Goal: Task Accomplishment & Management: Manage account settings

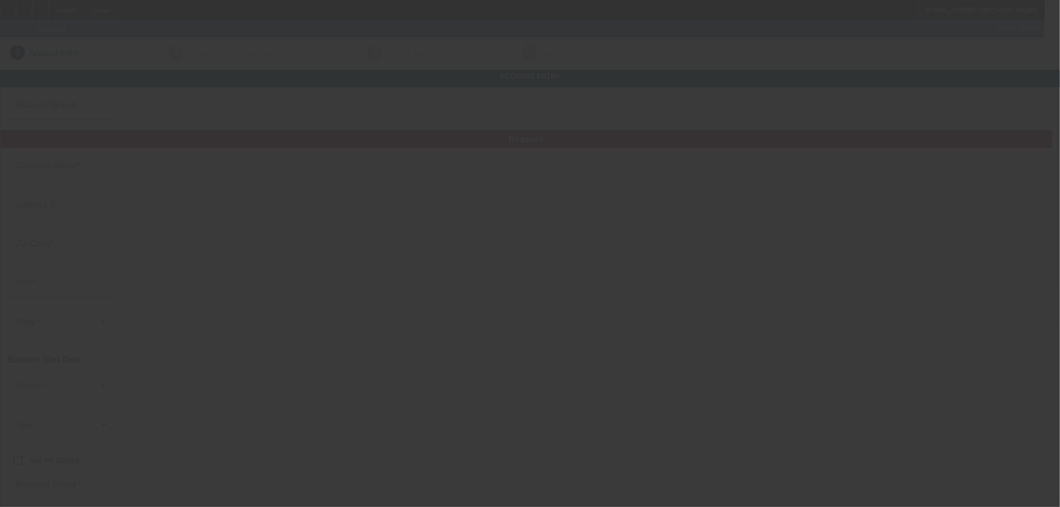
type input "[DATE]"
type input "The goldenscape Co."
type input "[STREET_ADDRESS]"
type input "95747"
type input "[GEOGRAPHIC_DATA]"
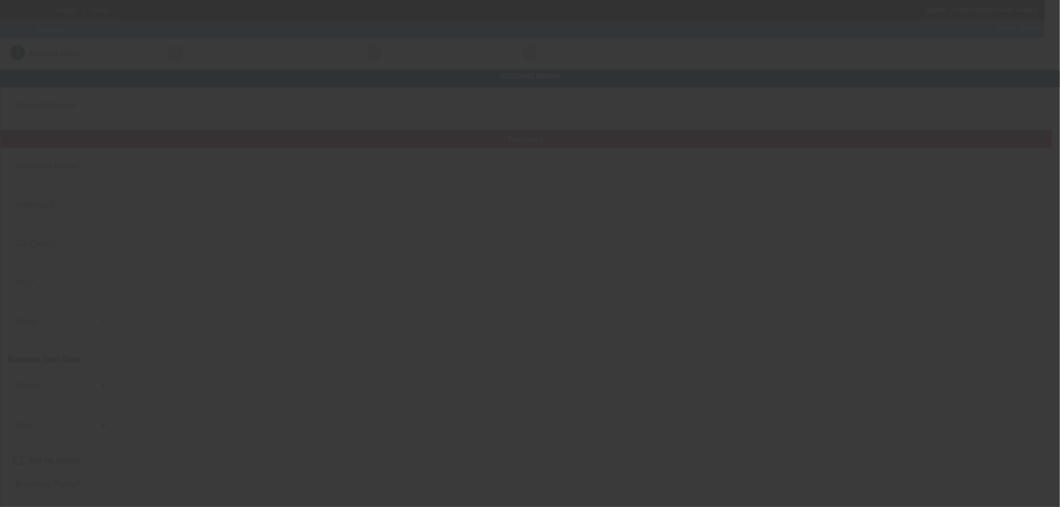
type input "[PHONE_NUMBER]"
type input "anthonygarcia1548@gmail.com"
type input "93-4165871"
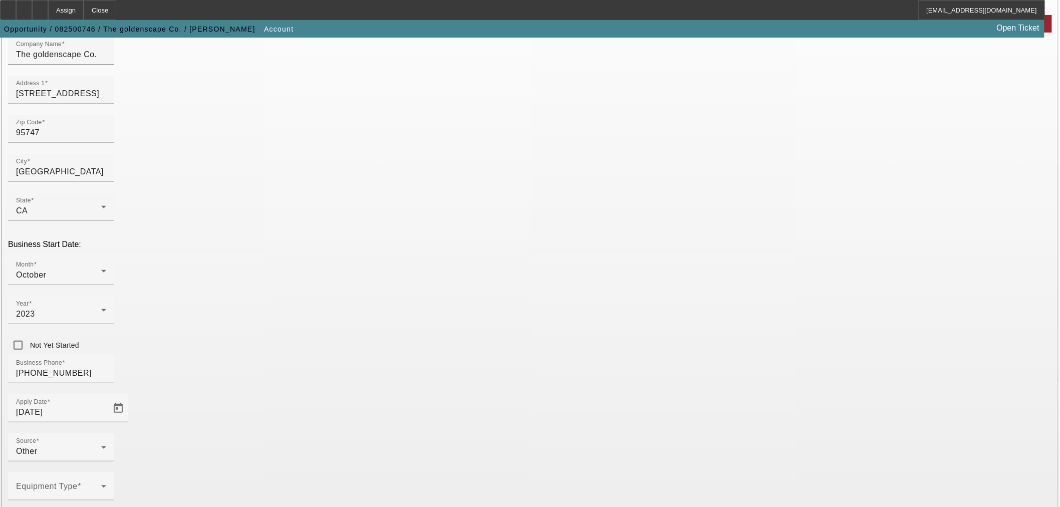
scroll to position [125, 0]
click at [106, 471] on div "Equipment Type" at bounding box center [61, 485] width 90 height 28
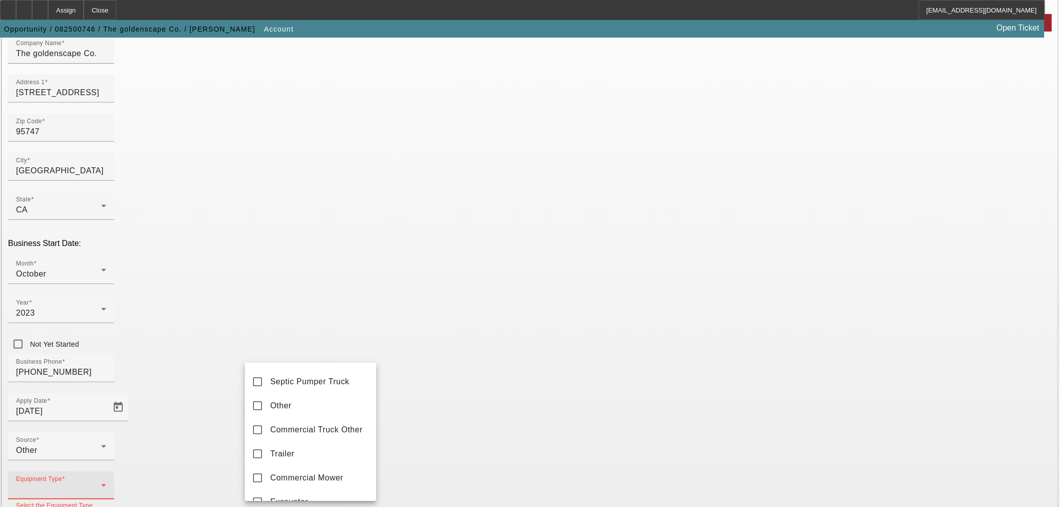
scroll to position [167, 0]
click at [278, 417] on mat-option "Other" at bounding box center [310, 405] width 131 height 24
click at [469, 407] on div at bounding box center [530, 253] width 1060 height 507
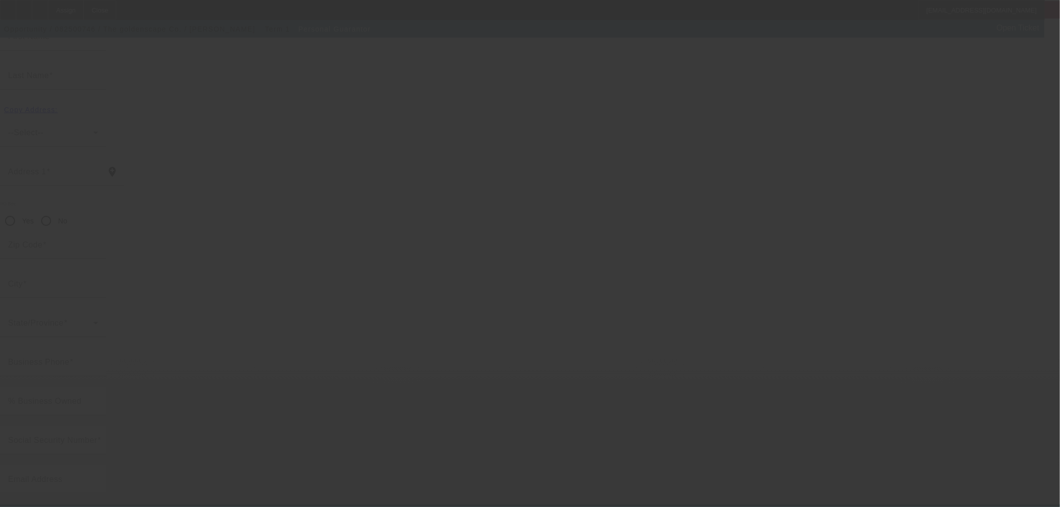
type input "Anthony"
type input "Garcia"
type input "4169 Gossamer St"
radio input "true"
type input "95747"
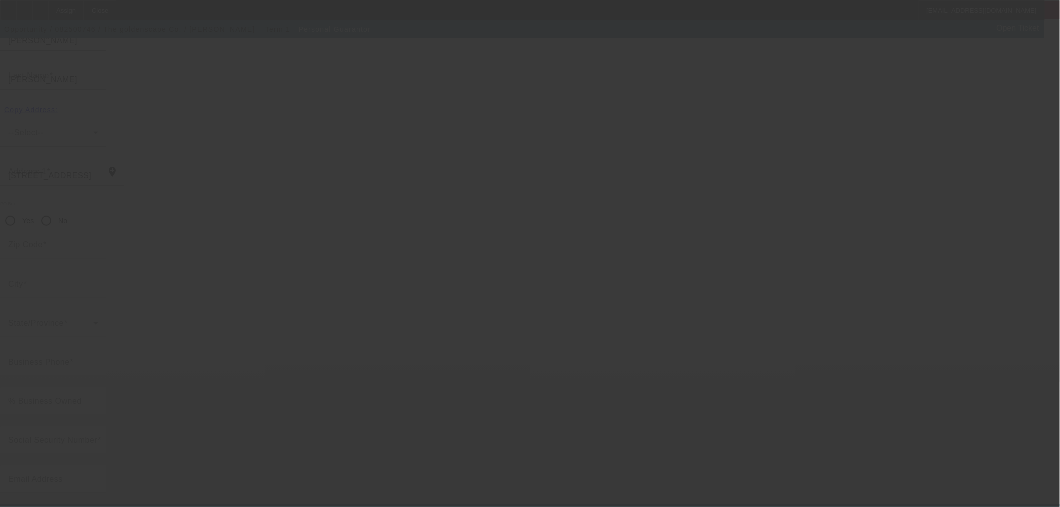
type input "Roseville"
type input "[PHONE_NUMBER]"
type input "100"
type input "348-94-8567"
type input "anthonygarcia1548@gmail.com"
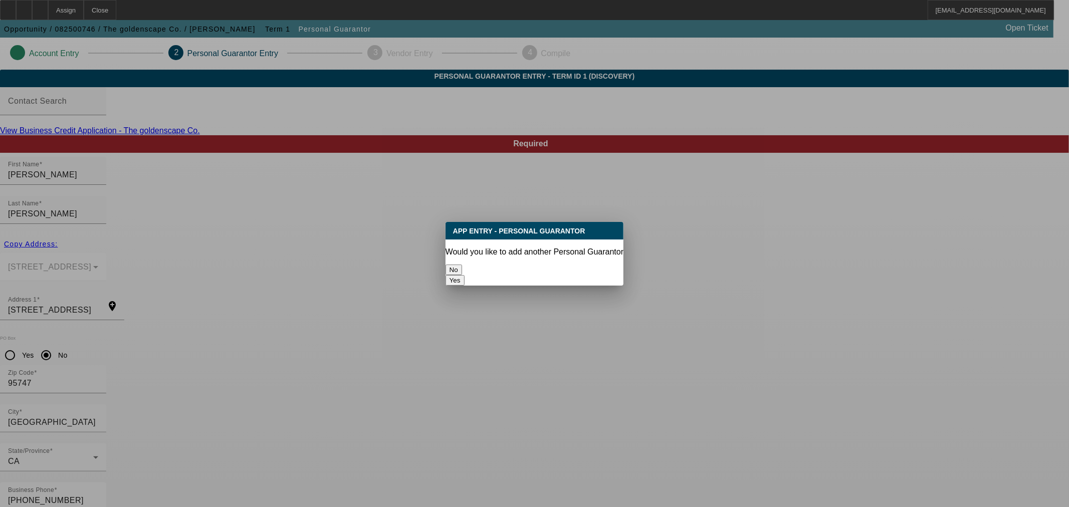
click at [462, 265] on button "No" at bounding box center [453, 270] width 17 height 11
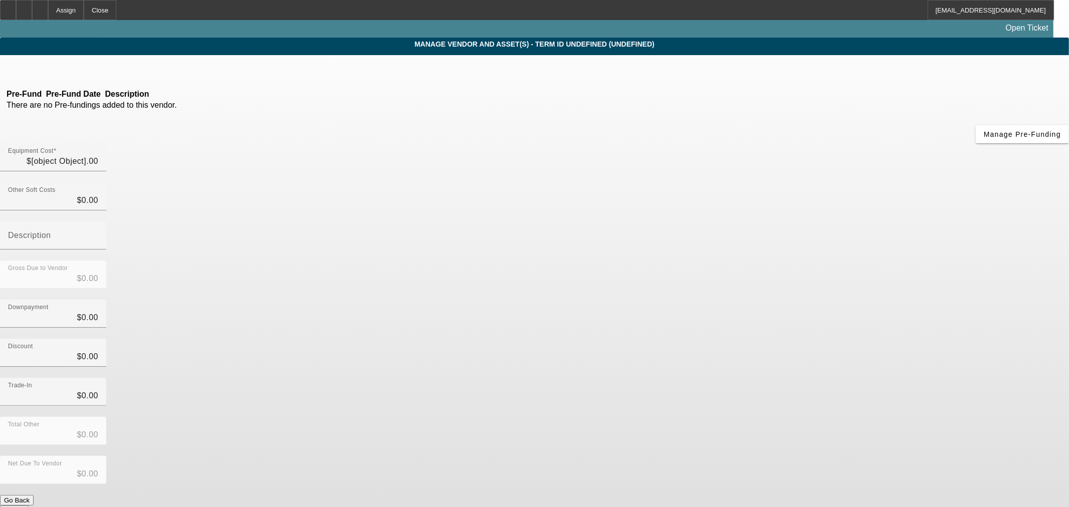
type input "$15,000.00"
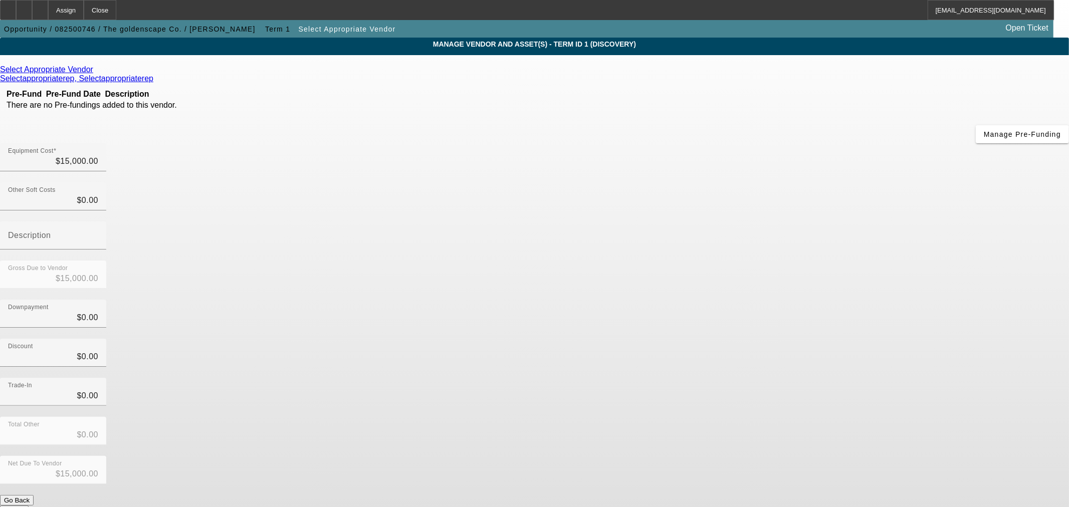
click at [29, 506] on button "Submit" at bounding box center [14, 511] width 29 height 11
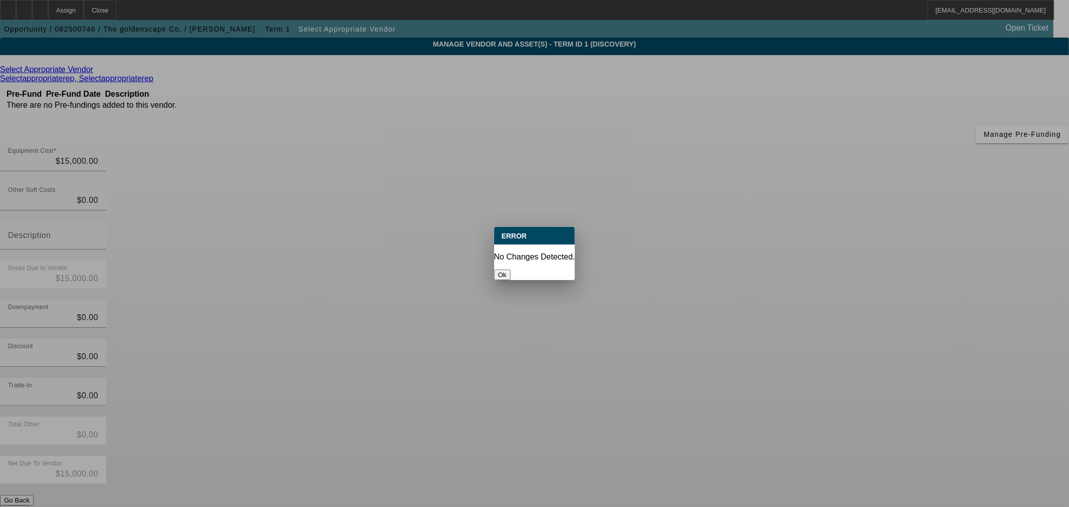
click at [518, 270] on div "Ok" at bounding box center [534, 275] width 81 height 11
click at [511, 271] on button "Ok" at bounding box center [502, 275] width 17 height 11
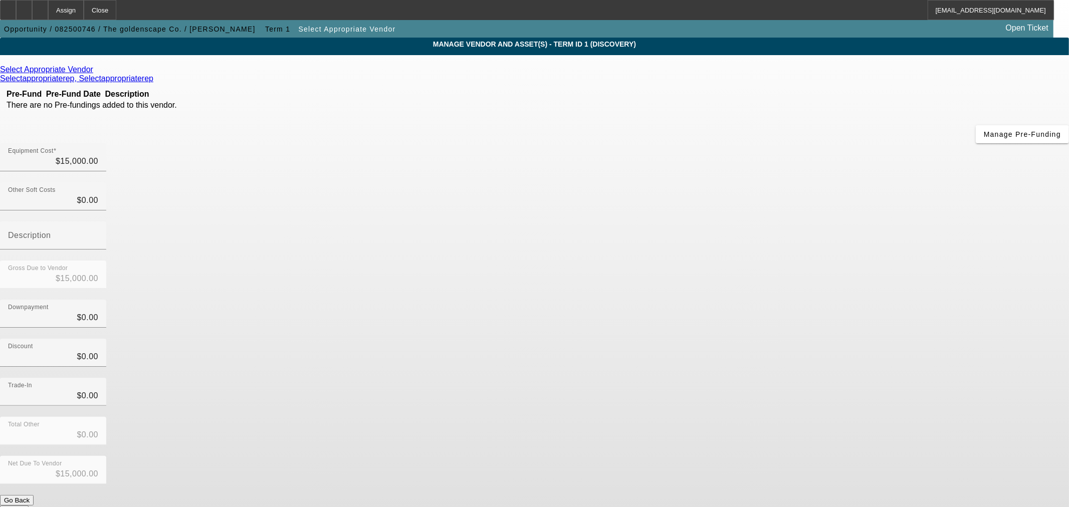
click at [29, 506] on button "Submit" at bounding box center [14, 511] width 29 height 11
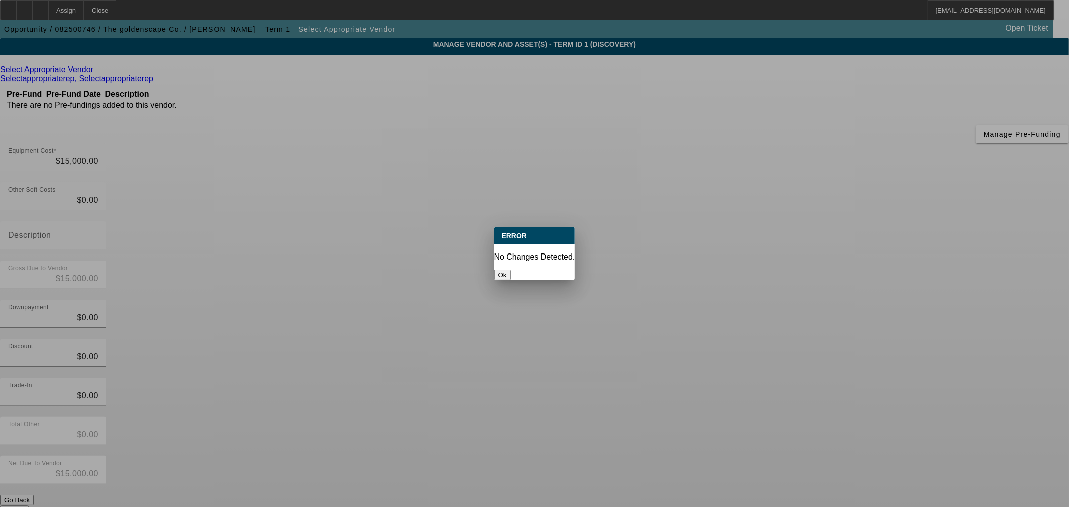
click at [511, 270] on button "Ok" at bounding box center [502, 275] width 17 height 11
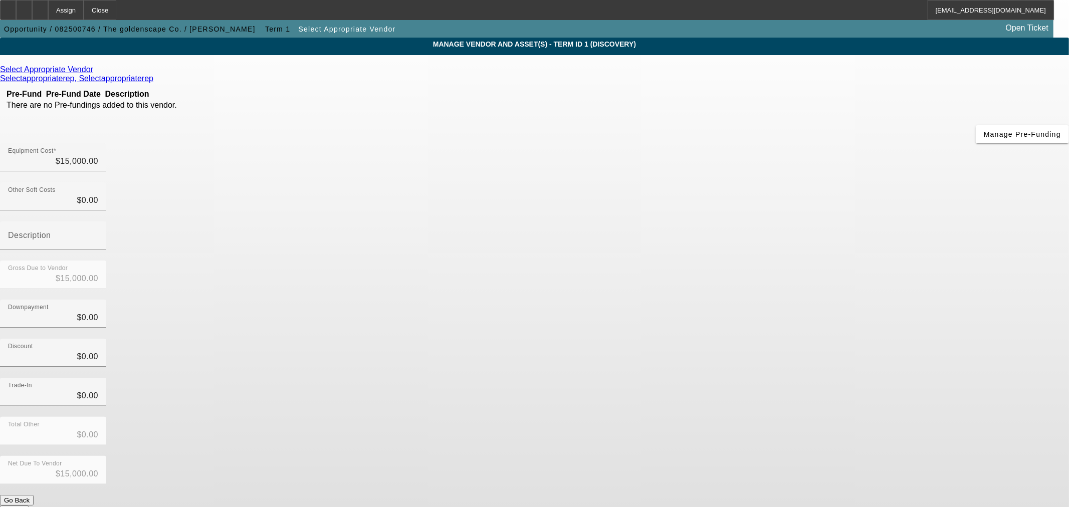
click at [29, 506] on button "Submit" at bounding box center [14, 511] width 29 height 11
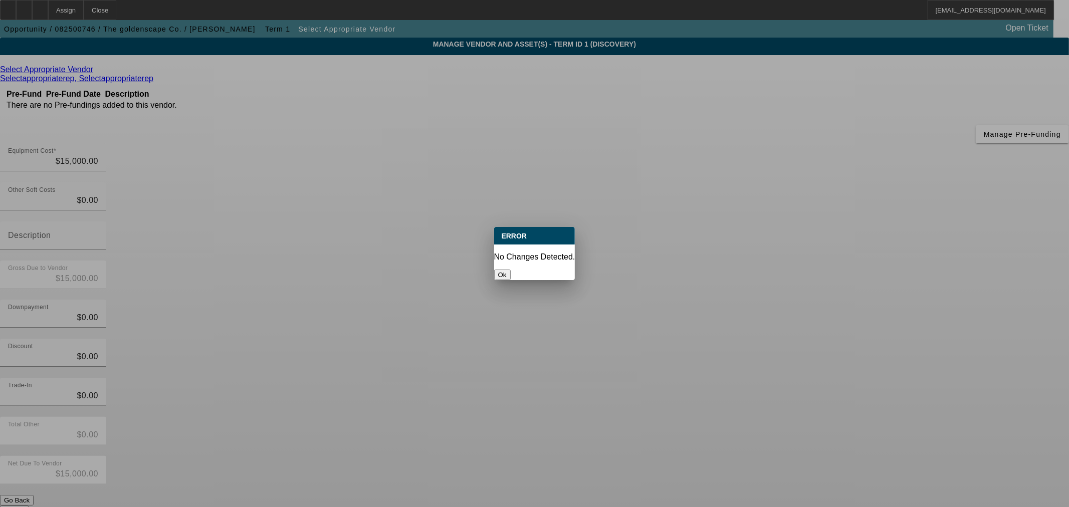
click at [511, 270] on button "Ok" at bounding box center [502, 275] width 17 height 11
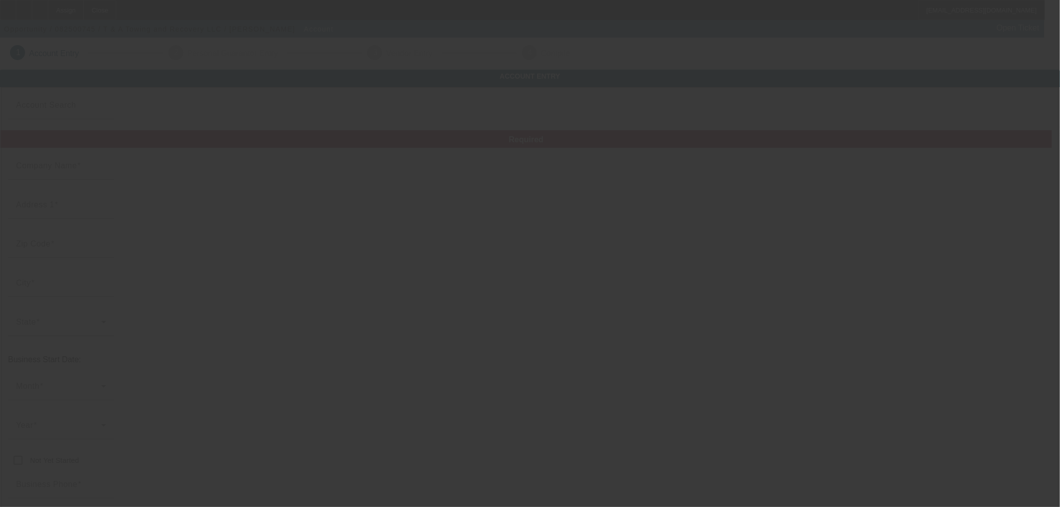
type input "T & A Towing and Recovery LLC"
type input "[STREET_ADDRESS]"
type input "22408"
type input "[GEOGRAPHIC_DATA]"
type input "[PHONE_NUMBER]"
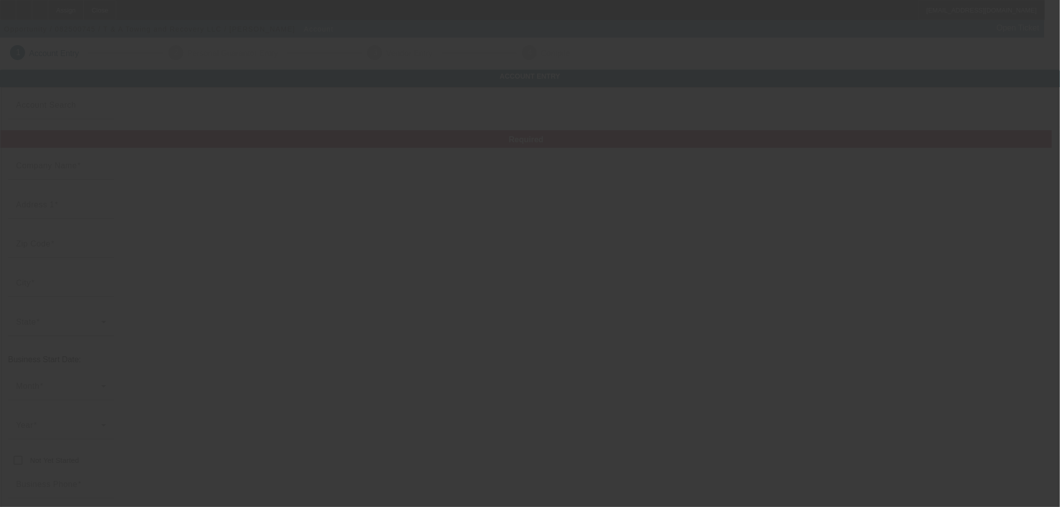
type input "tandatowing24@gmail.com"
type input "99-3540237"
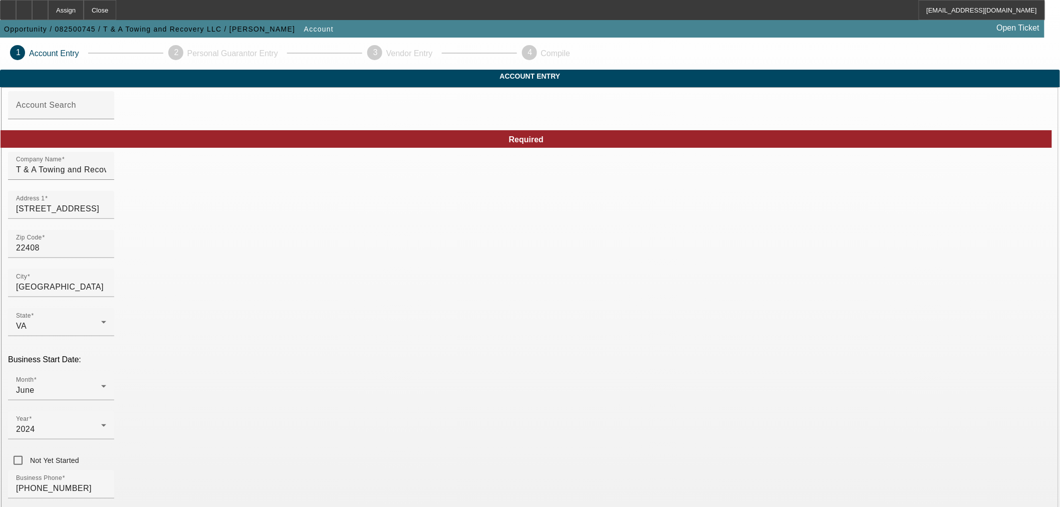
type input "8/27/2025"
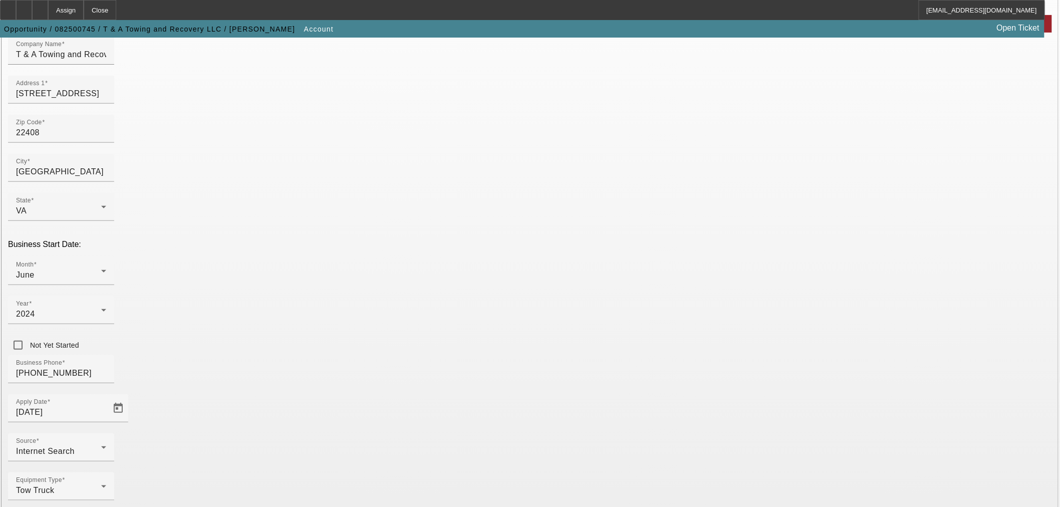
scroll to position [125, 0]
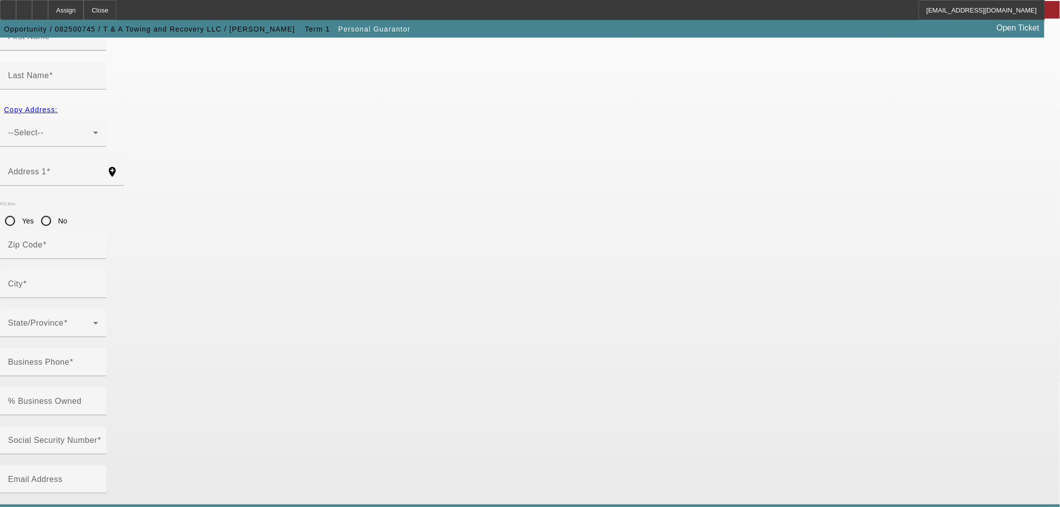
type input "Tom"
type input "Gleason"
type input "317 Dixon Street, Fredericksburg, VA, USA"
radio input "true"
type input "22407"
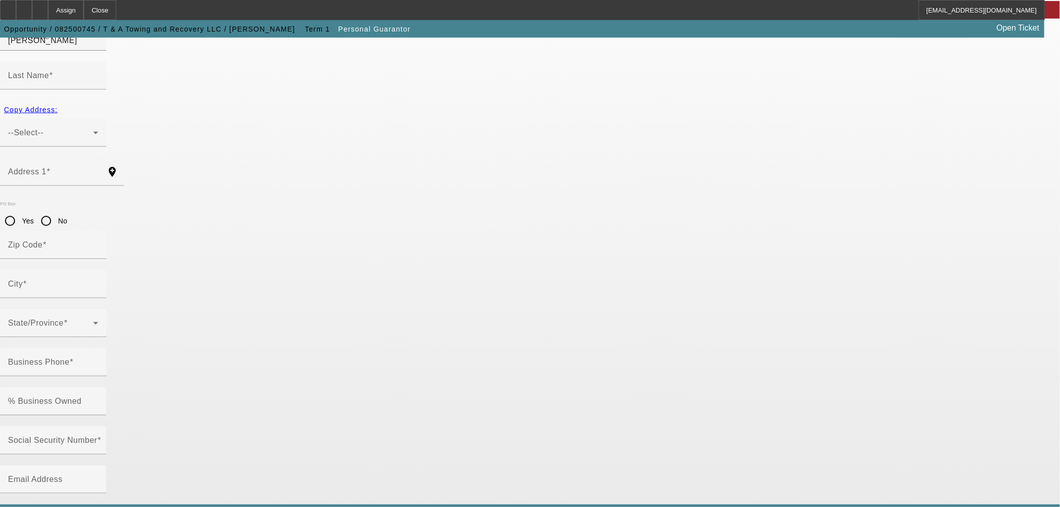
type input "Fredericksburg, Va"
type input "(540) 809-5780"
type input "100"
type input "228-57-5970"
type input "gleasonsservices@gmail.com"
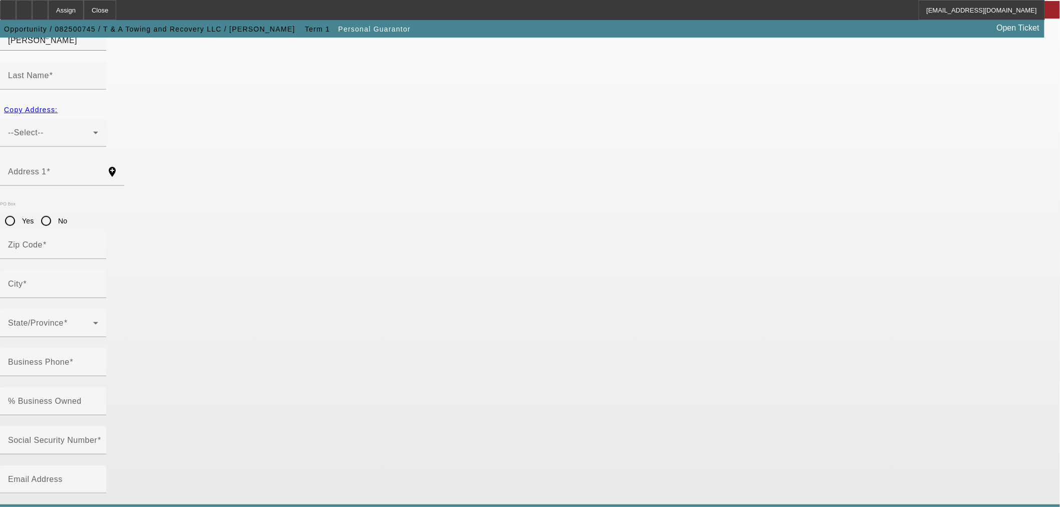
type input "(826) 203-1530"
type input "[PHONE_NUMBER]"
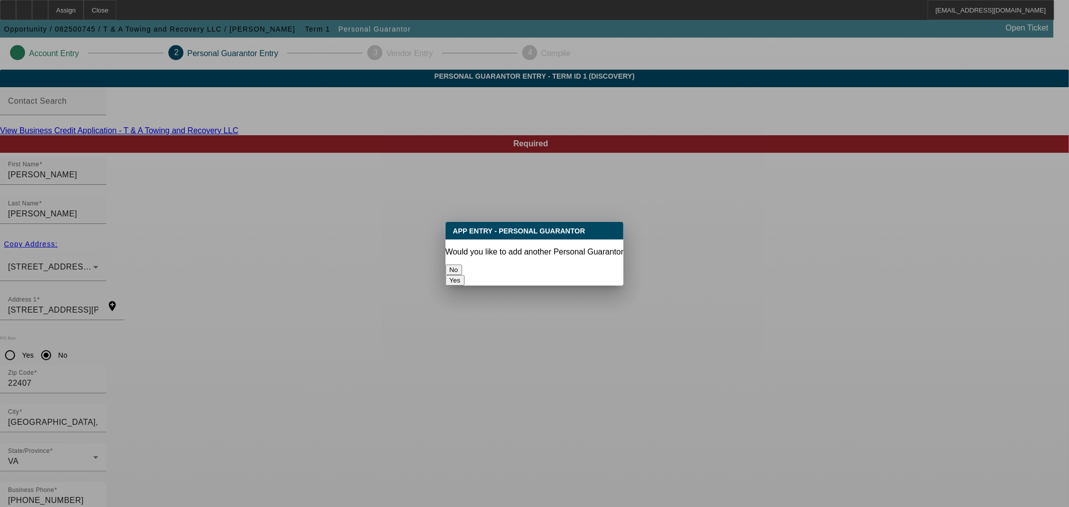
click at [462, 266] on button "No" at bounding box center [453, 270] width 17 height 11
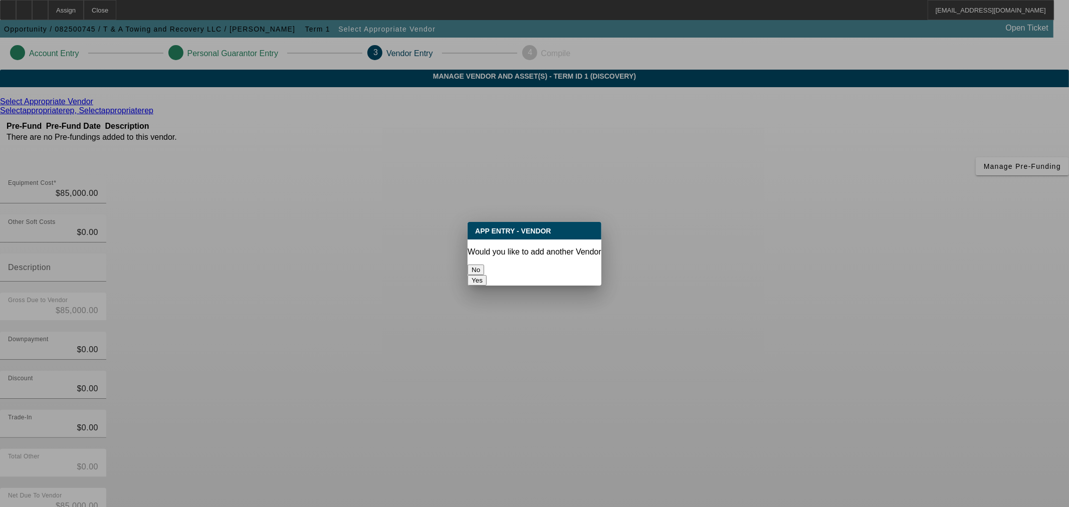
click at [484, 265] on button "No" at bounding box center [475, 270] width 17 height 11
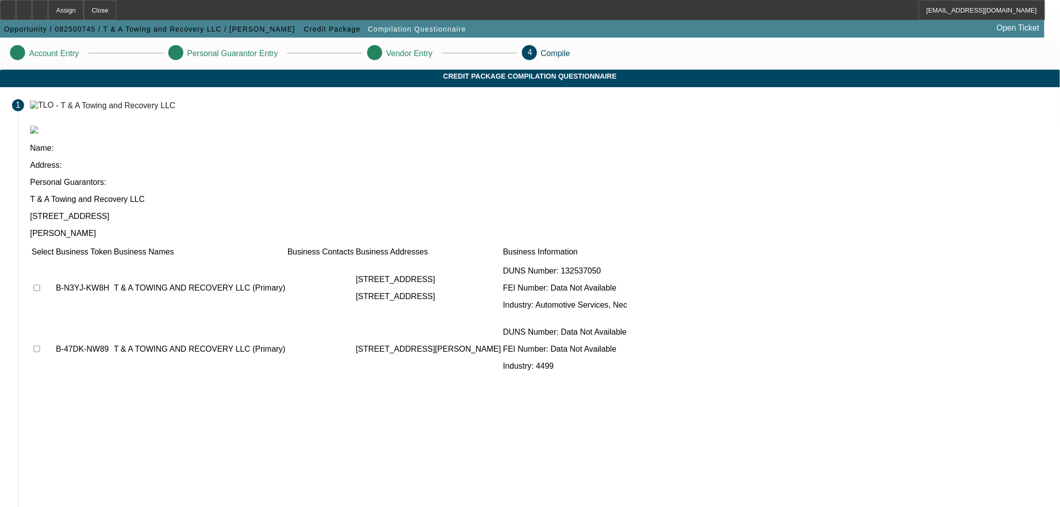
click at [54, 258] on td at bounding box center [42, 288] width 23 height 60
click at [40, 285] on input "checkbox" at bounding box center [37, 288] width 7 height 7
checkbox input "true"
click at [40, 346] on input "checkbox" at bounding box center [37, 349] width 7 height 7
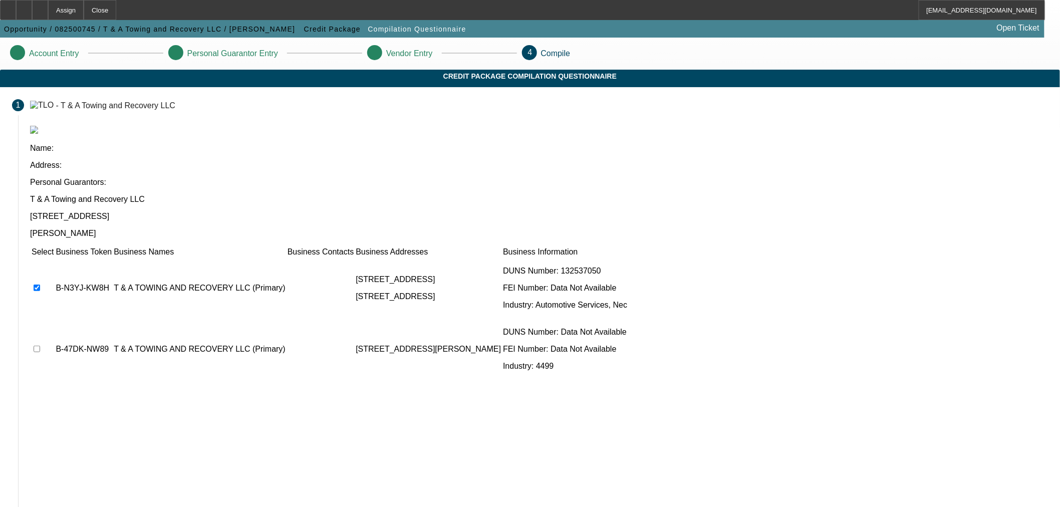
checkbox input "true"
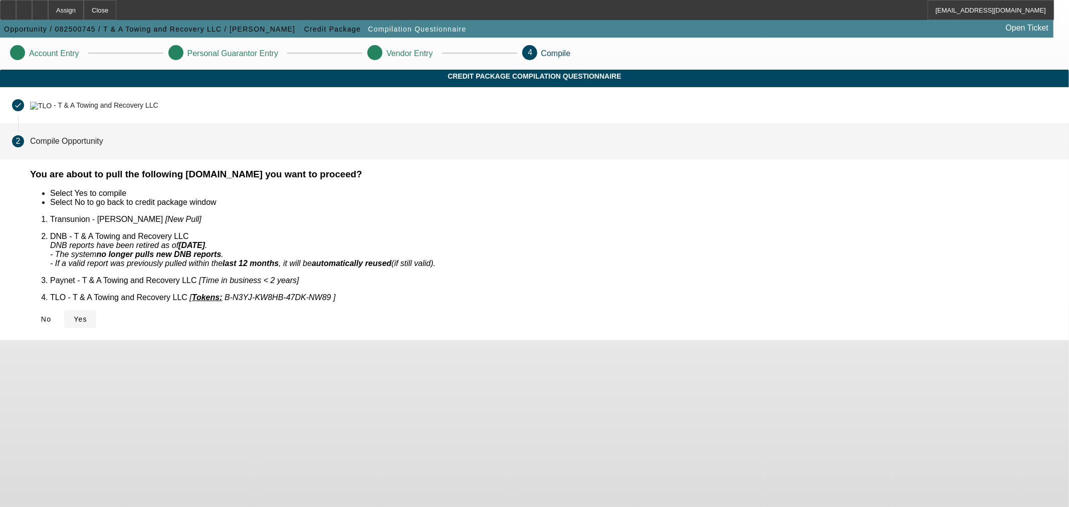
click at [87, 315] on span "Yes" at bounding box center [81, 319] width 14 height 8
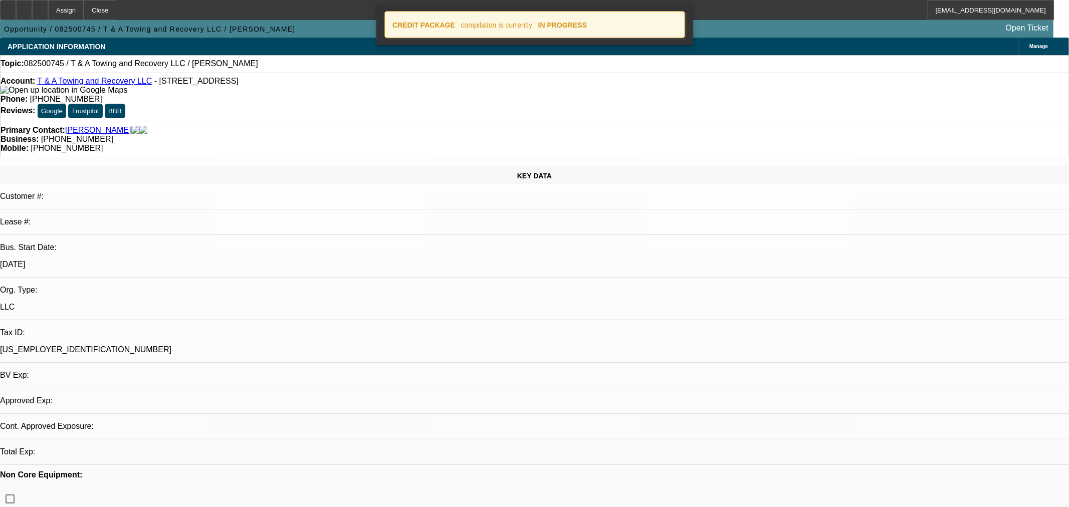
select select "0"
select select "2"
select select "0.1"
select select "4"
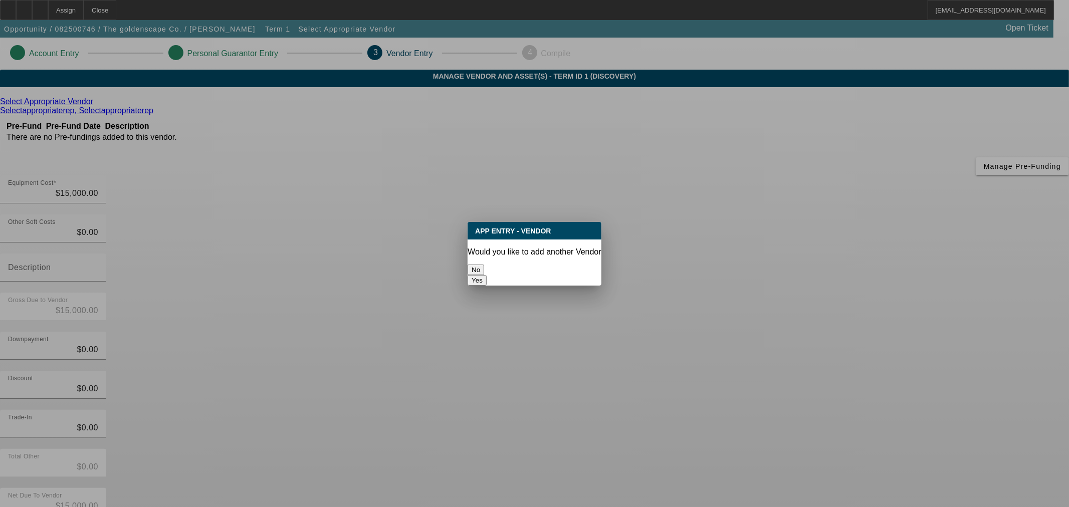
click at [484, 266] on button "No" at bounding box center [475, 270] width 17 height 11
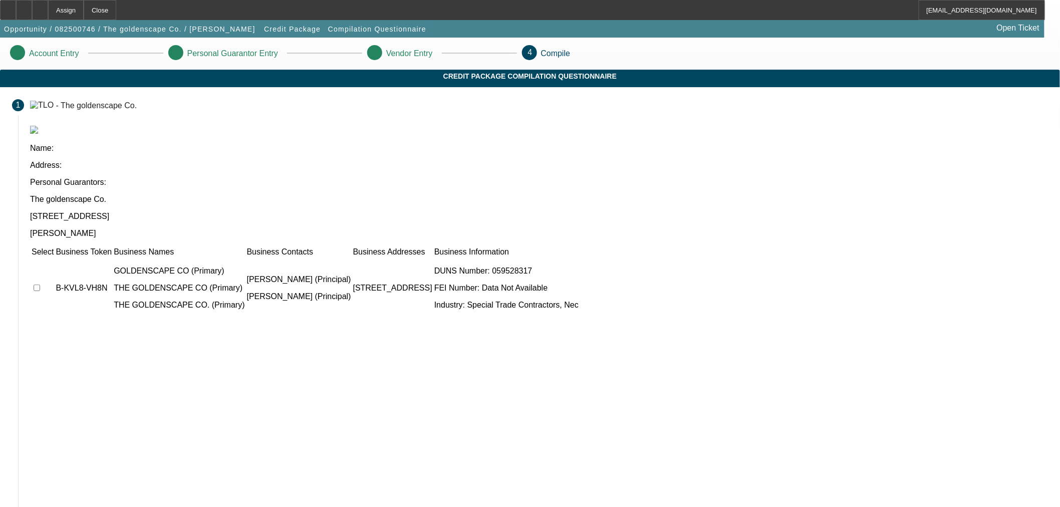
drag, startPoint x: 277, startPoint y: 199, endPoint x: 280, endPoint y: 211, distance: 12.4
click at [54, 258] on td at bounding box center [42, 288] width 23 height 60
click at [40, 285] on input "checkbox" at bounding box center [37, 288] width 7 height 7
checkbox input "true"
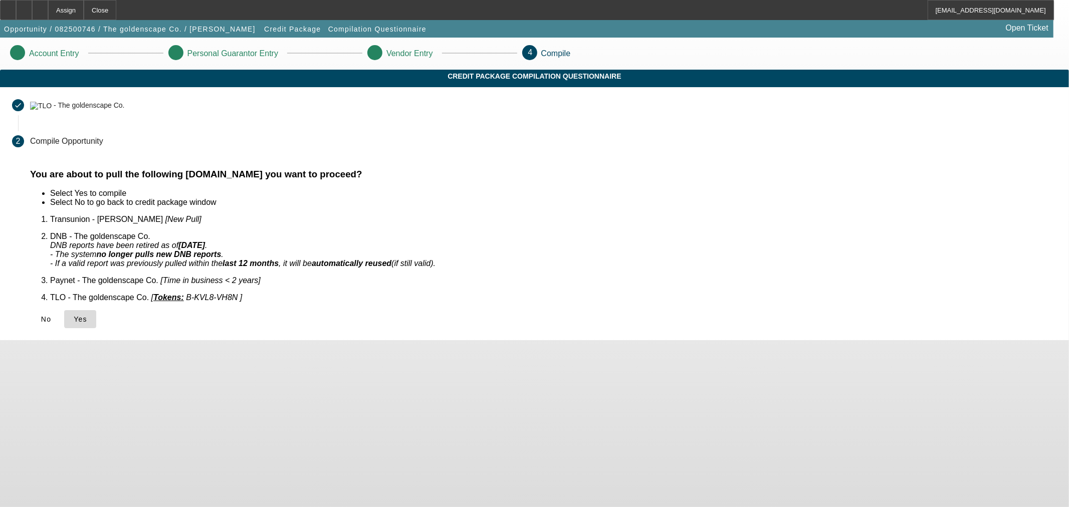
click at [87, 315] on span "Yes" at bounding box center [81, 319] width 14 height 8
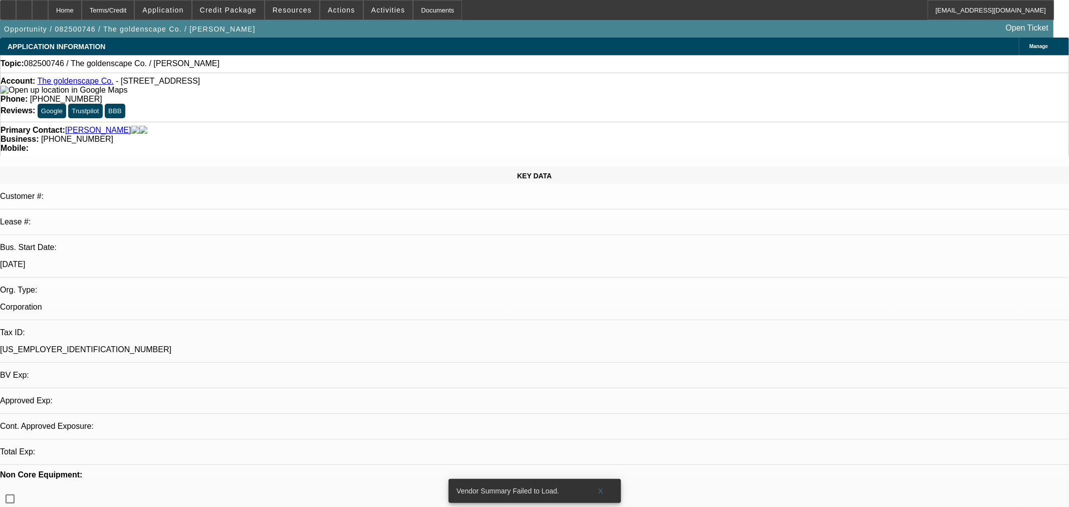
select select "0"
select select "2"
select select "0.1"
select select "4"
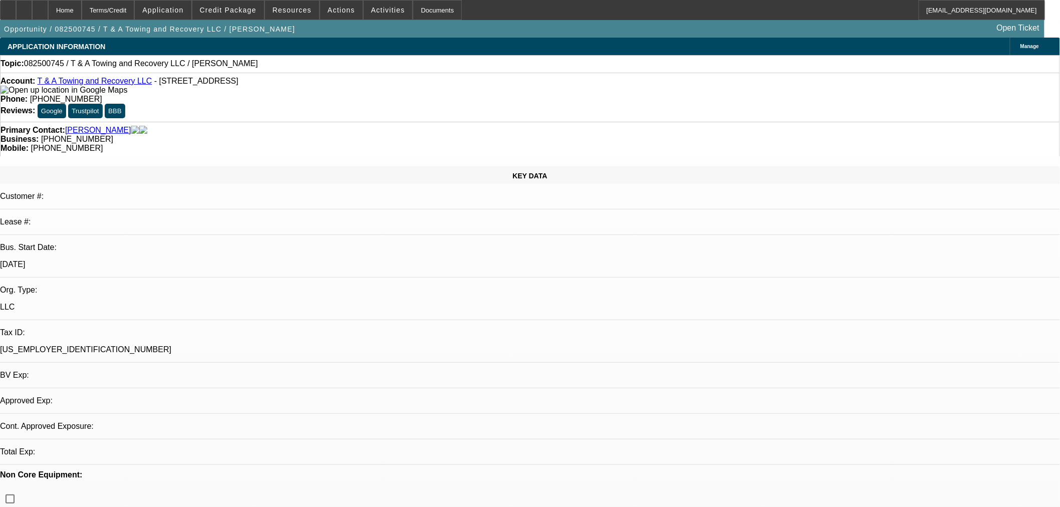
select select "0"
select select "2"
select select "0.1"
select select "2"
select select "4"
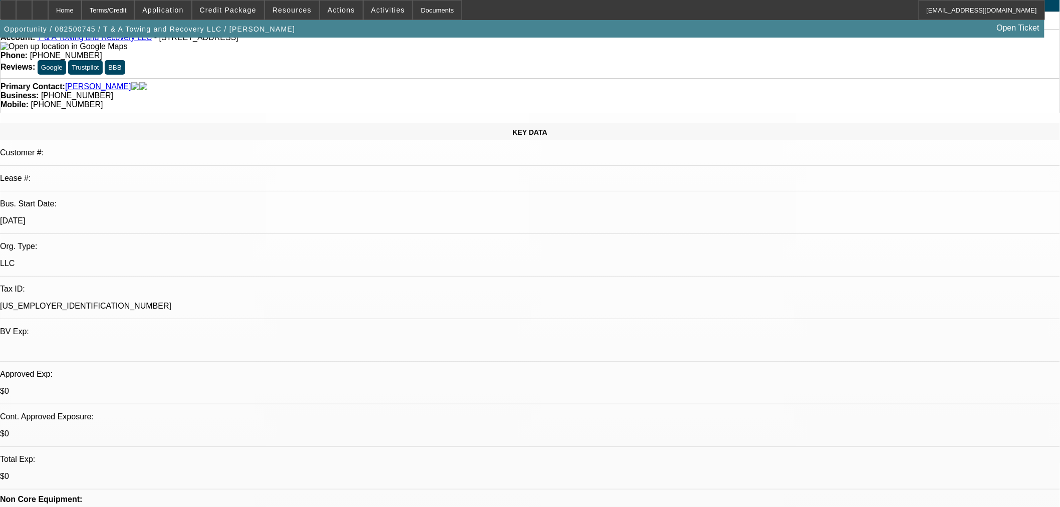
scroll to position [111, 0]
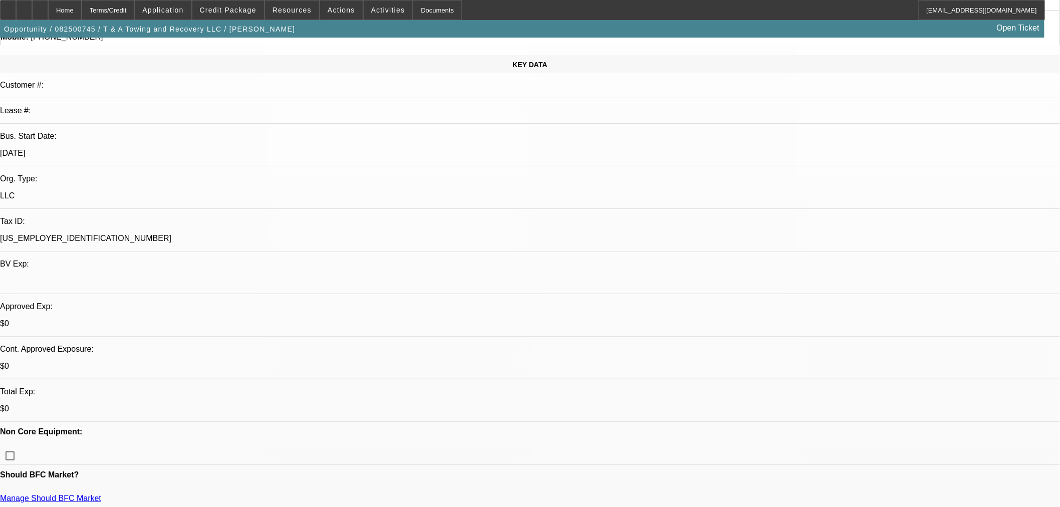
click at [101, 494] on link "Manage Should BFC Market" at bounding box center [50, 498] width 101 height 9
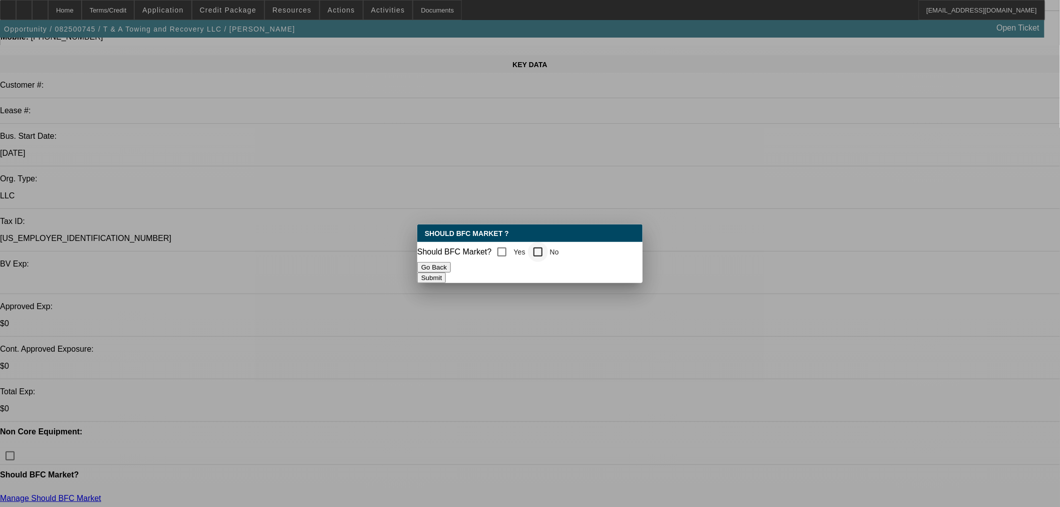
click at [533, 251] on div at bounding box center [538, 252] width 24 height 24
checkbox input "true"
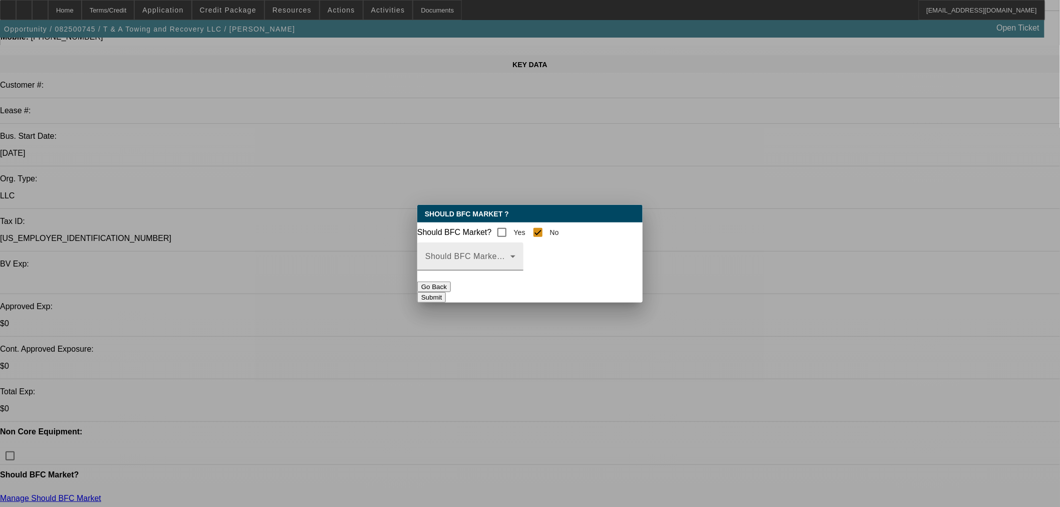
click at [511, 267] on span at bounding box center [467, 261] width 85 height 12
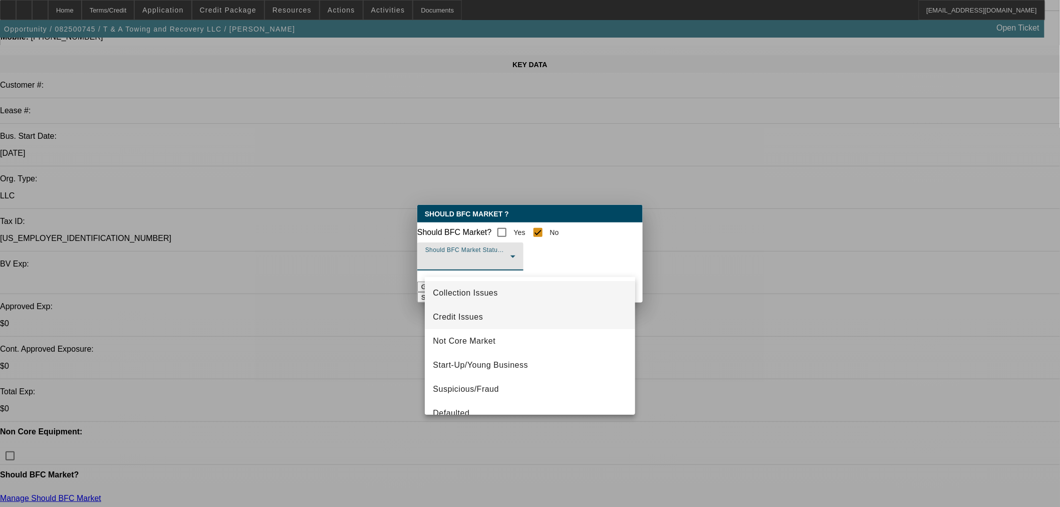
click at [485, 311] on mat-option "Credit Issues" at bounding box center [530, 317] width 210 height 24
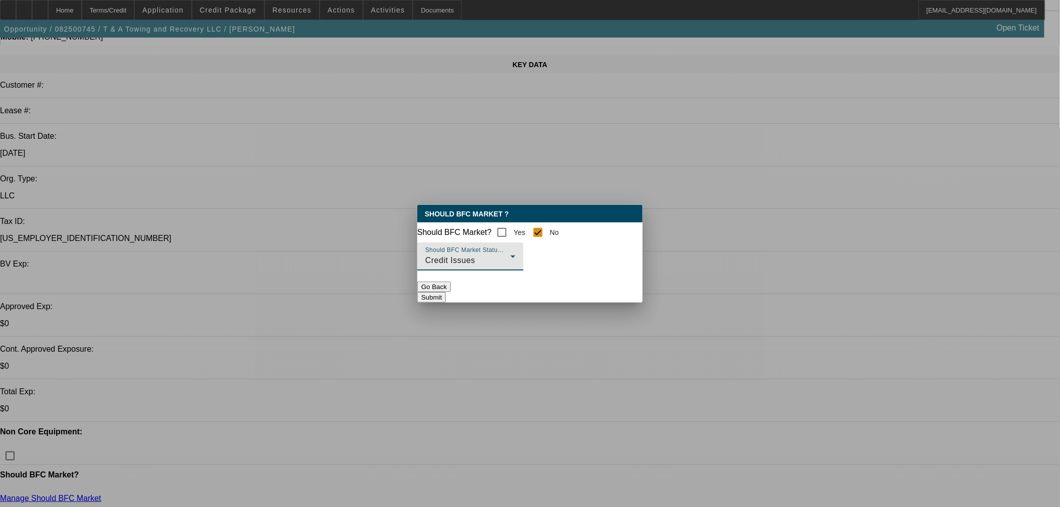
click at [524, 282] on div at bounding box center [470, 276] width 106 height 11
click at [446, 298] on button "Submit" at bounding box center [431, 297] width 29 height 11
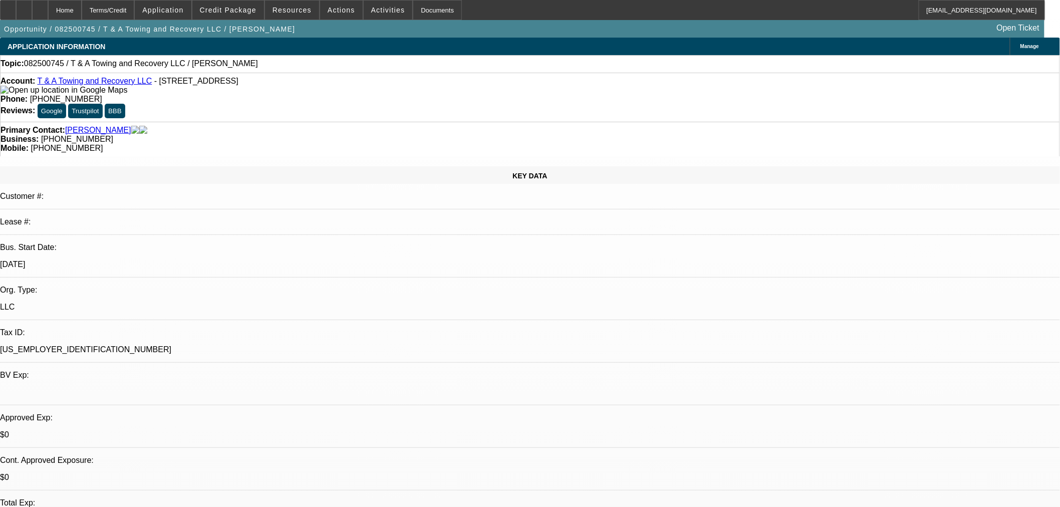
scroll to position [111, 0]
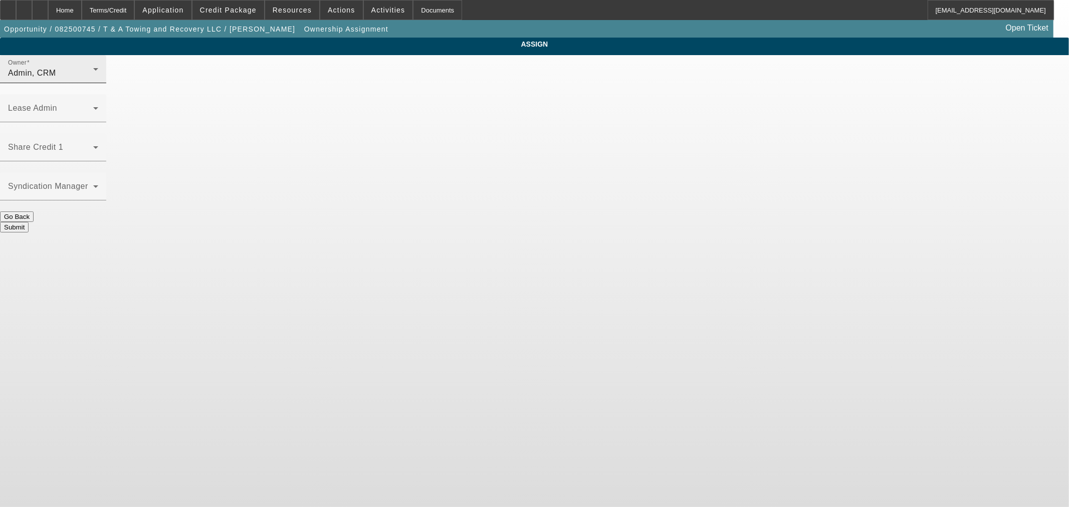
click at [98, 69] on div "Owner Admin, CRM" at bounding box center [53, 69] width 90 height 28
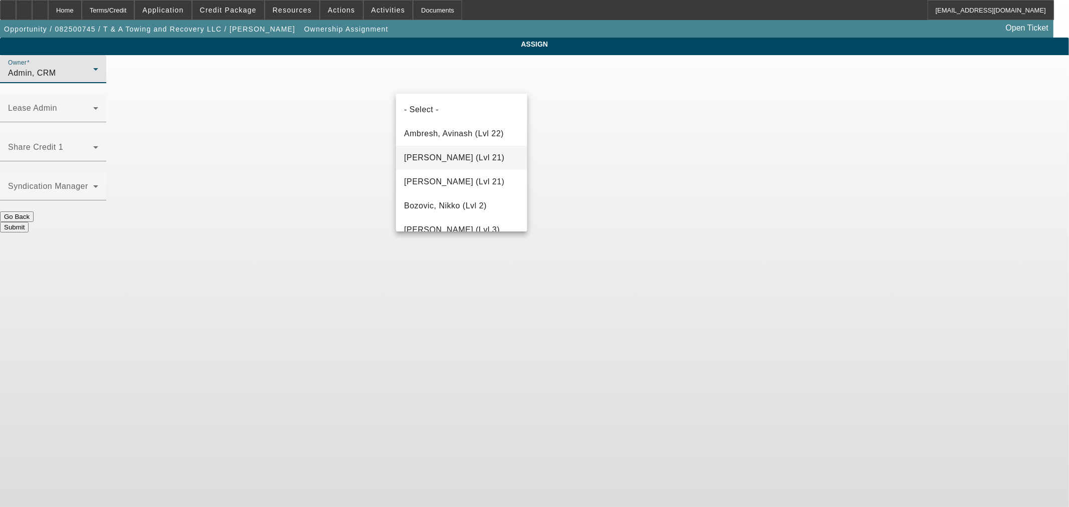
click at [463, 149] on mat-option "Arida, George (Lvl 21)" at bounding box center [461, 158] width 131 height 24
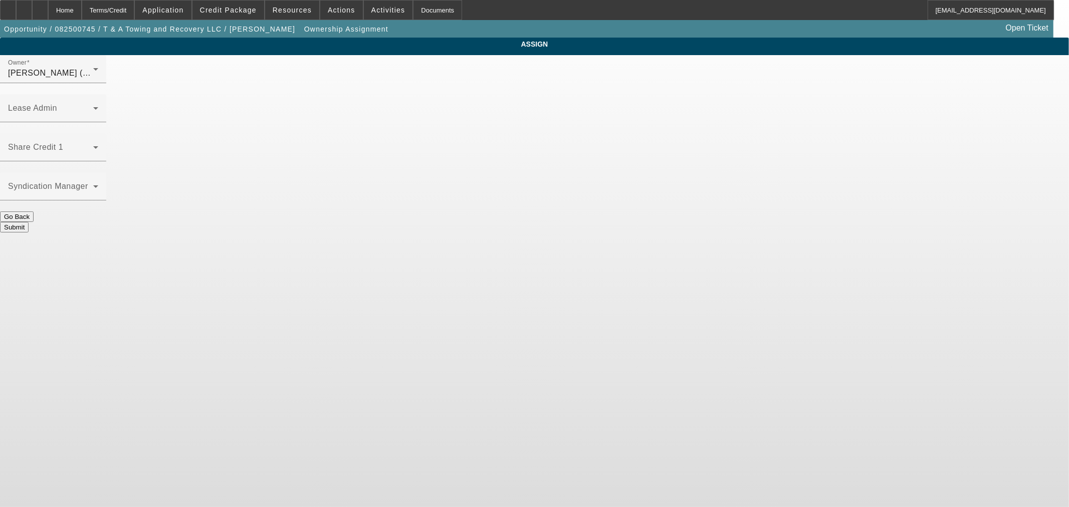
click at [29, 222] on button "Submit" at bounding box center [14, 227] width 29 height 11
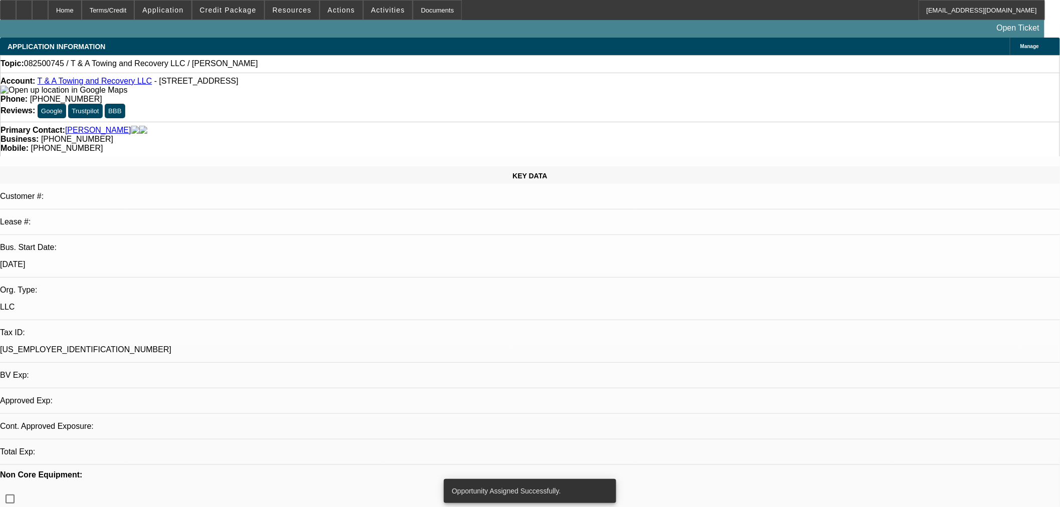
select select "0"
select select "2"
select select "0.1"
select select "4"
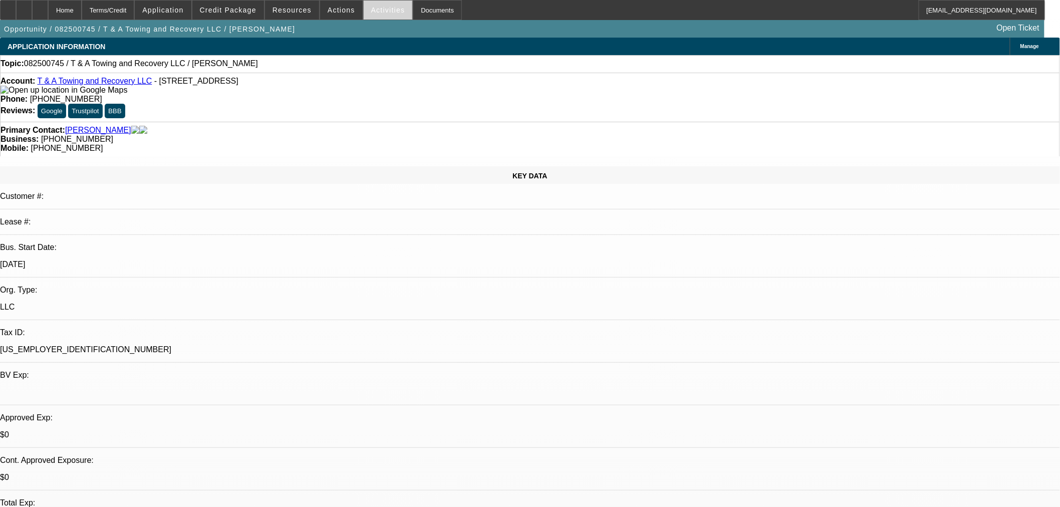
click at [376, 4] on span at bounding box center [388, 10] width 49 height 24
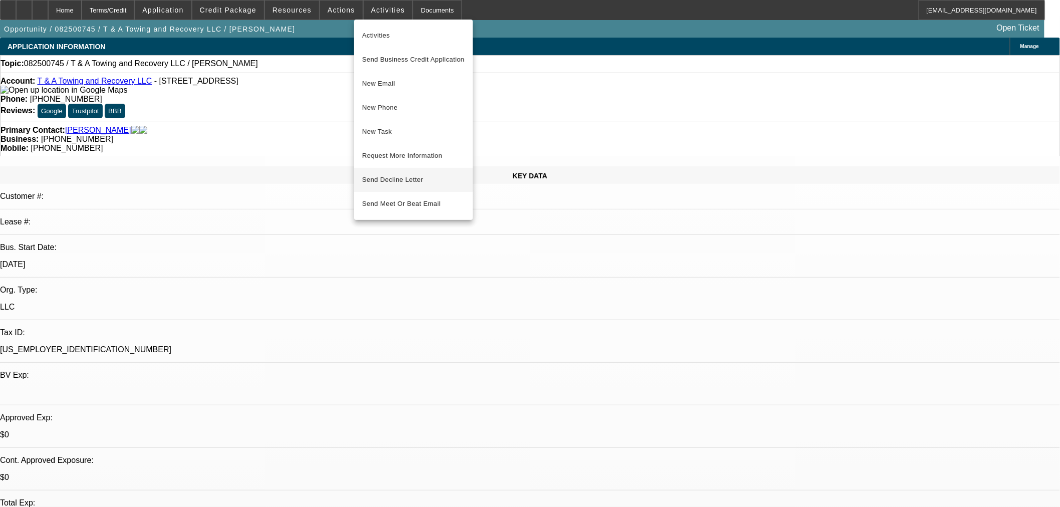
click at [409, 184] on button "Send Decline Letter" at bounding box center [413, 180] width 119 height 24
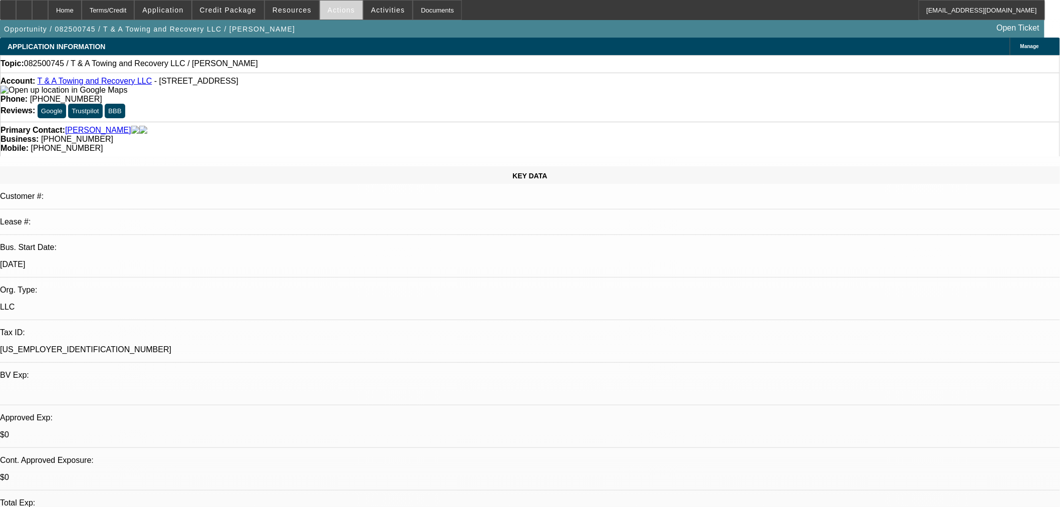
click at [337, 12] on span "Actions" at bounding box center [342, 10] width 28 height 8
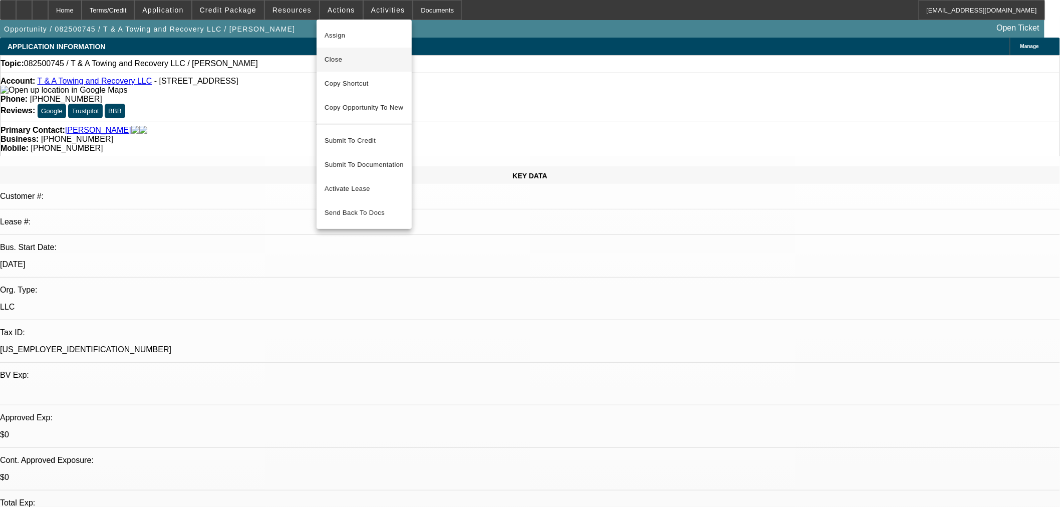
click at [347, 64] on span "Close" at bounding box center [364, 60] width 79 height 12
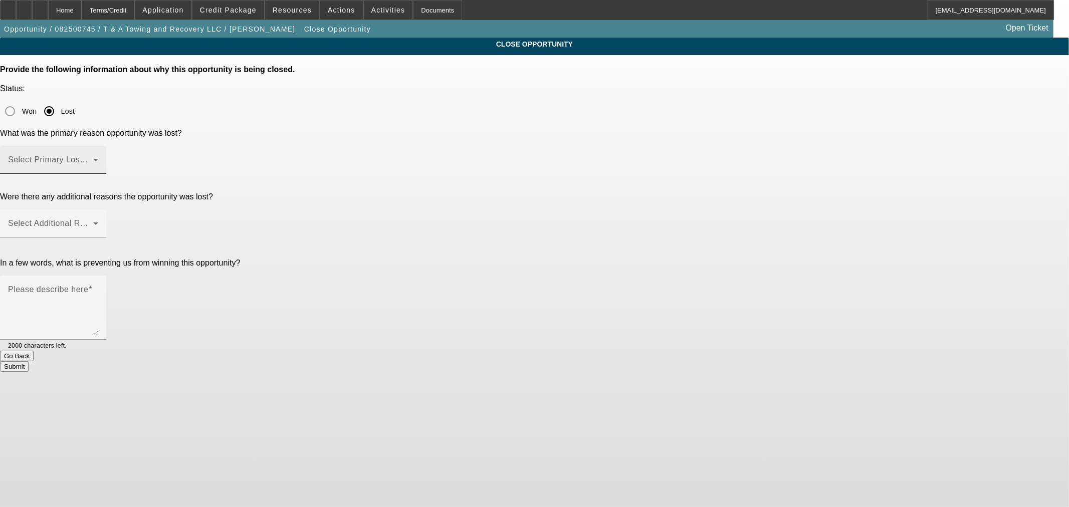
click at [93, 158] on span at bounding box center [50, 164] width 85 height 12
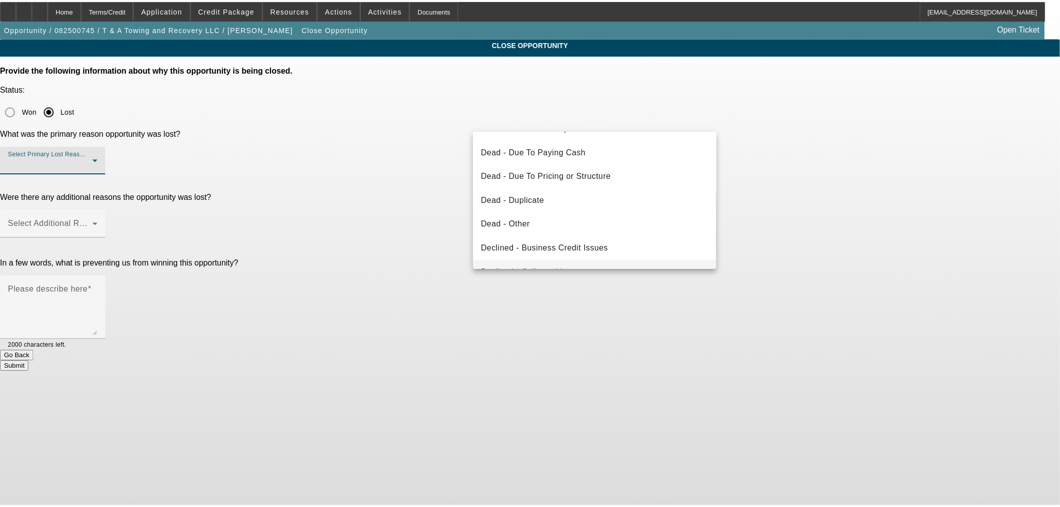
scroll to position [134, 0]
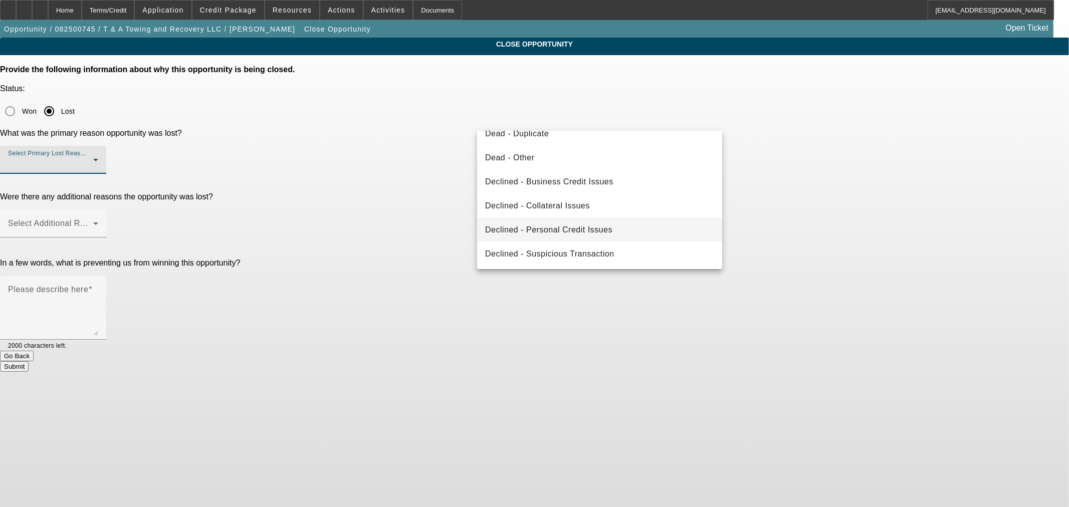
click at [532, 232] on span "Declined - Personal Credit Issues" at bounding box center [548, 230] width 127 height 12
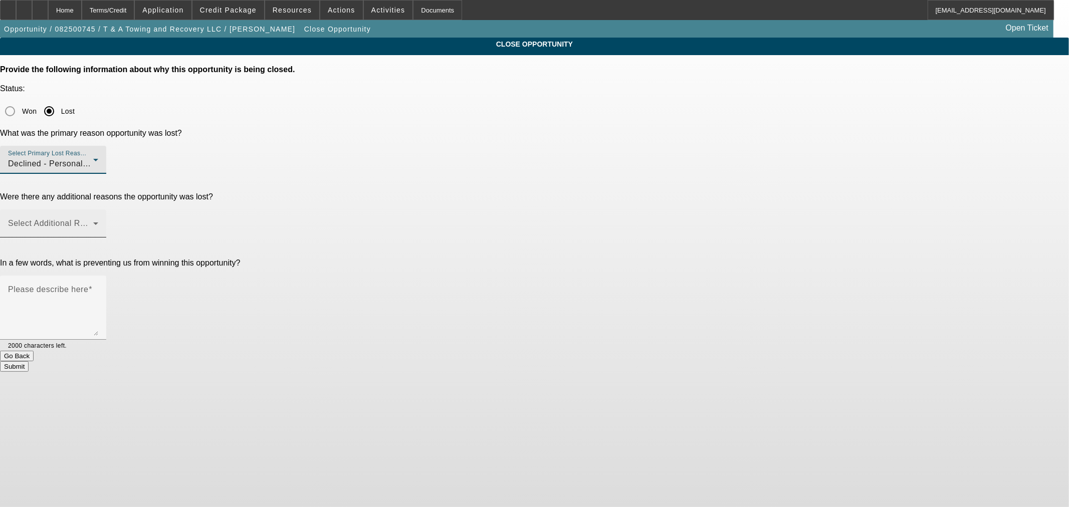
click at [93, 221] on span at bounding box center [50, 227] width 85 height 12
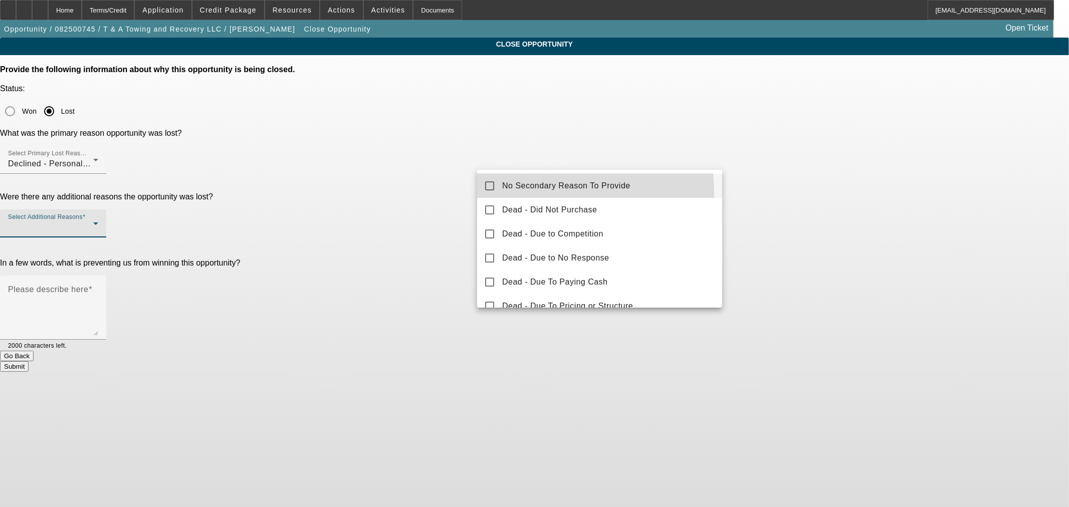
click at [515, 192] on mat-option "No Secondary Reason To Provide" at bounding box center [599, 186] width 245 height 24
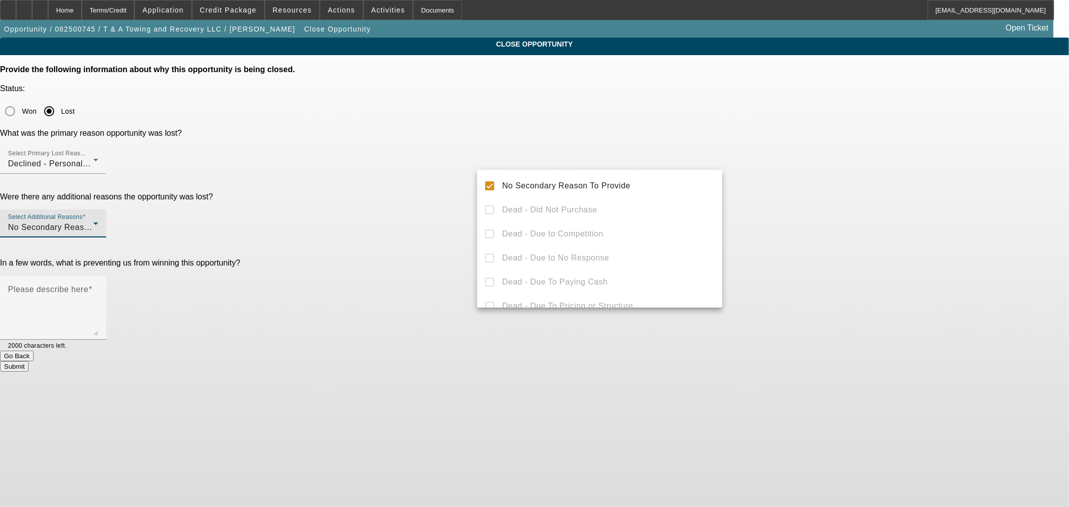
click at [252, 13] on div at bounding box center [534, 253] width 1069 height 507
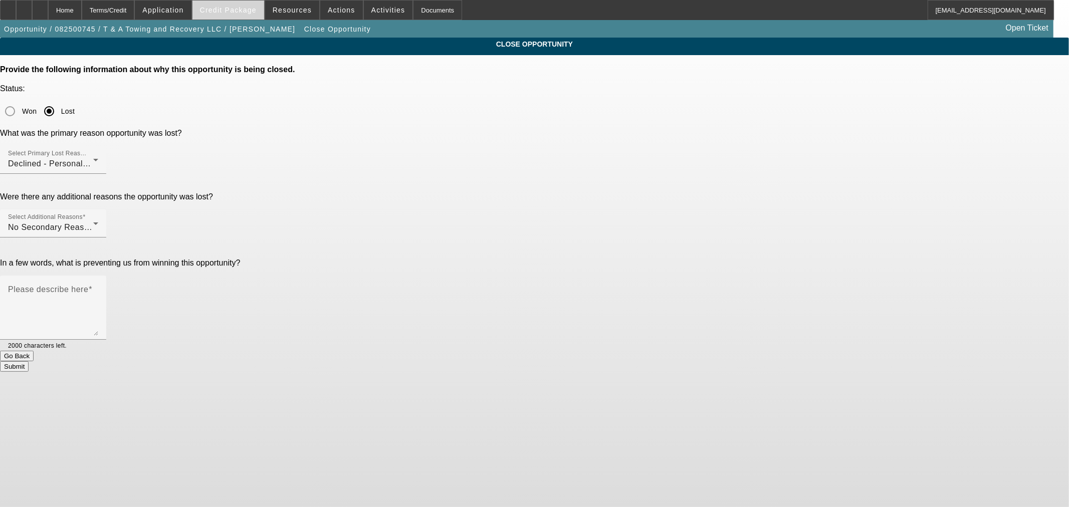
click at [252, 13] on span "Credit Package" at bounding box center [228, 10] width 57 height 8
click at [98, 288] on textarea "Please describe here" at bounding box center [53, 312] width 90 height 48
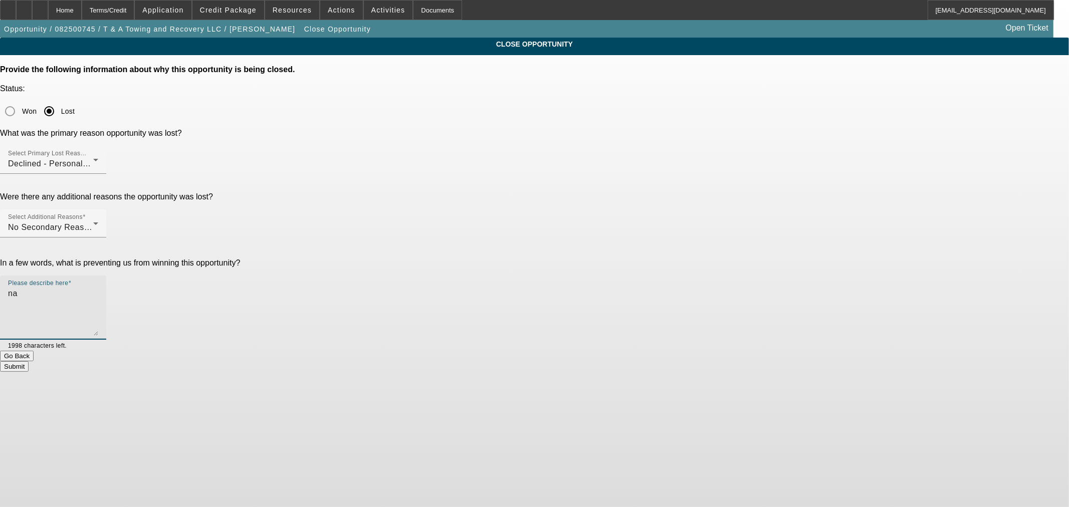
type textarea "n"
type textarea "NASTY CREDIT - DECLINE LETTER SENT"
click at [29, 361] on button "Submit" at bounding box center [14, 366] width 29 height 11
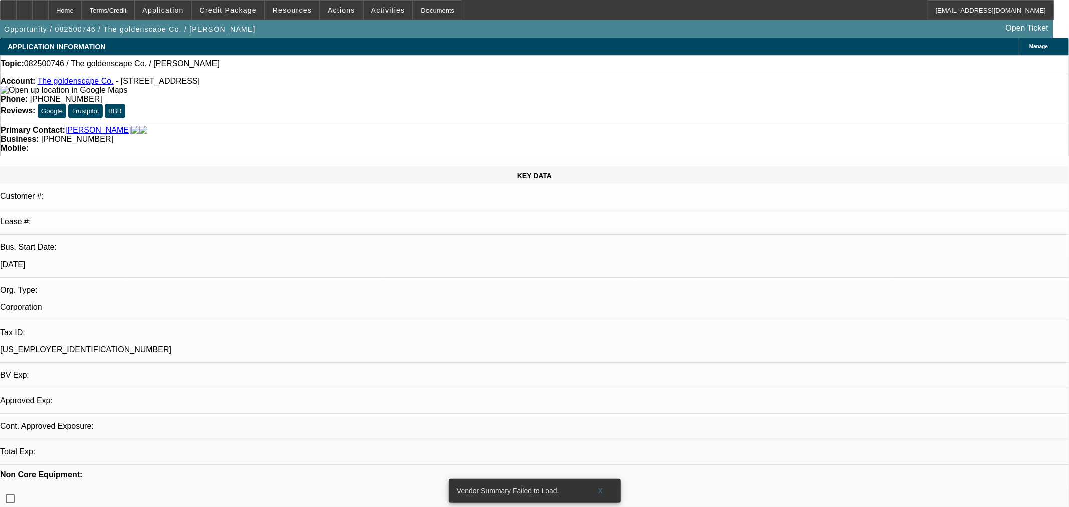
select select "0"
select select "2"
select select "0.1"
select select "4"
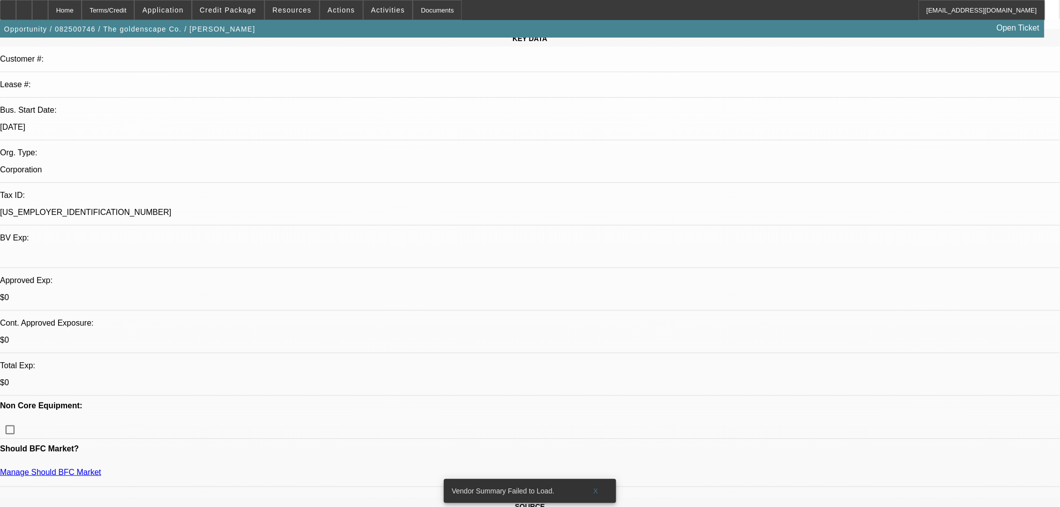
scroll to position [222, 0]
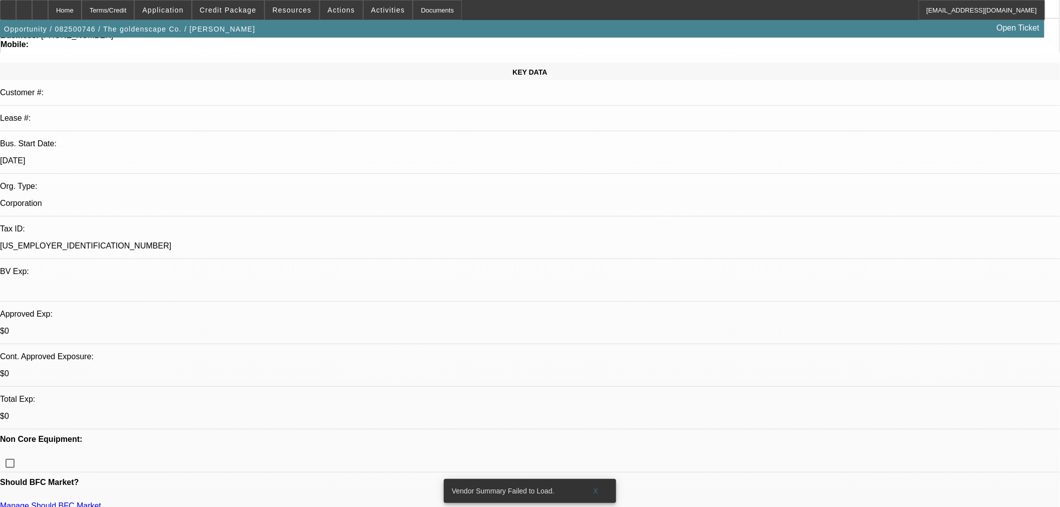
scroll to position [111, 0]
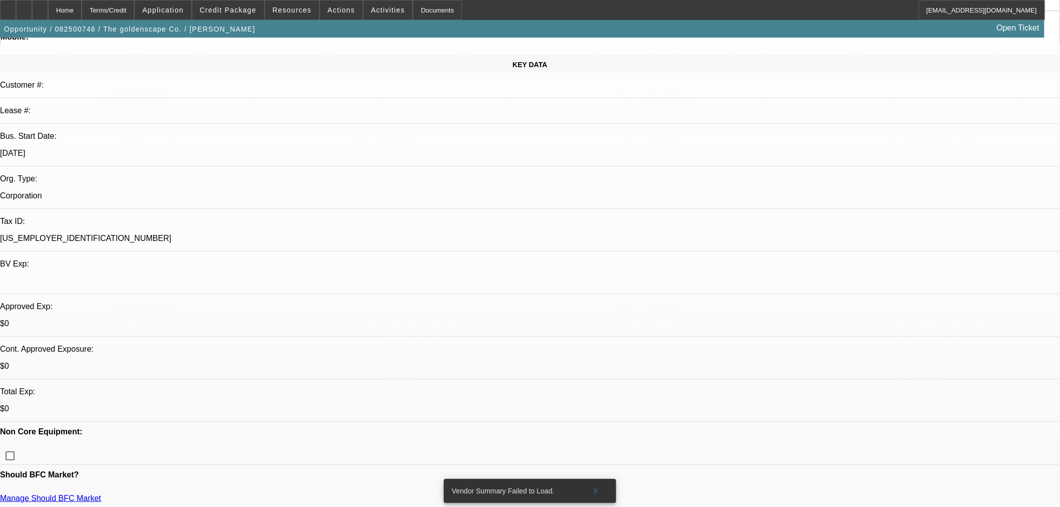
click at [243, 11] on span "Credit Package" at bounding box center [228, 10] width 57 height 8
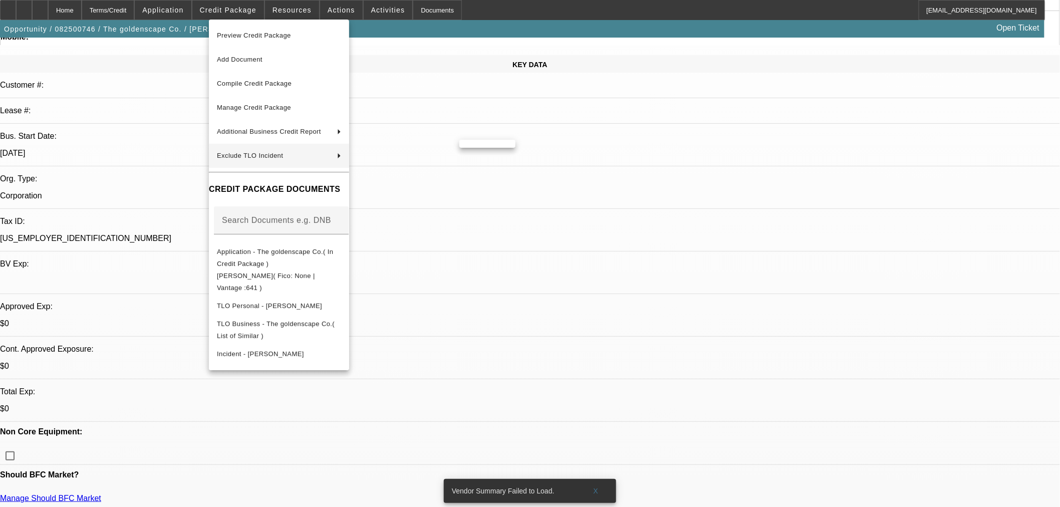
click at [470, 155] on div "Vendor Summary Failed to Load. X Preview Credit Package Add Document Compile Cr…" at bounding box center [530, 253] width 1060 height 507
click at [489, 152] on span "Anthony Garcia" at bounding box center [495, 156] width 56 height 12
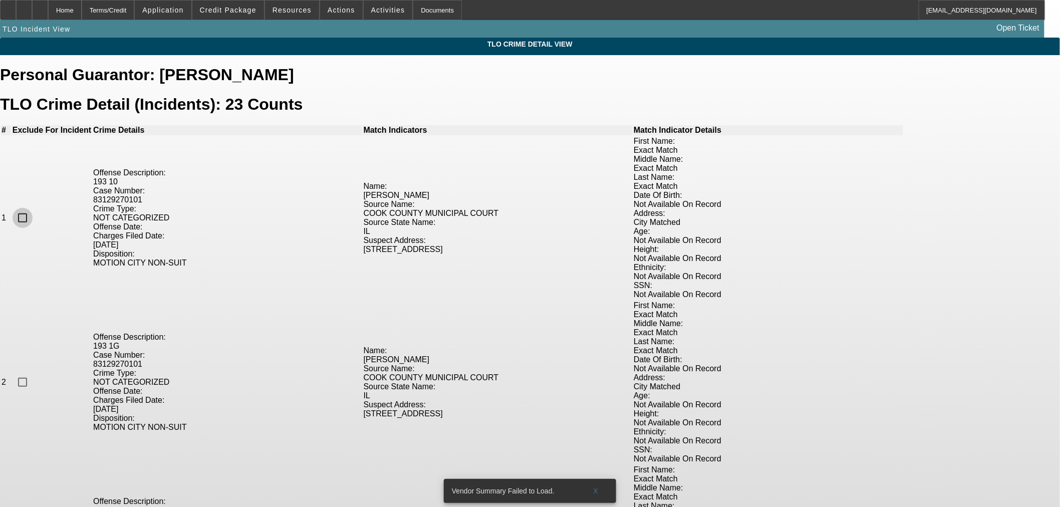
click at [33, 208] on input "checkbox" at bounding box center [23, 218] width 20 height 20
checkbox input "true"
click at [33, 372] on input "checkbox" at bounding box center [23, 382] width 20 height 20
checkbox input "true"
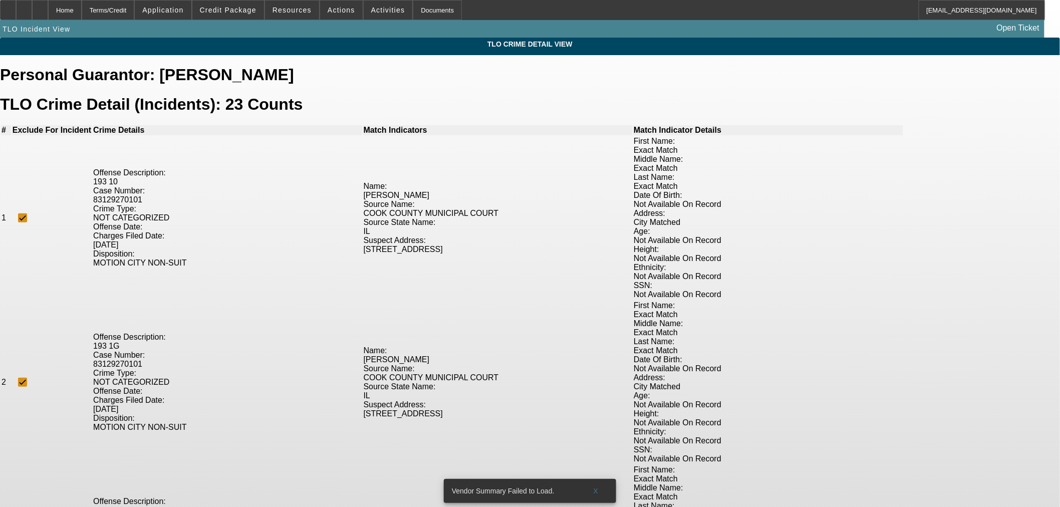
checkbox input "true"
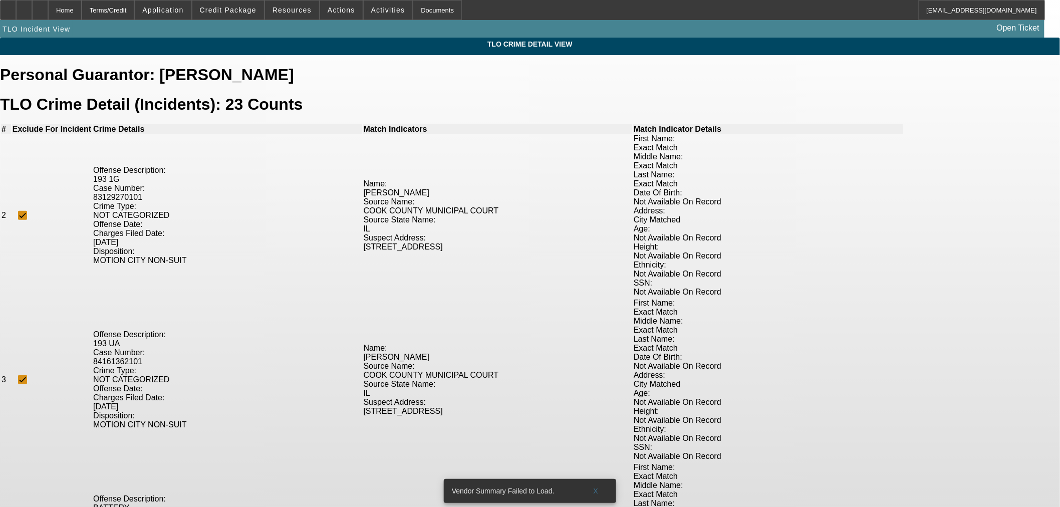
checkbox input "true"
click at [254, 17] on span at bounding box center [228, 10] width 72 height 24
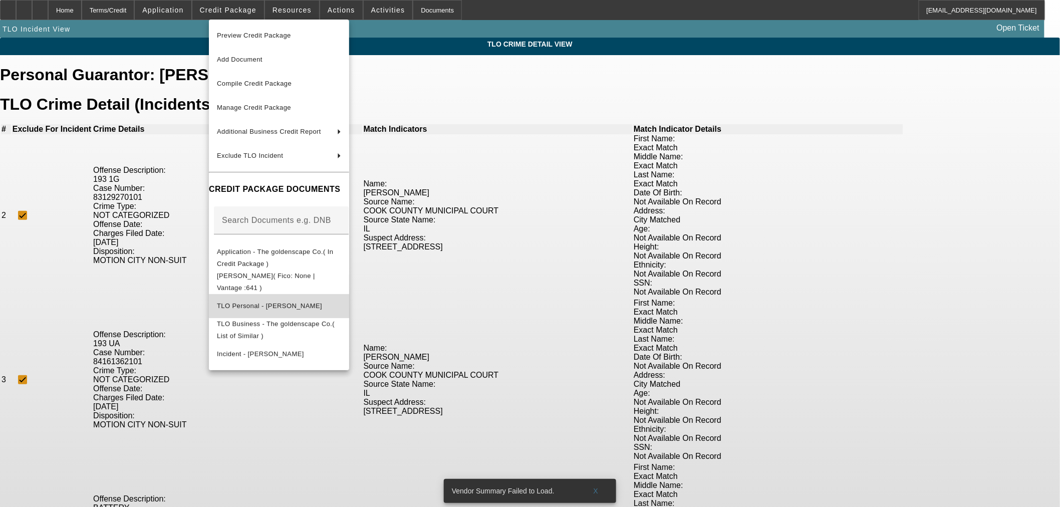
click at [290, 311] on button "TLO Personal - Garcia, Anthony" at bounding box center [279, 306] width 140 height 24
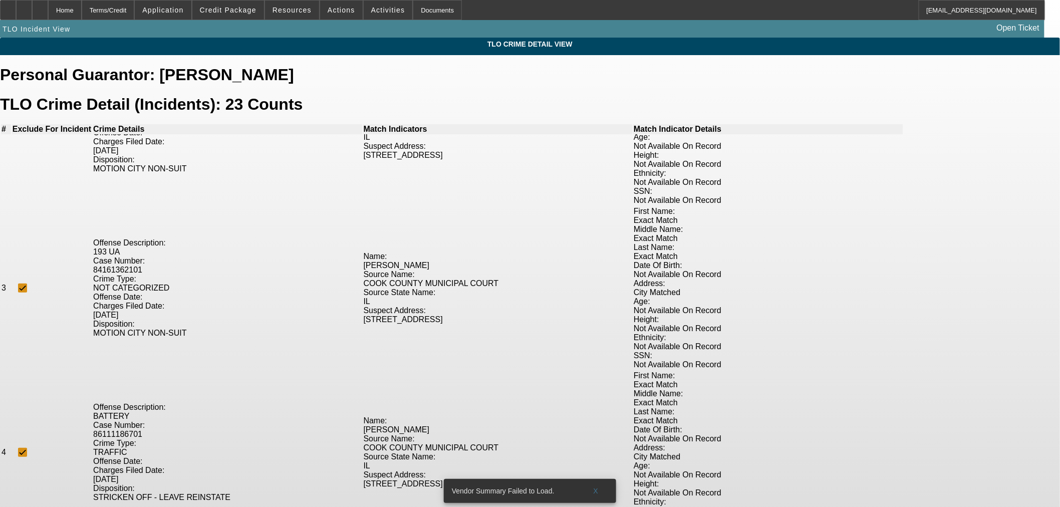
scroll to position [278, 0]
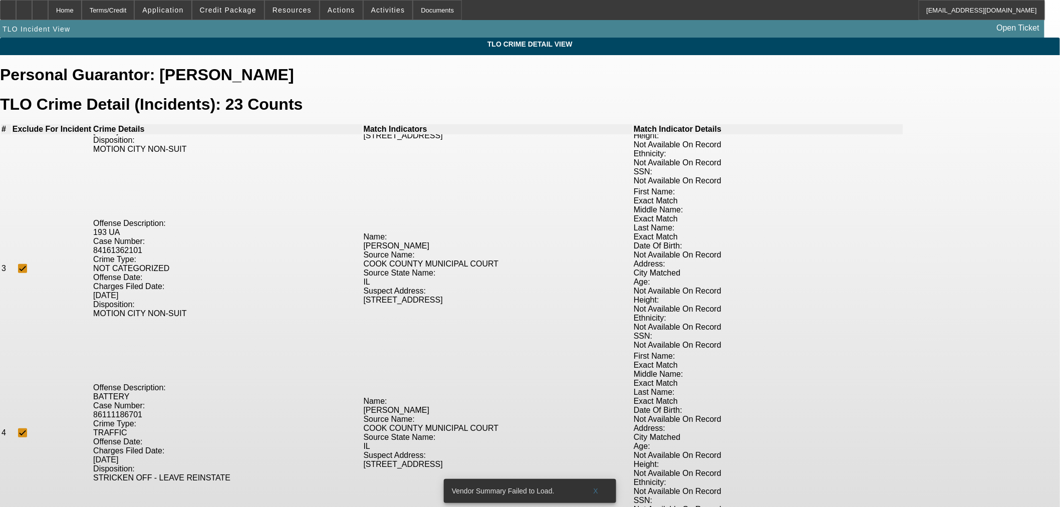
checkbox input "true"
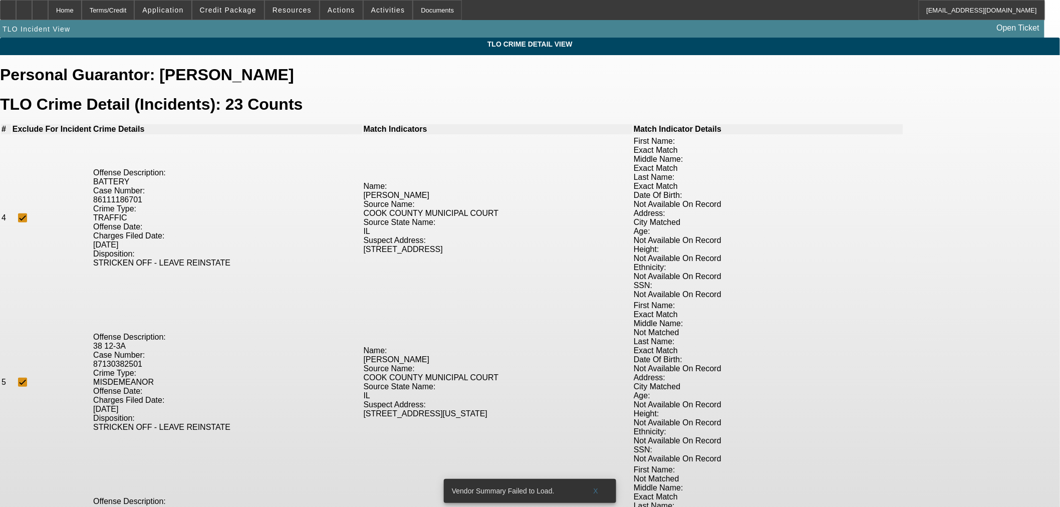
scroll to position [501, 0]
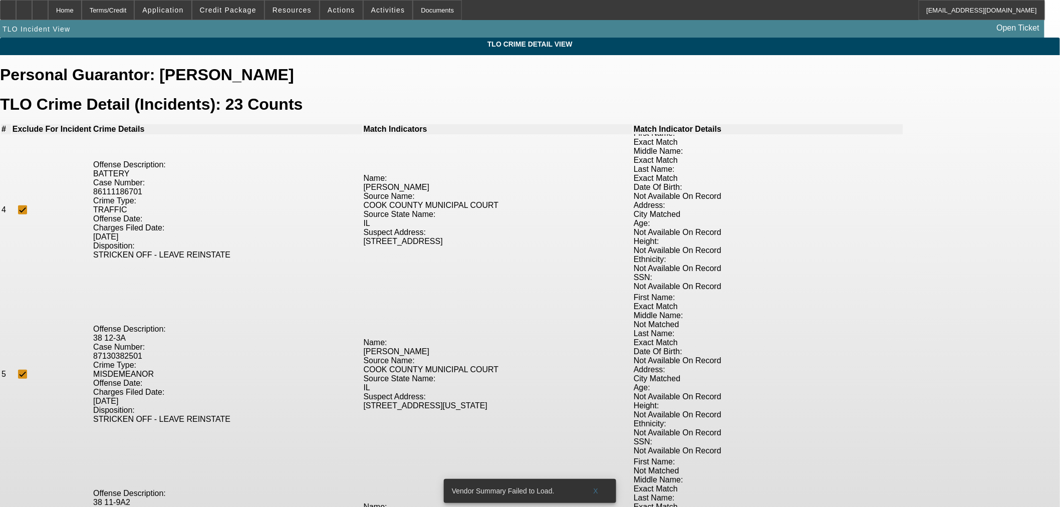
checkbox input "true"
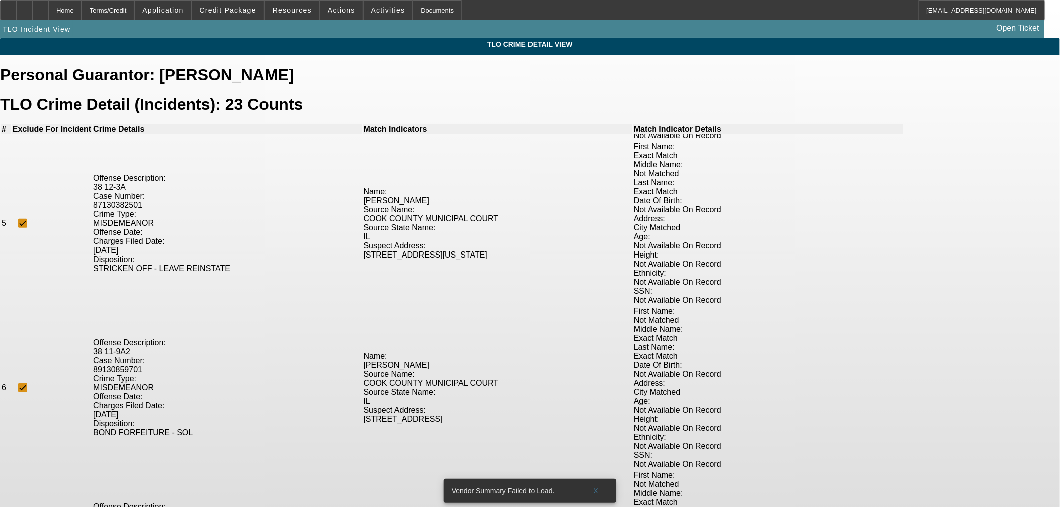
scroll to position [668, 0]
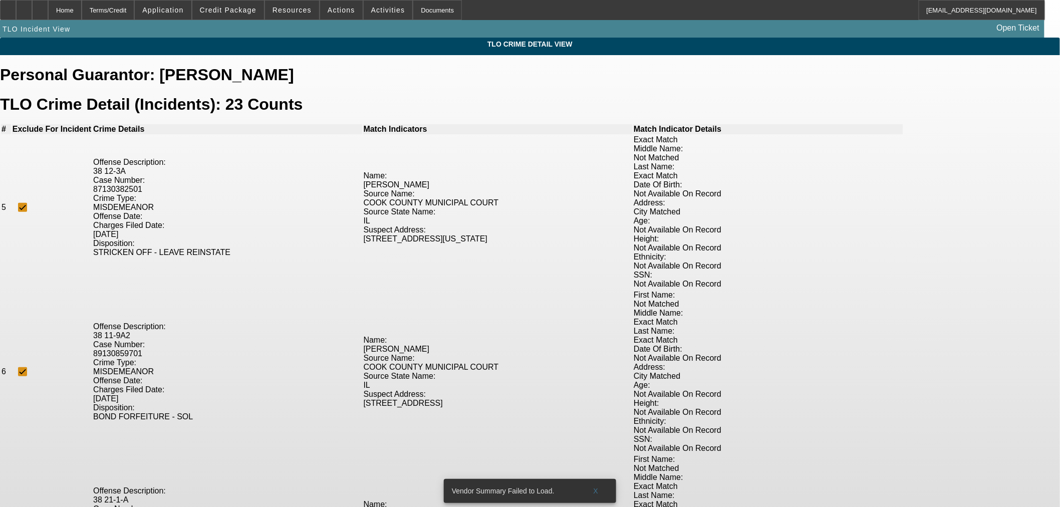
checkbox input "true"
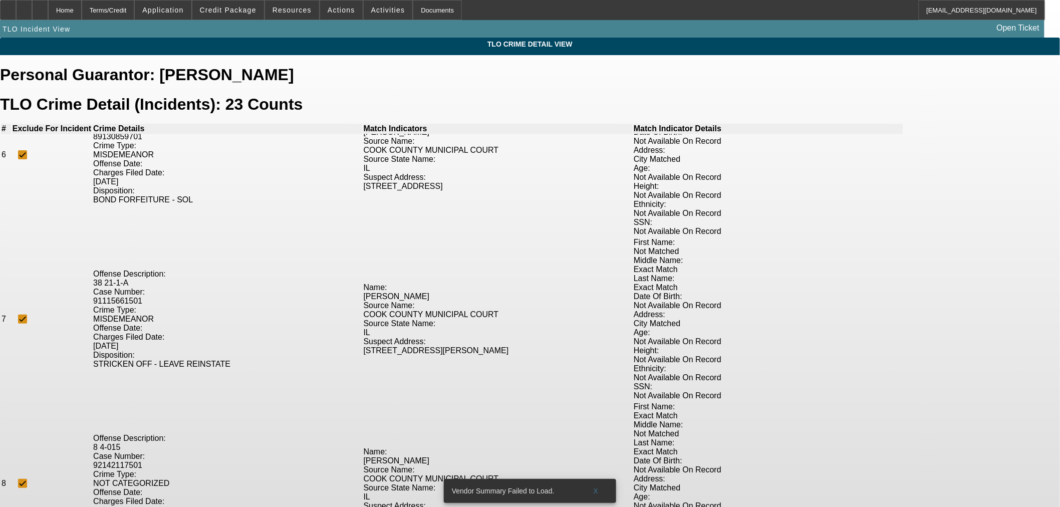
scroll to position [890, 0]
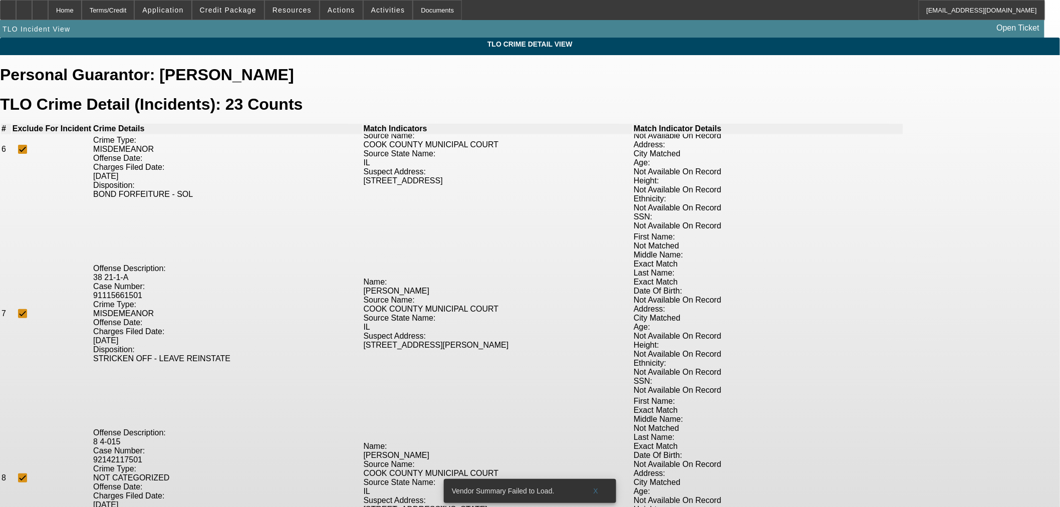
checkbox input "true"
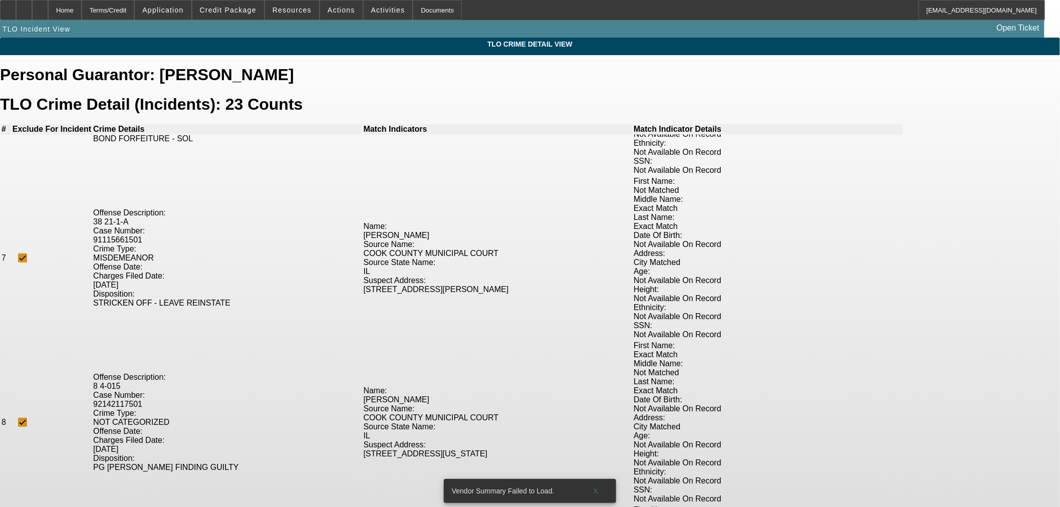
checkbox input "true"
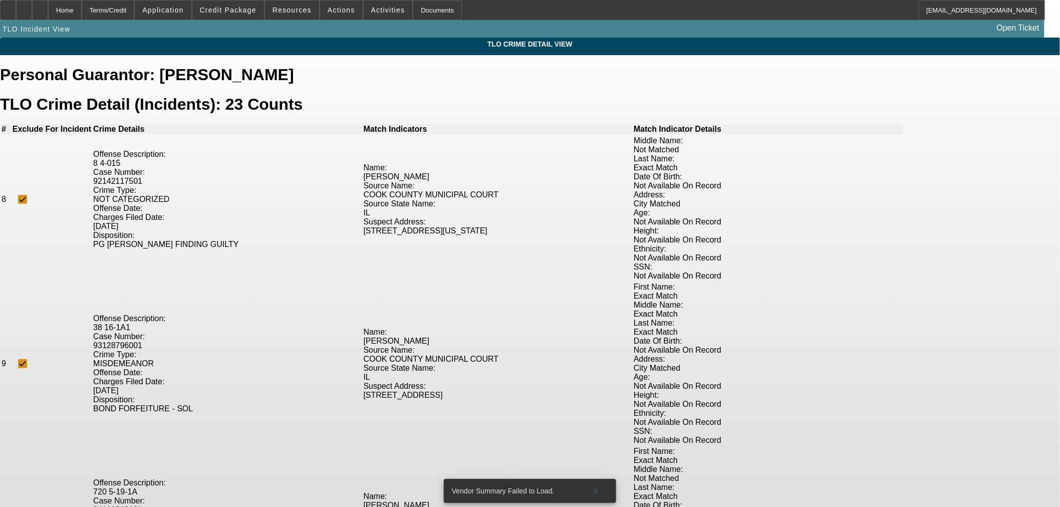
checkbox input "true"
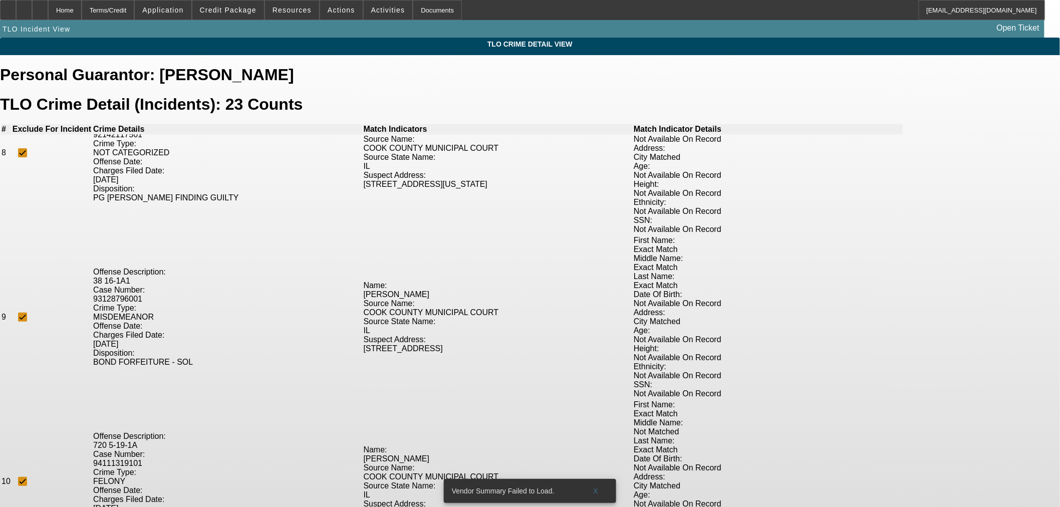
scroll to position [1280, 0]
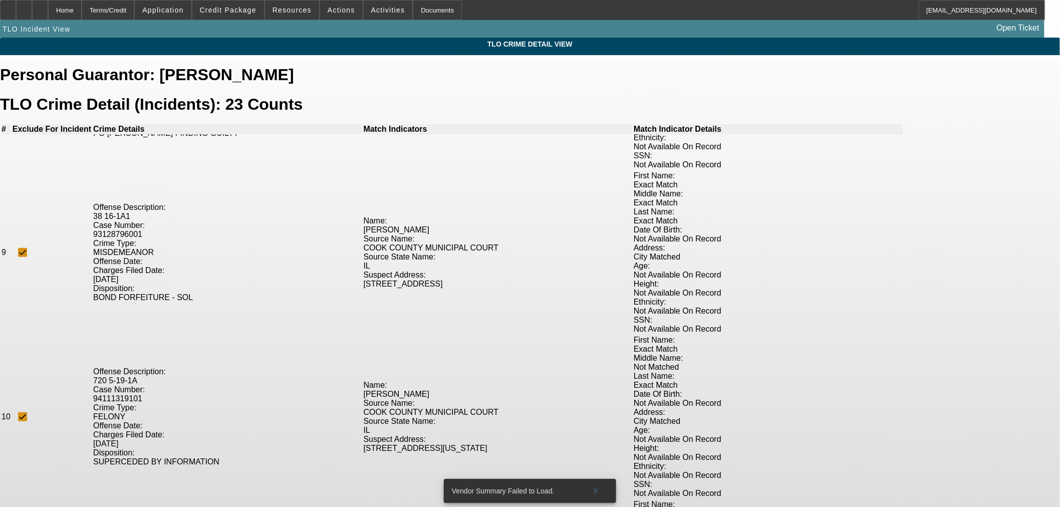
checkbox input "true"
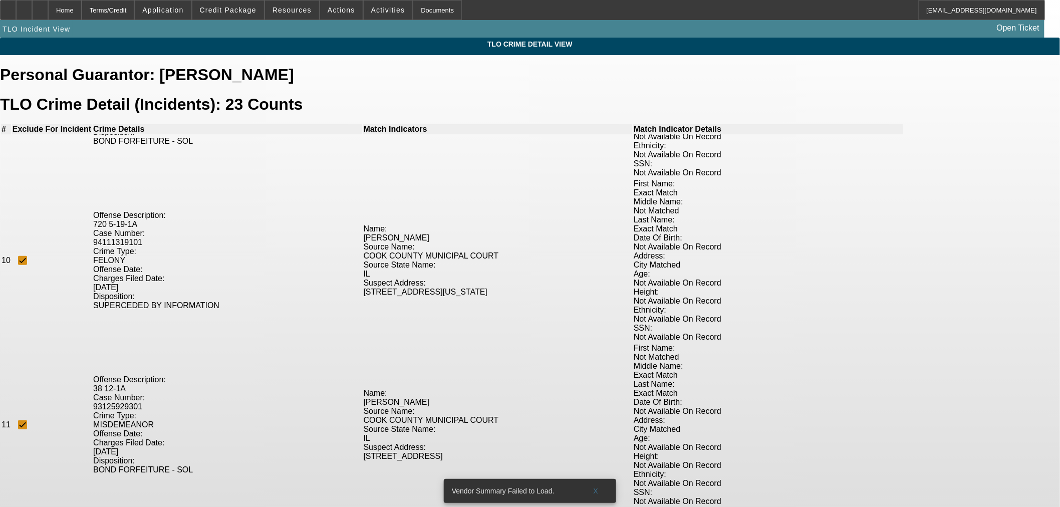
scroll to position [1447, 0]
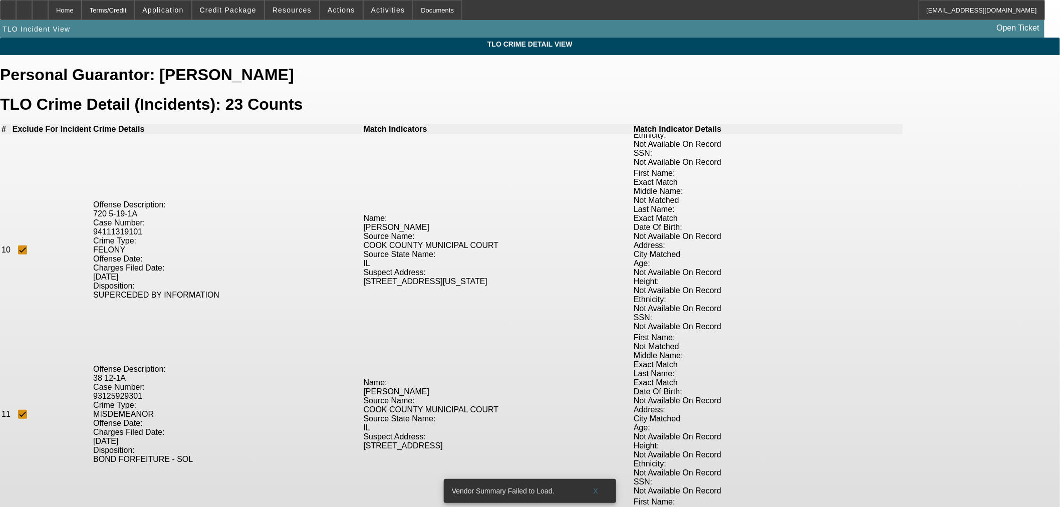
checkbox input "true"
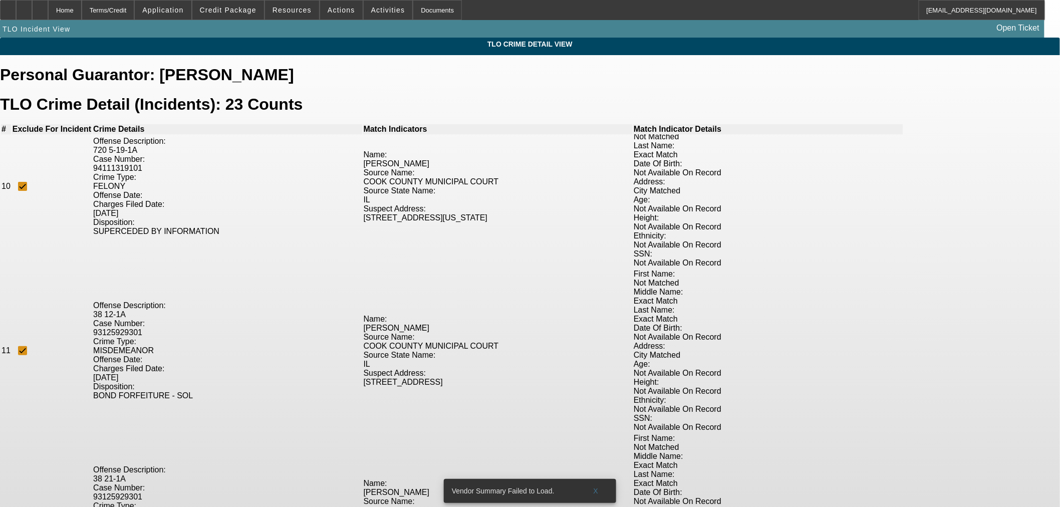
scroll to position [1614, 0]
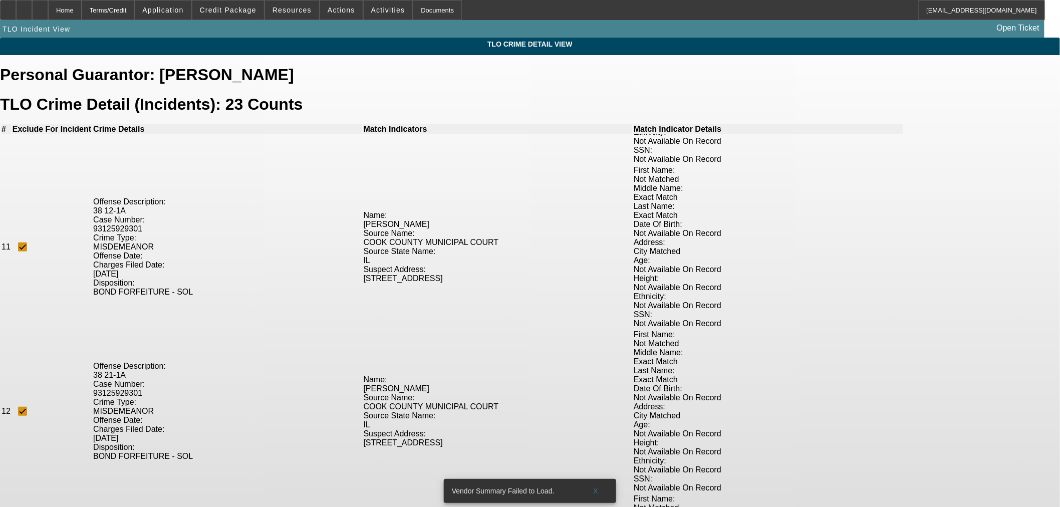
checkbox input "true"
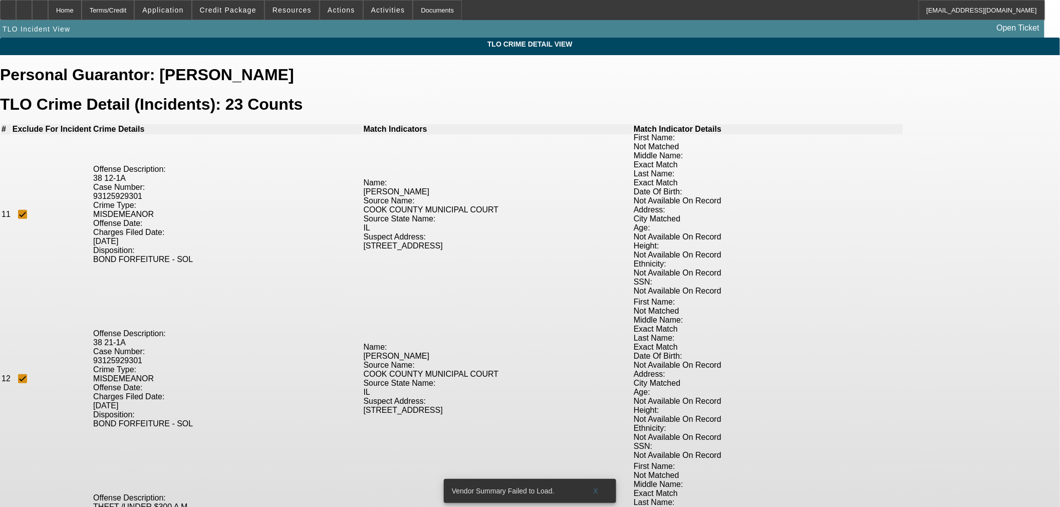
scroll to position [1679, 0]
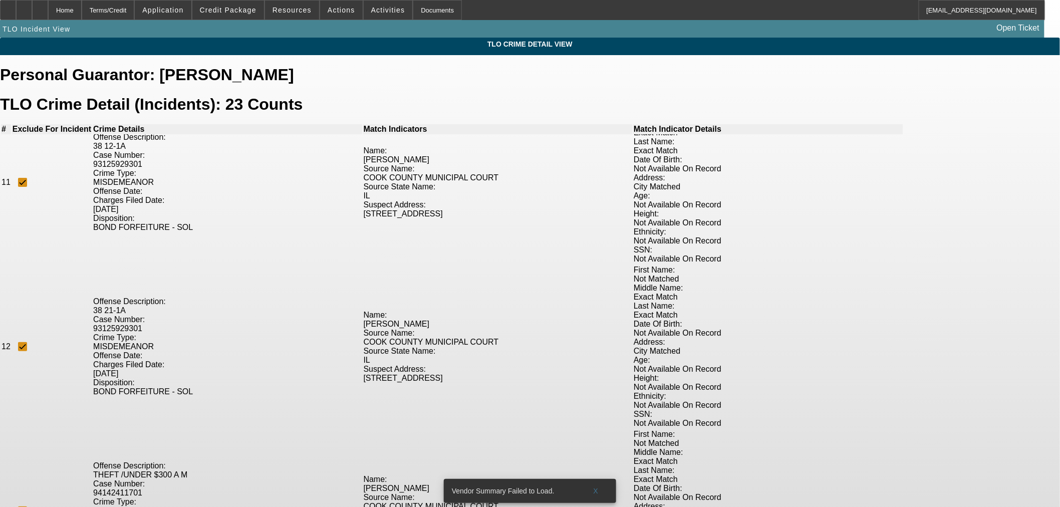
checkbox input "true"
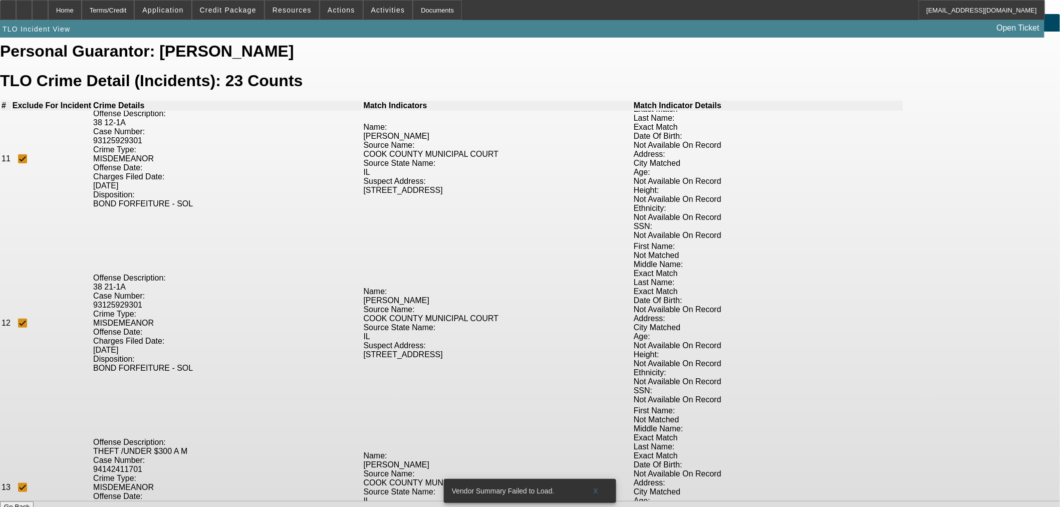
scroll to position [44, 0]
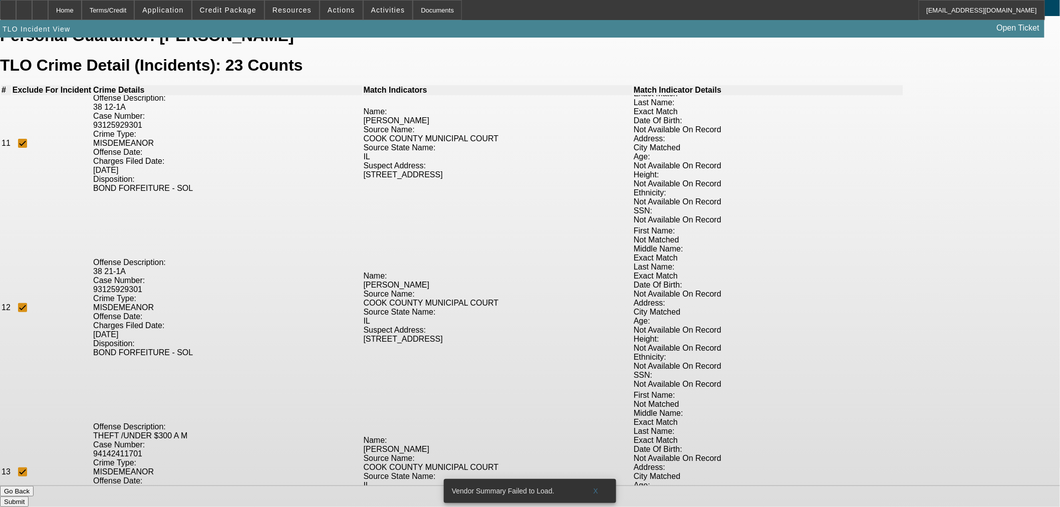
click at [29, 497] on button "Submit" at bounding box center [14, 502] width 29 height 11
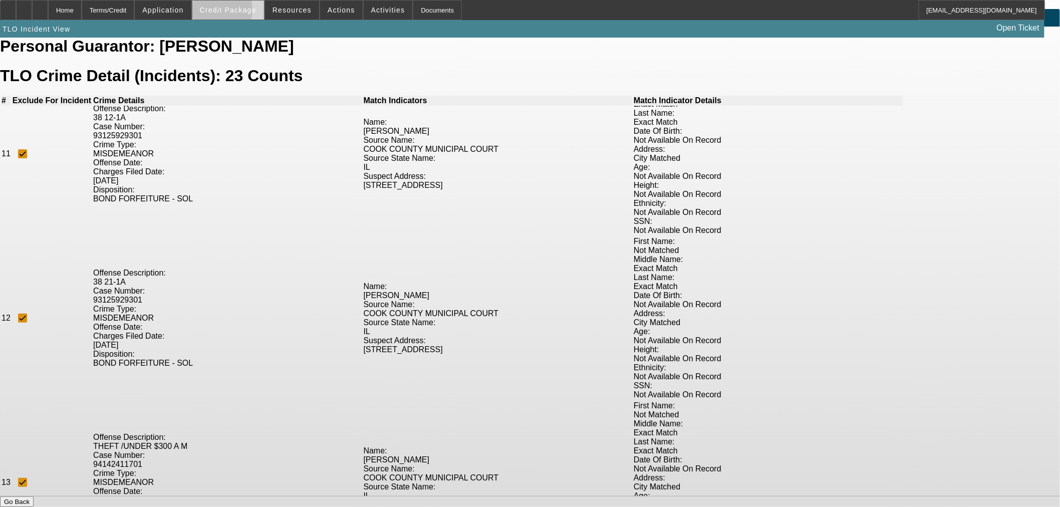
click at [224, 12] on span "Credit Package" at bounding box center [228, 10] width 57 height 8
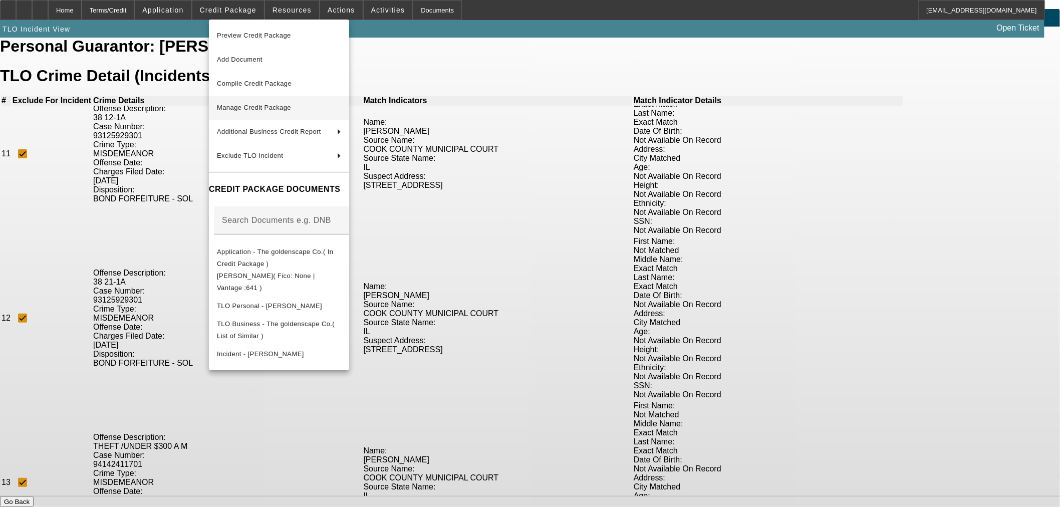
click at [273, 102] on span "Manage Credit Package" at bounding box center [279, 108] width 124 height 12
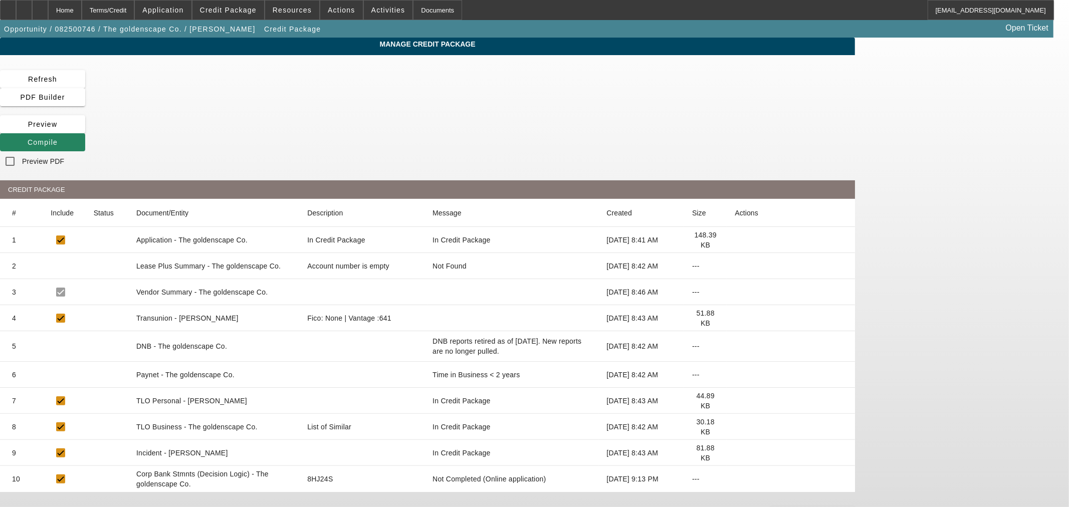
click at [734, 453] on icon at bounding box center [734, 453] width 0 height 0
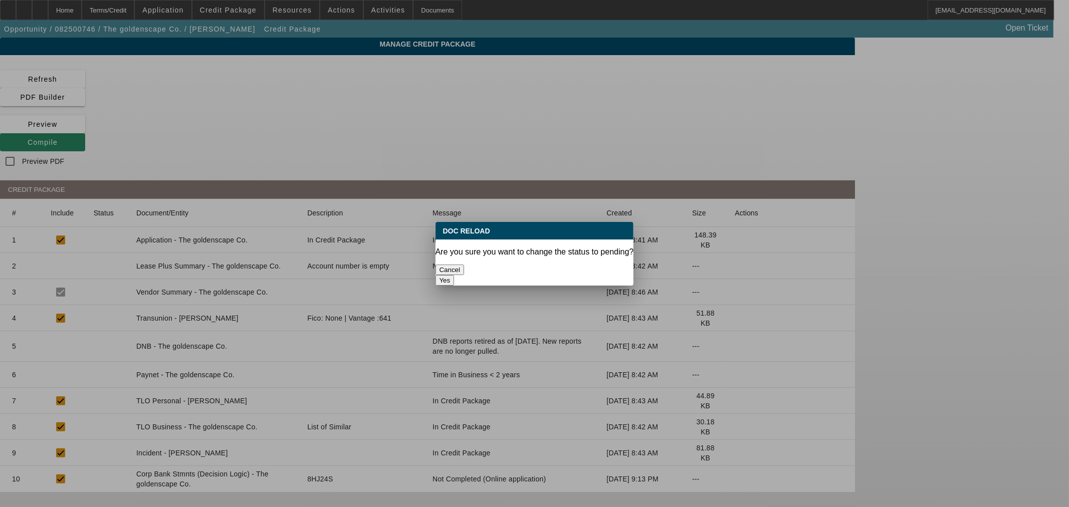
click at [454, 275] on button "Yes" at bounding box center [444, 280] width 19 height 11
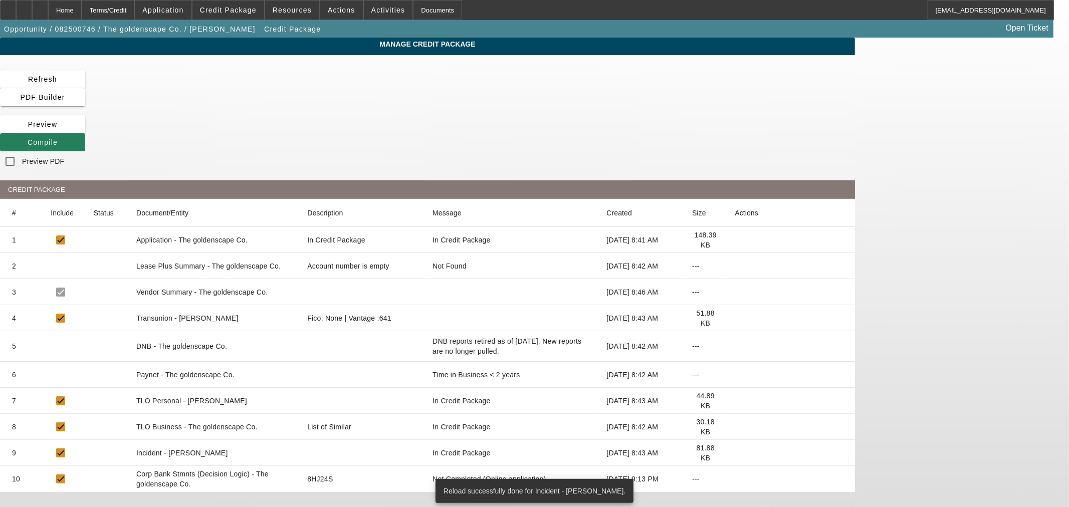
click at [58, 138] on span "Compile" at bounding box center [43, 142] width 30 height 8
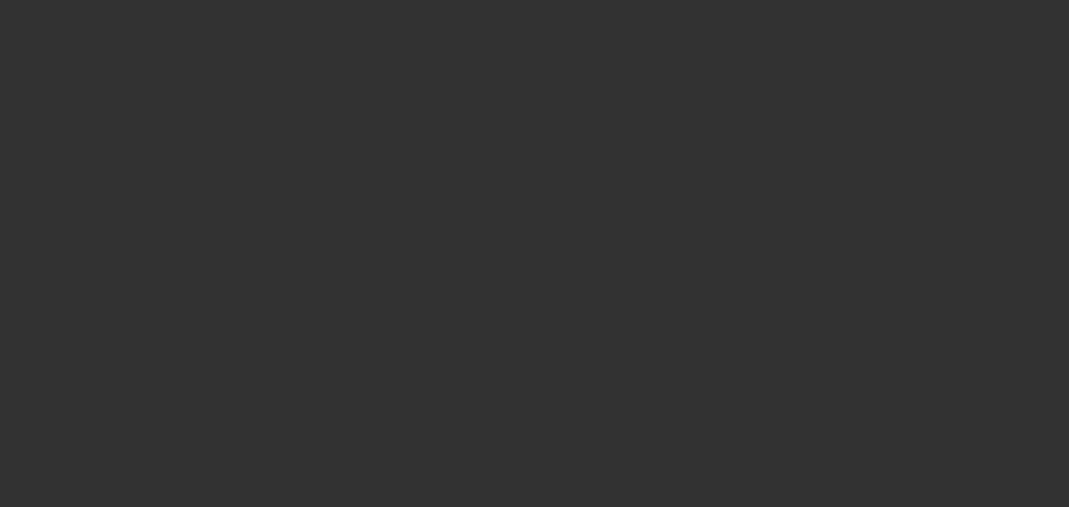
select select "0"
select select "2"
select select "0.1"
select select "4"
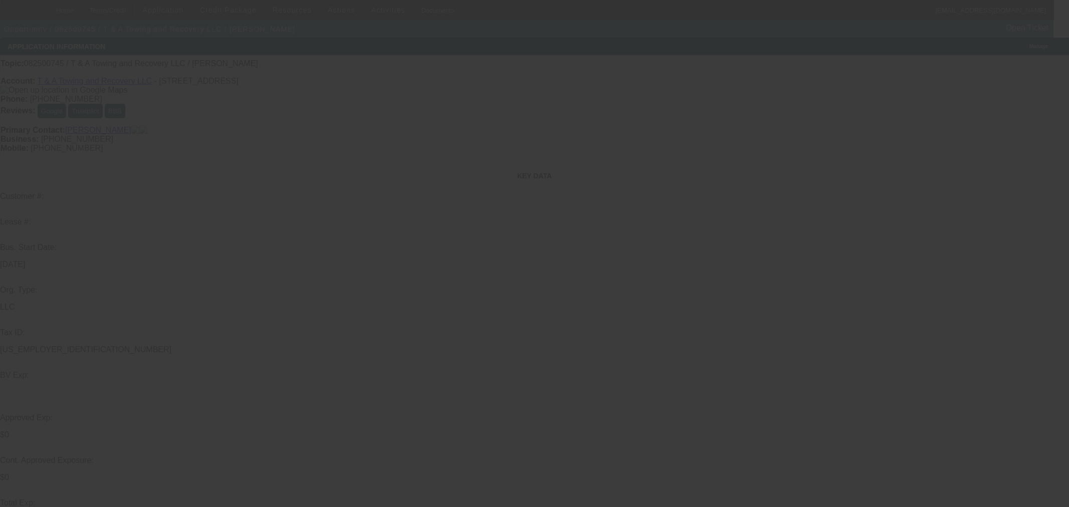
select select "0"
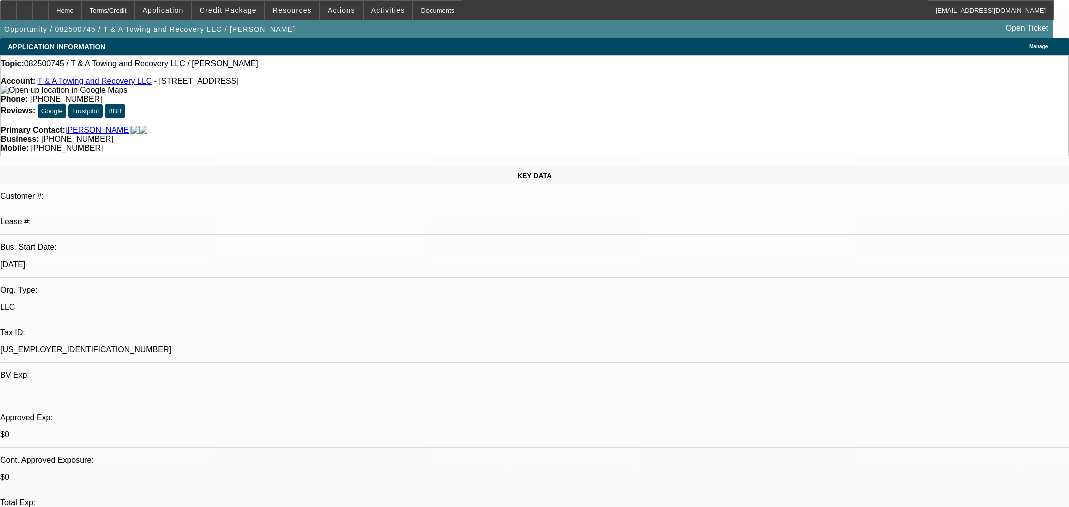
select select "2"
select select "0.1"
select select "1"
select select "2"
select select "4"
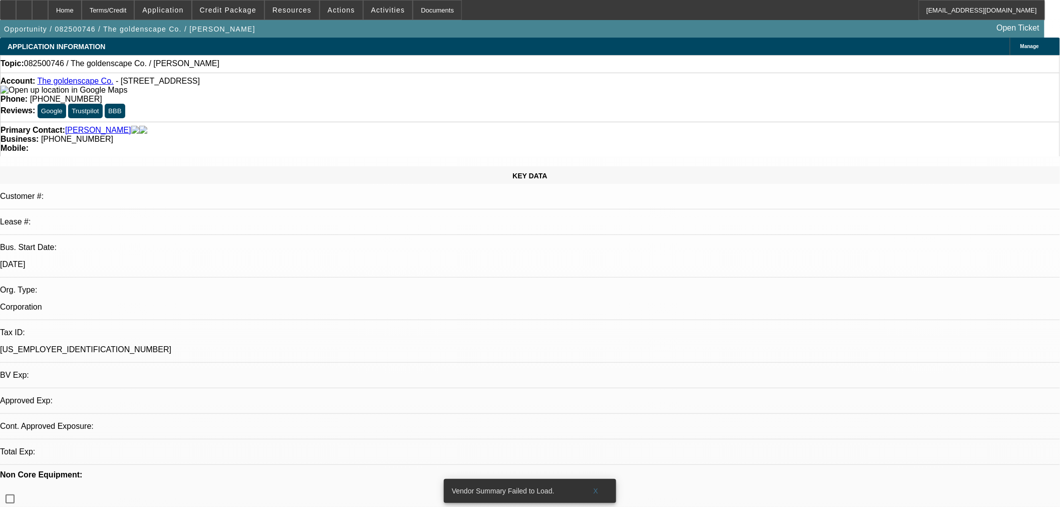
select select "0"
select select "2"
select select "0.1"
select select "4"
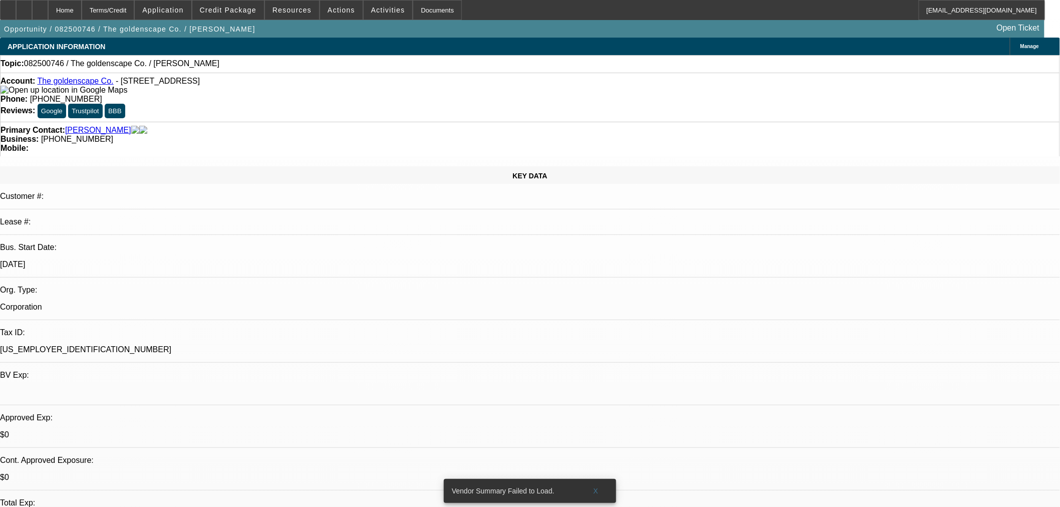
click at [16, 4] on div at bounding box center [8, 10] width 16 height 20
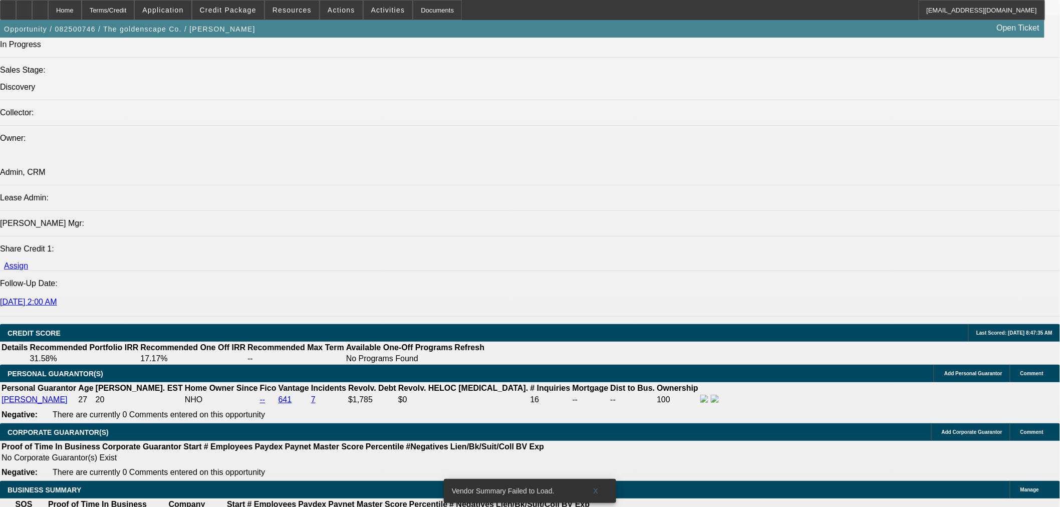
scroll to position [1169, 0]
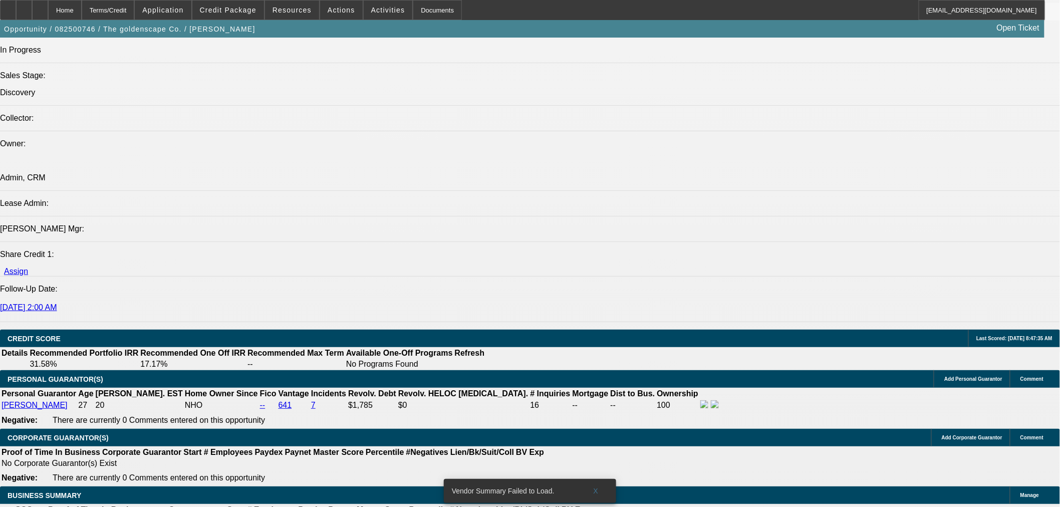
drag, startPoint x: 184, startPoint y: 166, endPoint x: 261, endPoint y: 170, distance: 77.3
copy p "Lead generation, marketing"
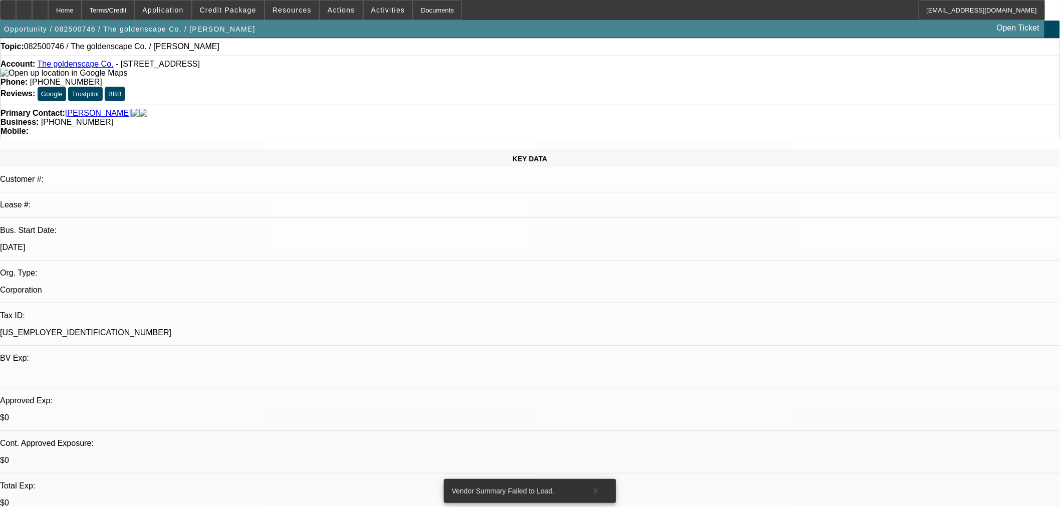
scroll to position [0, 0]
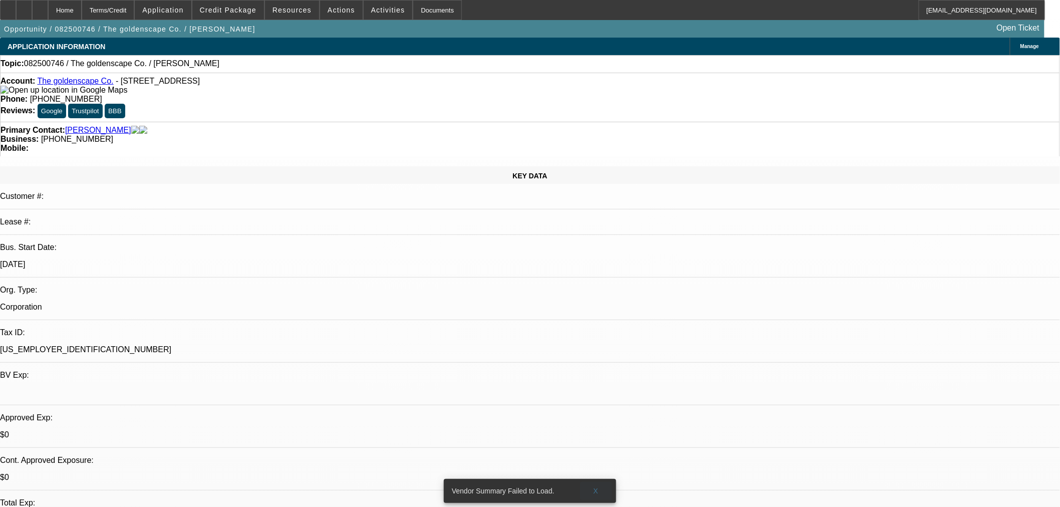
click at [596, 487] on span "X" at bounding box center [597, 491] width 6 height 8
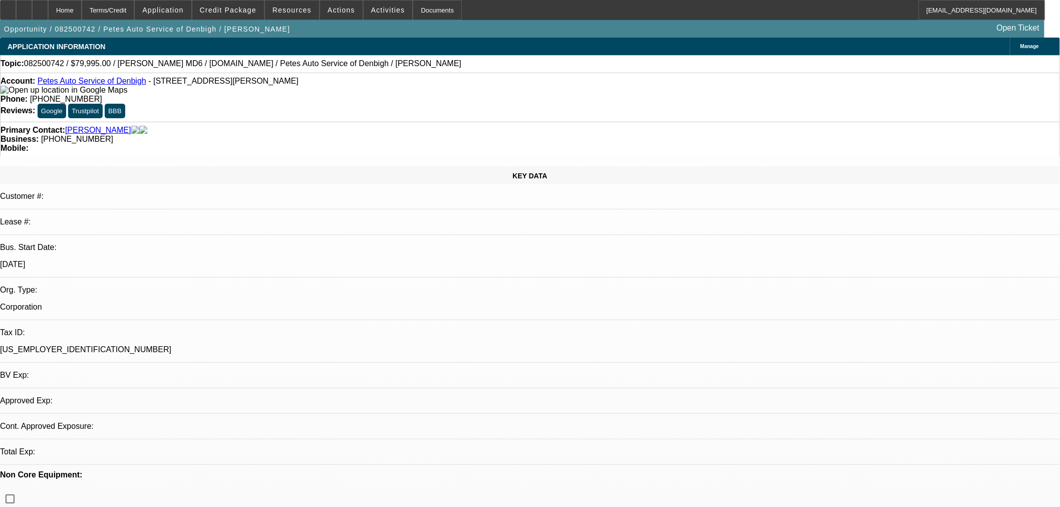
select select "0"
select select "3"
select select "0"
select select "6"
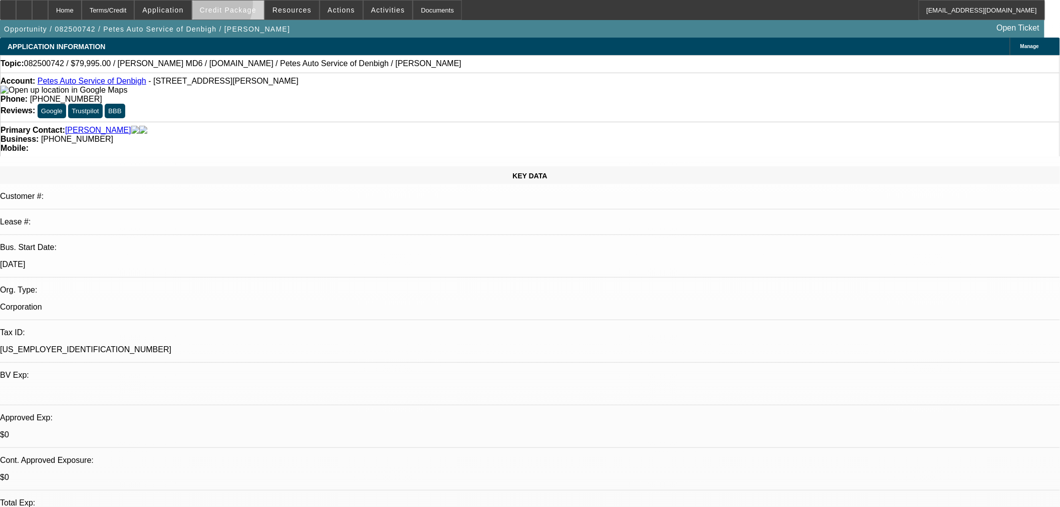
click at [220, 6] on button "Credit Package" at bounding box center [228, 10] width 72 height 19
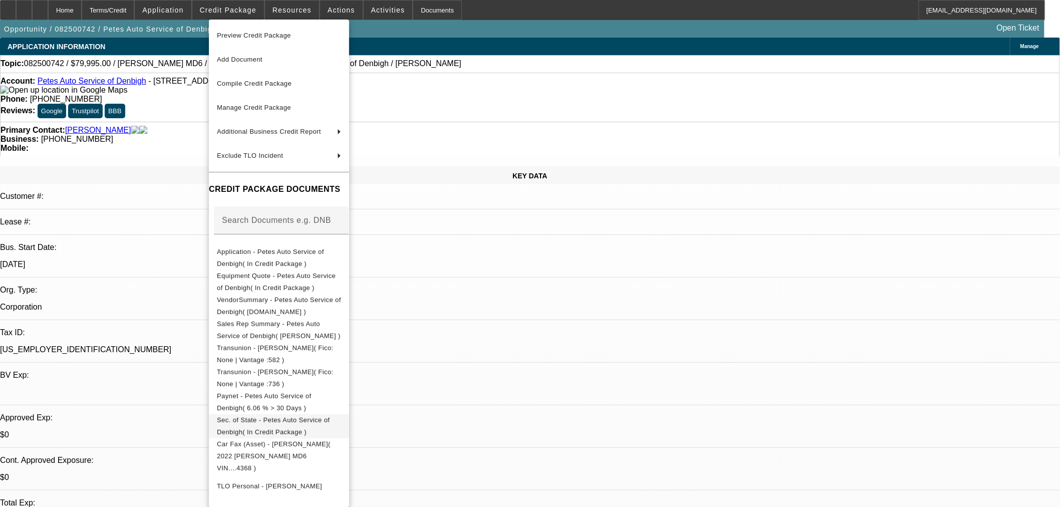
click at [260, 427] on span "Sec. of State - Petes Auto Service of Denbigh( In Credit Package )" at bounding box center [279, 426] width 124 height 24
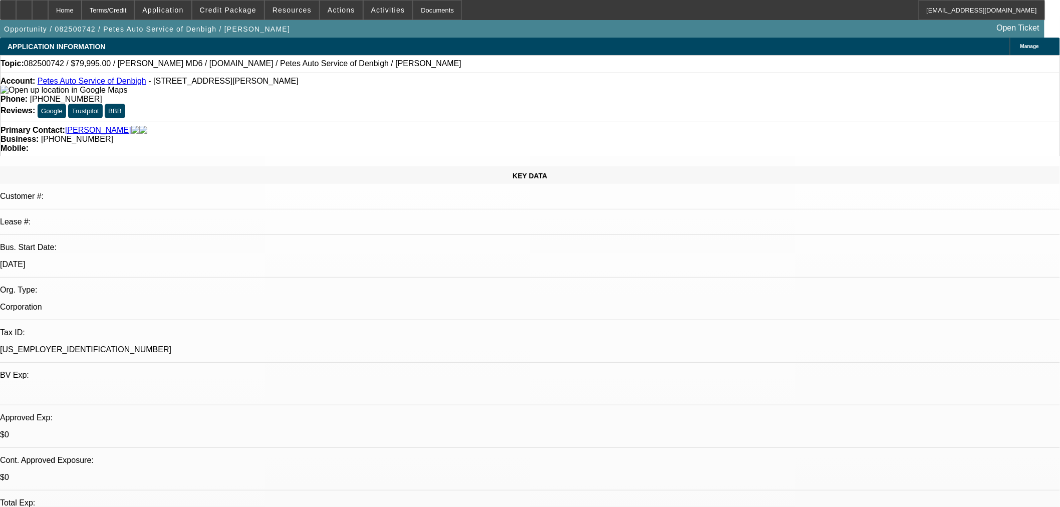
click at [1018, 47] on icon at bounding box center [1018, 47] width 0 height 0
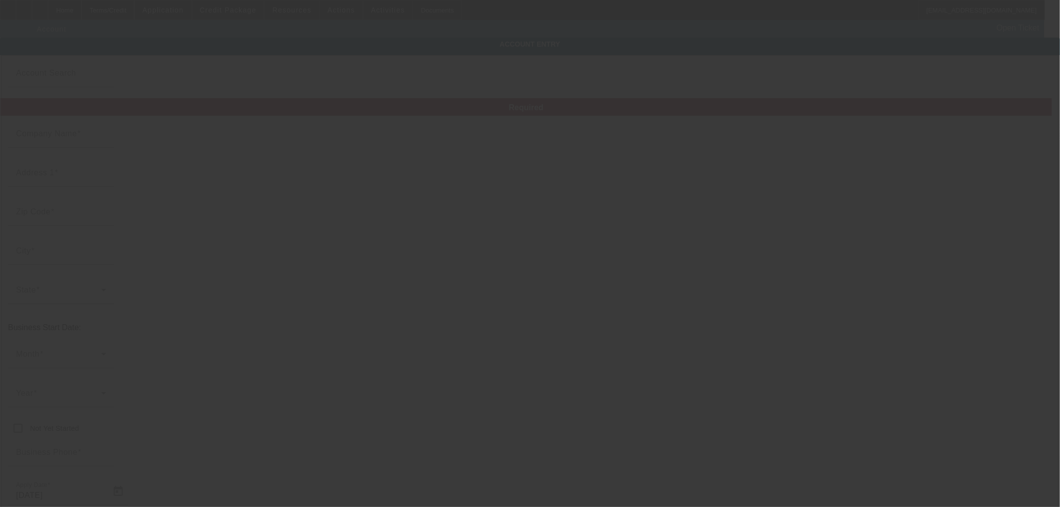
type input "Petes Auto Service of Denbigh"
type input "37 [PERSON_NAME]"
type input "23608"
type input "Newport News"
type input "[PHONE_NUMBER]"
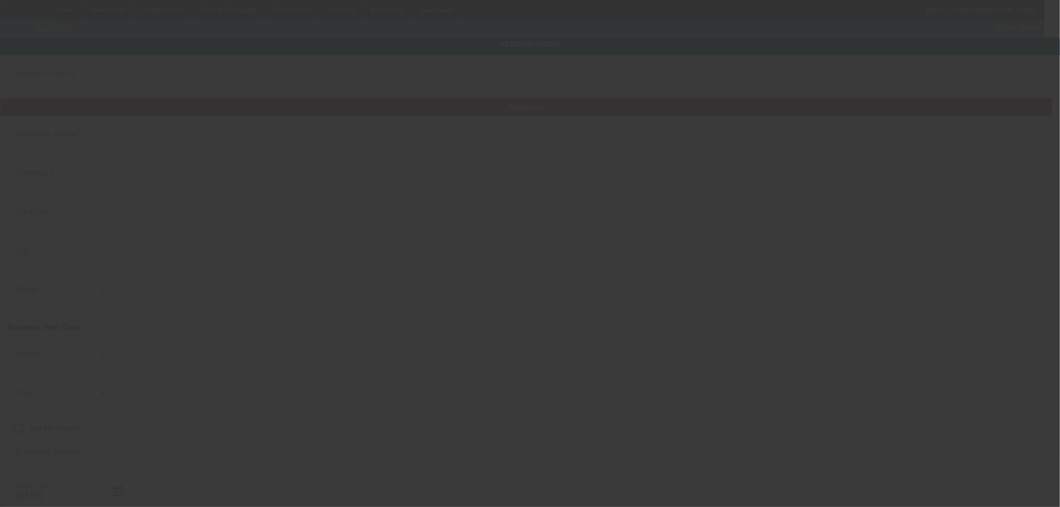
type input "[EMAIL_ADDRESS][DOMAIN_NAME]"
type input "[US_EMPLOYER_IDENTIFICATION_NUMBER]"
type input "[DATE]"
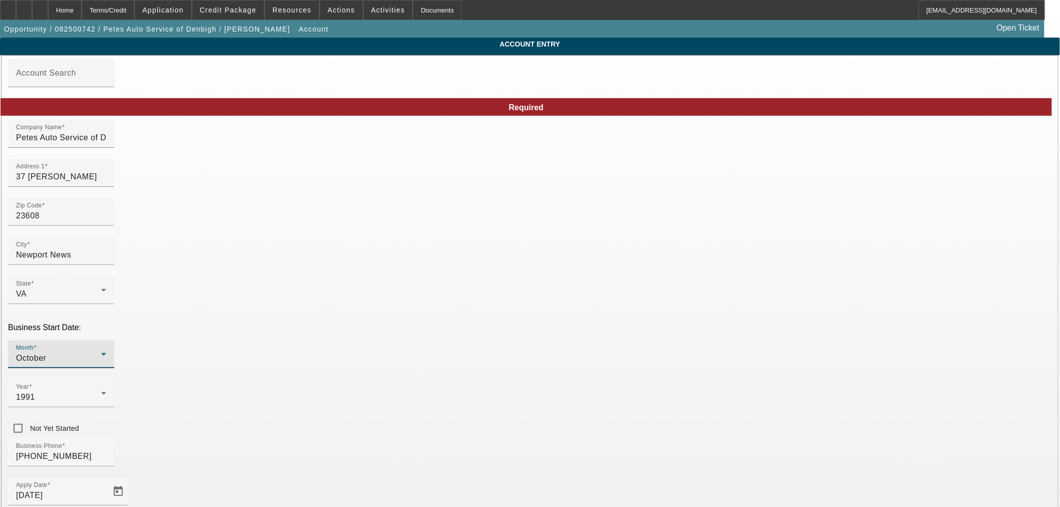
click at [101, 352] on div "October" at bounding box center [58, 358] width 85 height 12
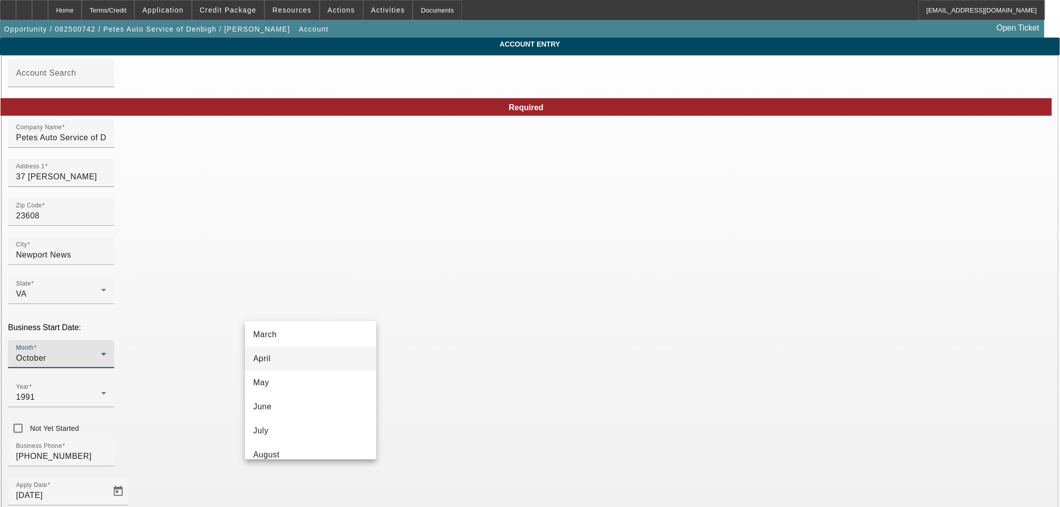
scroll to position [19, 0]
click at [284, 359] on mat-option "February" at bounding box center [310, 367] width 131 height 24
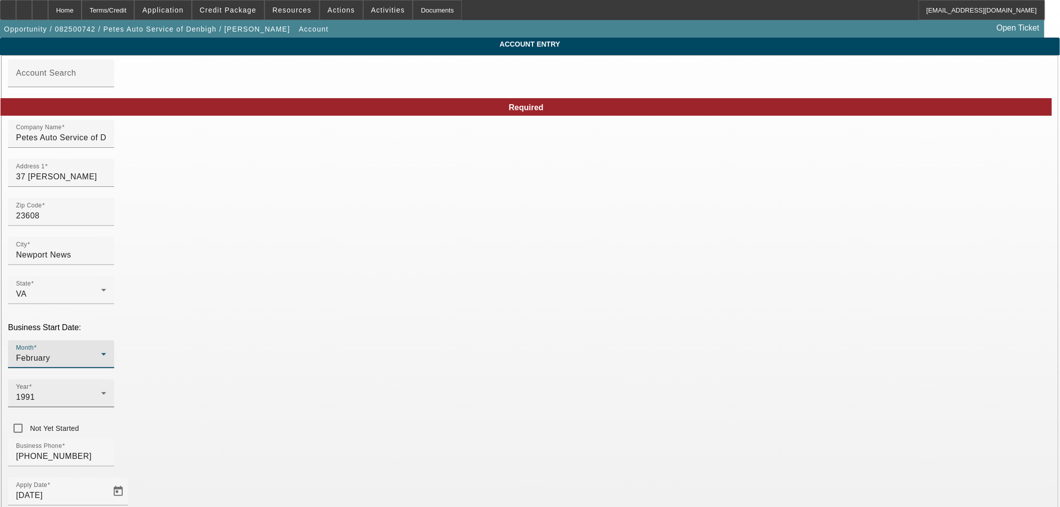
click at [35, 393] on span "1991" at bounding box center [25, 397] width 19 height 9
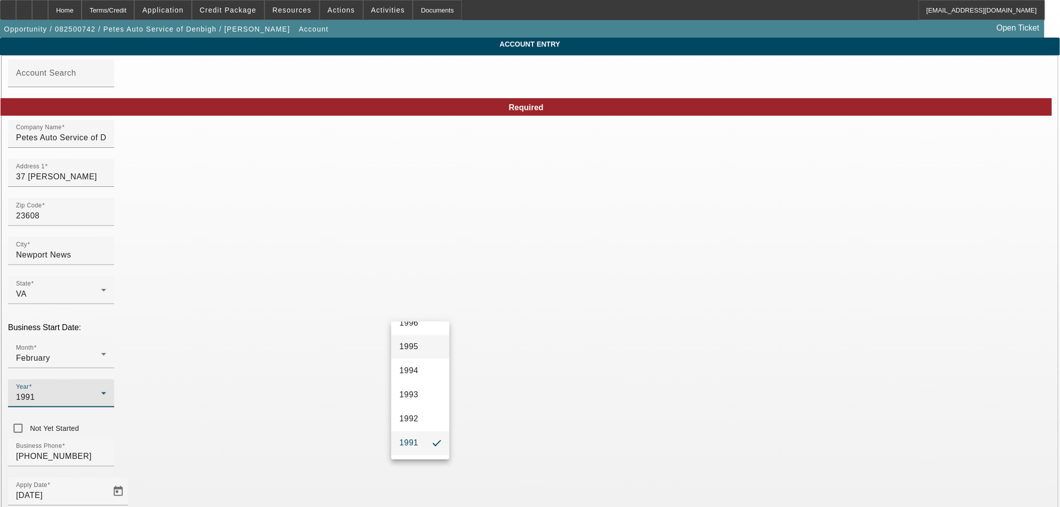
click at [416, 351] on span "1995" at bounding box center [408, 347] width 19 height 12
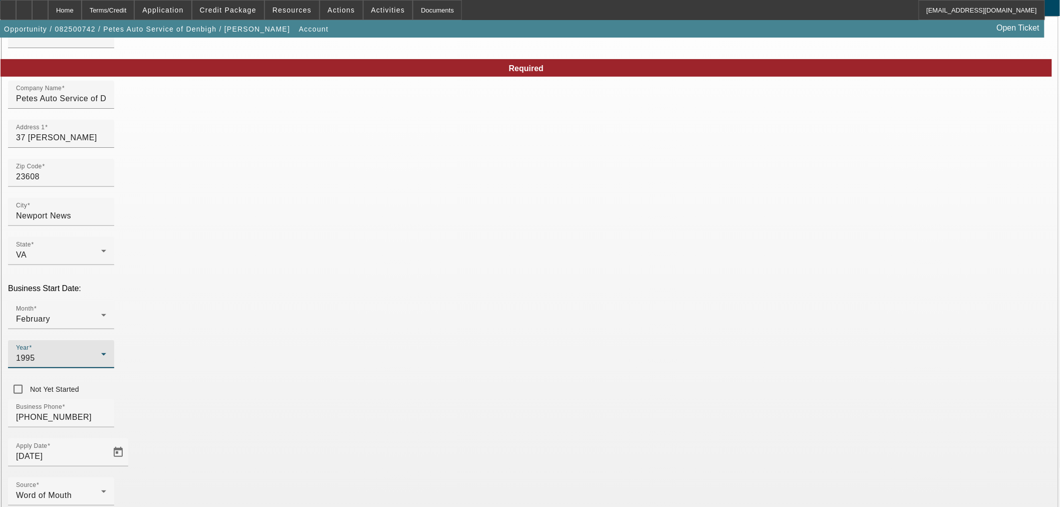
scroll to position [75, 0]
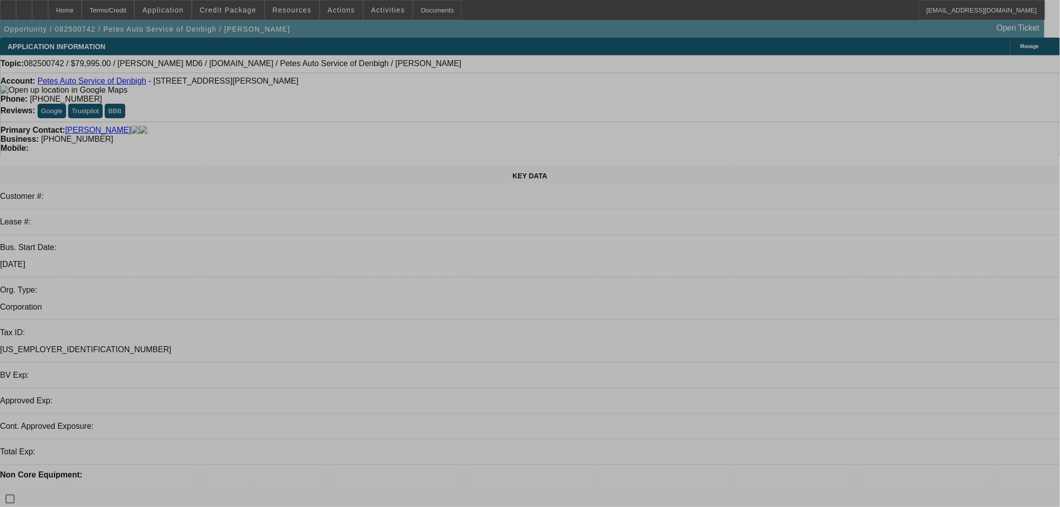
select select "0"
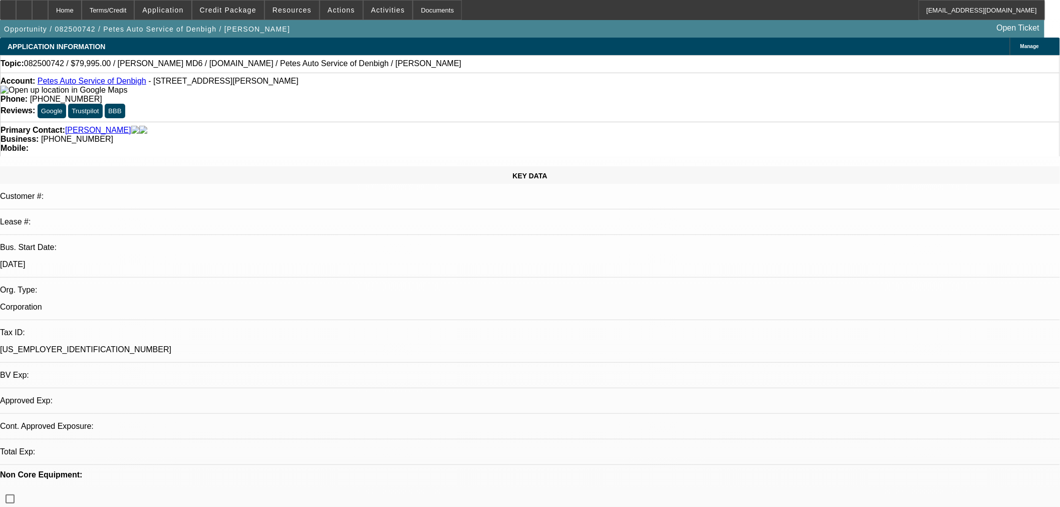
select select "0"
select select "3"
select select "0"
select select "6"
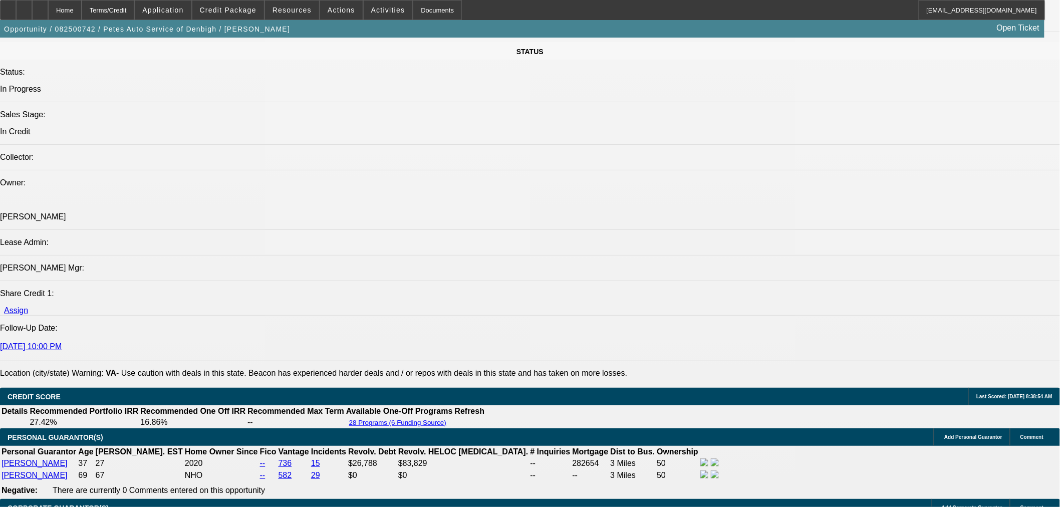
scroll to position [905, 0]
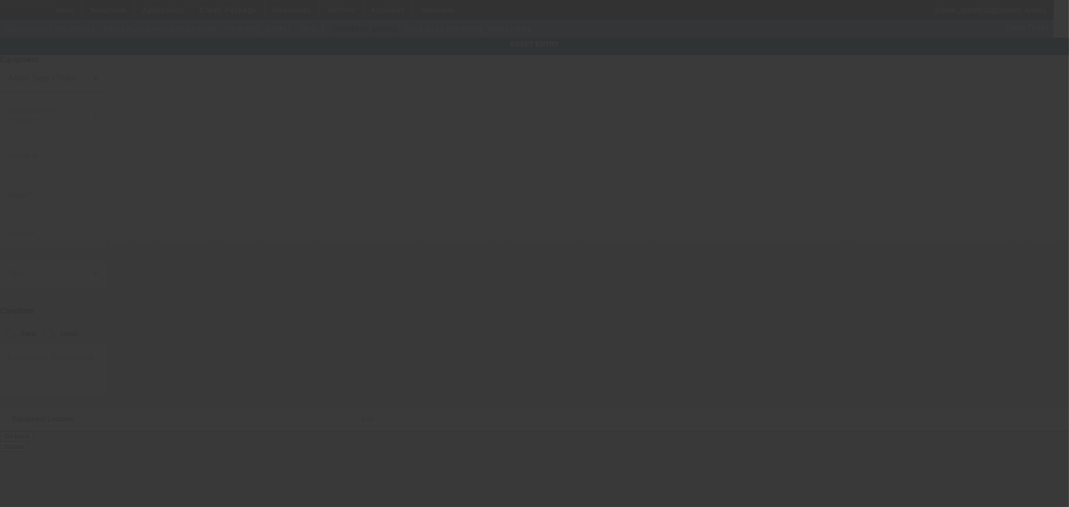
type input "[US_VEHICLE_IDENTIFICATION_NUMBER]"
type input "[PERSON_NAME]"
type input "MD6"
radio input "true"
type textarea "[PERSON_NAME] MD6"
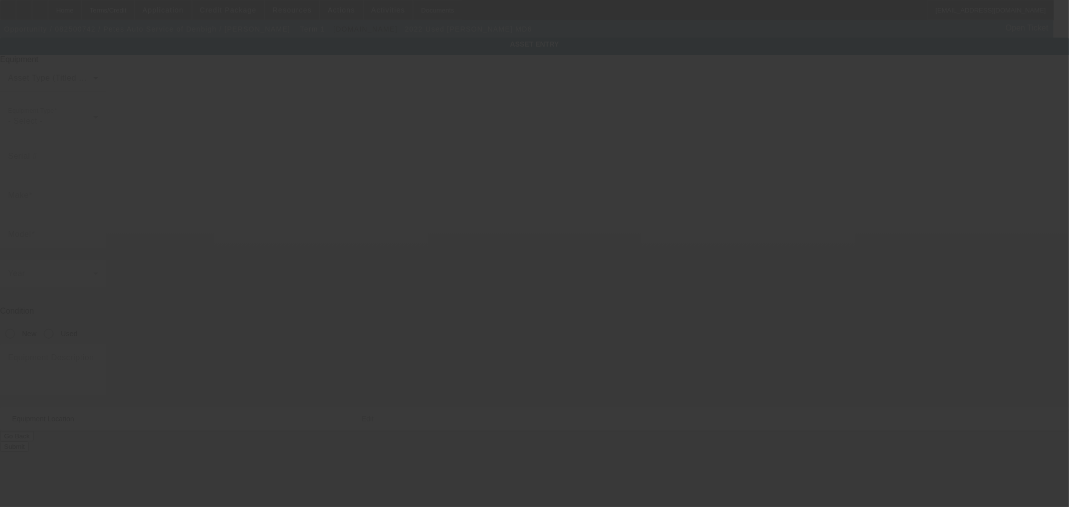
type input "[STREET_ADDRESS][PERSON_NAME][PERSON_NAME]"
type input "Newport News"
type input "23608"
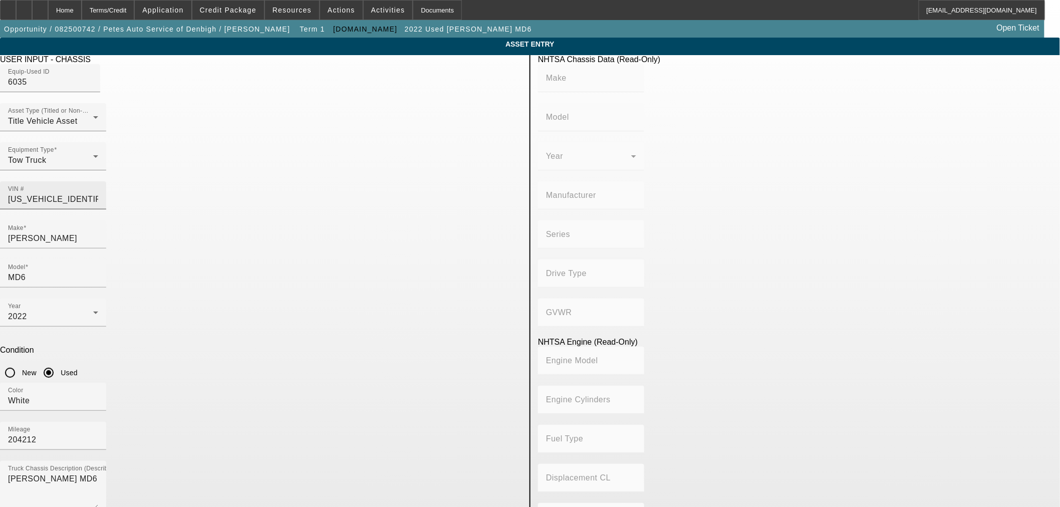
click at [98, 193] on input "[US_VEHICLE_IDENTIFICATION_NUMBER]" at bounding box center [53, 199] width 90 height 12
type input "[PERSON_NAME]"
type input "MD"
type input "[PERSON_NAME] TRUCKS INC."
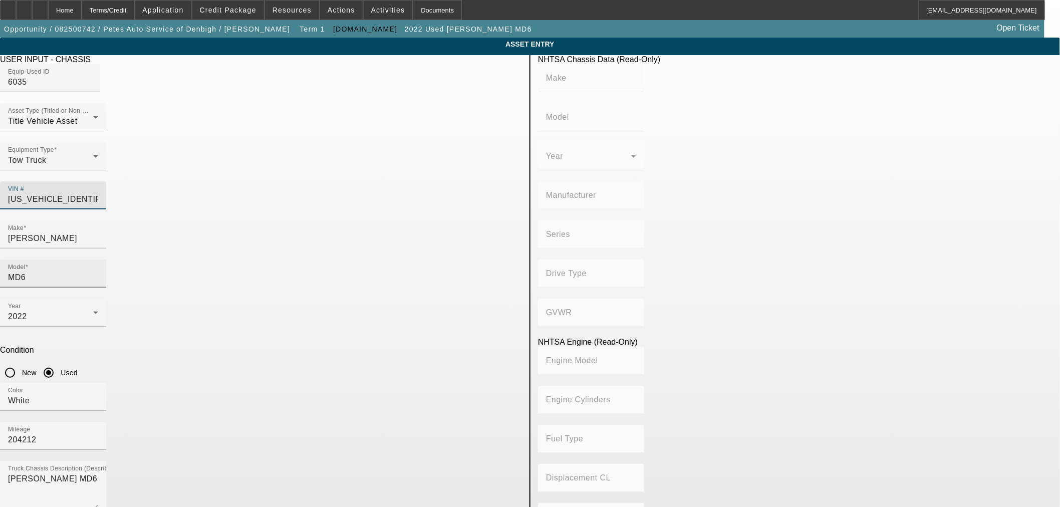
type input "4x2"
type input "Class 6: 19,501 - 26,000 lb (8,845 - 11,794 kg)"
type input "ISB"
type input "6"
type input "Diesel"
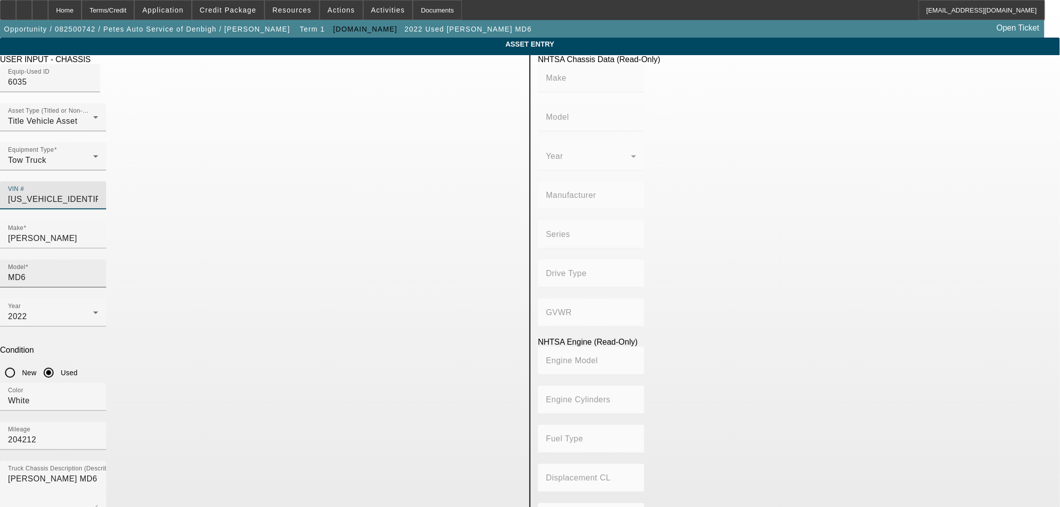
type input "408.85908543470"
type input "6.7"
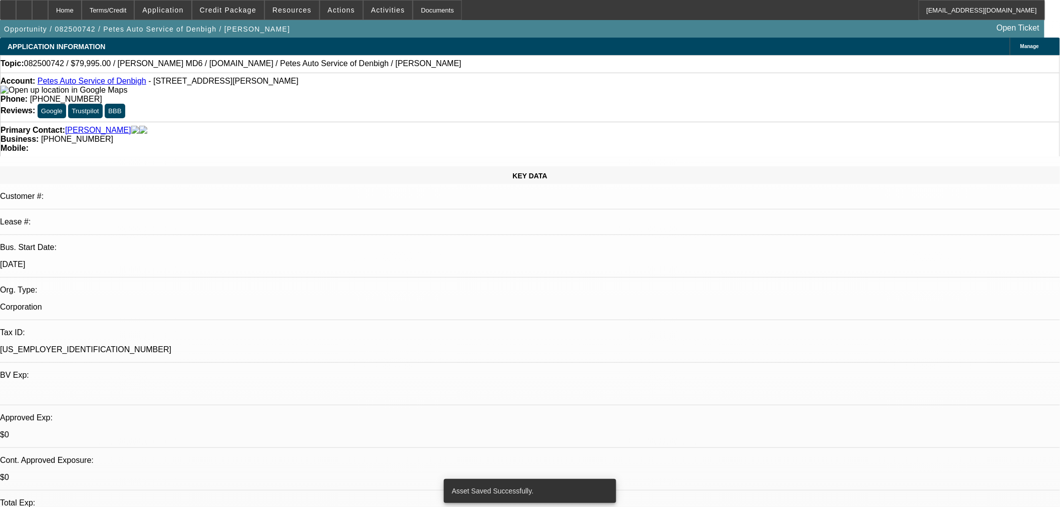
select select "0"
select select "3"
select select "0"
select select "6"
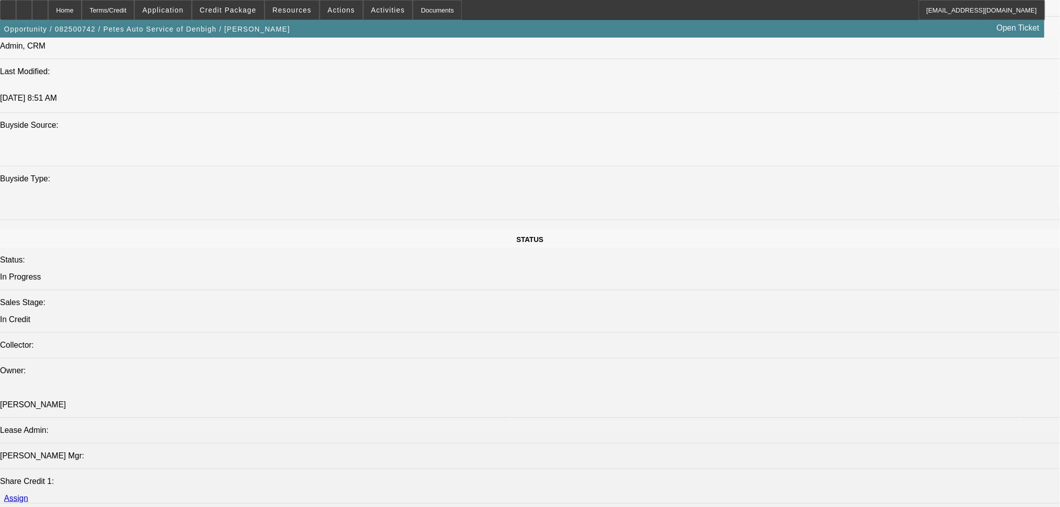
scroll to position [1058, 0]
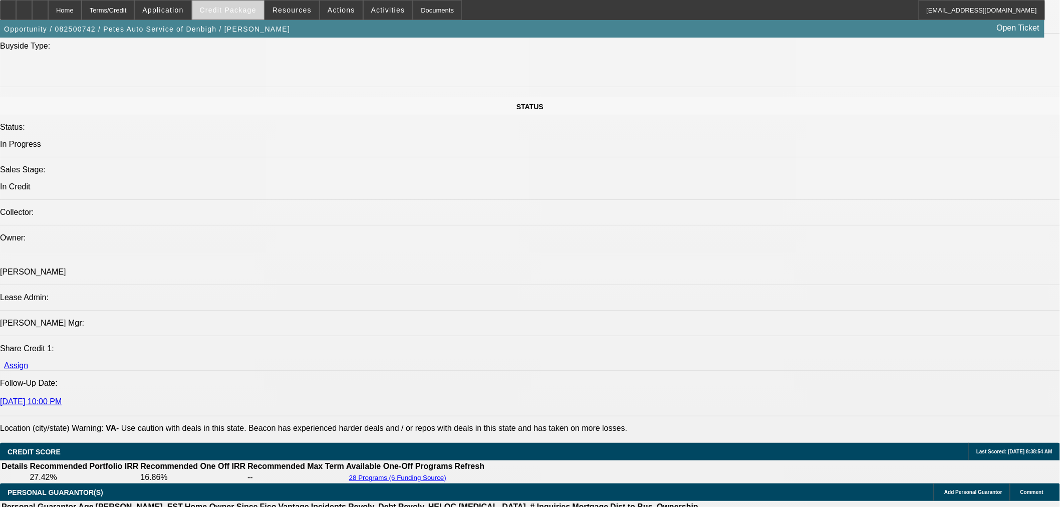
click at [222, 13] on span "Credit Package" at bounding box center [228, 10] width 57 height 8
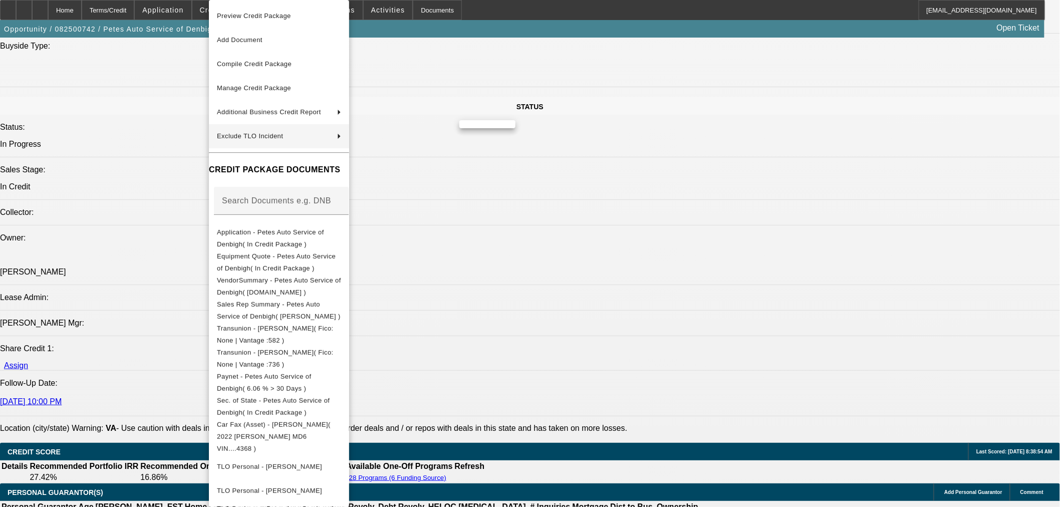
scroll to position [1072, 0]
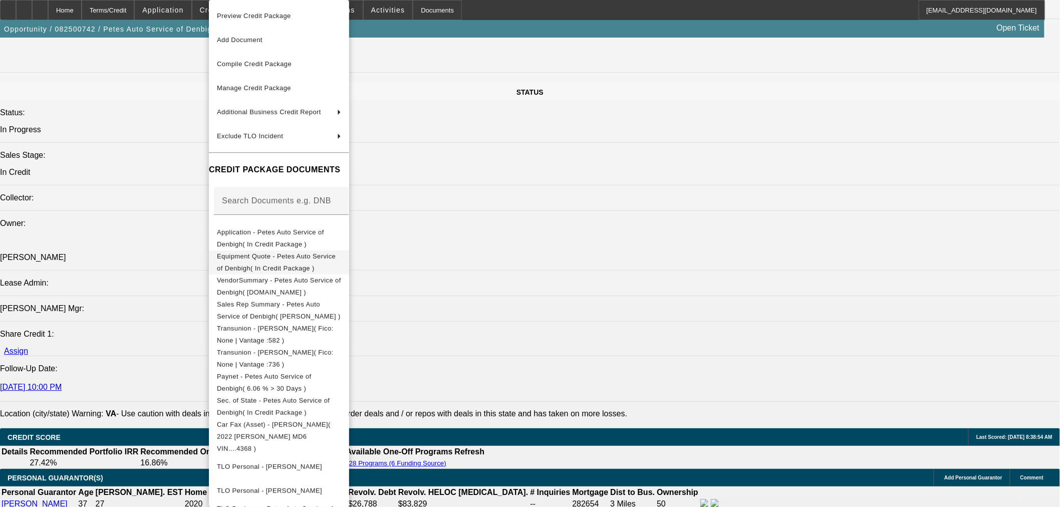
click at [241, 266] on button "Equipment Quote - Petes Auto Service of Denbigh( In Credit Package )" at bounding box center [279, 263] width 140 height 24
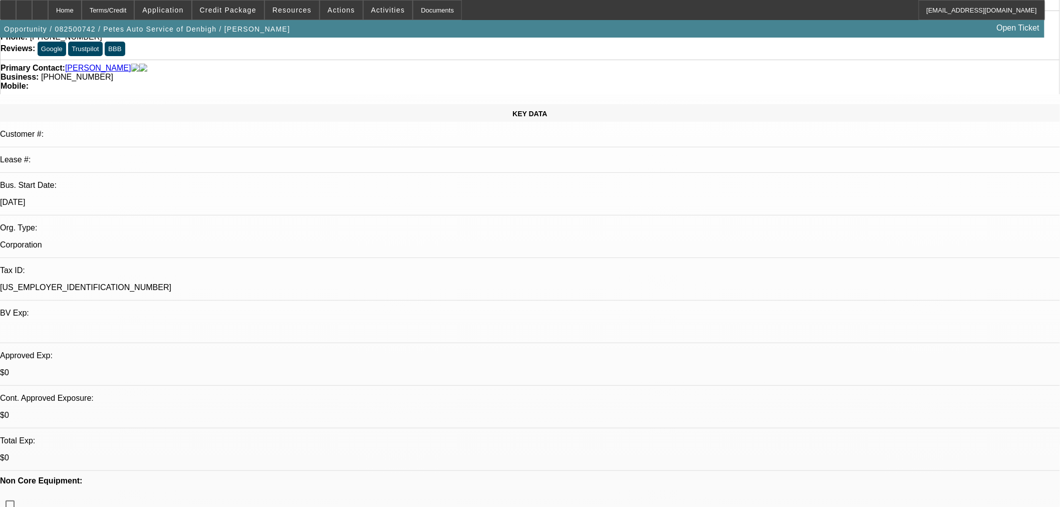
scroll to position [0, 0]
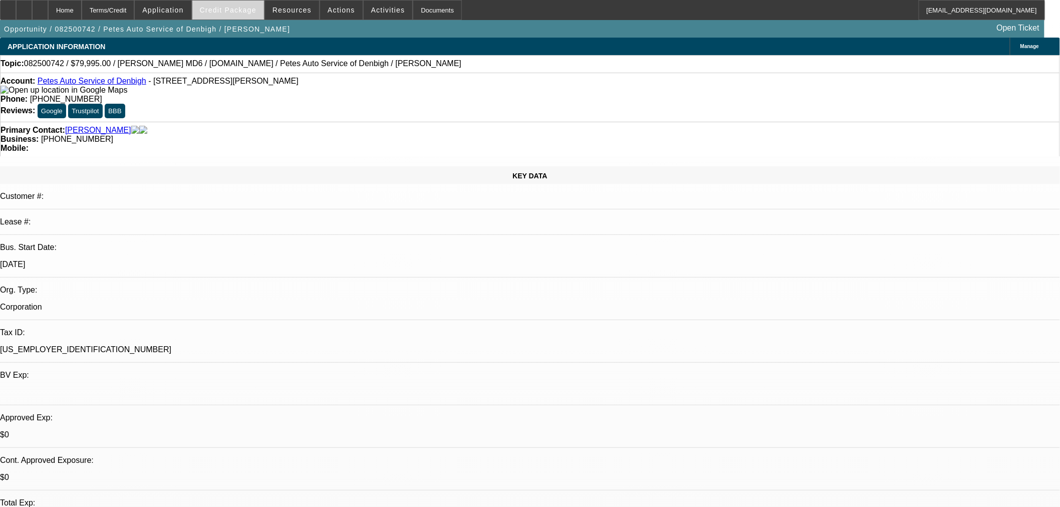
click at [256, 13] on span "Credit Package" at bounding box center [228, 10] width 57 height 8
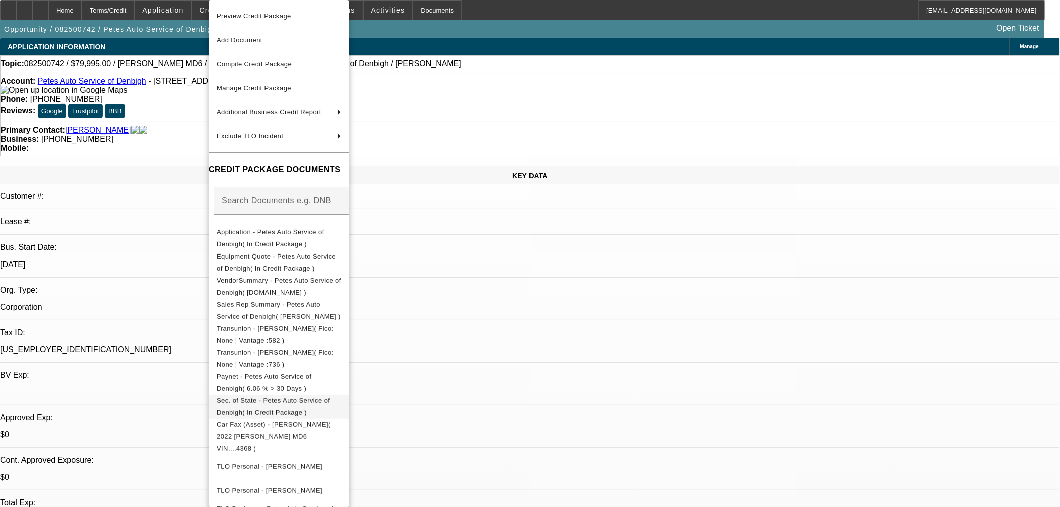
click at [263, 404] on span "Sec. of State - Petes Auto Service of Denbigh( In Credit Package )" at bounding box center [273, 407] width 113 height 20
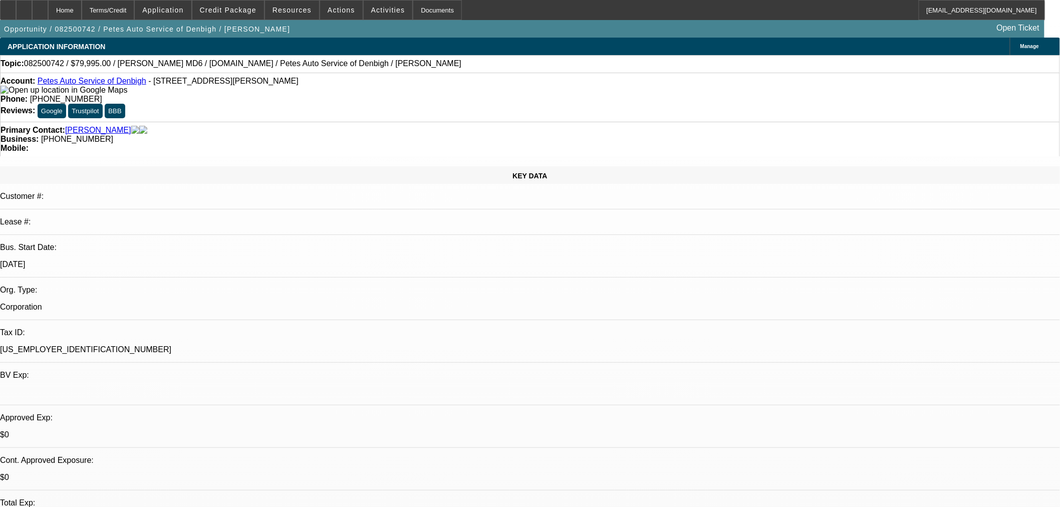
click at [1021, 45] on span "Manage" at bounding box center [1030, 47] width 19 height 6
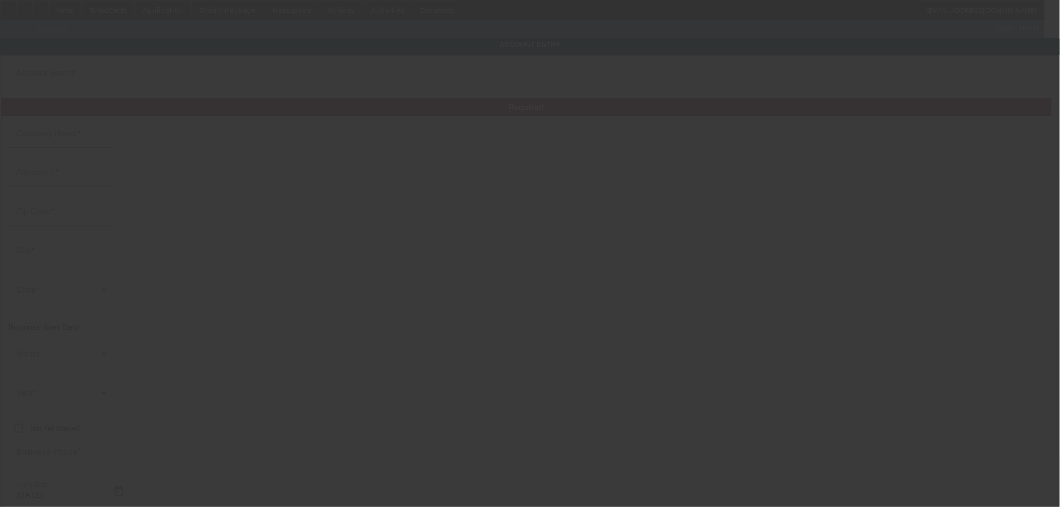
type input "Petes Auto Service of Denbigh"
type input "37 Johnson Ln"
type input "23608"
type input "Newport News"
type input "(757) 874-2854"
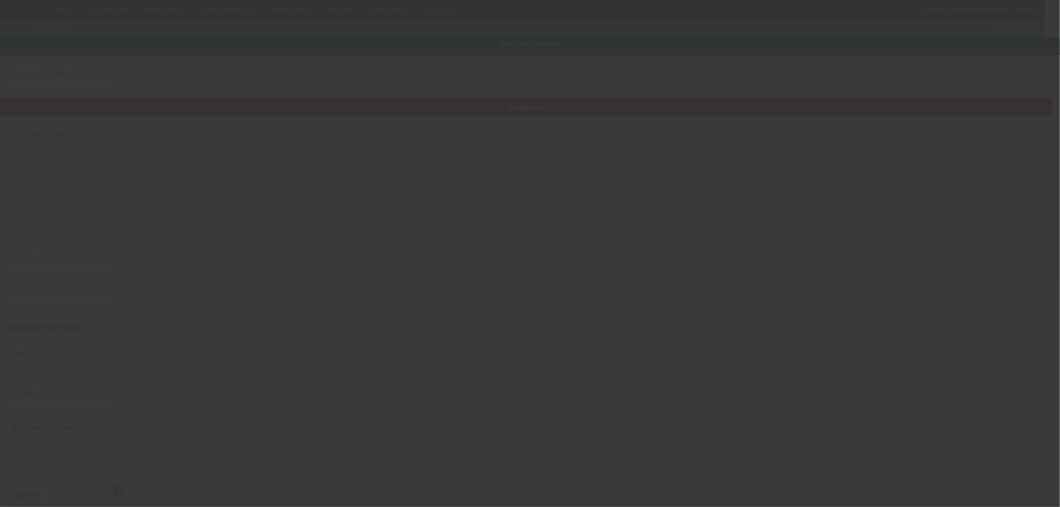
type input "petesautoserviceofdenbigh@gmail.com"
type input "54-1802103"
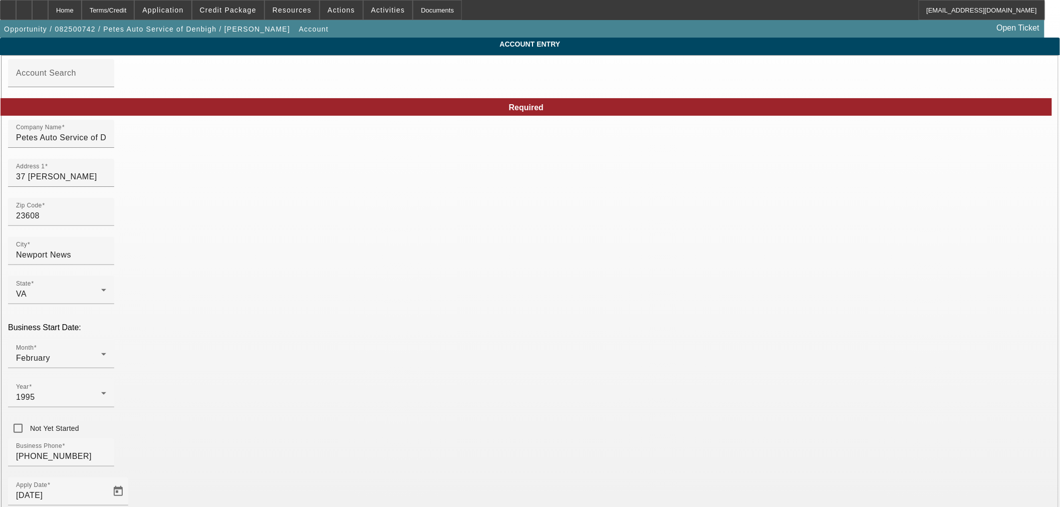
type input "8/27/2025"
click at [106, 144] on input "Petes Auto Service of Denbigh" at bounding box center [61, 138] width 90 height 12
click at [106, 133] on div "Company Name Pete's Auto Service of Denbigh" at bounding box center [61, 134] width 90 height 28
click at [106, 144] on input "Pete's Auto Service of Denbigh" at bounding box center [61, 138] width 90 height 12
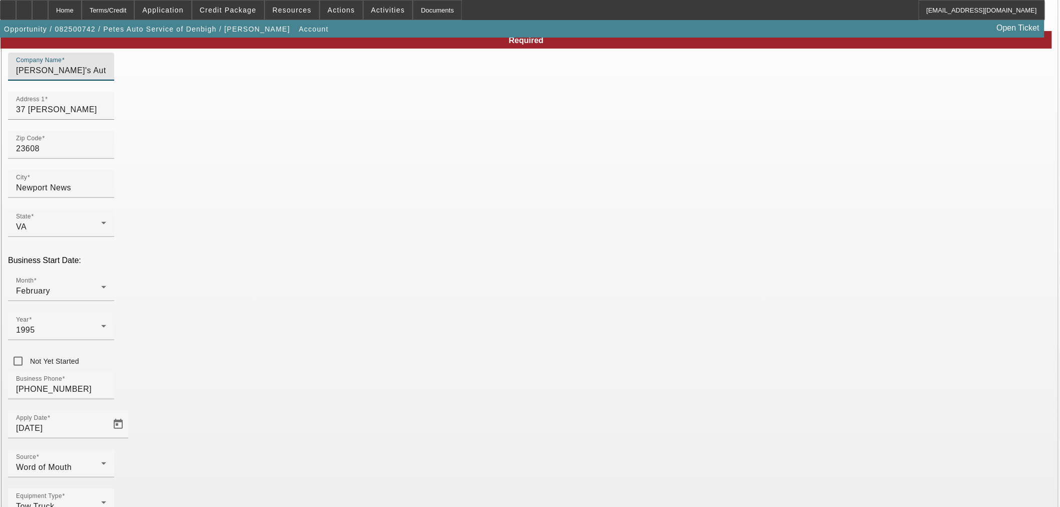
scroll to position [75, 0]
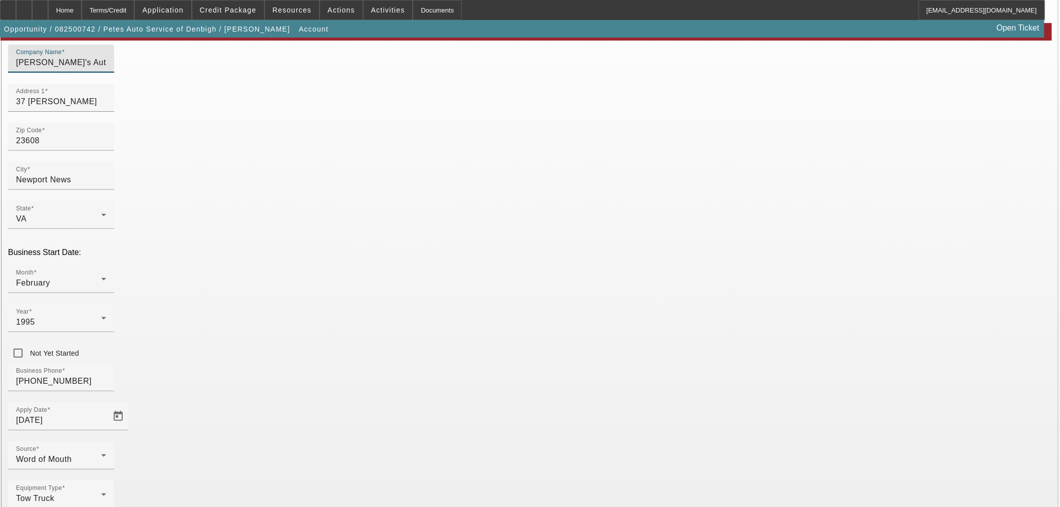
type input "Pete's Auto Service of Denbigh, Inc."
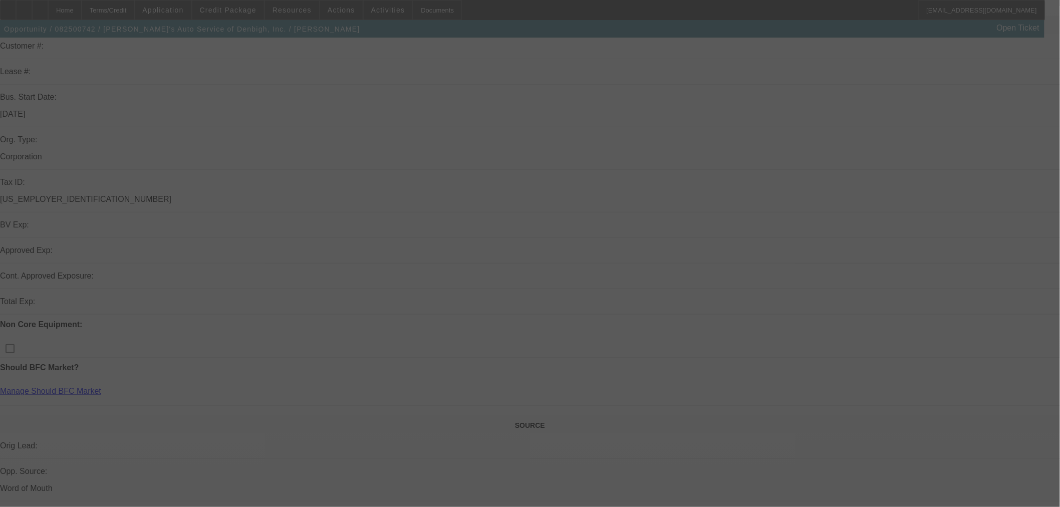
scroll to position [167, 0]
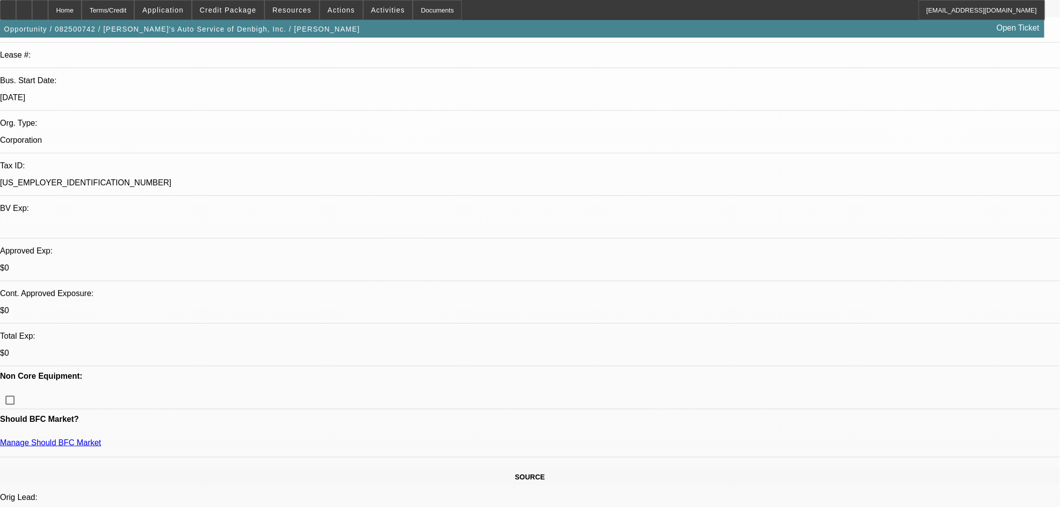
select select "0"
select select "3"
select select "0"
select select "6"
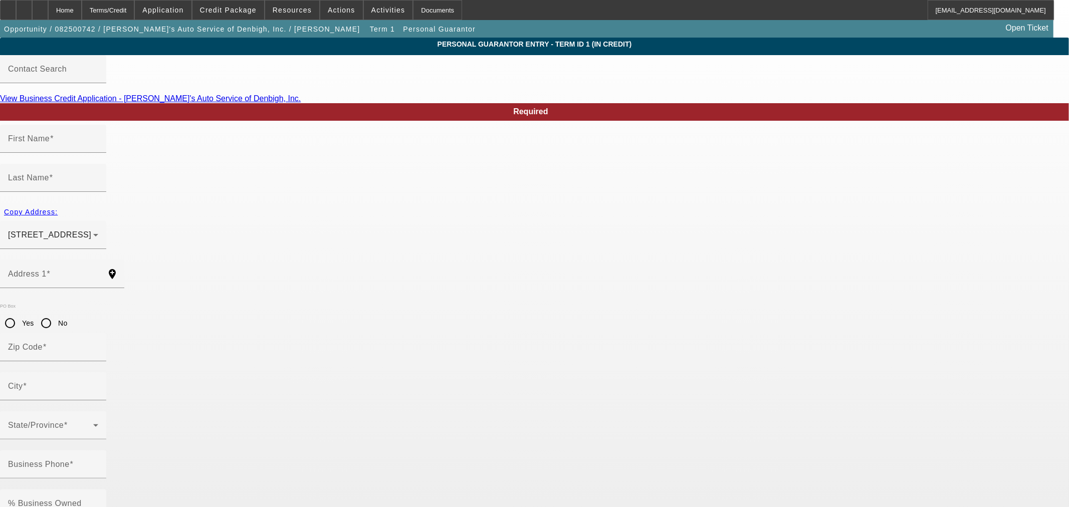
type input "Lynne"
type input "Walker"
type input "464 Harcourt pl"
radio input "true"
type input "23602"
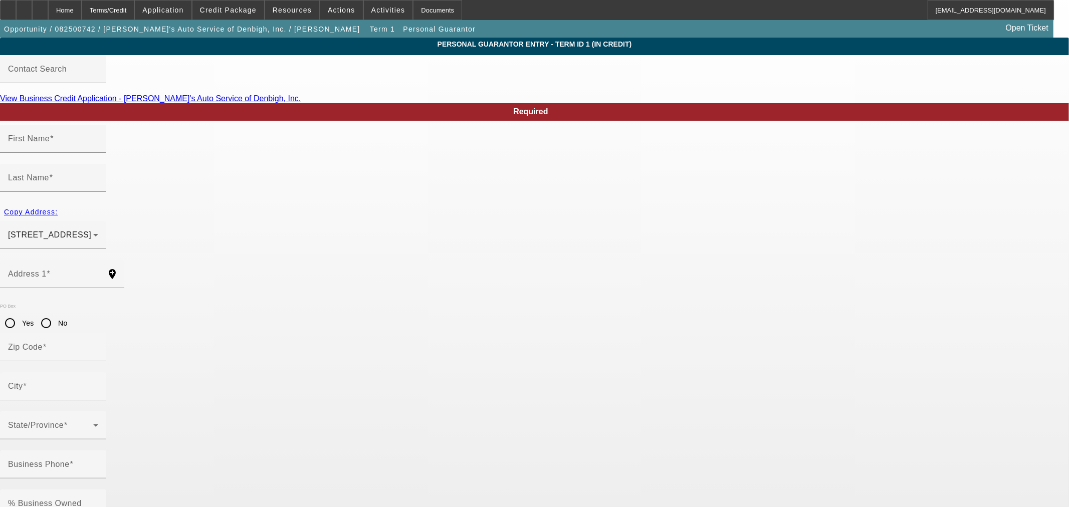
type input "Newport News"
type input "(757) 874-2854"
type input "50"
type input "229-88-4109"
type input "petesautoserviceofdenbigh@gmail.com"
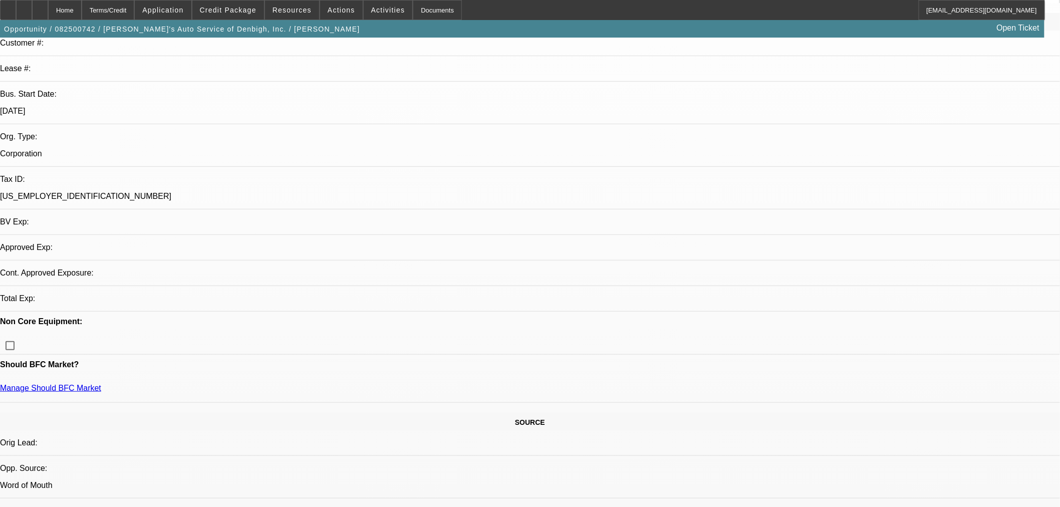
select select "0"
select select "3"
select select "0"
select select "6"
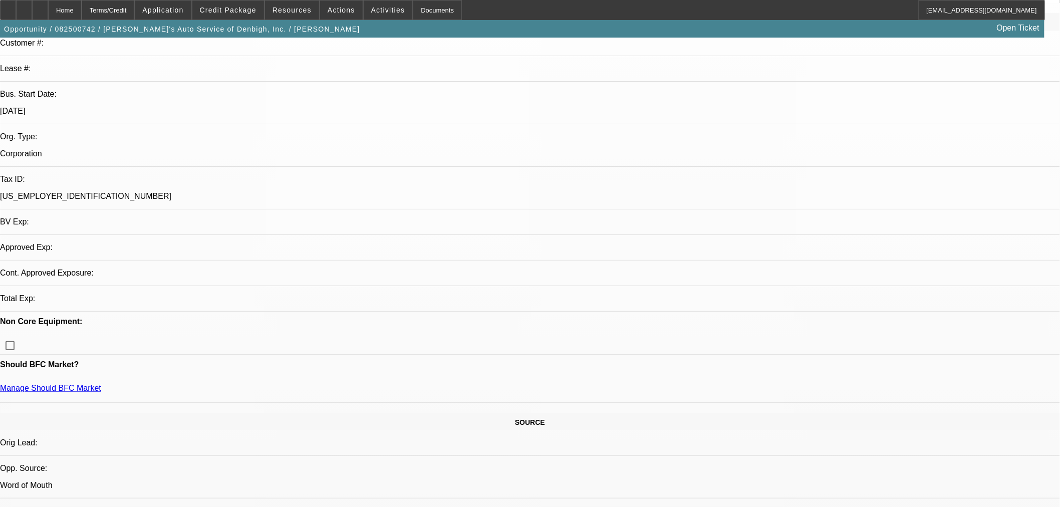
scroll to position [167, 0]
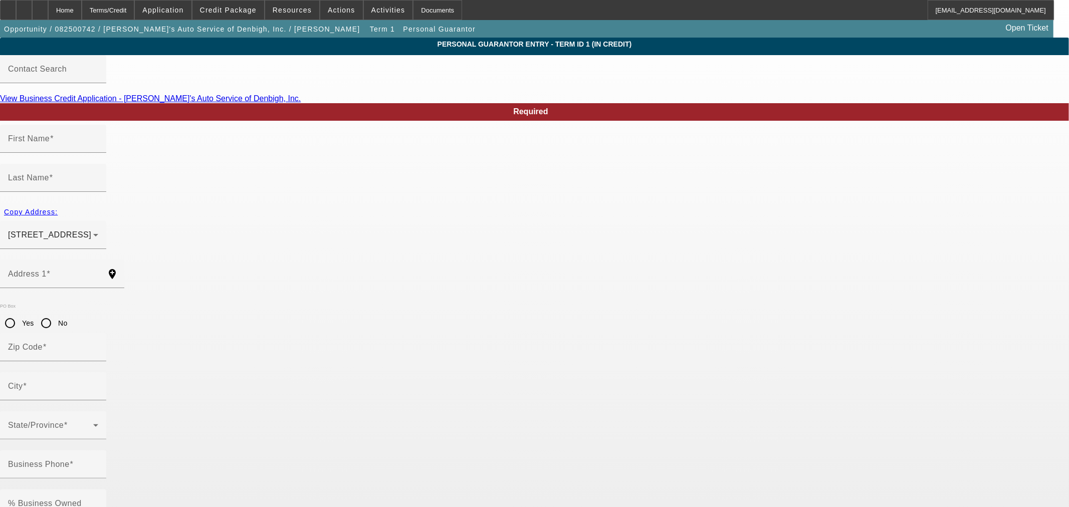
type input "Jacob"
type input "Walker"
type input "160 Hawthorne Dr"
radio input "true"
type input "23602"
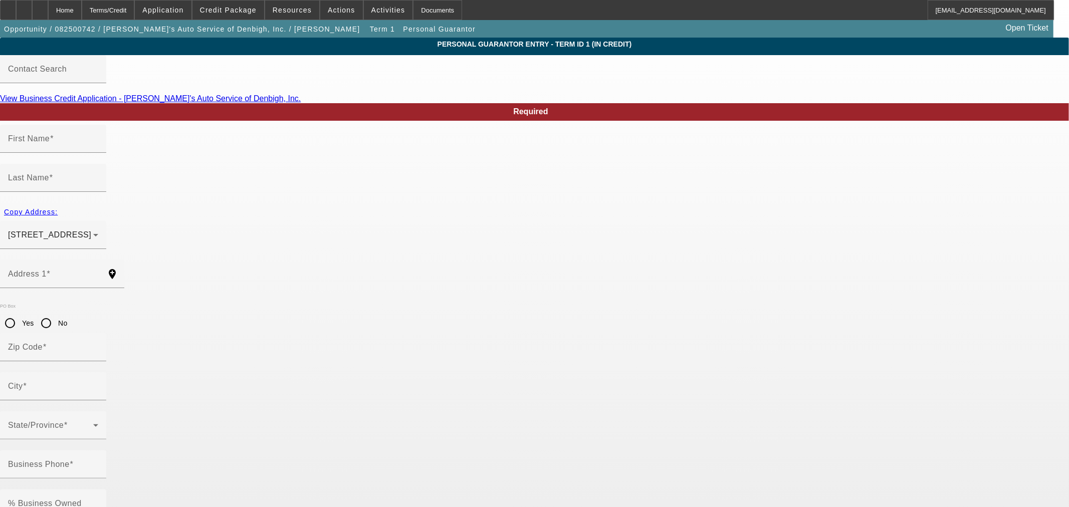
type input "Newport News"
type input "(757) 256-2518"
type input "50"
type input "224-55-1430"
type input "jmwalker88@gmail.com"
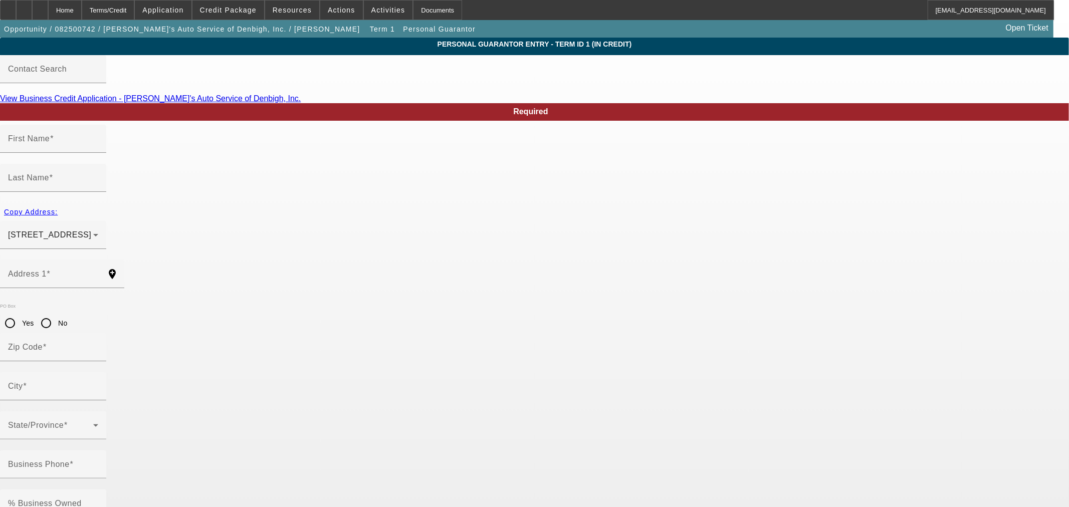
type input "(757) 874-2854"
click at [79, 7] on div "Home" at bounding box center [65, 10] width 34 height 20
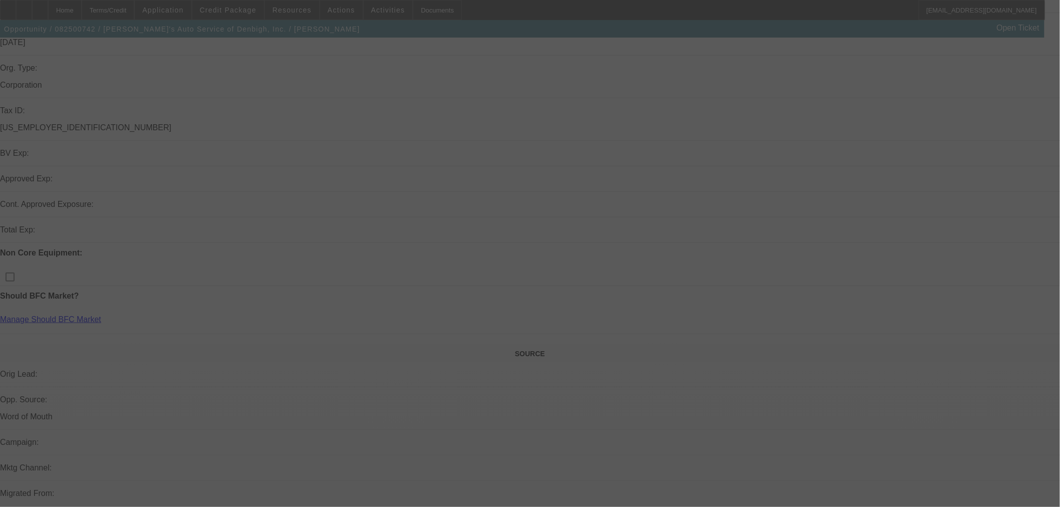
scroll to position [222, 0]
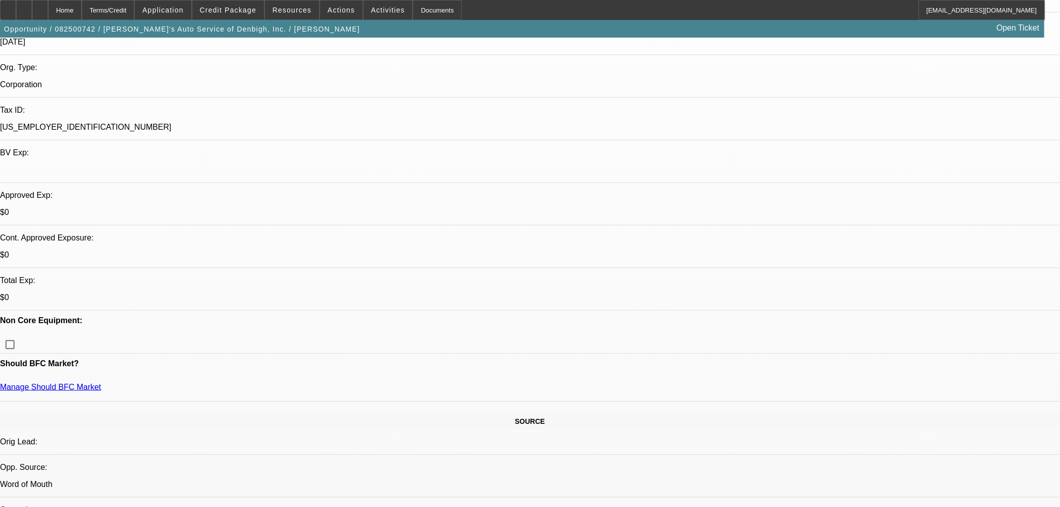
select select "0"
select select "3"
select select "0"
select select "6"
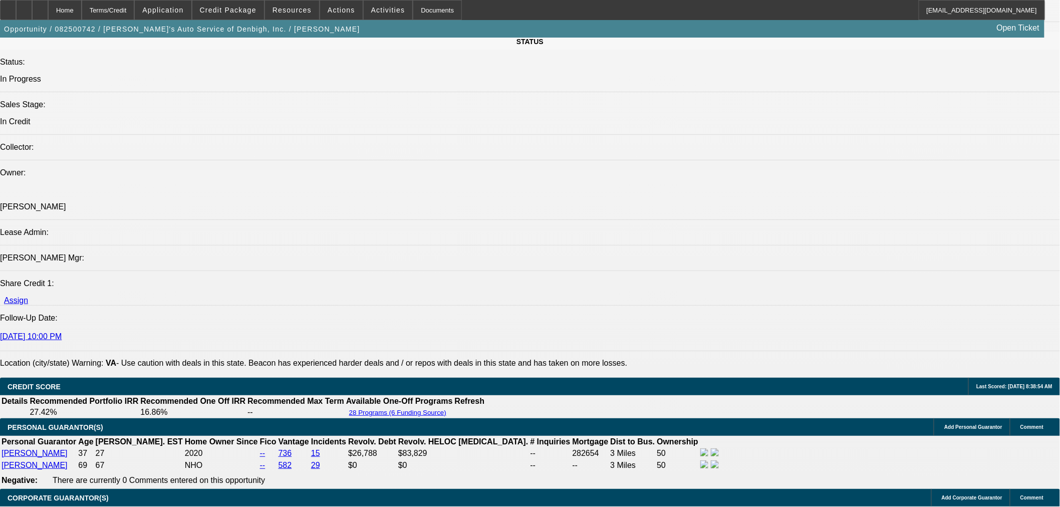
scroll to position [1280, 0]
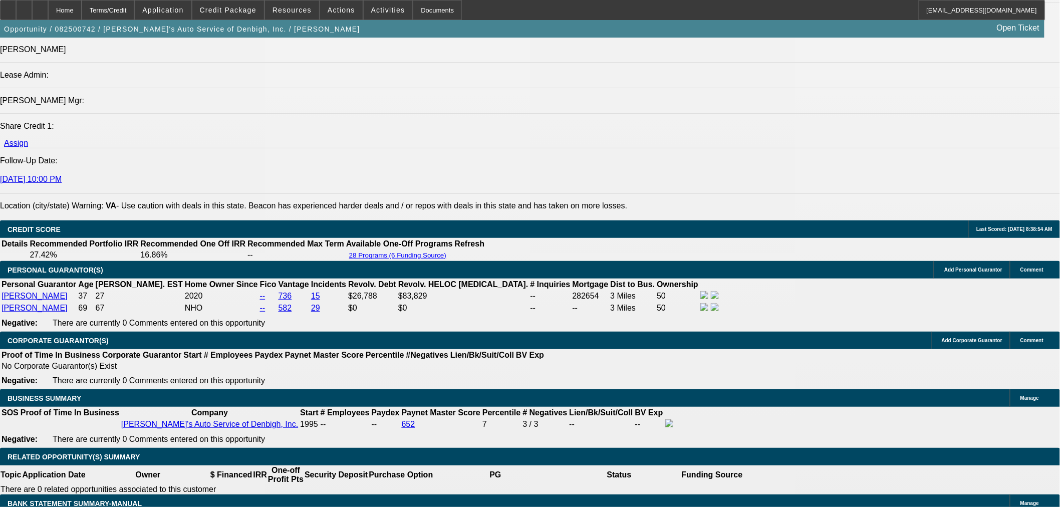
type textarea "OK TO SELL"
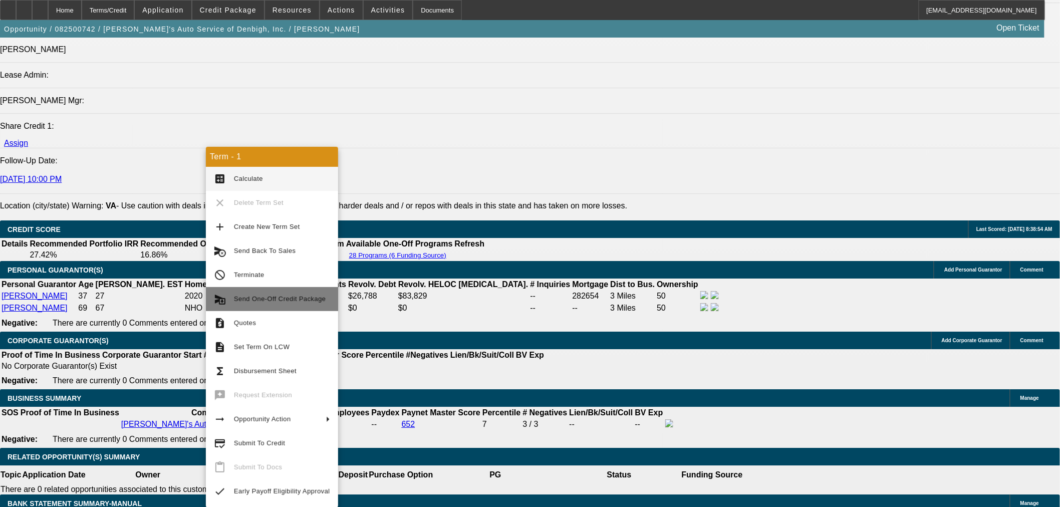
click at [271, 296] on span "Send One-Off Credit Package" at bounding box center [280, 299] width 92 height 8
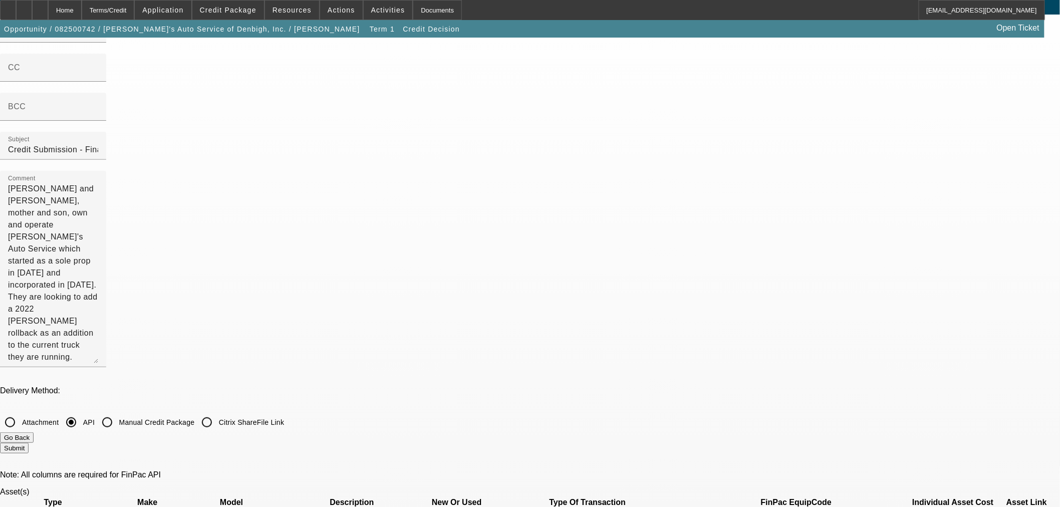
scroll to position [111, 0]
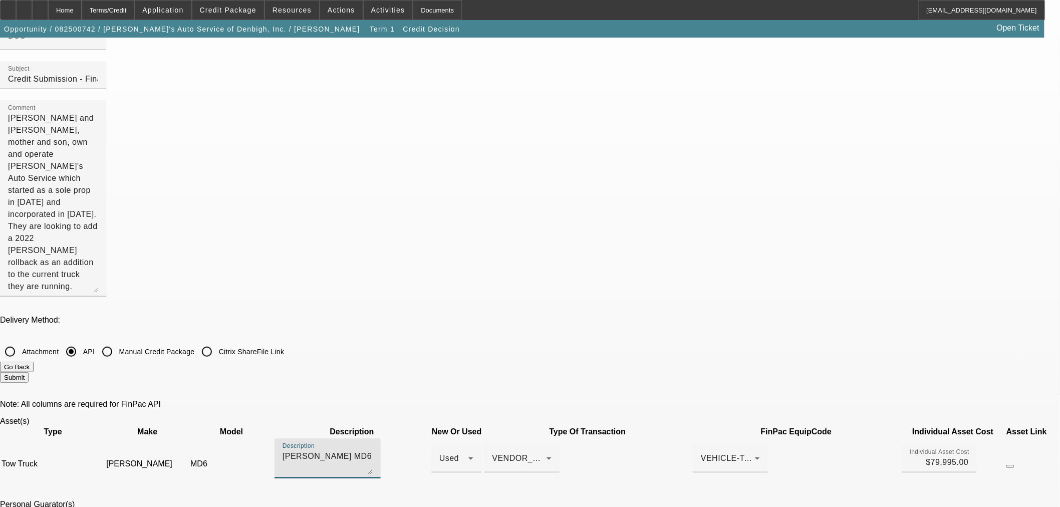
drag, startPoint x: 258, startPoint y: 279, endPoint x: 177, endPoint y: 271, distance: 81.1
type textarea "r"
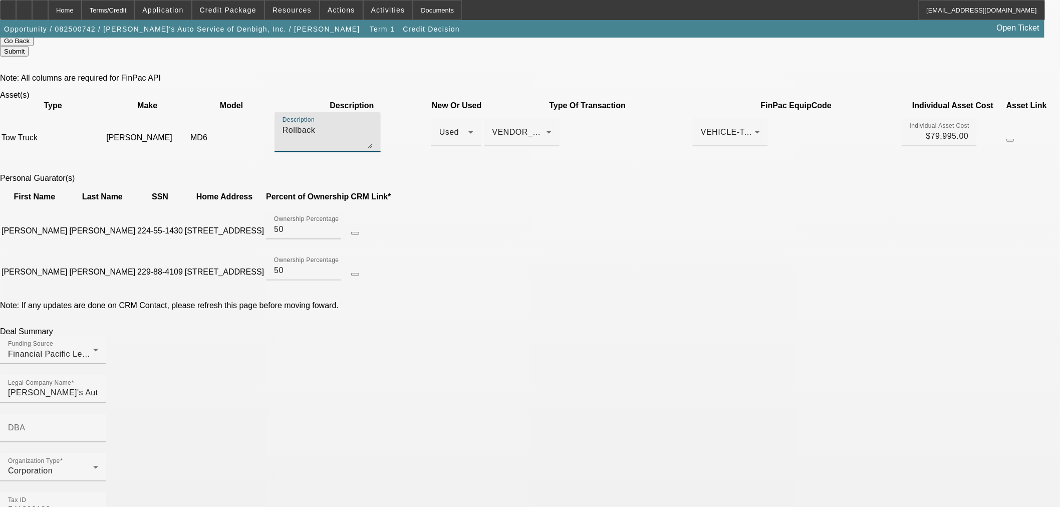
scroll to position [501, 0]
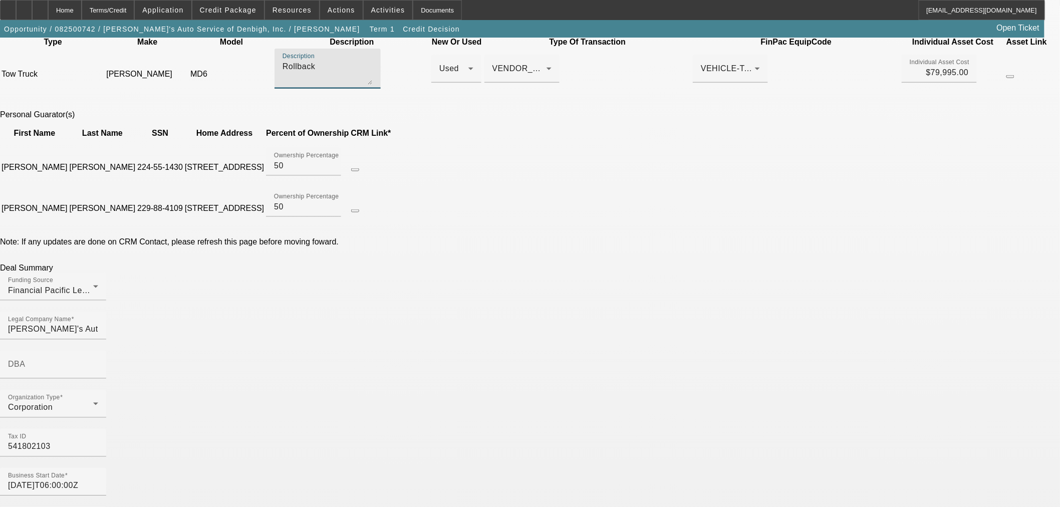
type textarea "Rollback"
click at [98, 480] on input "1995-02-01T06:00:00Z" at bounding box center [53, 486] width 90 height 12
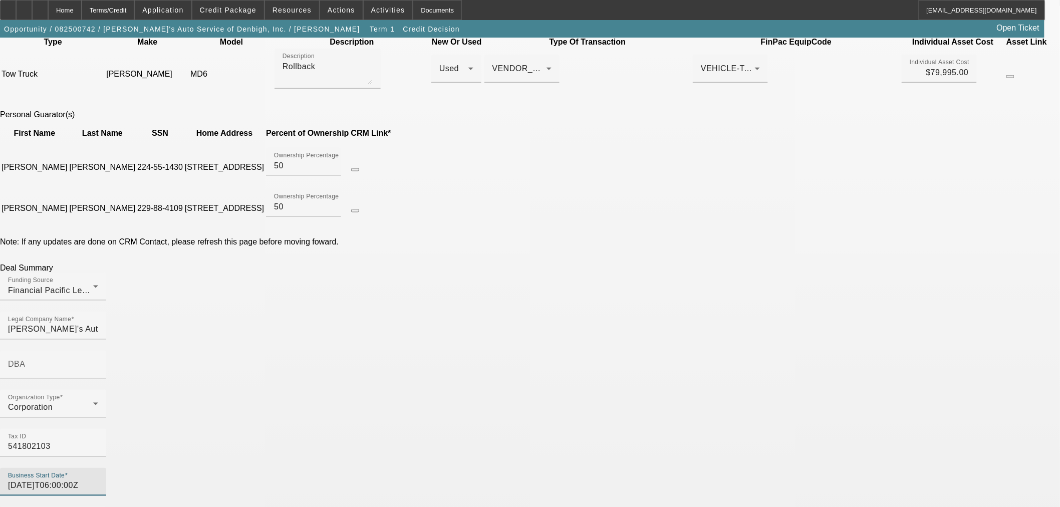
type input "1995-02-09T06:00:00Z"
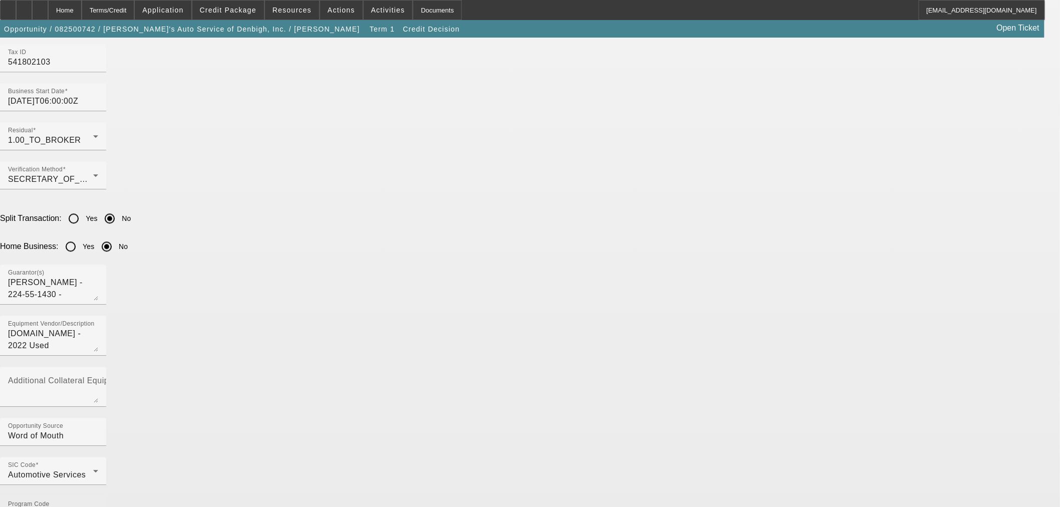
scroll to position [890, 0]
click at [93, 464] on div "Automotive Services" at bounding box center [50, 470] width 85 height 12
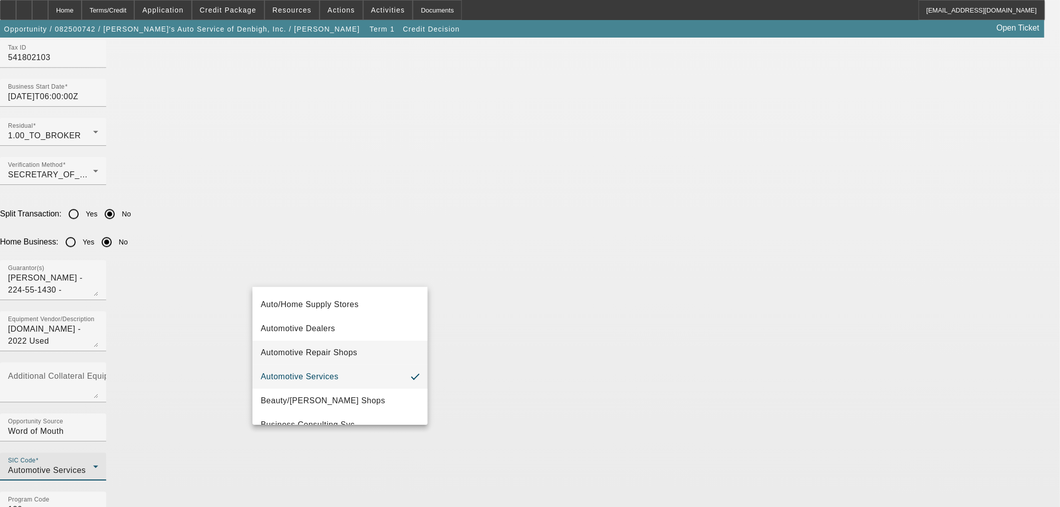
scroll to position [90, 0]
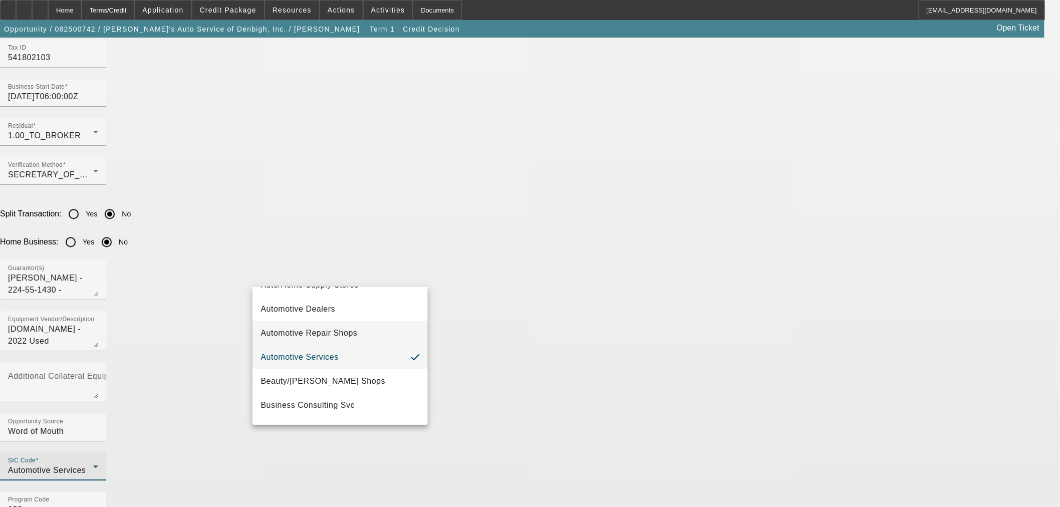
click at [337, 324] on mat-option "Automotive Repair Shops" at bounding box center [340, 333] width 175 height 24
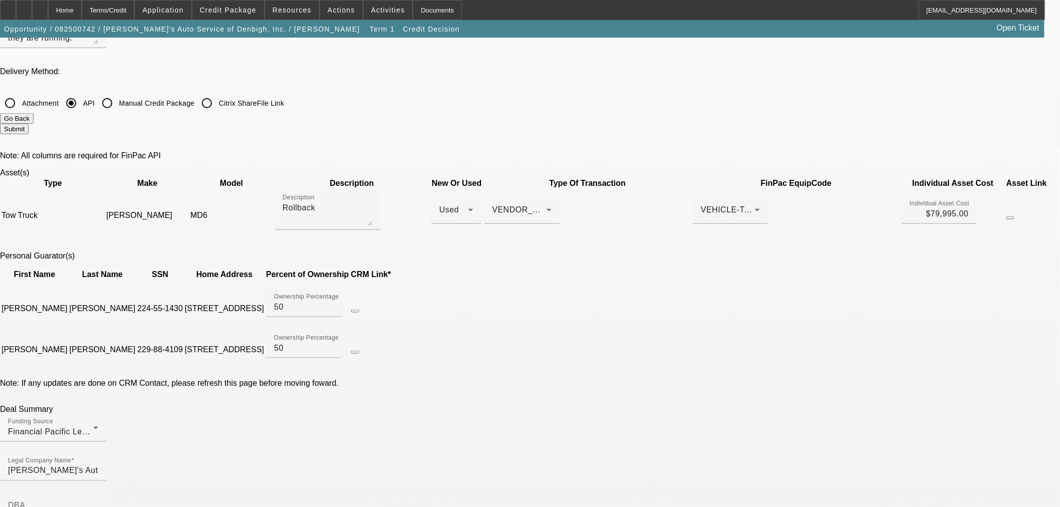
scroll to position [445, 0]
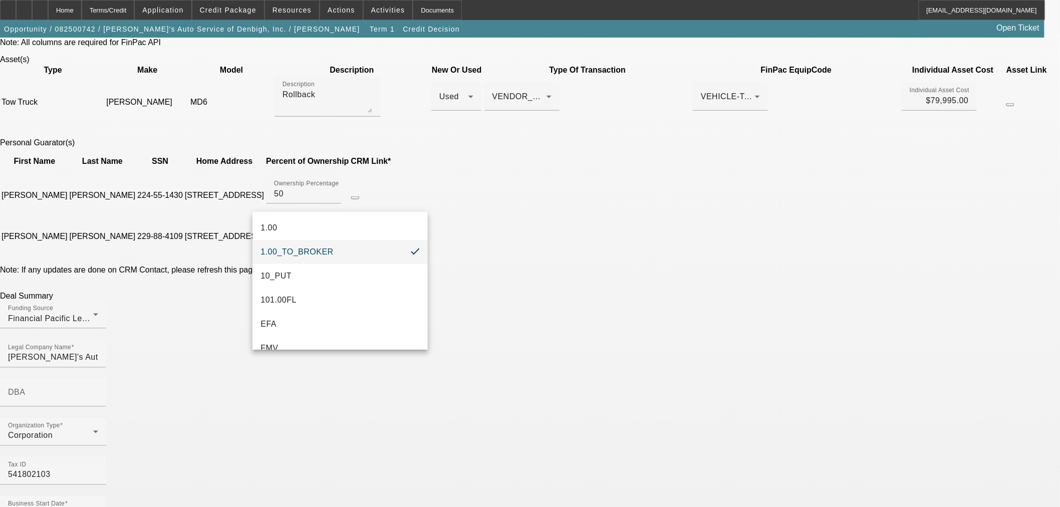
scroll to position [501, 0]
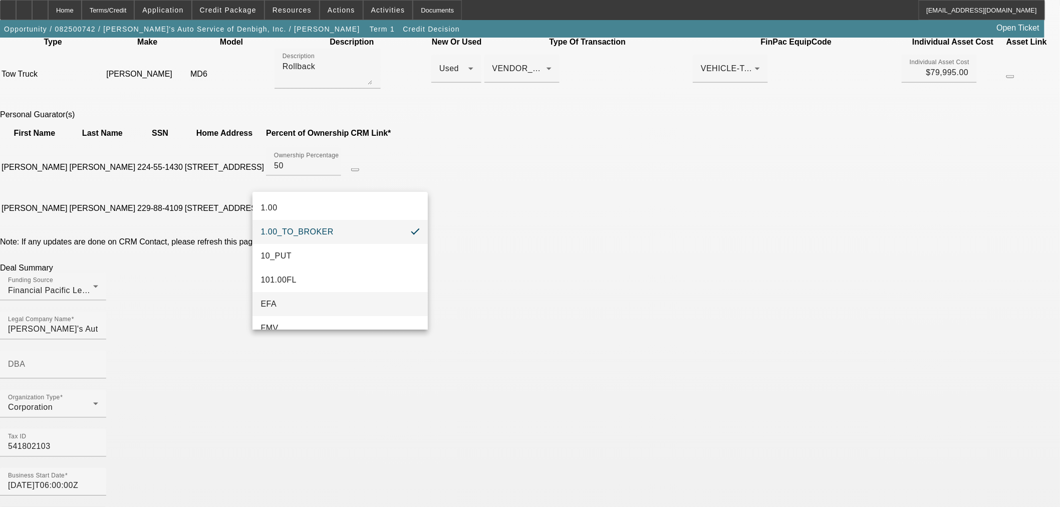
click at [321, 307] on mat-option "EFA" at bounding box center [340, 304] width 175 height 24
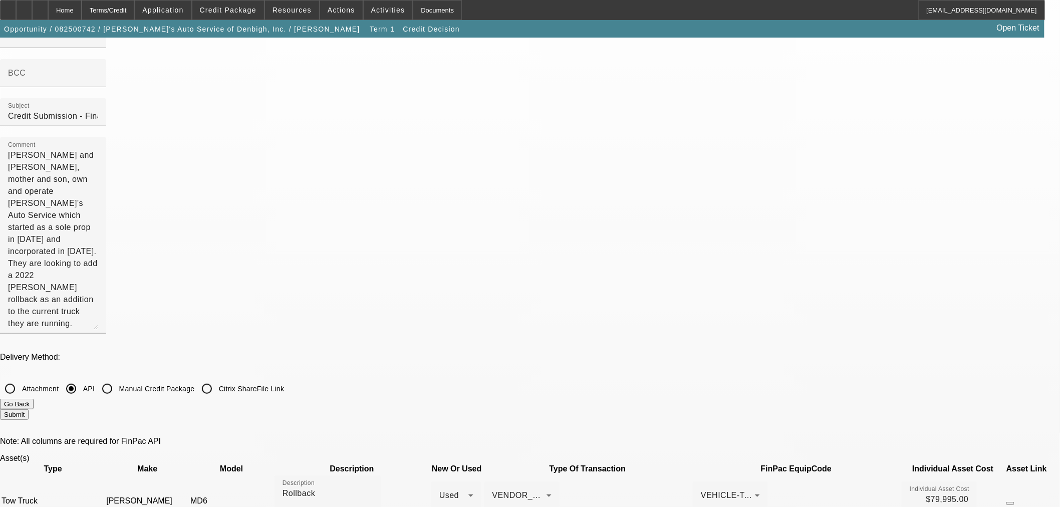
scroll to position [0, 0]
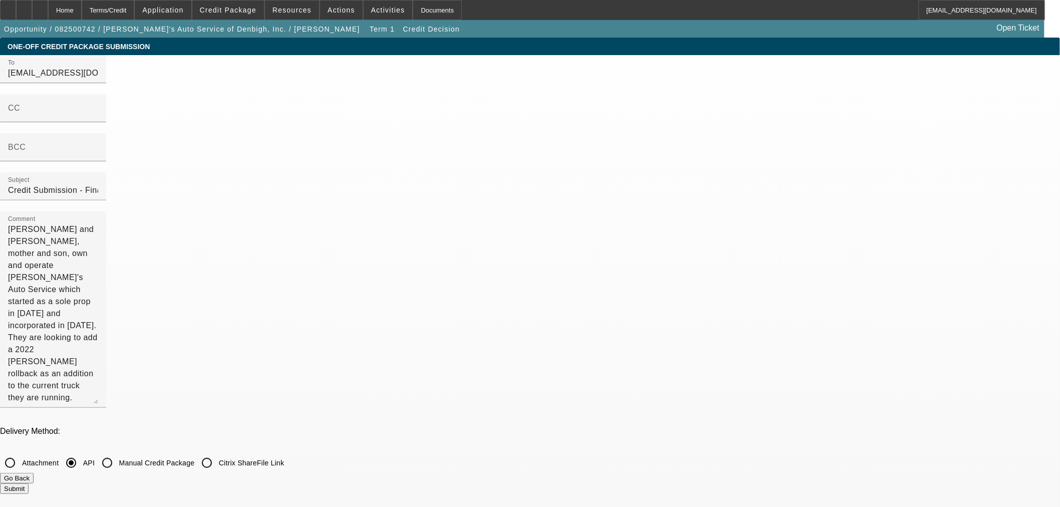
click at [29, 483] on button "Submit" at bounding box center [14, 488] width 29 height 11
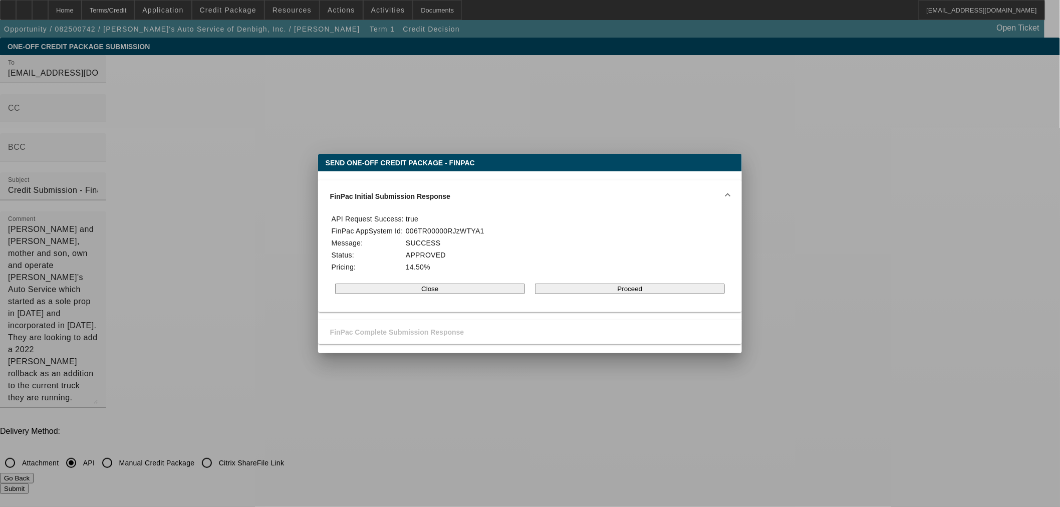
click at [578, 288] on button "Proceed" at bounding box center [630, 289] width 190 height 11
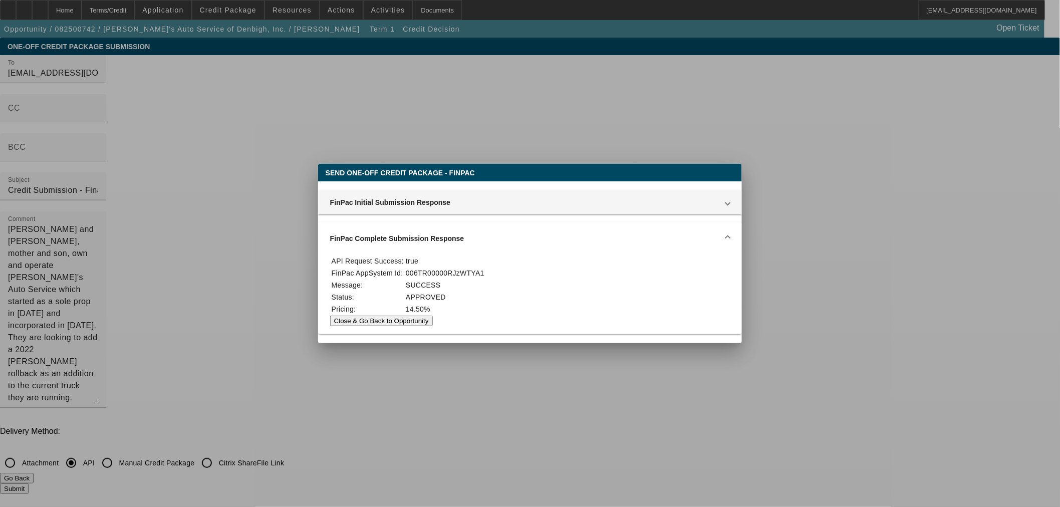
click at [433, 326] on button "Close & Go Back to Opportunity" at bounding box center [381, 321] width 103 height 11
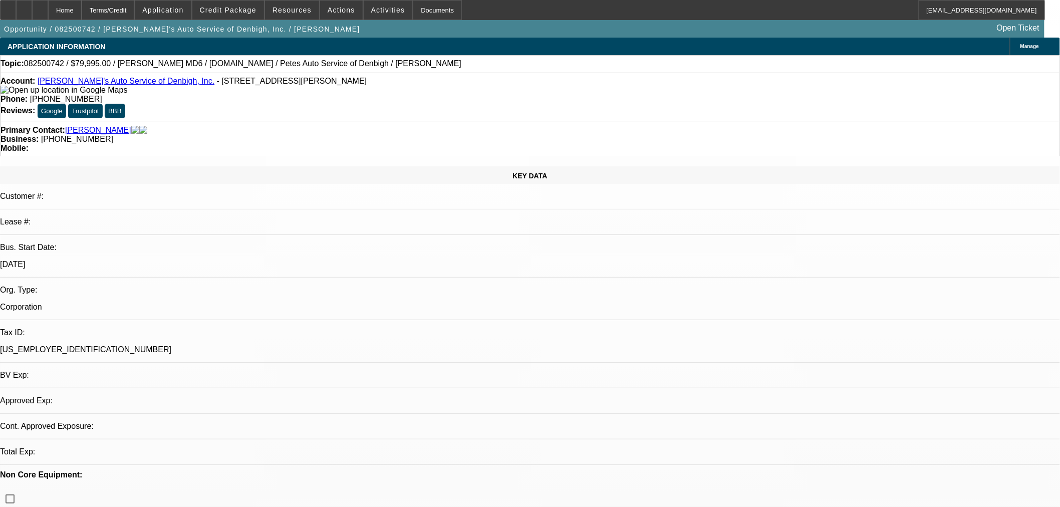
select select "0"
select select "3"
select select "0"
select select "6"
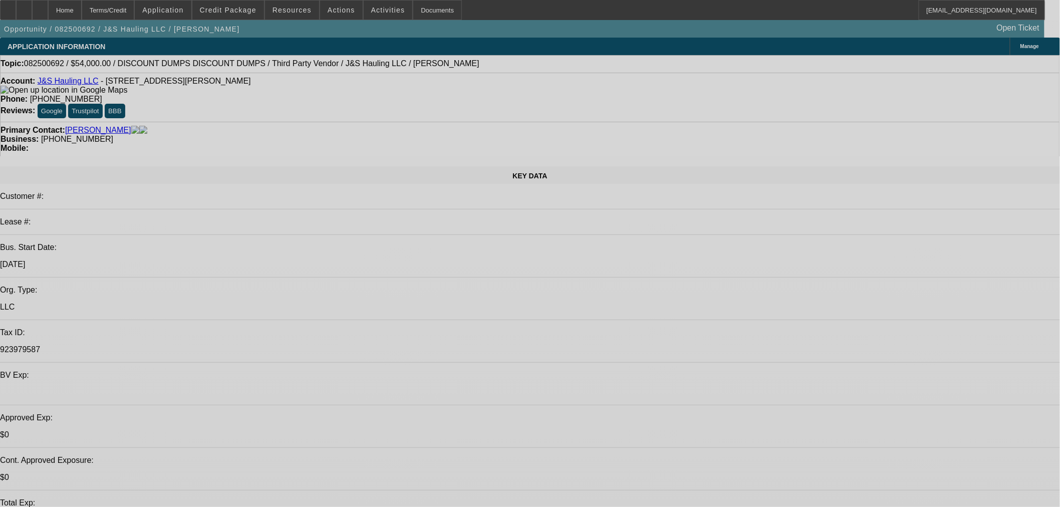
select select "0"
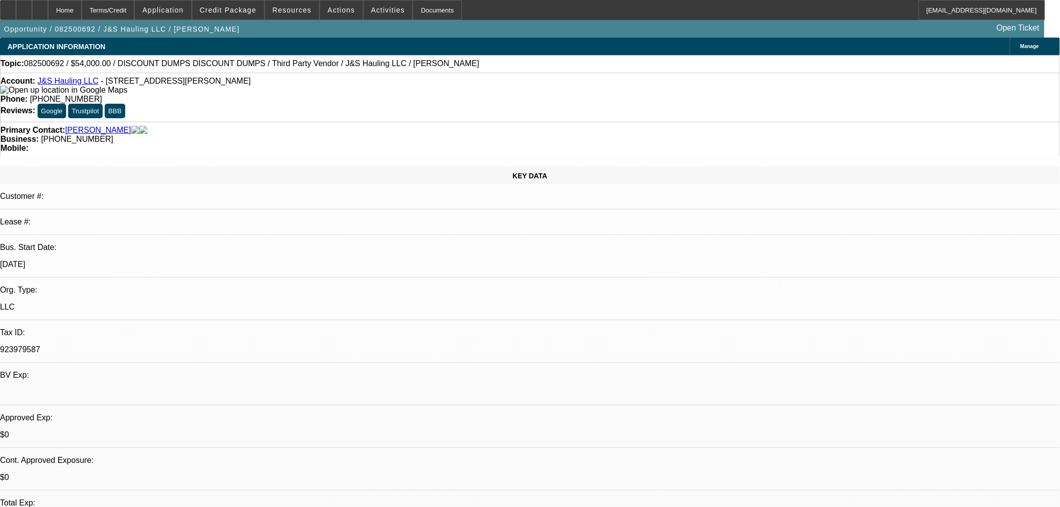
select select "0"
select select "3"
select select "0.1"
select select "4"
select select "0"
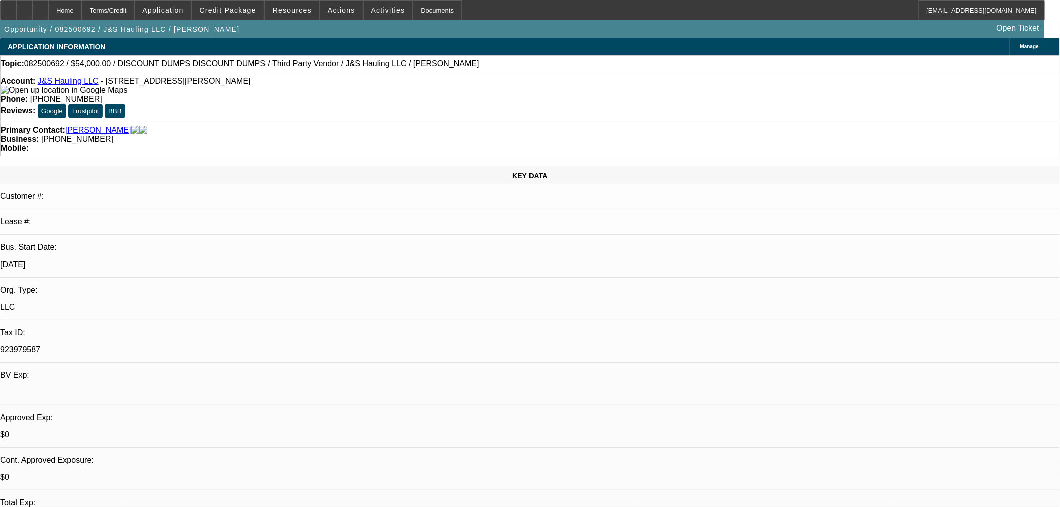
select select "0"
select select "3"
select select "0.1"
select select "4"
select select "0"
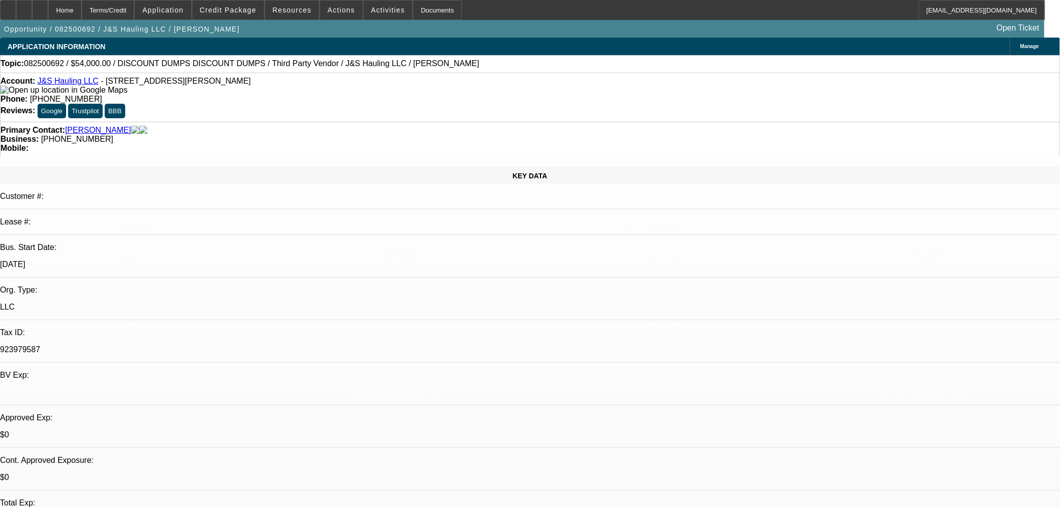
select select "0"
select select "3"
select select "0.1"
select select "4"
select select "0"
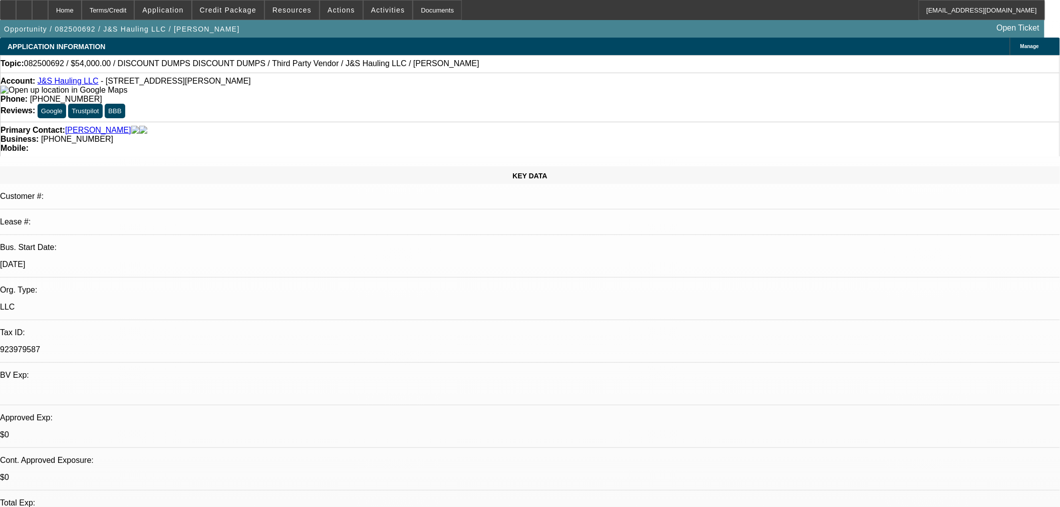
select select "0"
select select "3"
select select "0.1"
select select "4"
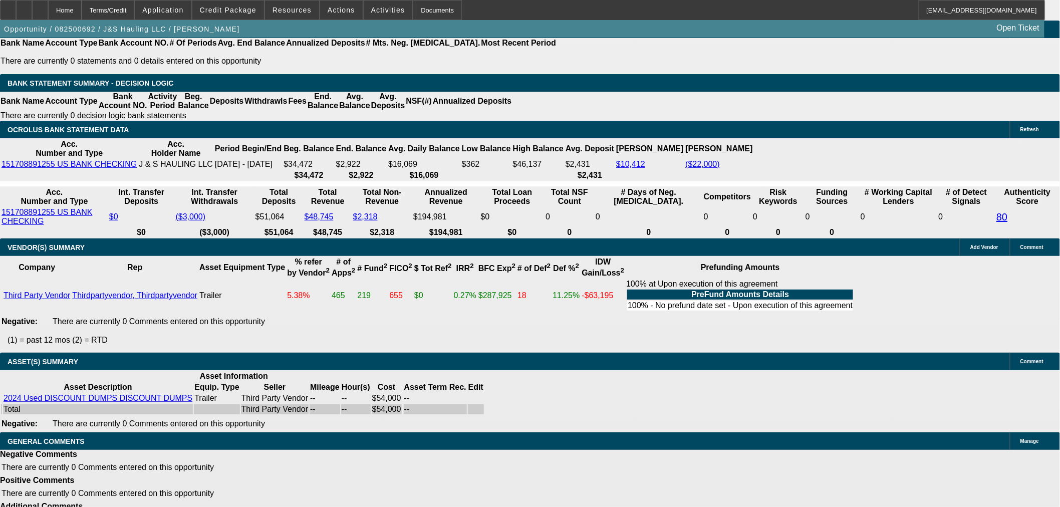
select select "6"
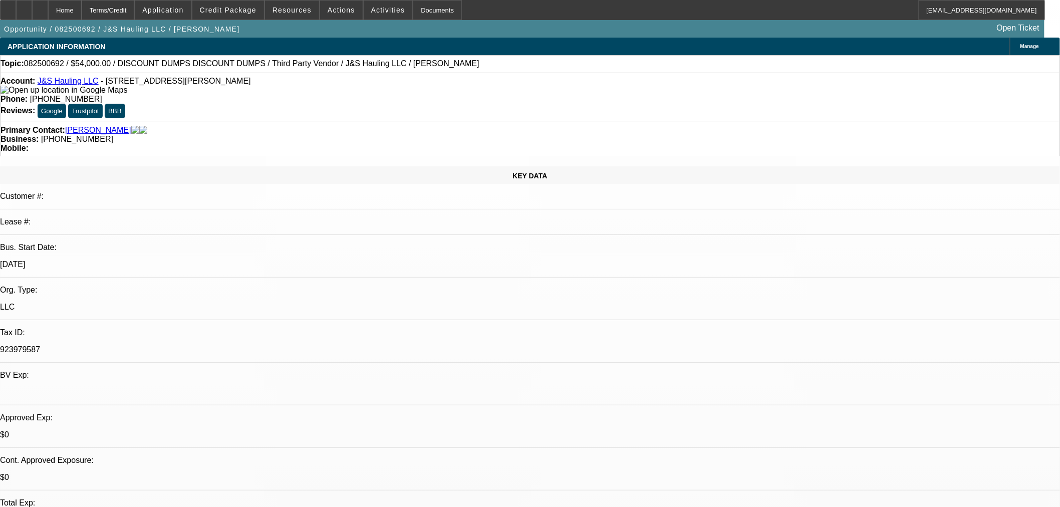
paste textarea "Hello, you mentioned that the trailer is coming from a private seller but no bi…"
type textarea "PER NMEF: "Hello, you mentioned that the trailer is coming from a private selle…"
drag, startPoint x: 302, startPoint y: 67, endPoint x: 346, endPoint y: 71, distance: 44.3
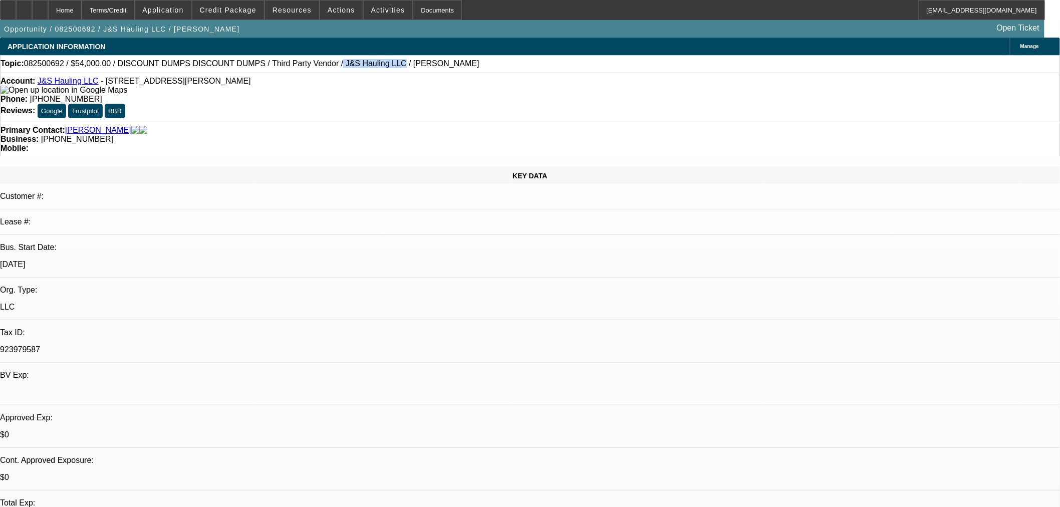
click at [346, 68] on div "Topic: 082500692 / $54,000.00 / DISCOUNT DUMPS DISCOUNT DUMPS / Third Party Ven…" at bounding box center [530, 63] width 1059 height 9
copy span "J&S Hauling LLC"
click at [805, 387] on span "27" at bounding box center [804, 381] width 18 height 18
type input "[DATE]"
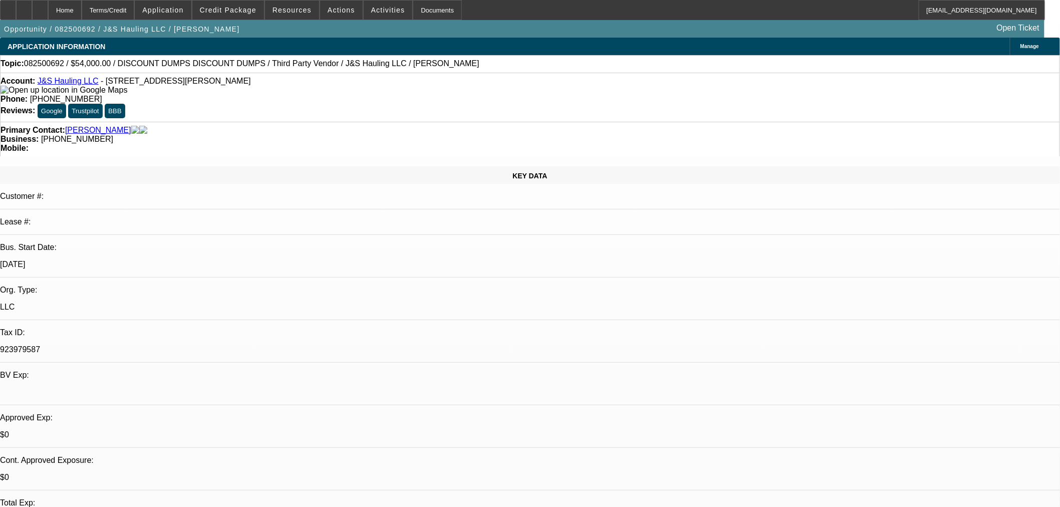
type input "03:10"
type input "08:54"
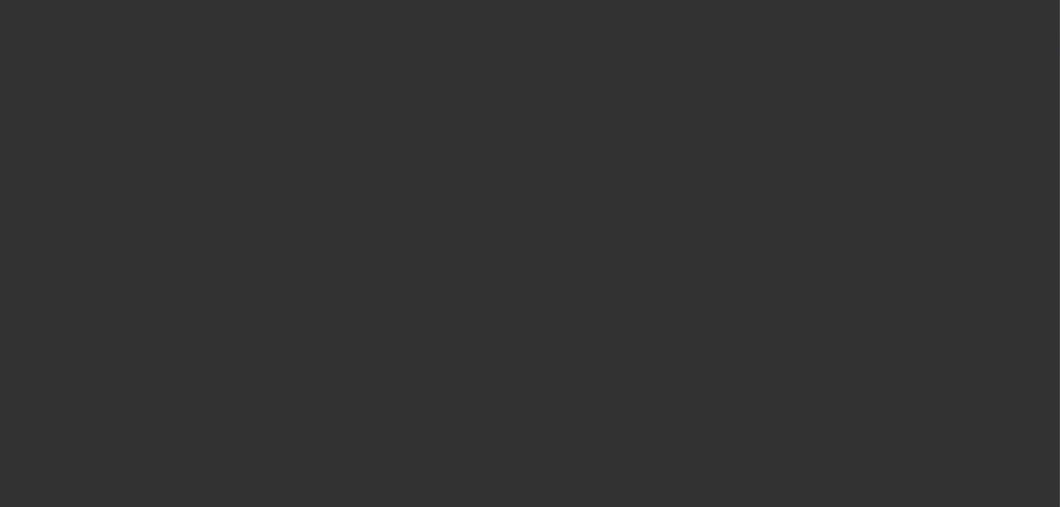
select select "0"
select select "3"
select select "0.1"
select select "4"
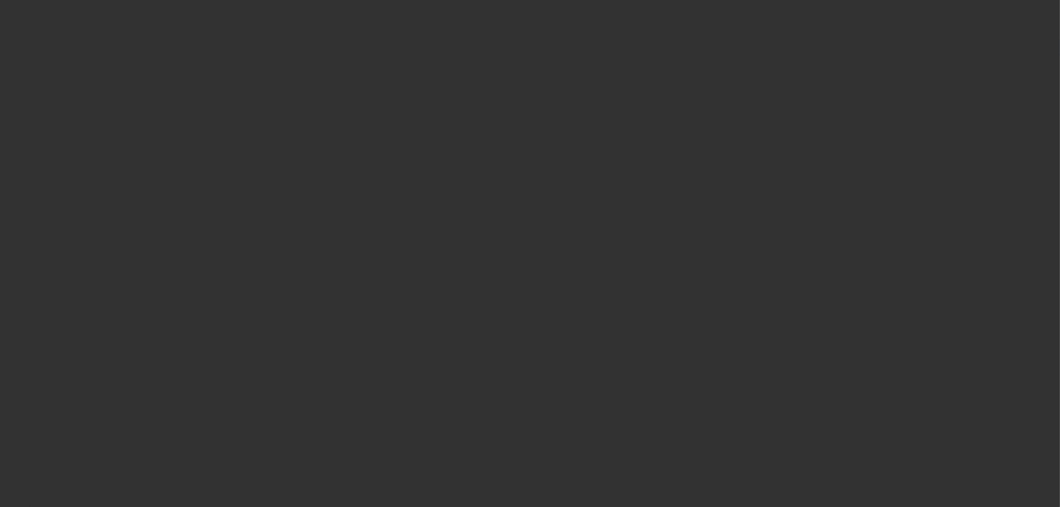
select select "0"
select select "3"
select select "0.1"
select select "4"
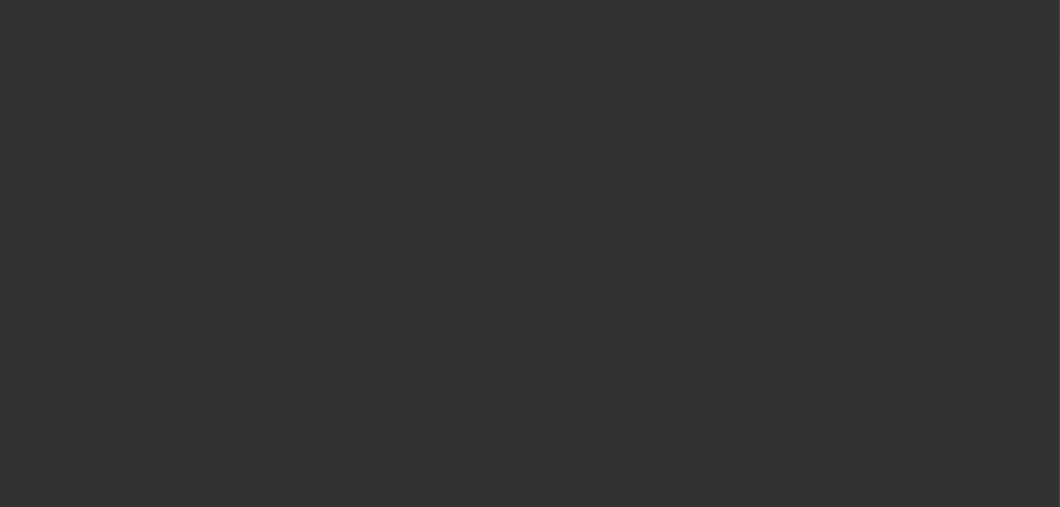
select select "0"
select select "3"
select select "0.1"
select select "4"
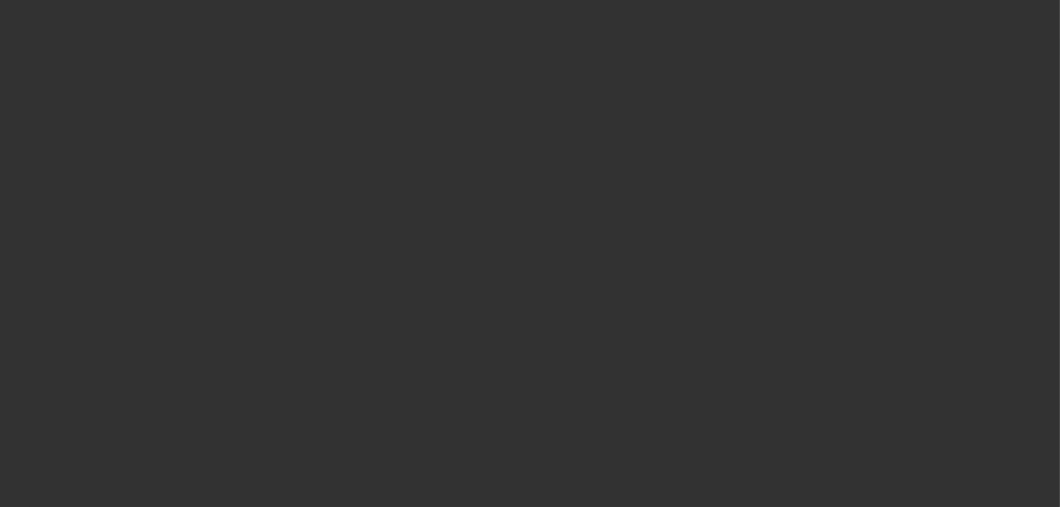
select select "0"
select select "3"
select select "0.1"
select select "4"
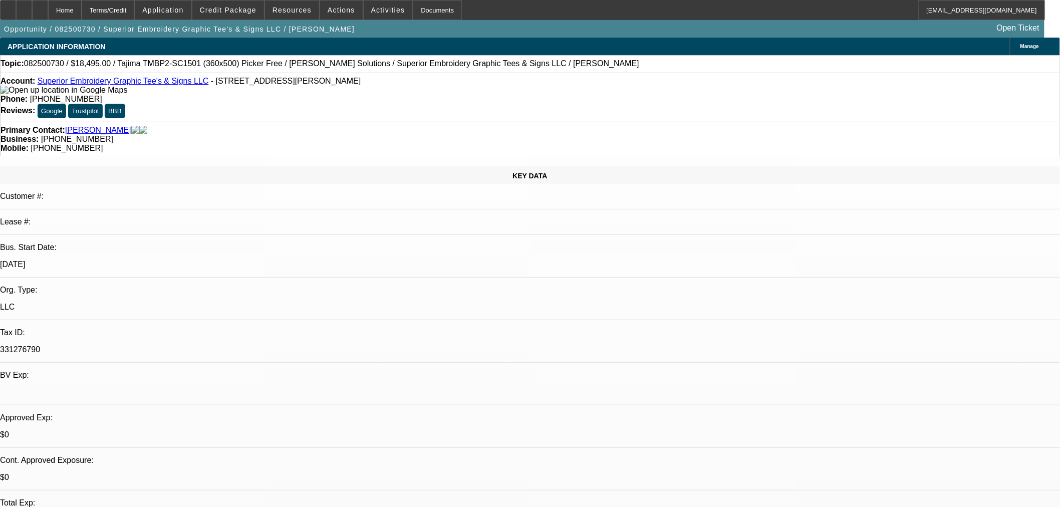
select select "0"
select select "0.1"
select select "4"
select select "0"
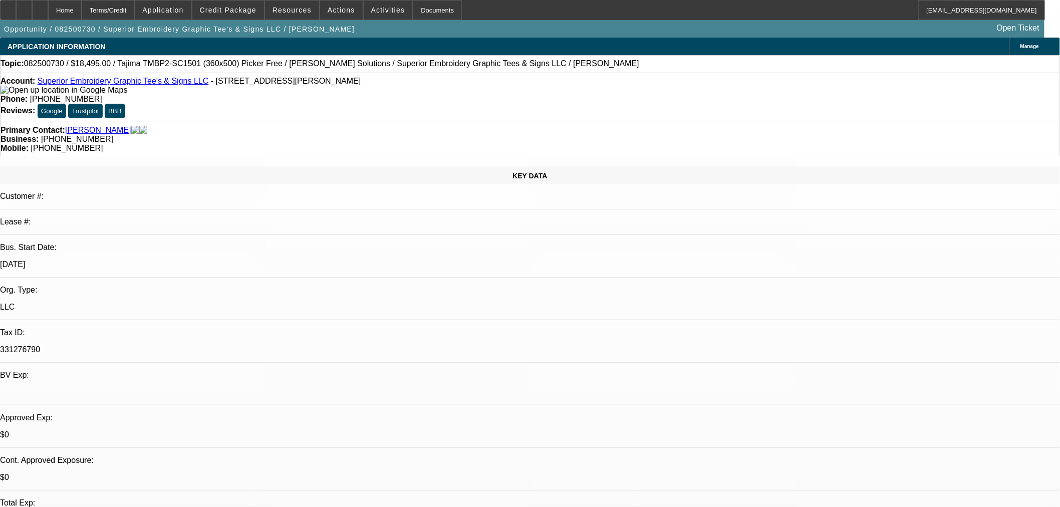
select select "2"
select select "0.1"
select select "4"
select select "0"
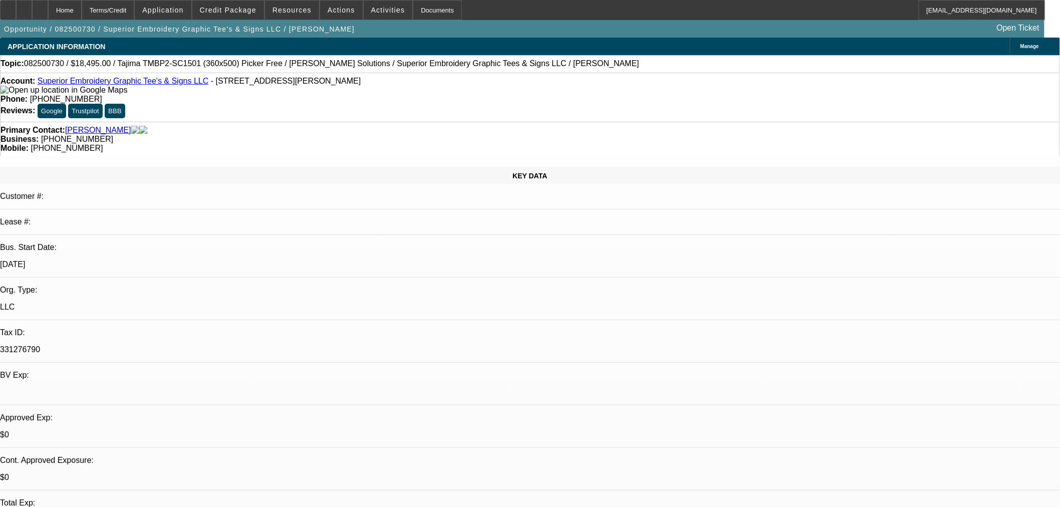
select select "2"
select select "0.1"
select select "4"
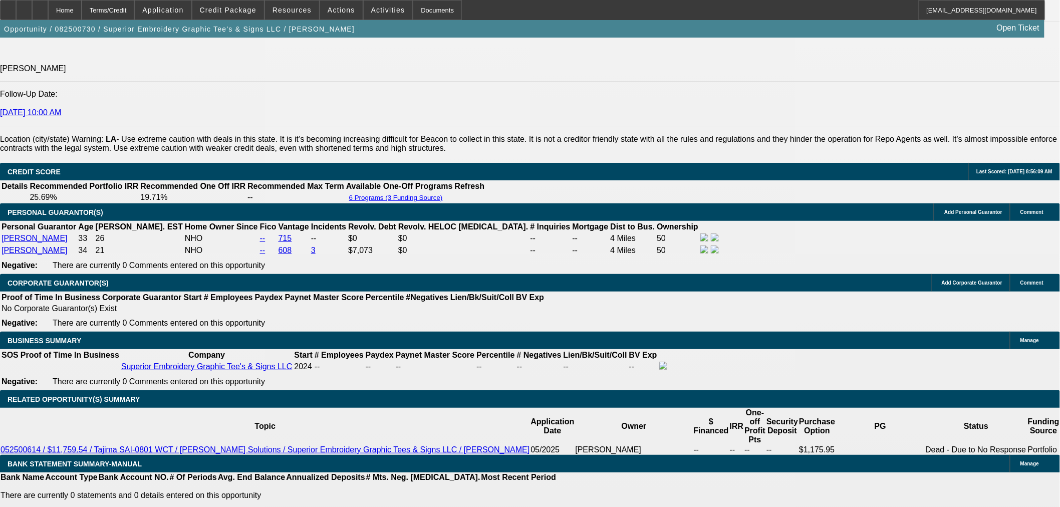
scroll to position [1391, 0]
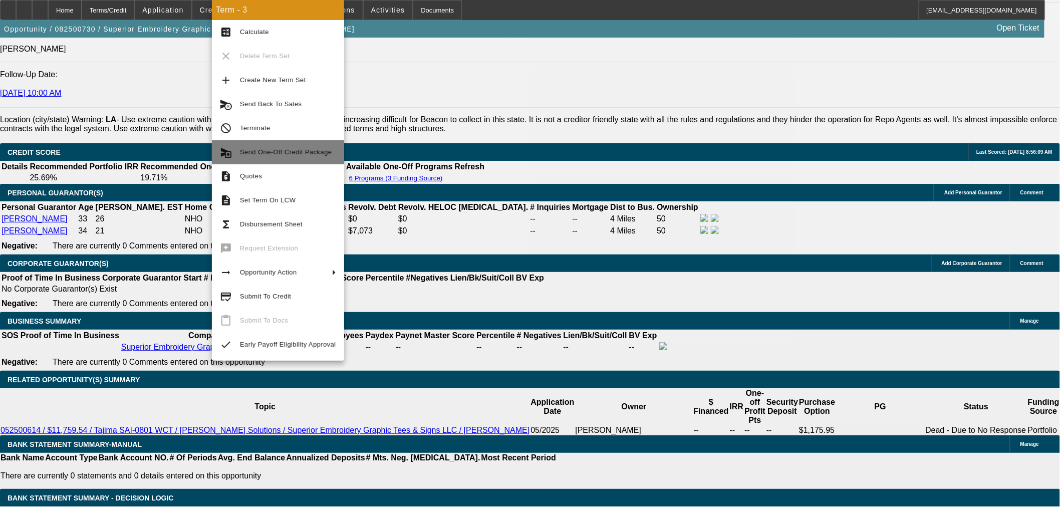
click at [298, 156] on span "Send One-Off Credit Package" at bounding box center [288, 152] width 96 height 12
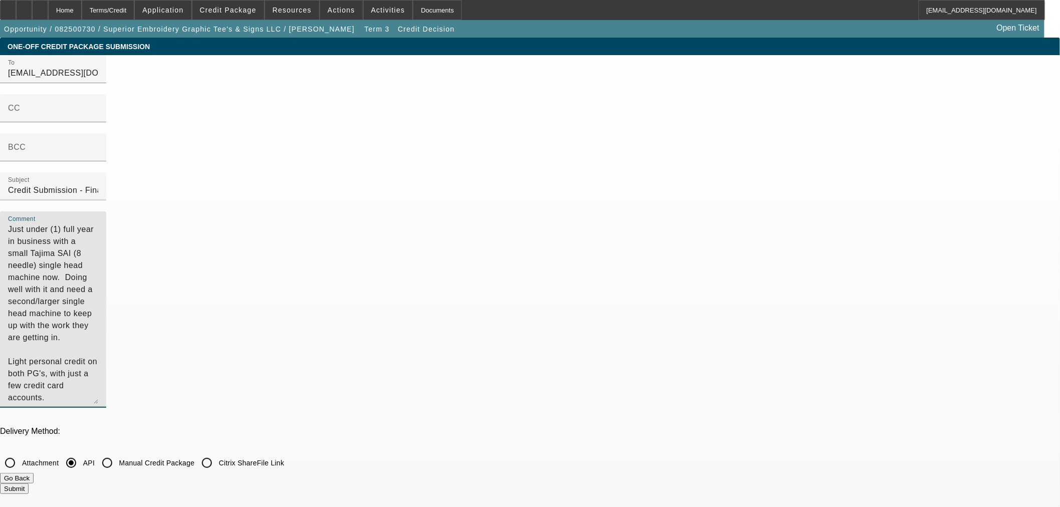
drag, startPoint x: 590, startPoint y: 157, endPoint x: 524, endPoint y: 131, distance: 70.8
click at [524, 131] on div "To syndications@beaconfunding.com CC BCC Subject Credit Submission - Financial …" at bounding box center [530, 237] width 1060 height 364
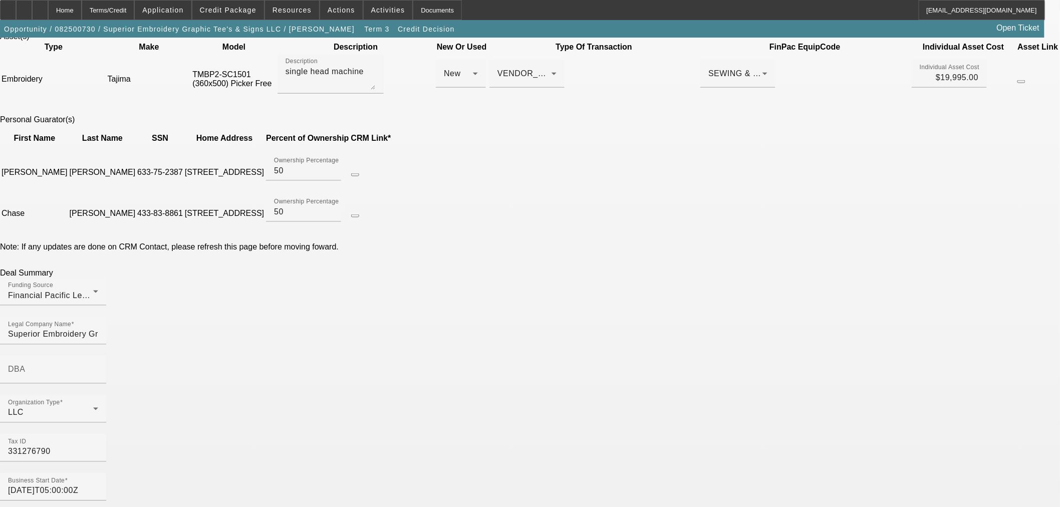
scroll to position [501, 0]
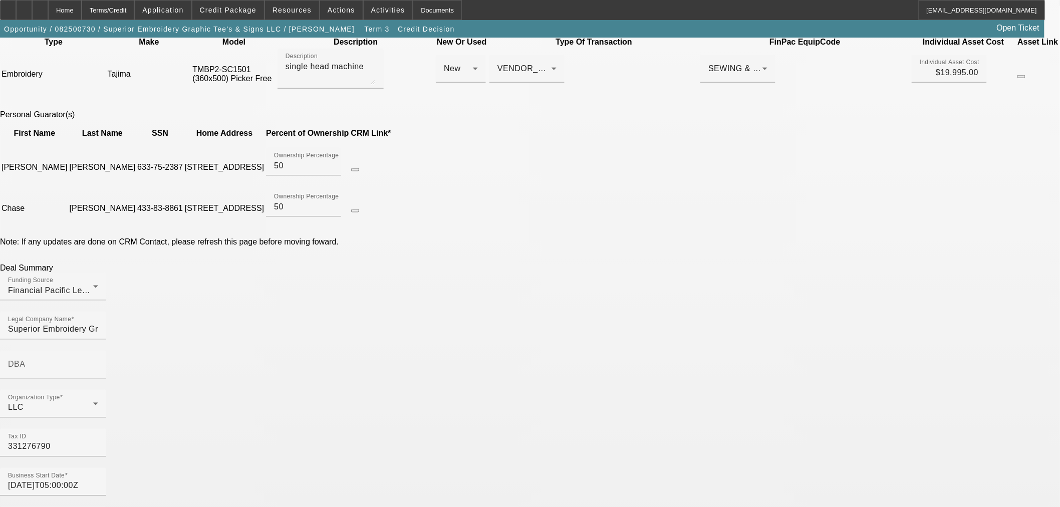
type textarea "Just under (1) full year in business with a small Tajima SAI (8 needle) single …"
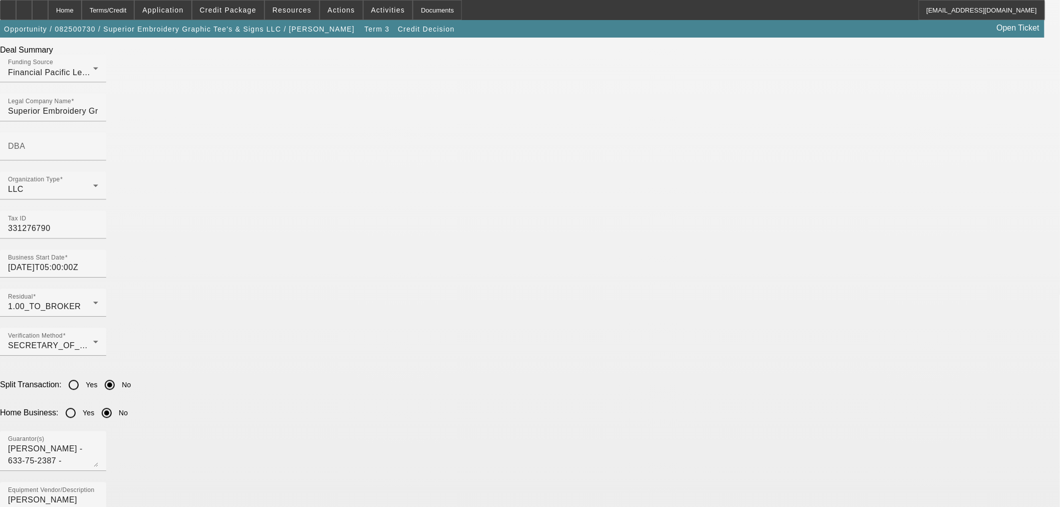
scroll to position [779, 0]
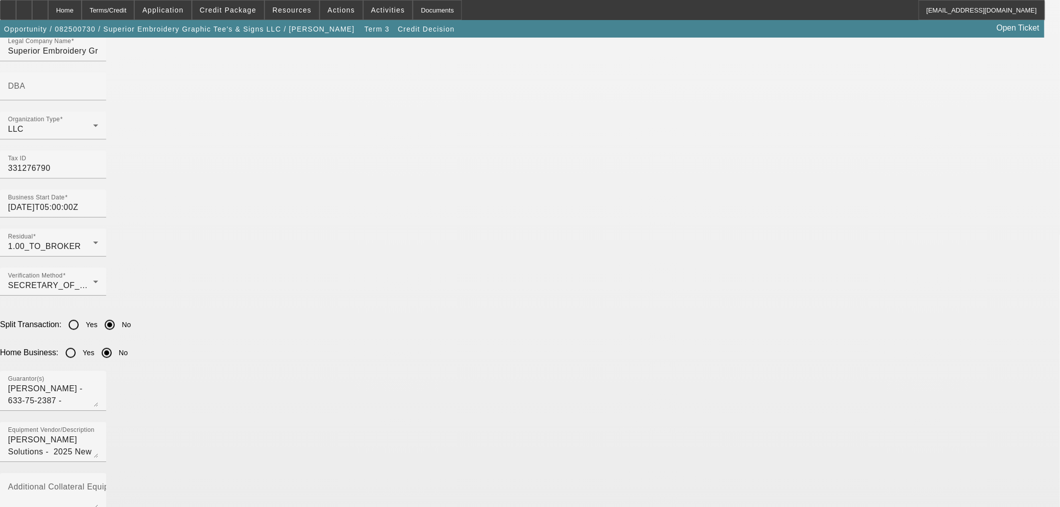
drag, startPoint x: 289, startPoint y: 430, endPoint x: 172, endPoint y: 420, distance: 117.2
click at [173, 420] on app-one-off-credit-package-submit "One-Off Credit Package Submission To syndications@beaconfunding.com CC BCC Subj…" at bounding box center [530, 446] width 1060 height 2375
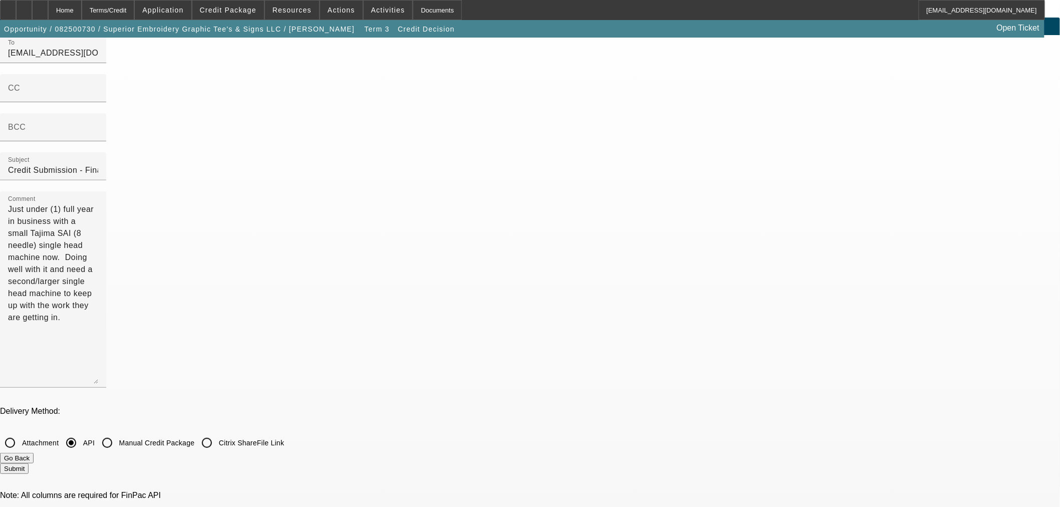
scroll to position [0, 0]
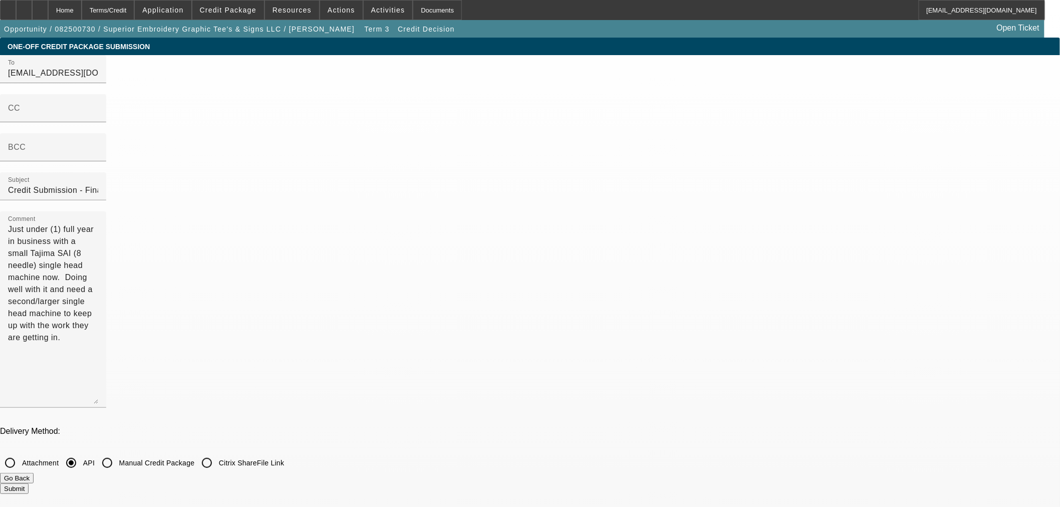
click at [29, 483] on button "Submit" at bounding box center [14, 488] width 29 height 11
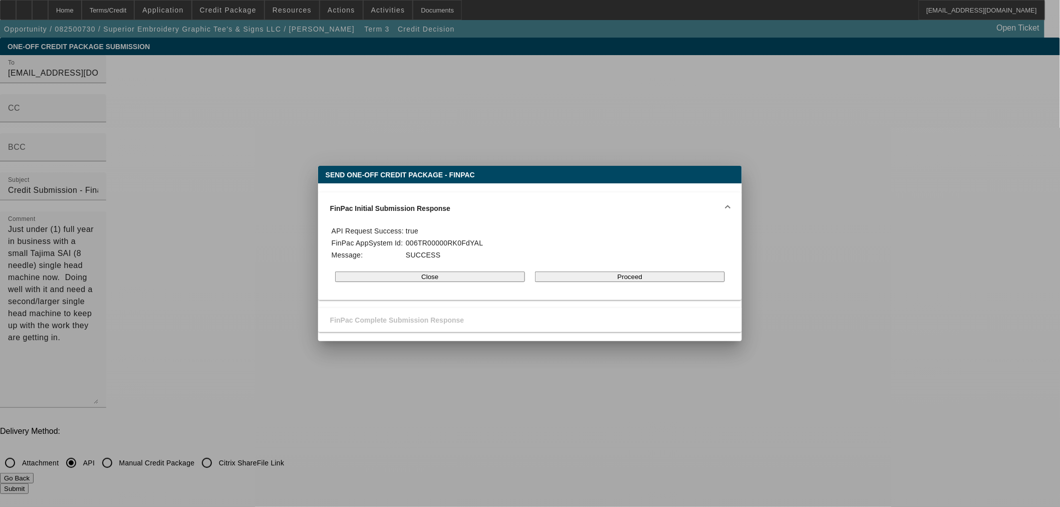
click at [649, 278] on button "Proceed" at bounding box center [630, 277] width 190 height 11
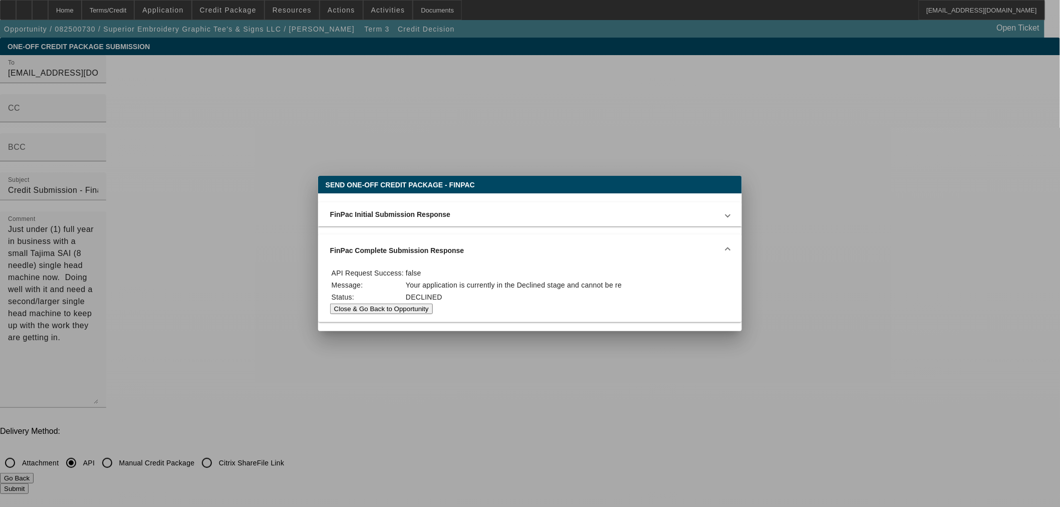
click at [433, 304] on button "Close & Go Back to Opportunity" at bounding box center [381, 309] width 103 height 11
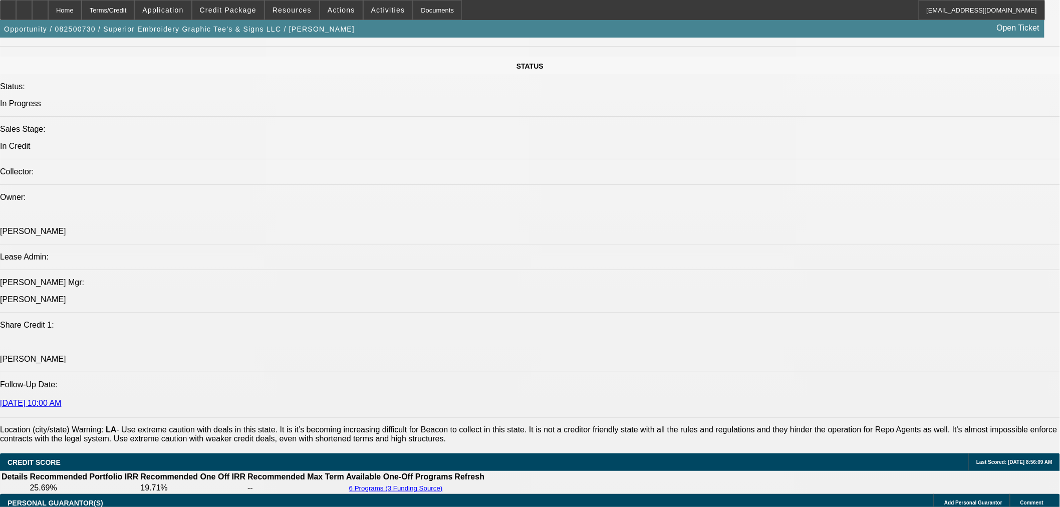
select select "0"
select select "0.1"
select select "4"
select select "0"
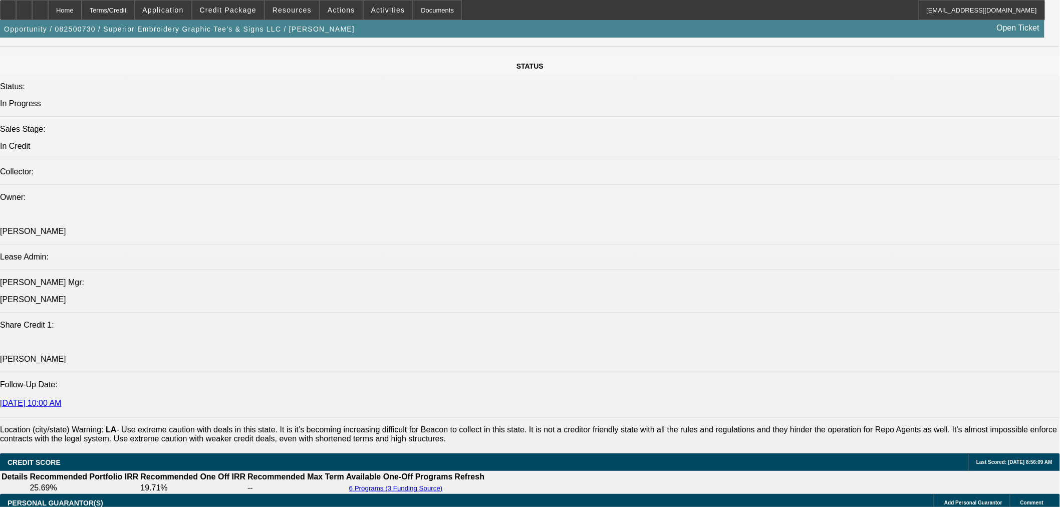
select select "2"
select select "0.1"
select select "4"
select select "0"
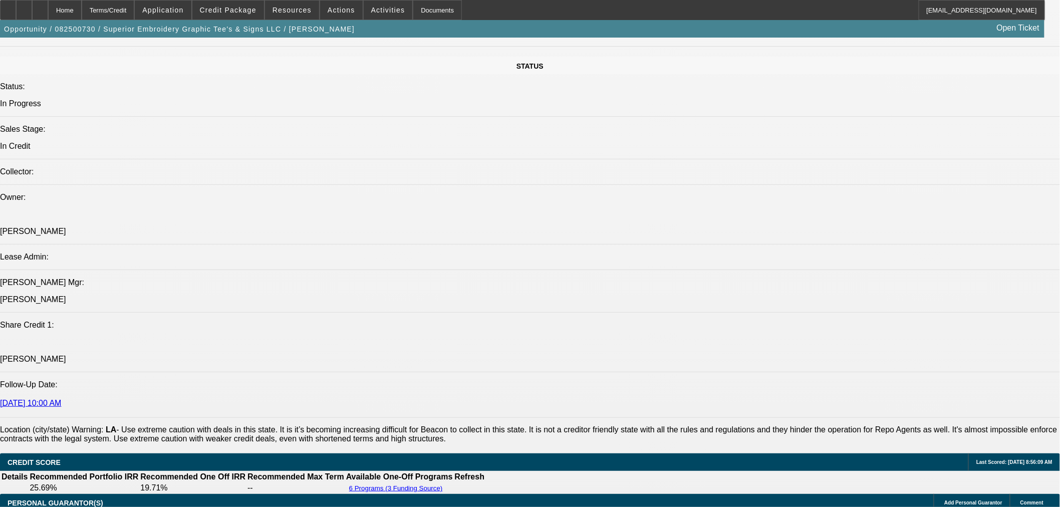
select select "2"
select select "0.1"
select select "4"
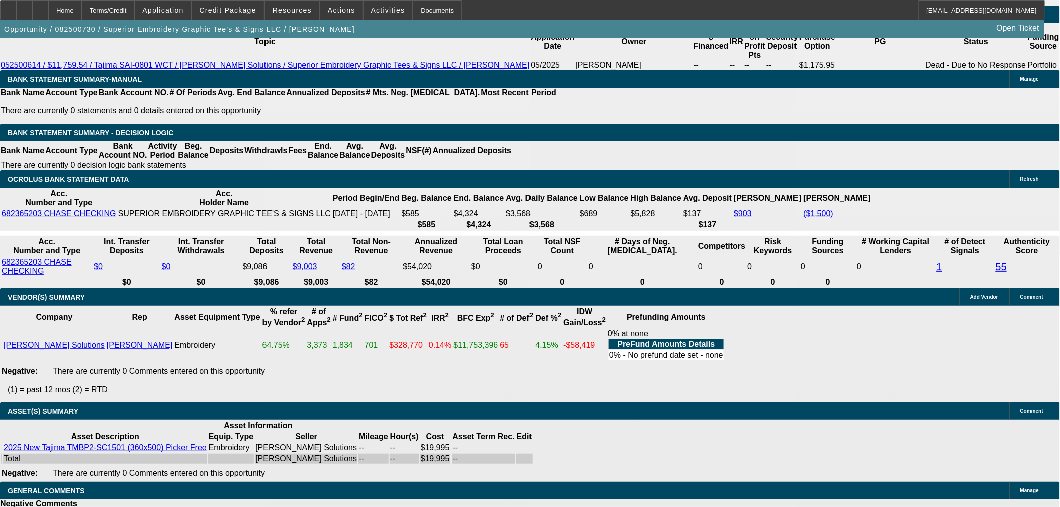
scroll to position [1764, 0]
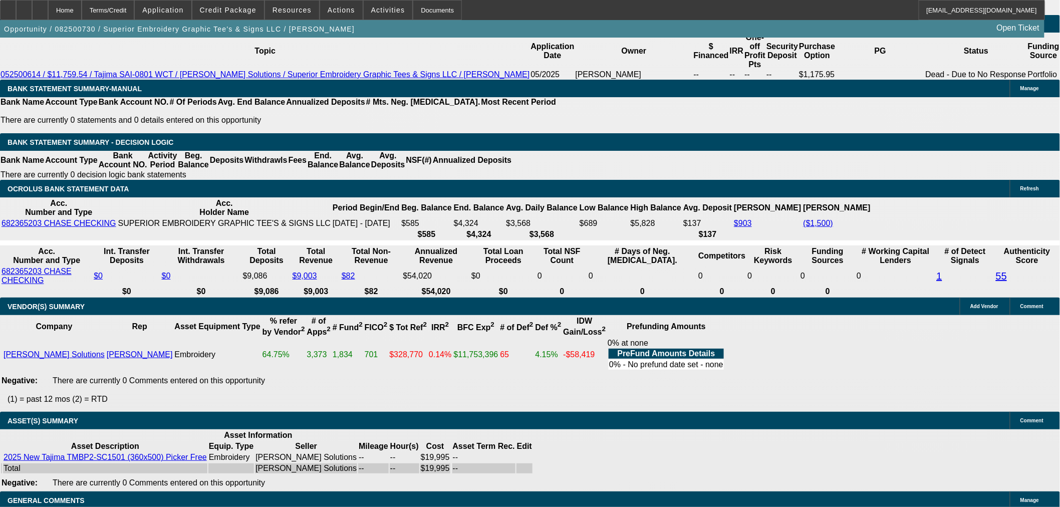
select select "4"
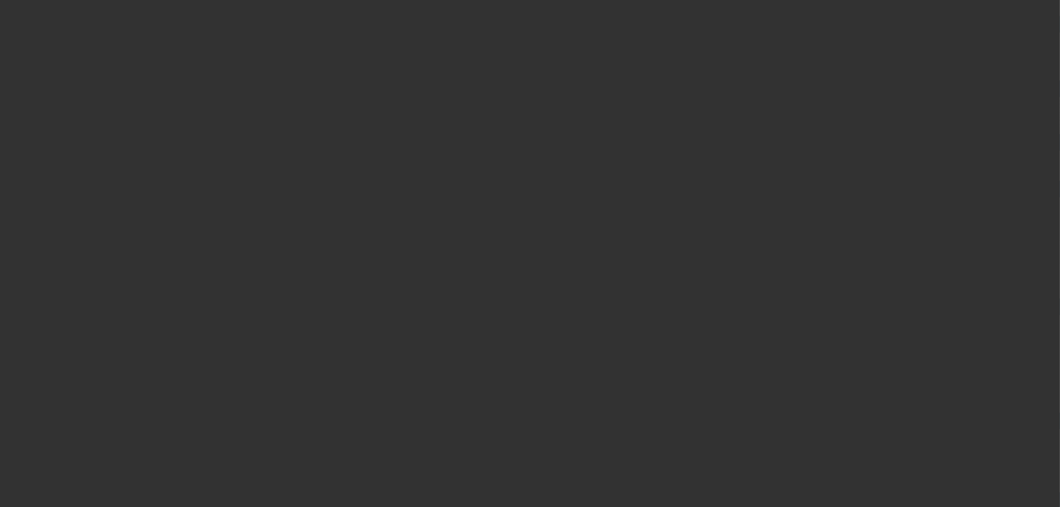
scroll to position [0, 0]
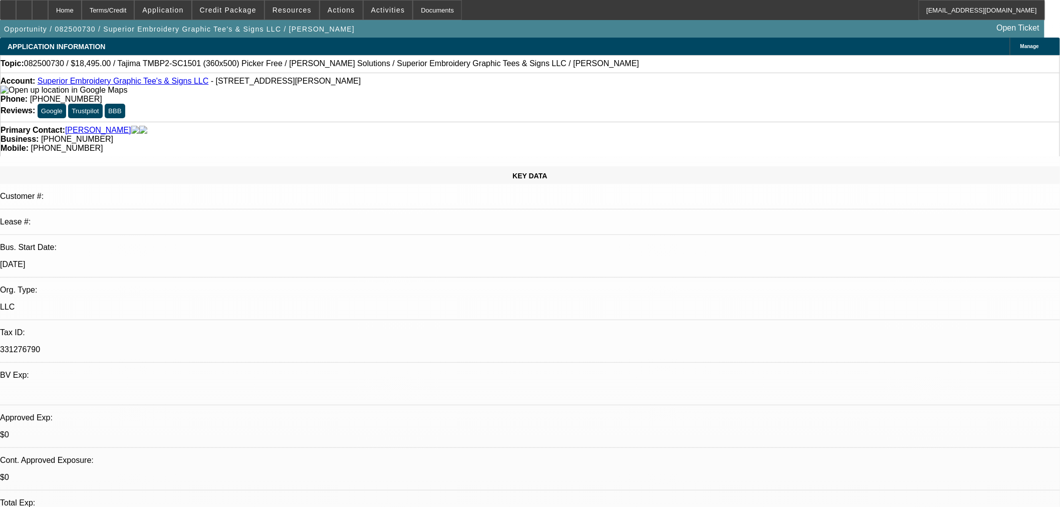
paste textarea "Your application is not eligible for approval at Financial Pacific Leasing. Fin…"
type textarea "DECLINED BY FINPAC :Your application is not eligible for approval at Financial …"
click at [826, 403] on span "21" at bounding box center [824, 399] width 18 height 18
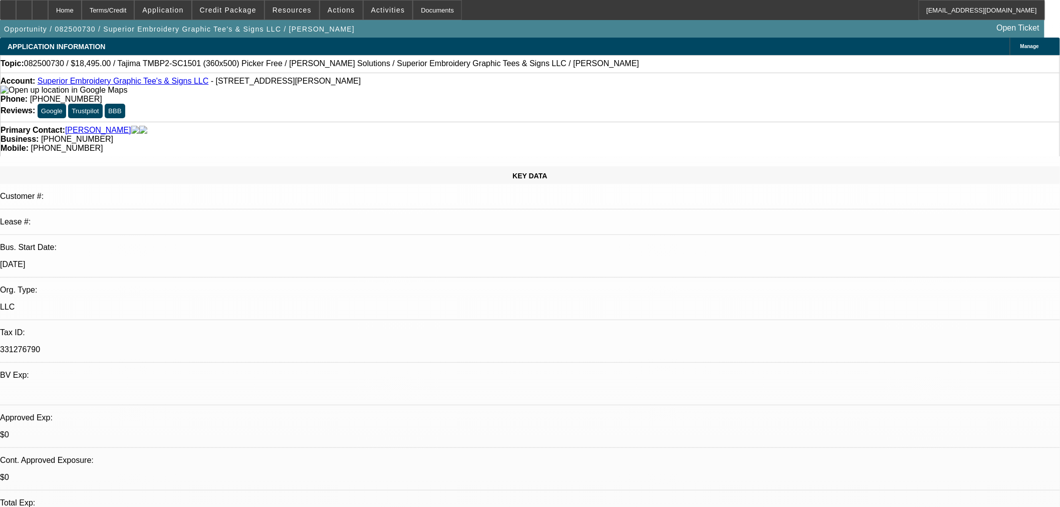
click at [827, 423] on span "28" at bounding box center [824, 419] width 18 height 18
type input "8/28/2025"
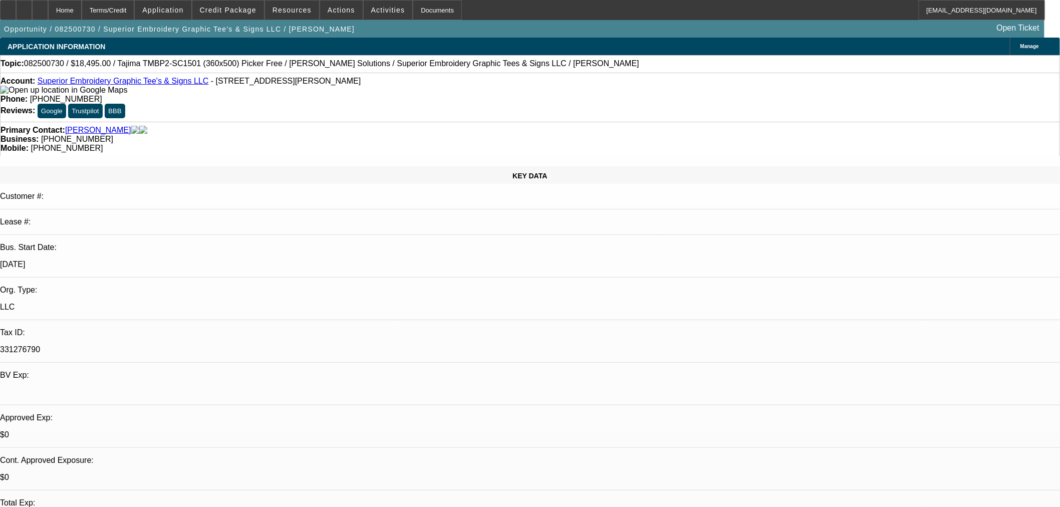
type input "08:59"
drag, startPoint x: 925, startPoint y: 318, endPoint x: 919, endPoint y: 323, distance: 8.2
type input "08:59"
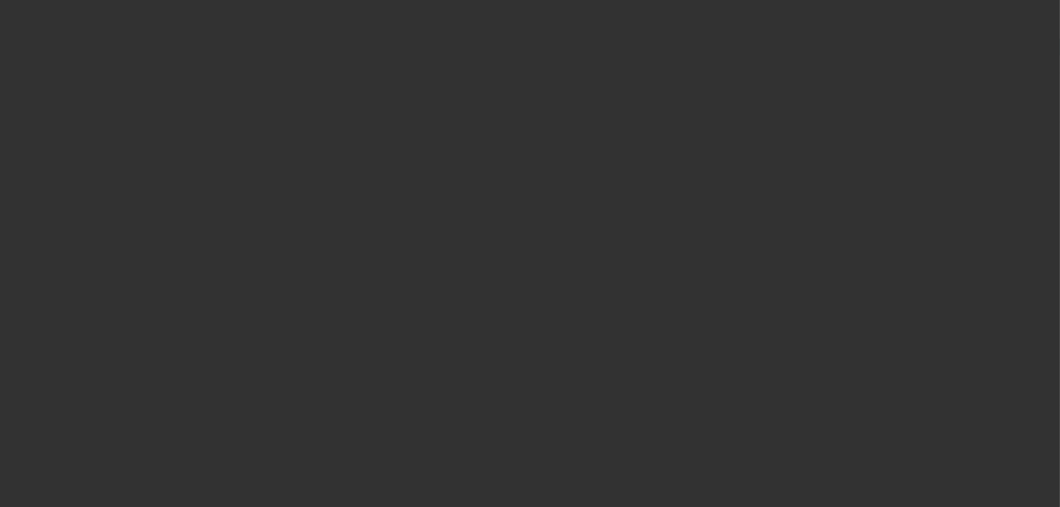
select select "0"
select select "0.1"
select select "4"
select select "0"
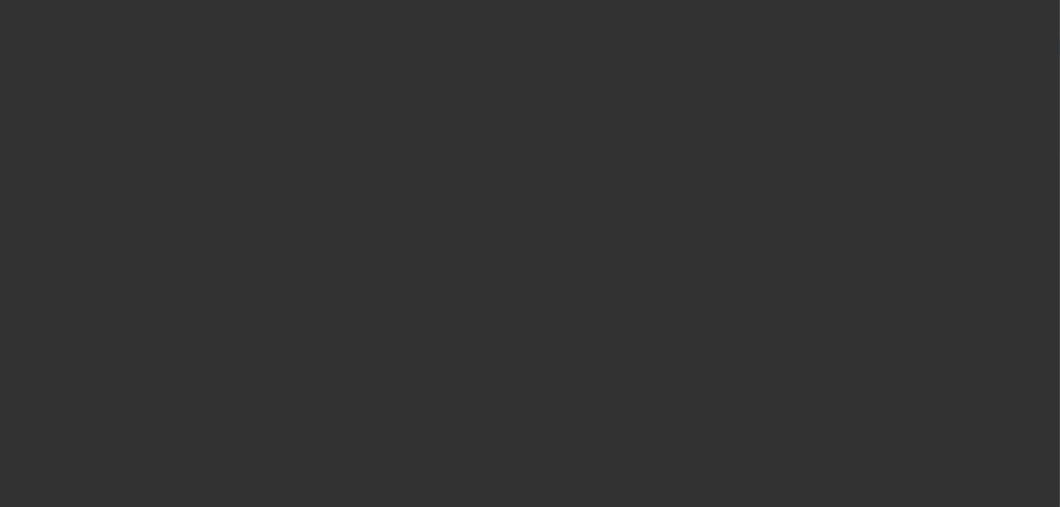
select select "2"
select select "0.1"
select select "4"
select select "0"
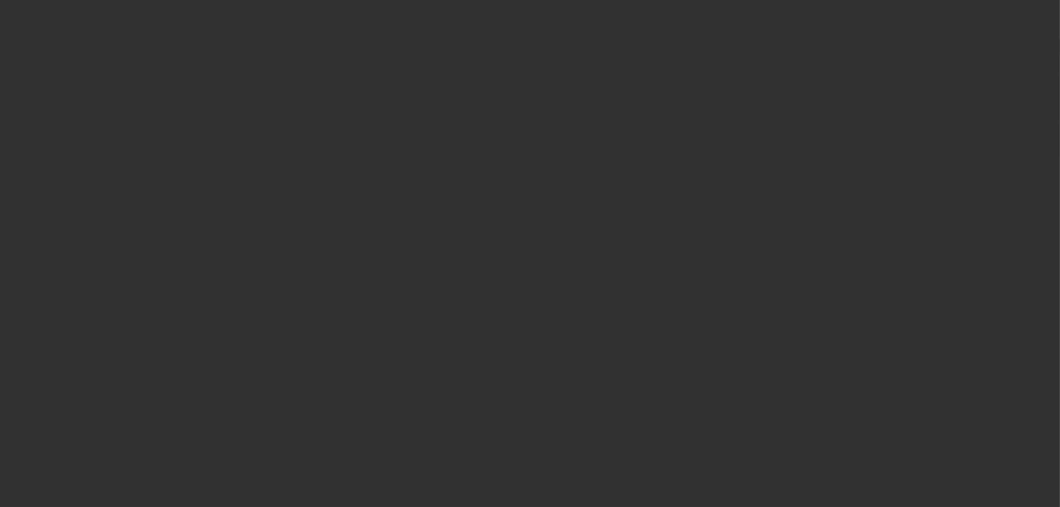
select select "2"
select select "0.1"
select select "4"
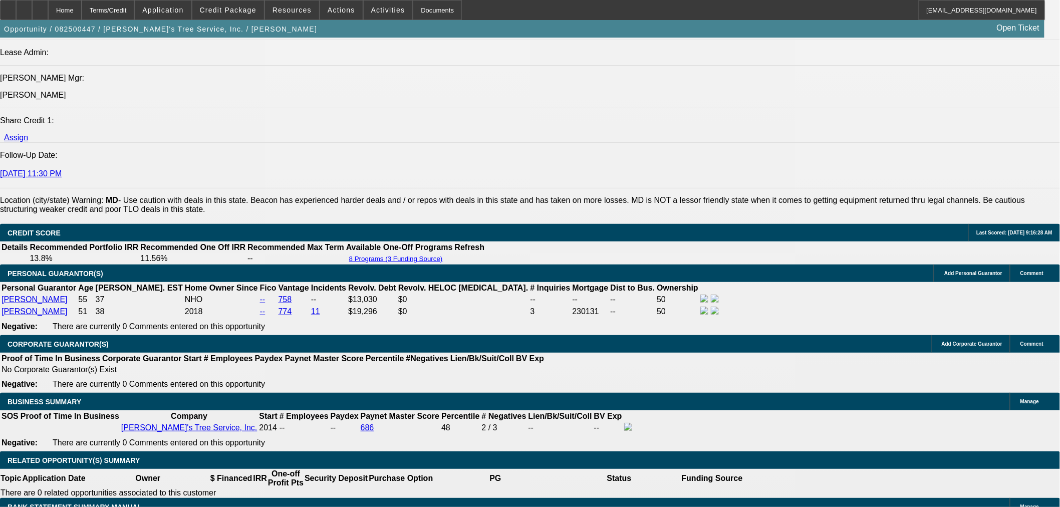
select select "0"
select select "6"
select select "0"
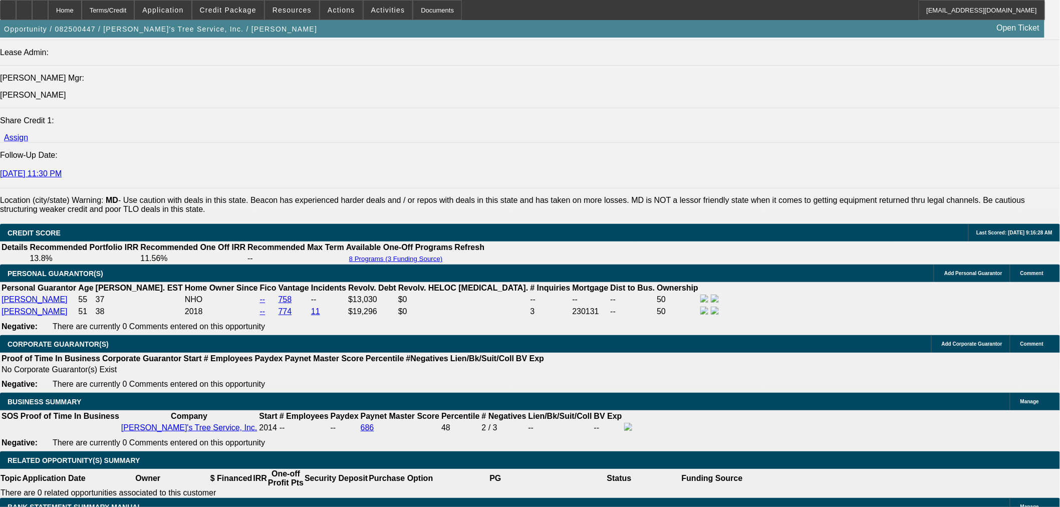
select select "0"
select select "3"
select select "0"
select select "6"
select select "0"
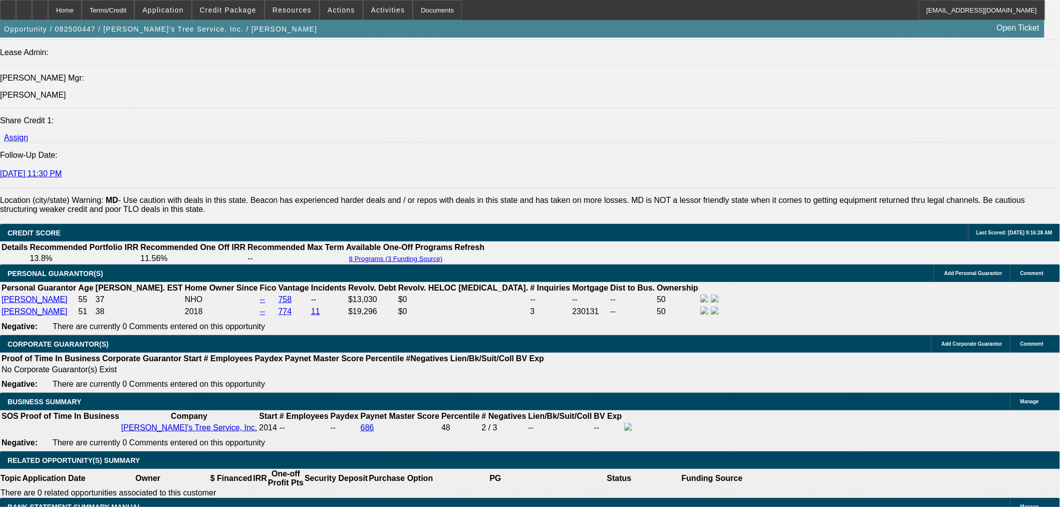
select select "0"
select select "3"
select select "0"
select select "6"
select select "0"
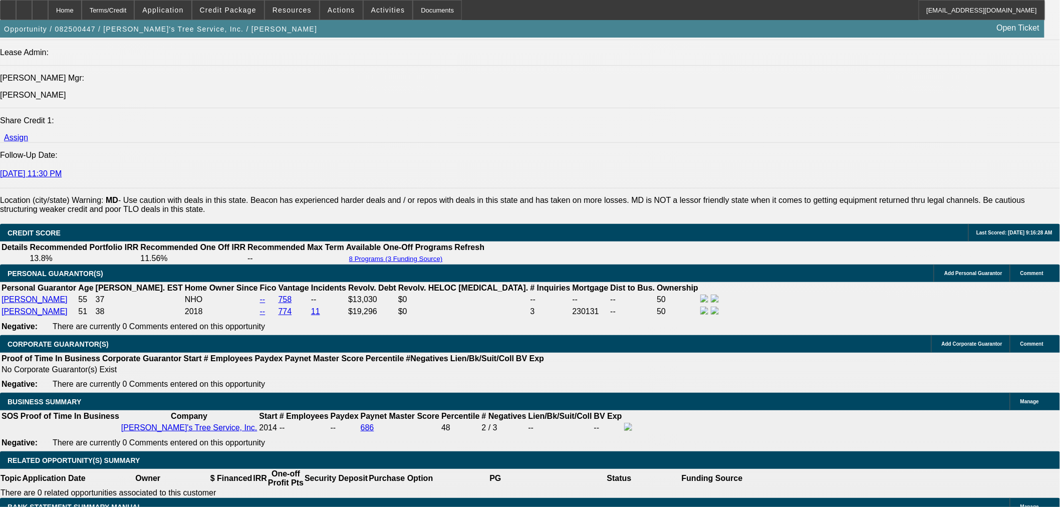
select select "0"
select select "3"
select select "0"
select select "6"
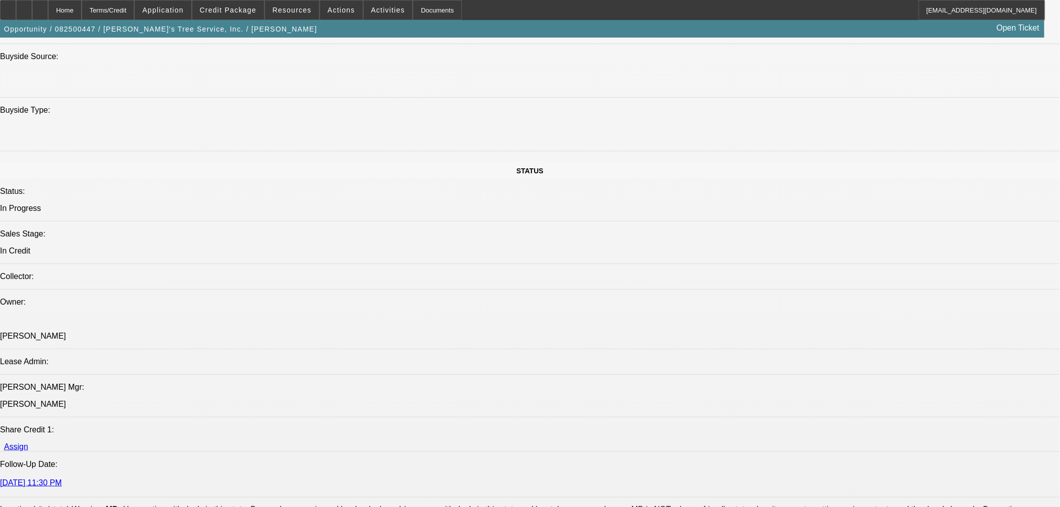
scroll to position [968, 0]
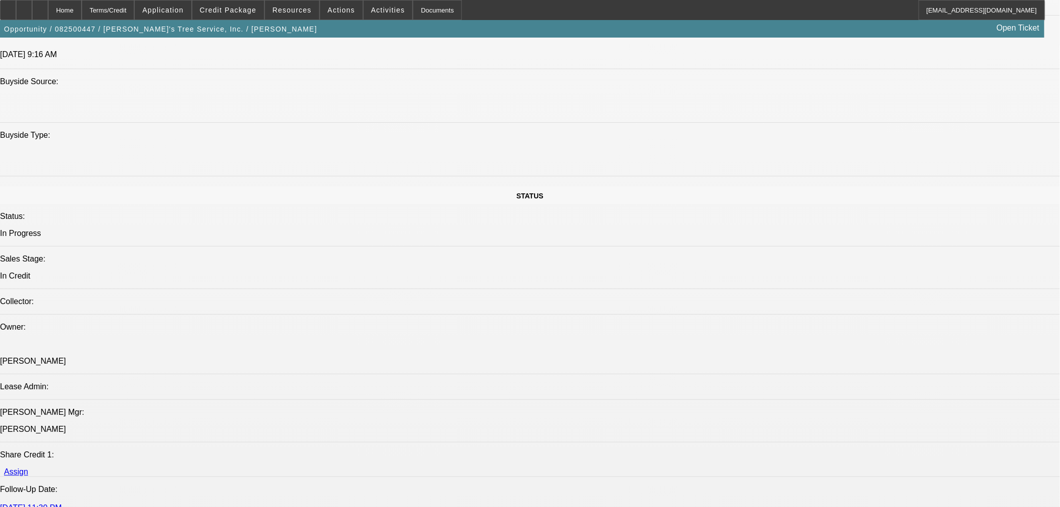
click at [218, 16] on span at bounding box center [228, 10] width 72 height 24
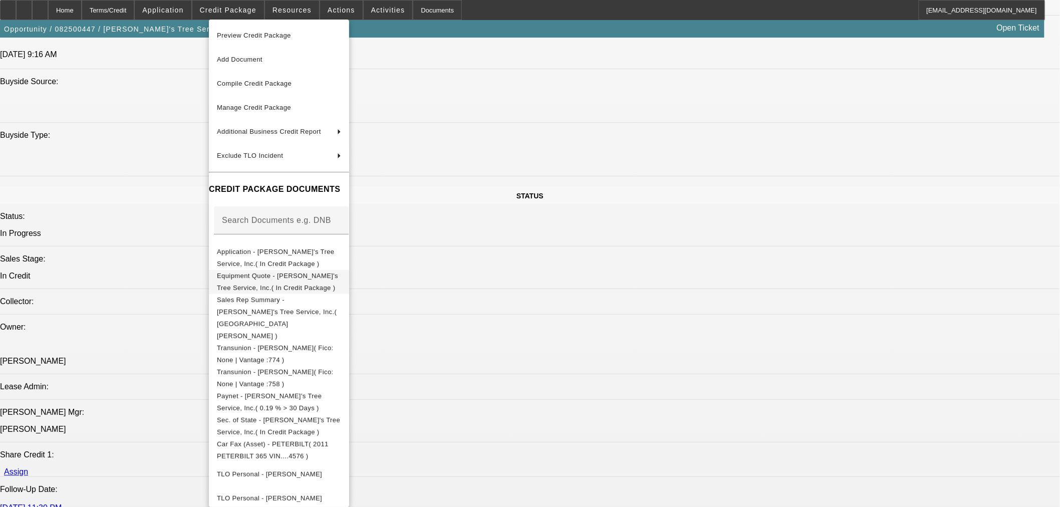
click at [273, 282] on span "Equipment Quote - [PERSON_NAME]'s Tree Service, Inc.( In Credit Package )" at bounding box center [279, 282] width 124 height 24
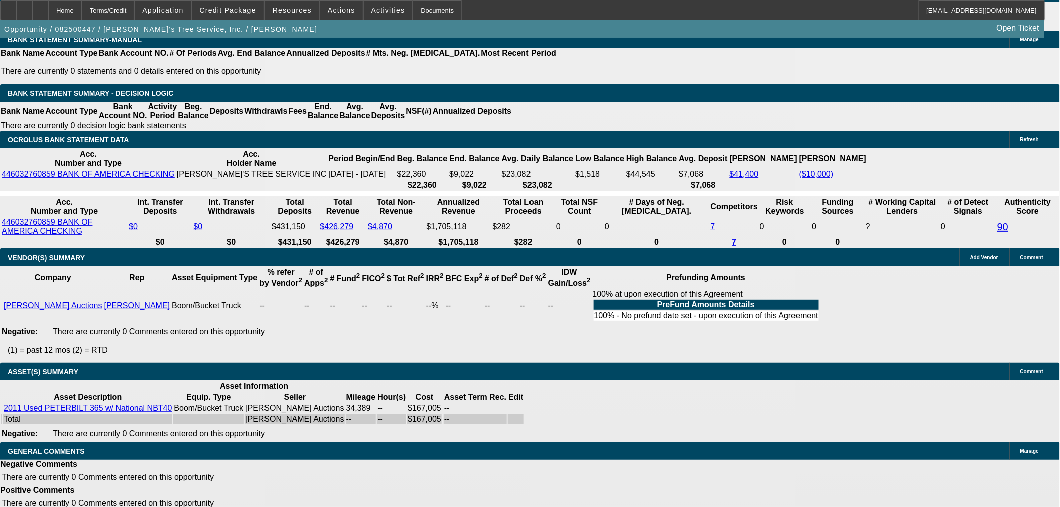
scroll to position [1866, 0]
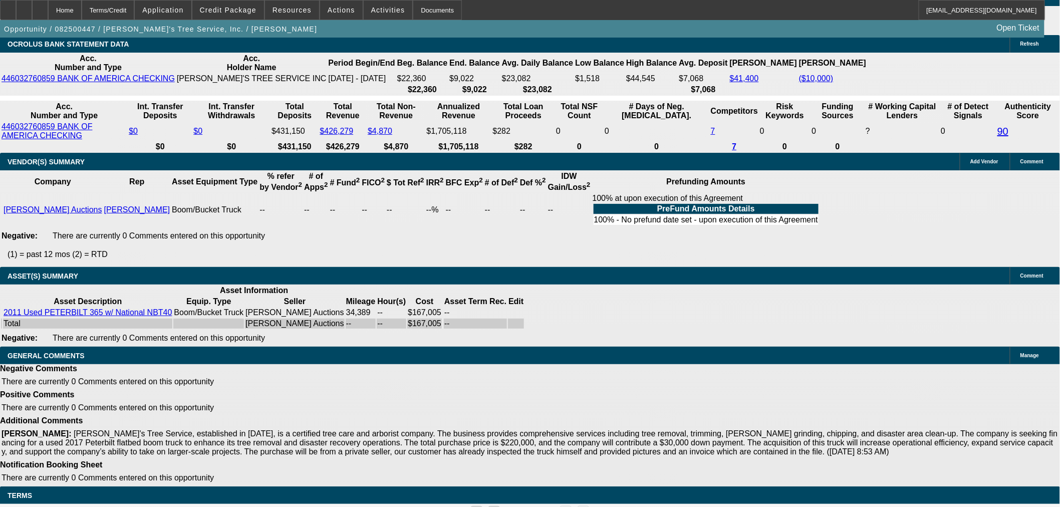
drag, startPoint x: 305, startPoint y: 458, endPoint x: 229, endPoint y: 378, distance: 110.2
drag, startPoint x: 365, startPoint y: 438, endPoint x: 357, endPoint y: 448, distance: 12.8
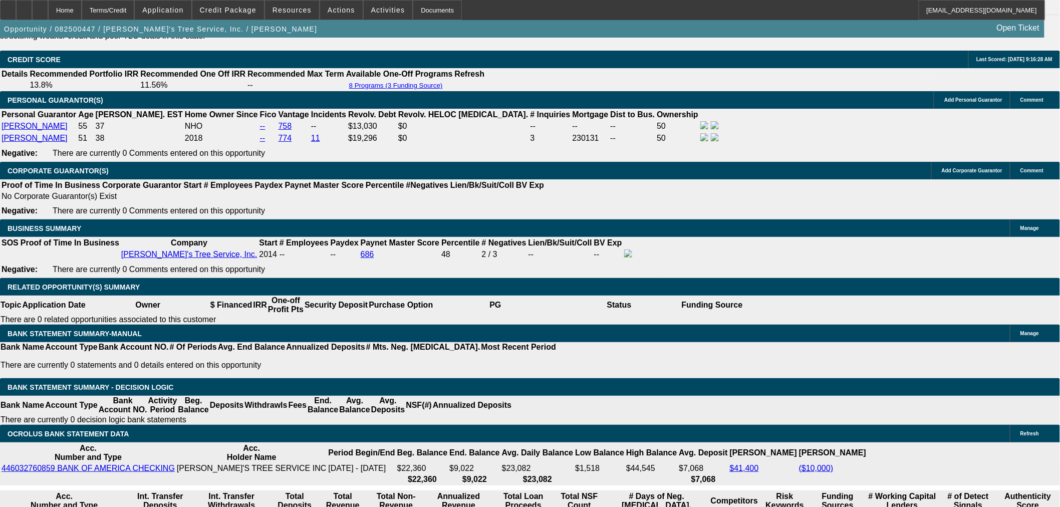
scroll to position [355, 0]
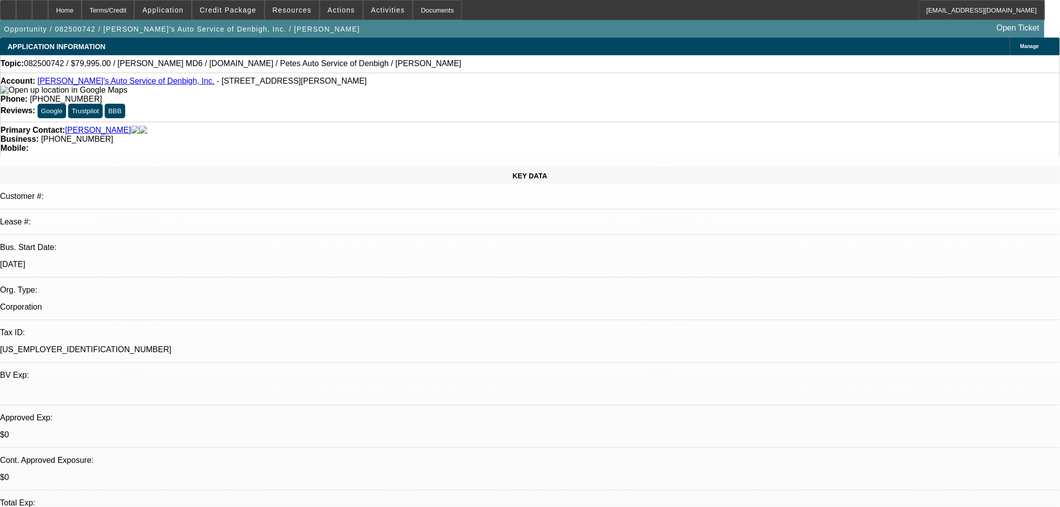
select select "0"
select select "3"
select select "0"
select select "6"
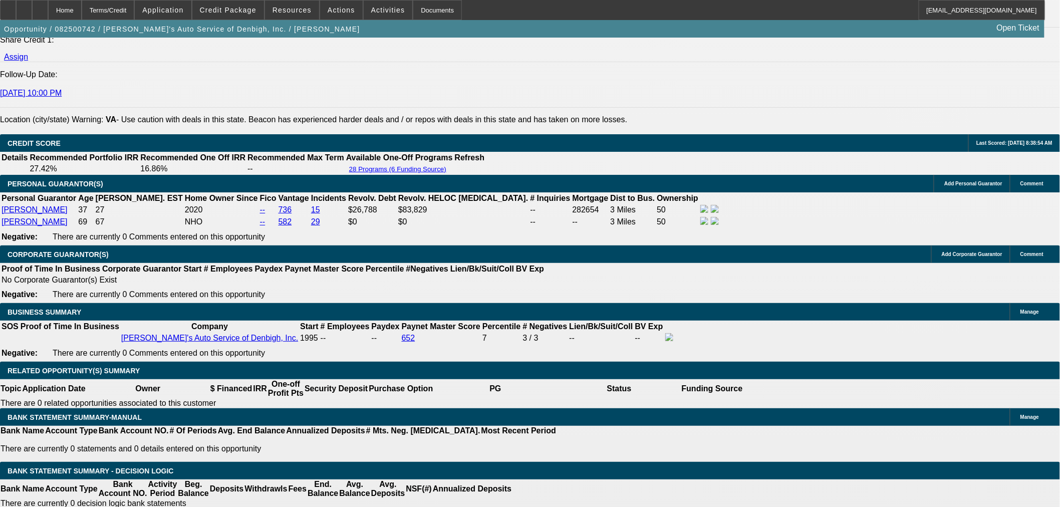
scroll to position [1503, 0]
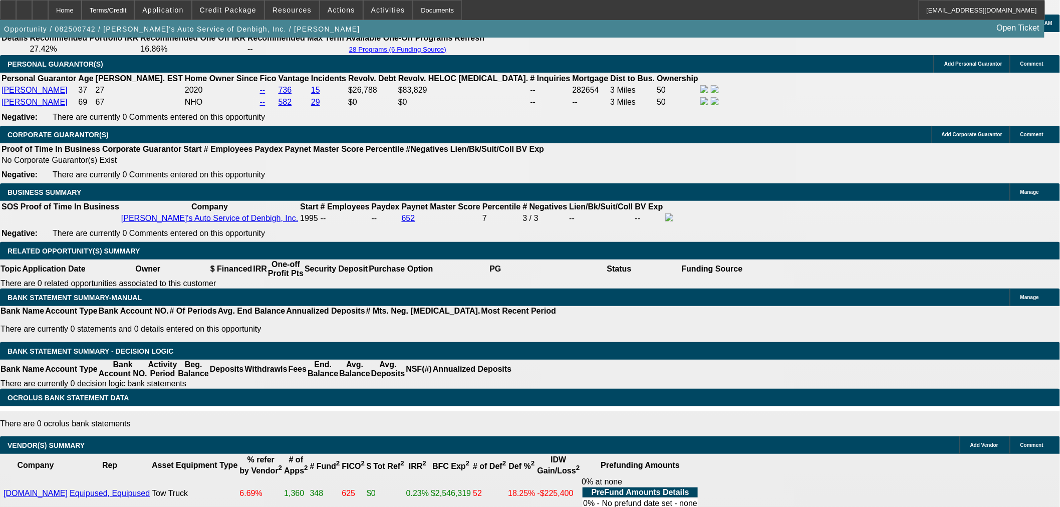
select select "9"
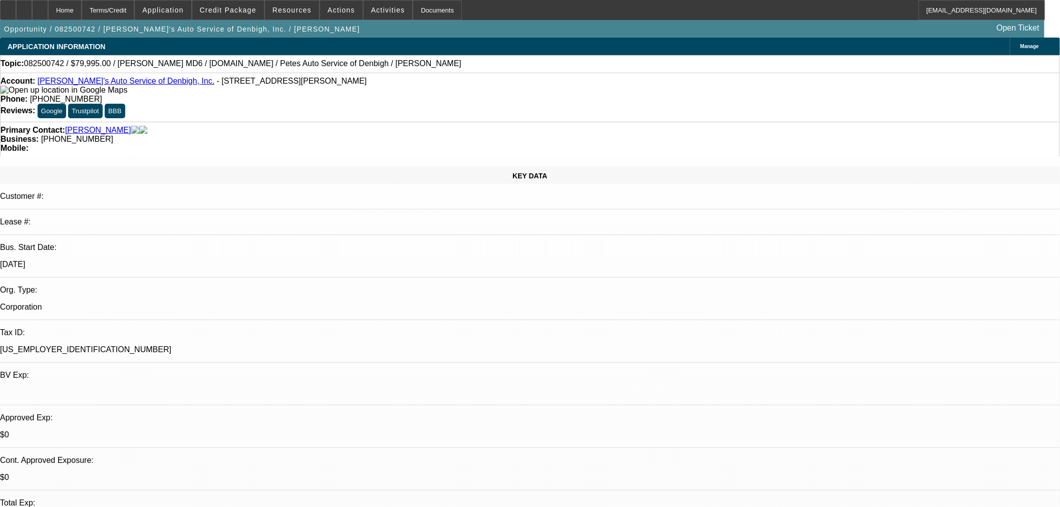
type input "11/26/2025"
paste input "243619"
type input "243619"
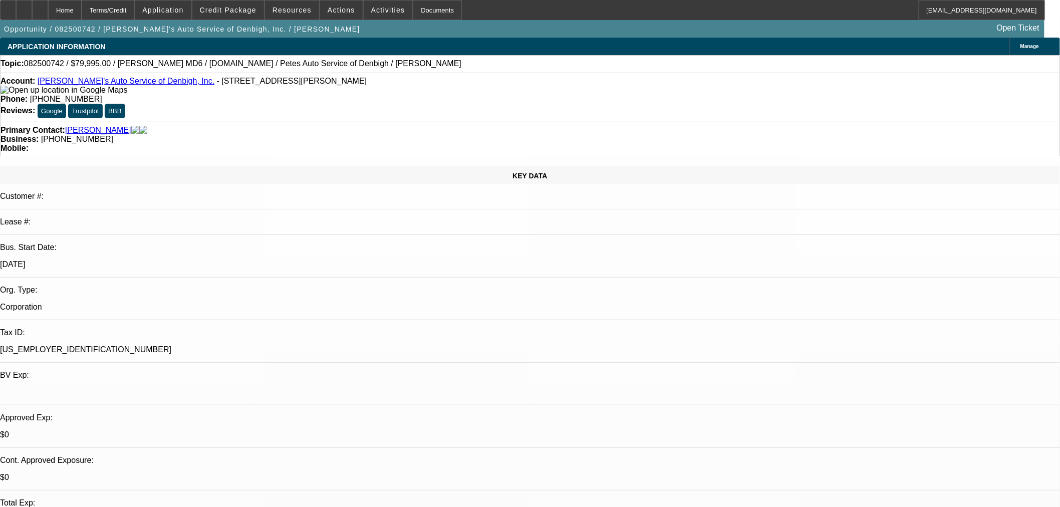
paste input "243619"
type input "243619"
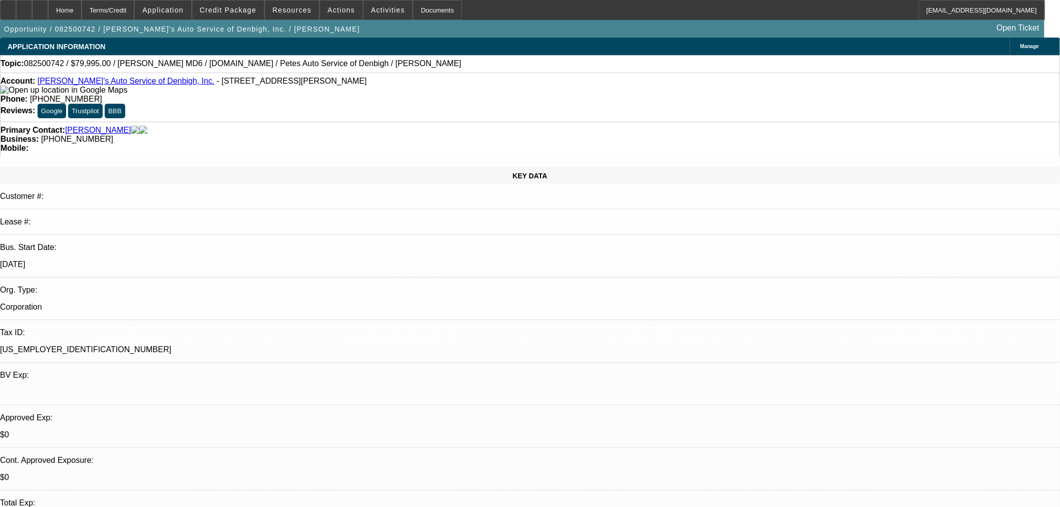
radio input "true"
type input "14.50"
type input "0.75"
type input "15.25"
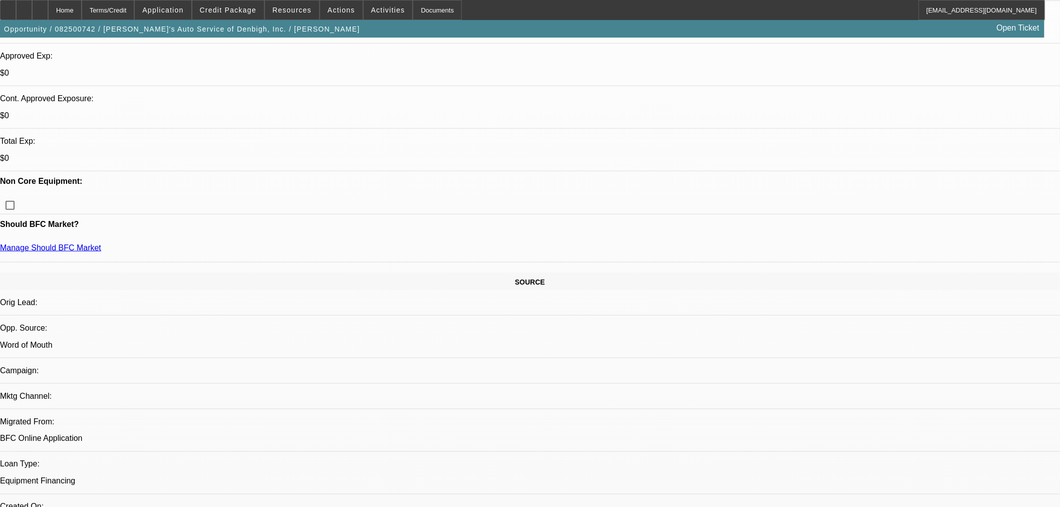
scroll to position [389, 0]
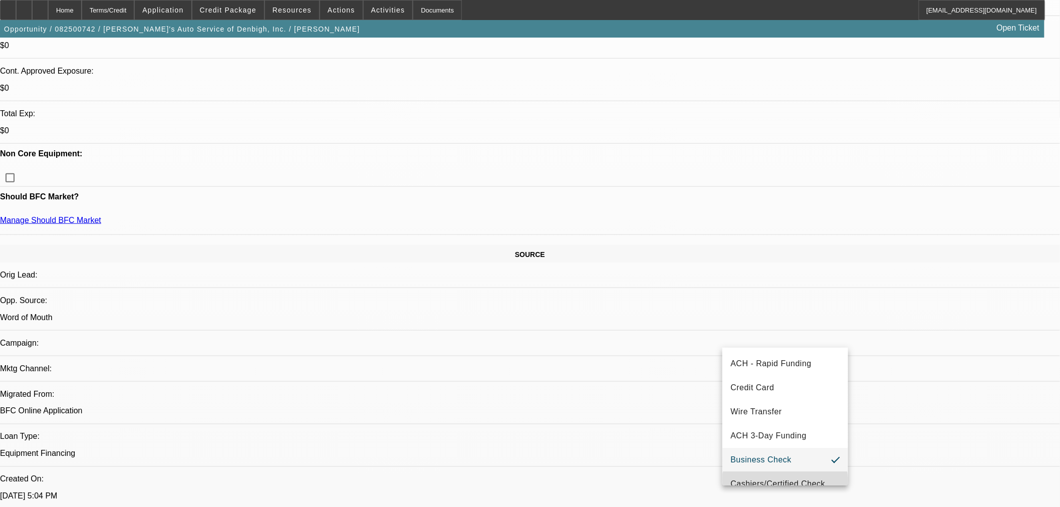
click at [785, 485] on span "Cashiers/Certified Check" at bounding box center [777, 484] width 95 height 12
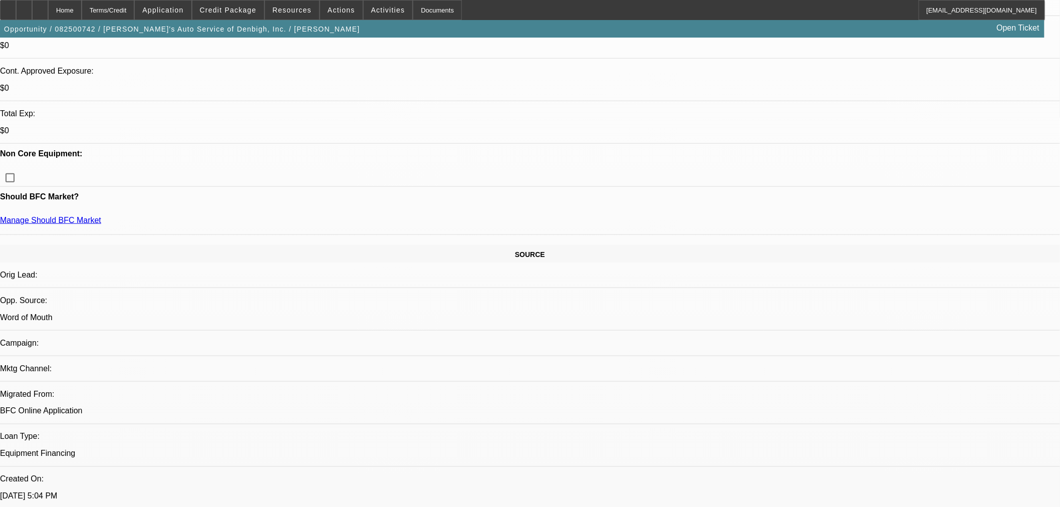
click at [913, 451] on span "25" at bounding box center [917, 451] width 18 height 18
type input "11/25/2025"
click at [918, 289] on span "25" at bounding box center [917, 285] width 18 height 18
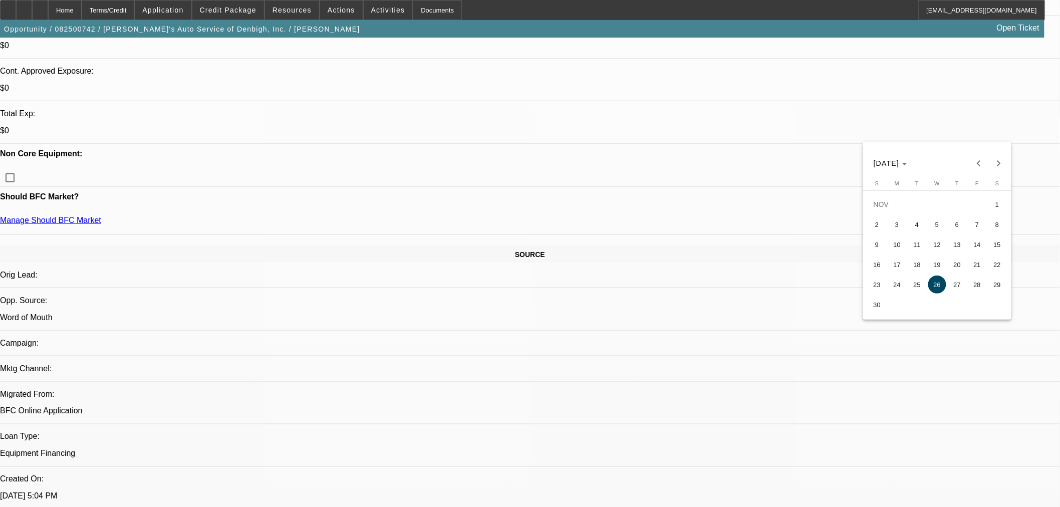
type input "11/25/2025"
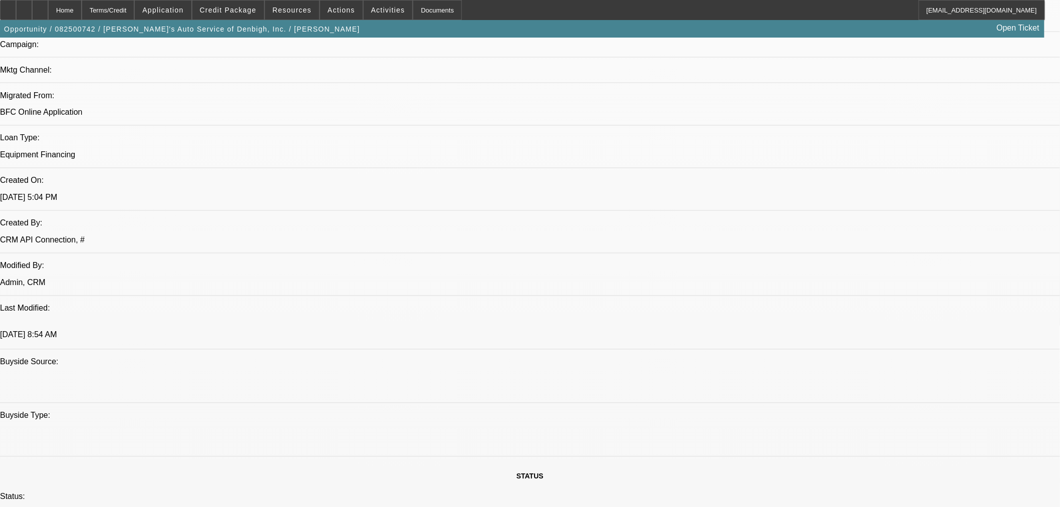
scroll to position [723, 0]
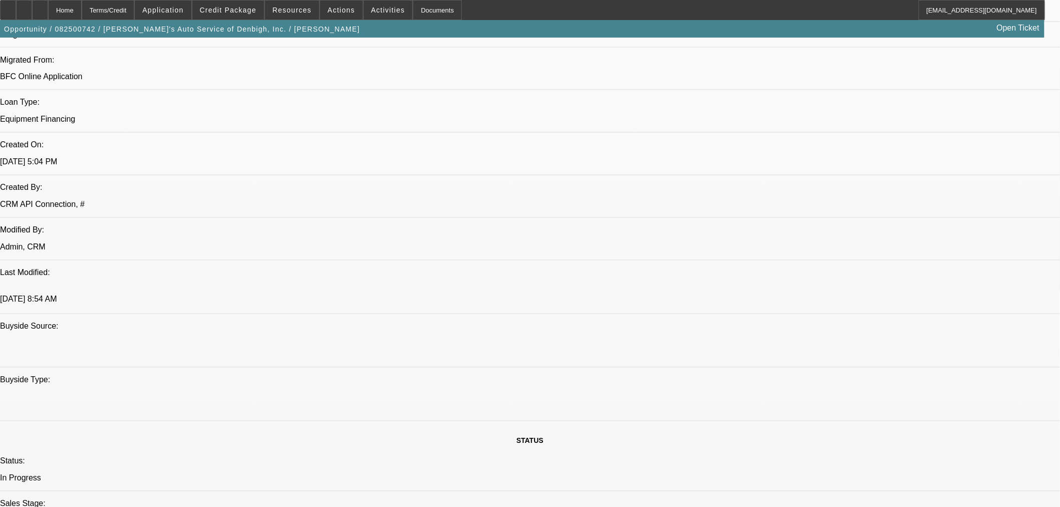
paste textarea "Amount: $79,995.00 Approved Term: 48 months Residual: EFA = 0 Approved Pricing:…"
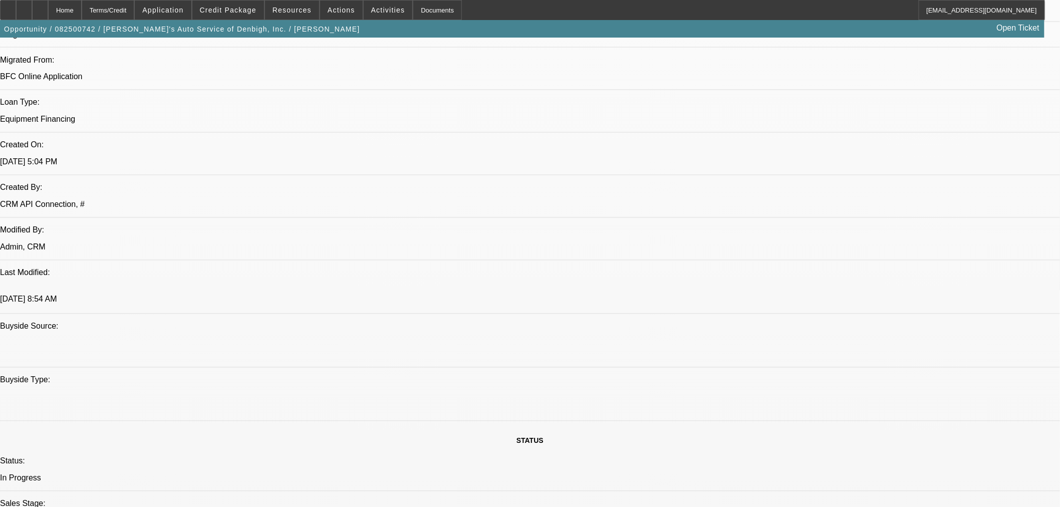
scroll to position [9, 0]
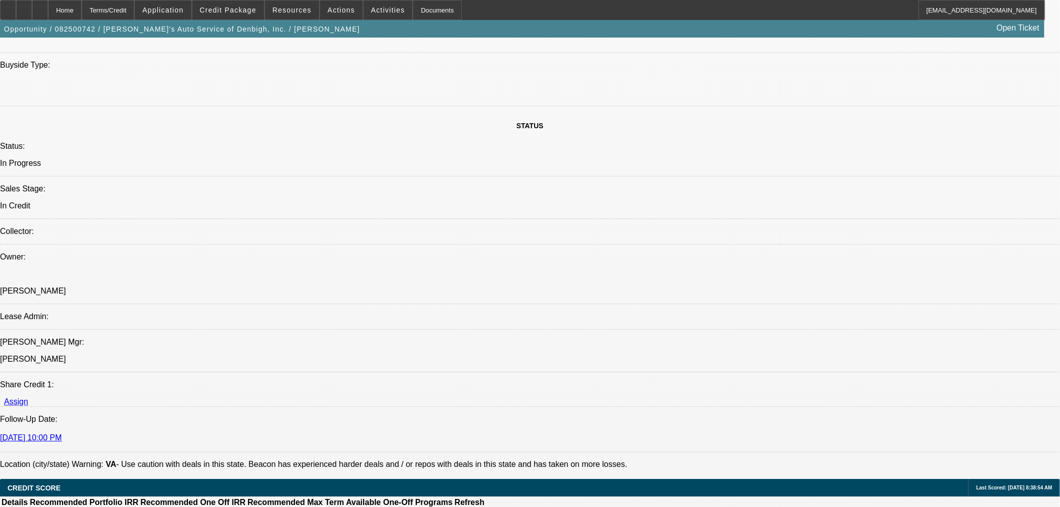
scroll to position [946, 0]
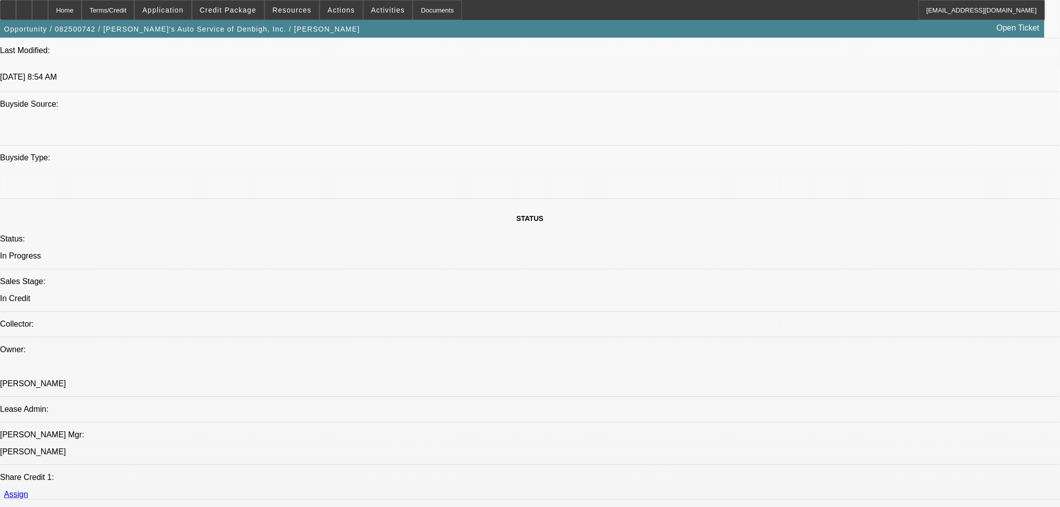
type textarea "APPROVED BY FINPAC: Amount: $79,995.00. Approved Term: 48 months. Residual: EFA…"
paste textarea "Vendor: NONE SELECTED, Equipment: NOT APPROVED"
drag, startPoint x: 938, startPoint y: 237, endPoint x: 942, endPoint y: 239, distance: 5.2
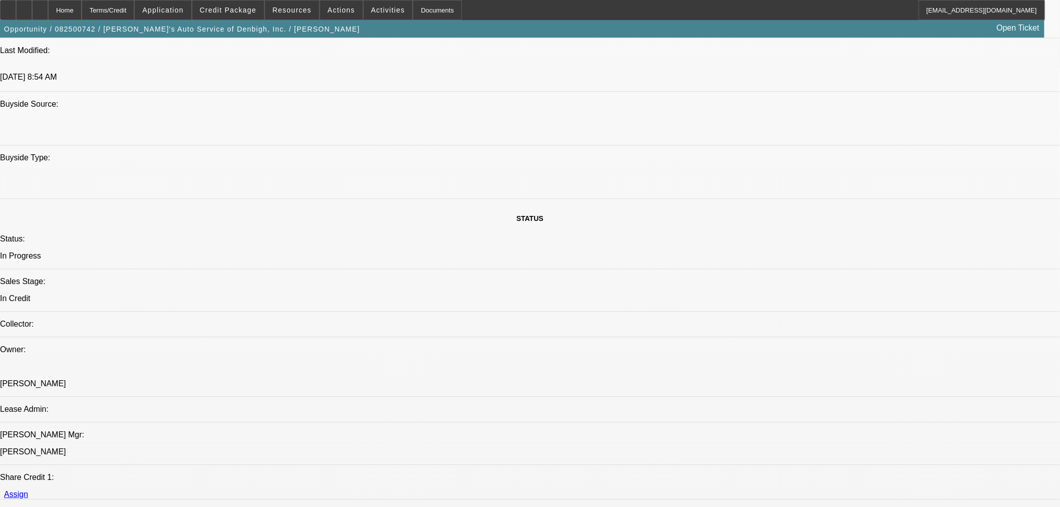
paste textarea "Equipment Invoice"
paste textarea "Equipment Condition Report & Photos"
type textarea "Vendor: NONE SELECTED, Equipment: NOT APPROVED - Need Equipment Invoice, Equipm…"
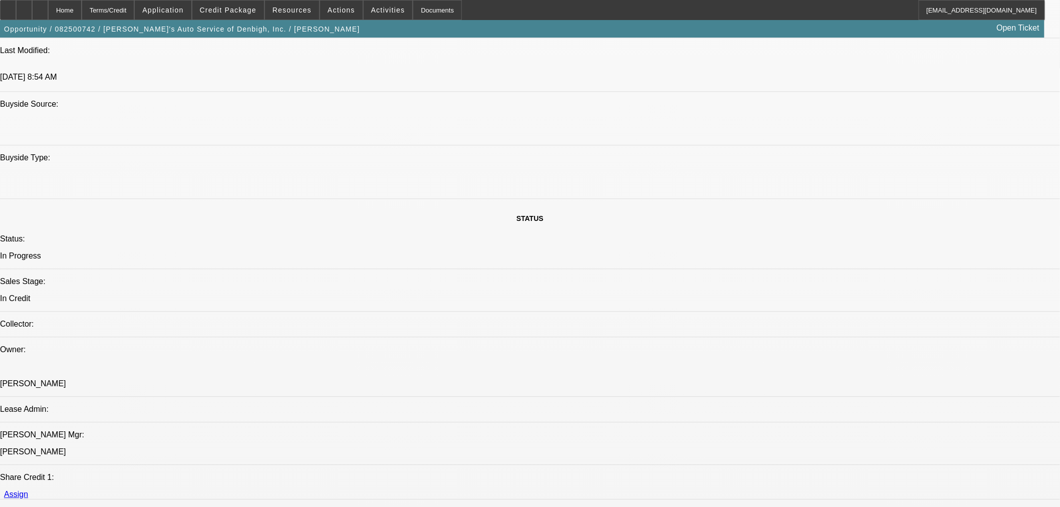
click at [827, 397] on span "28" at bounding box center [824, 388] width 18 height 18
type input "[DATE]"
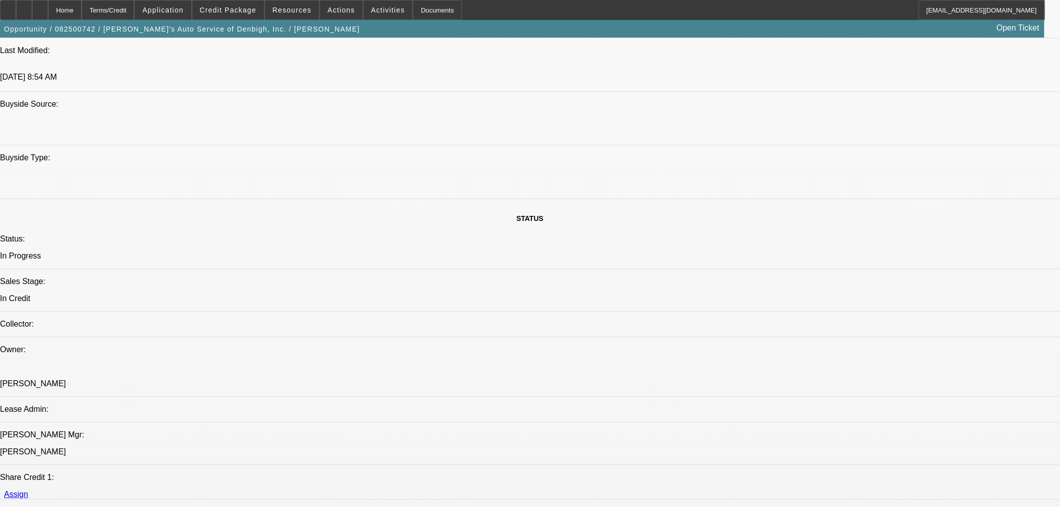
type input "08:55"
type input "09:05"
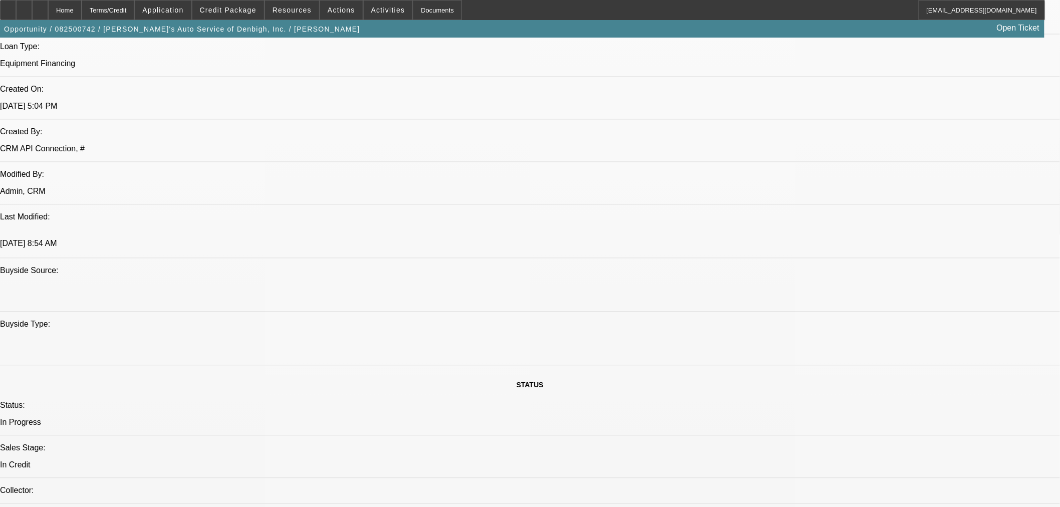
scroll to position [24, 0]
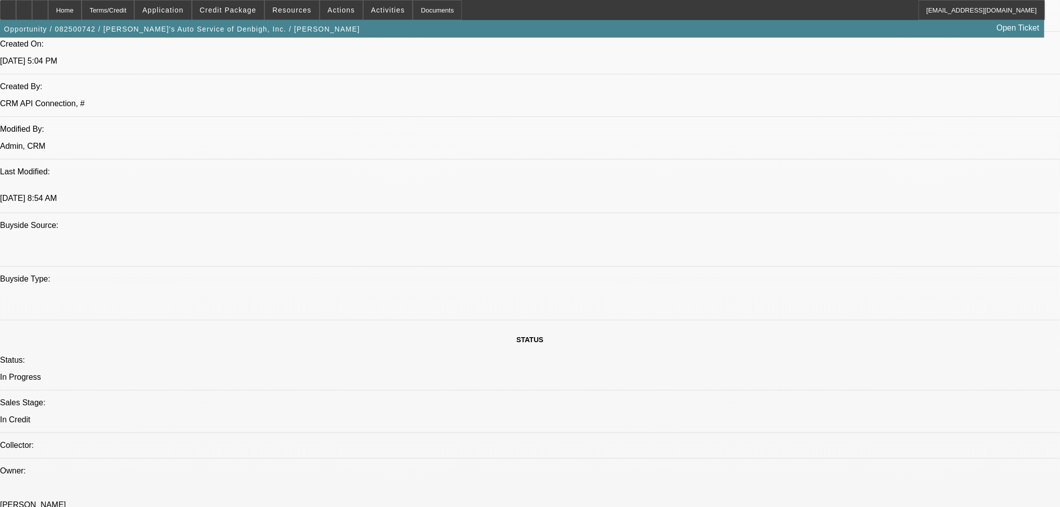
scroll to position [668, 0]
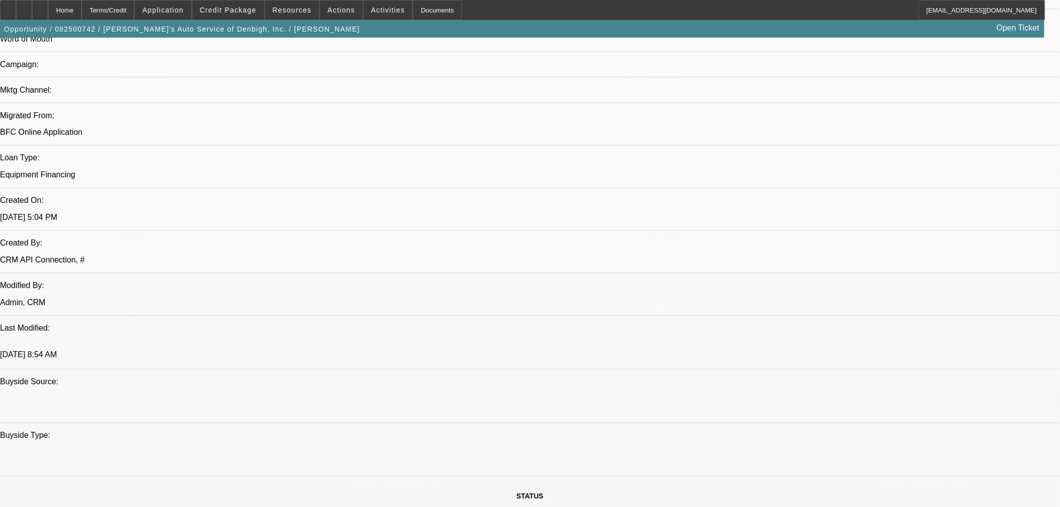
type textarea "APPROVED BY FINPAC: Amount: $79,995.00. Approved Term: 48 months. Residual: EFA…"
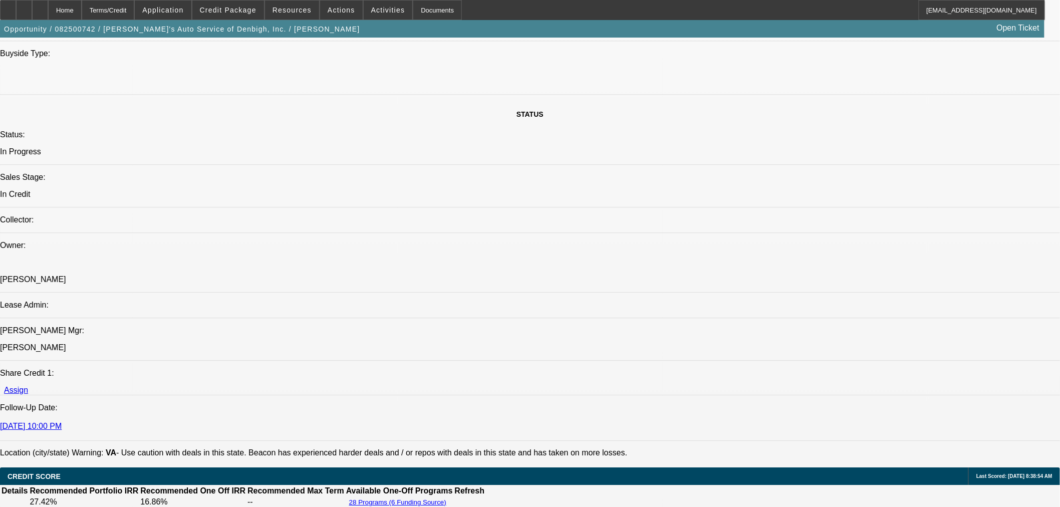
scroll to position [1169, 0]
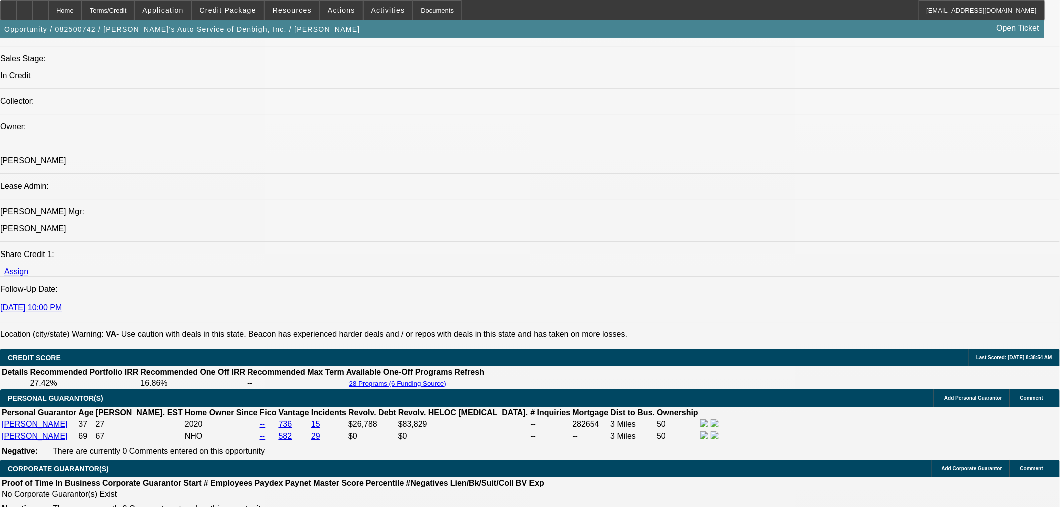
select select "0"
select select "3"
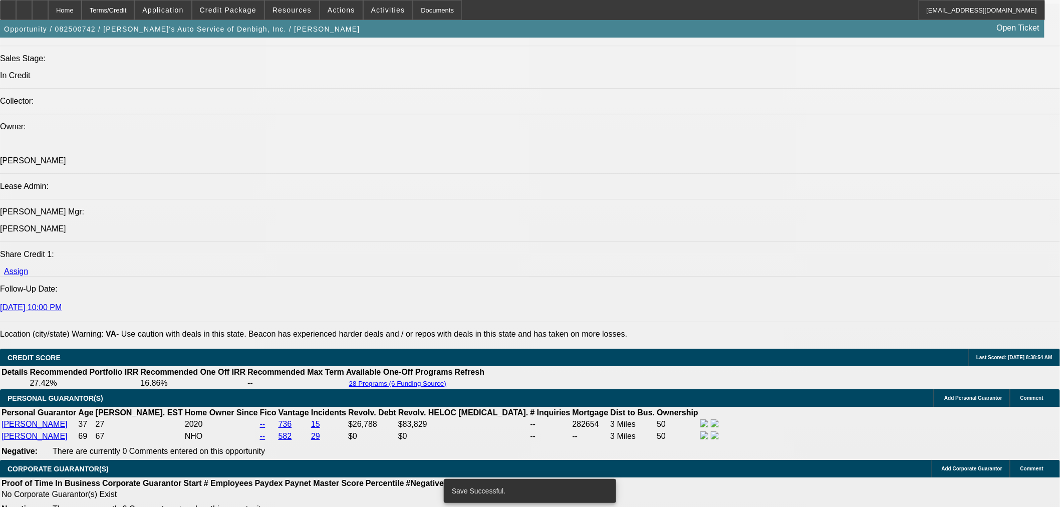
select select "0"
select select "6"
select select "0"
select select "3"
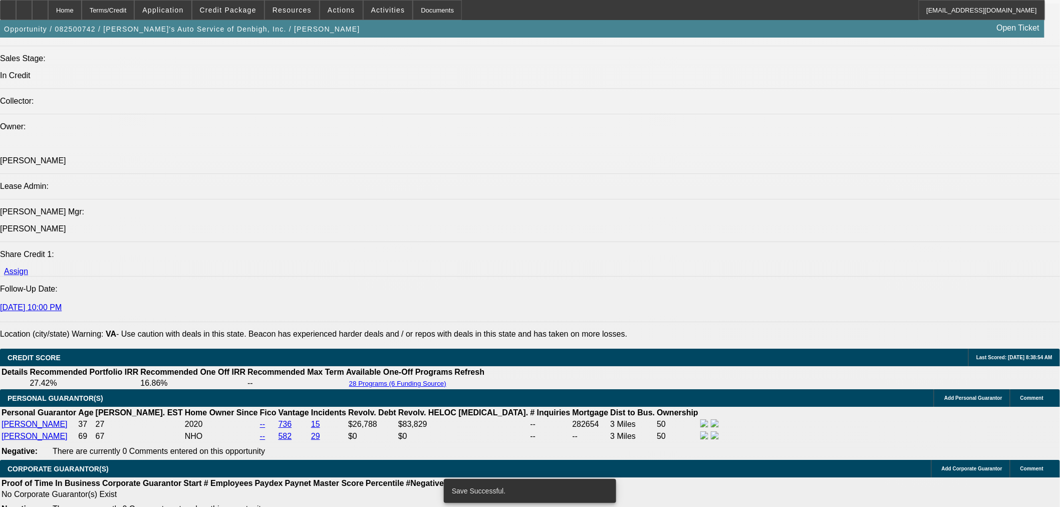
select select "0"
select select "6"
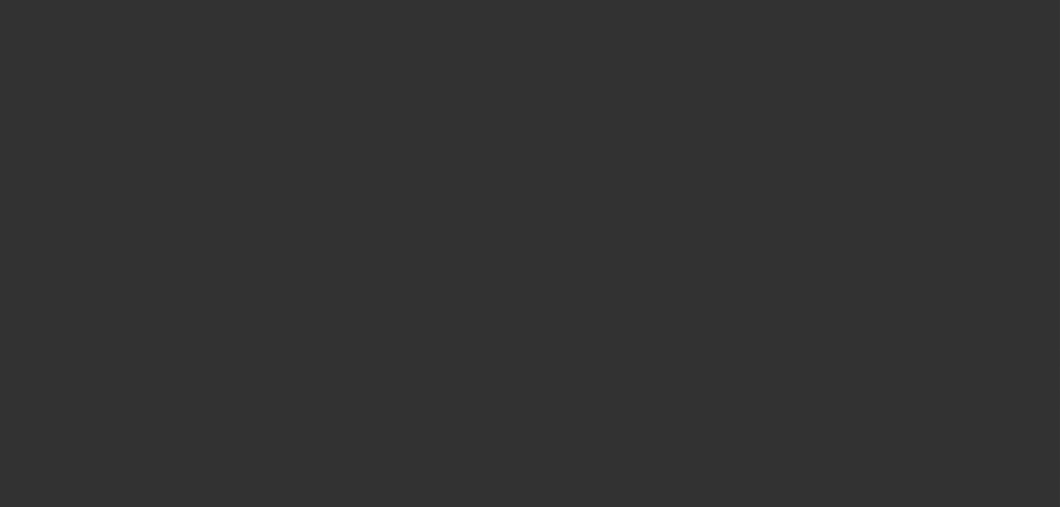
scroll to position [0, 0]
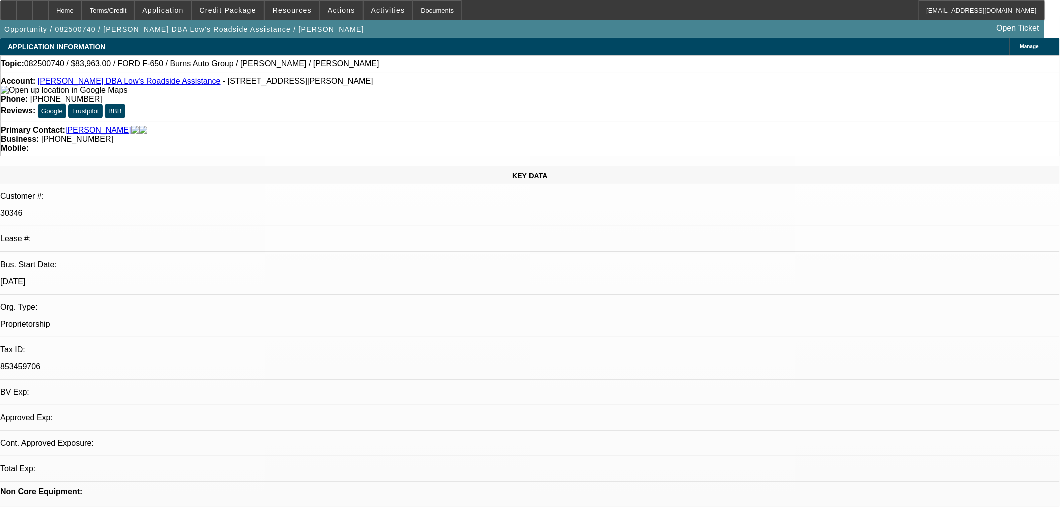
select select "0"
select select "6"
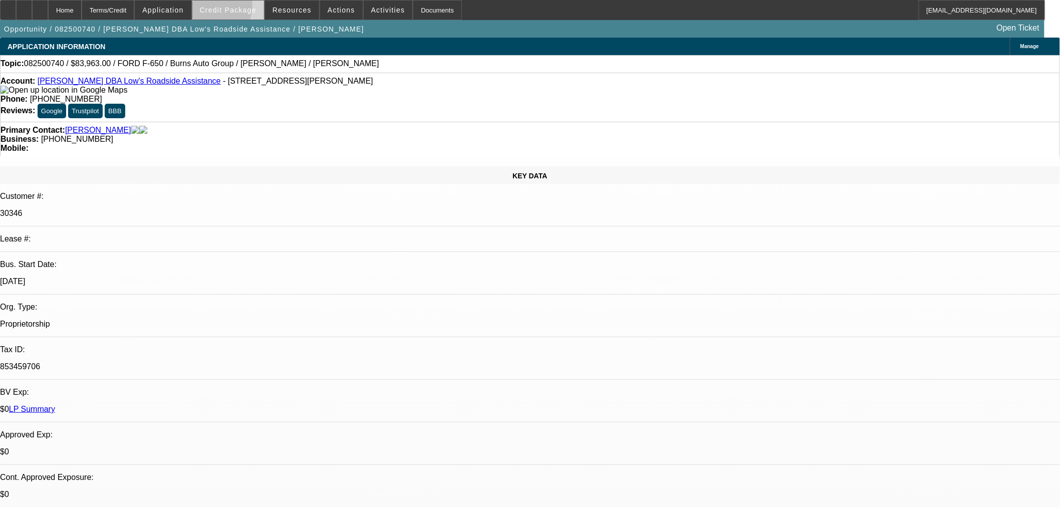
click at [218, 7] on span "Credit Package" at bounding box center [228, 10] width 57 height 8
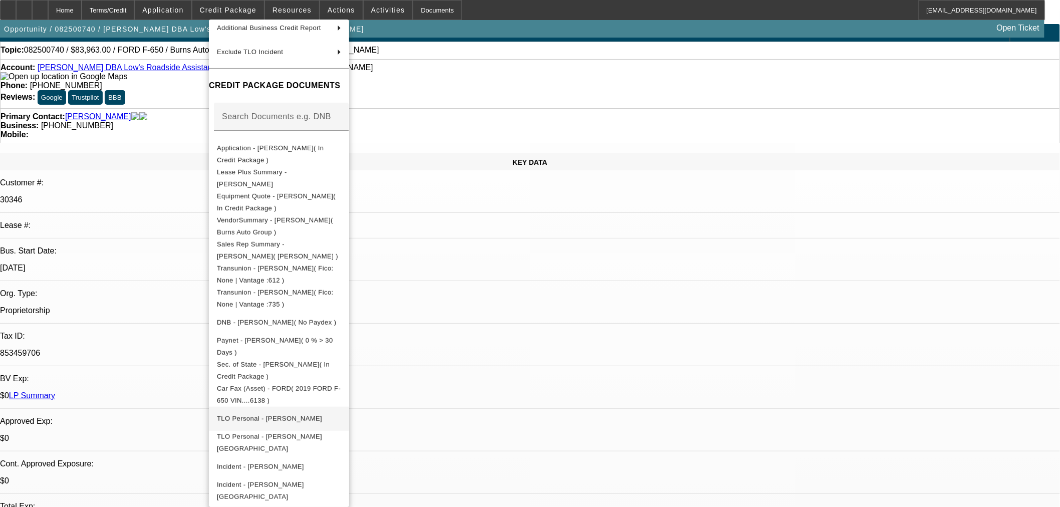
scroll to position [56, 0]
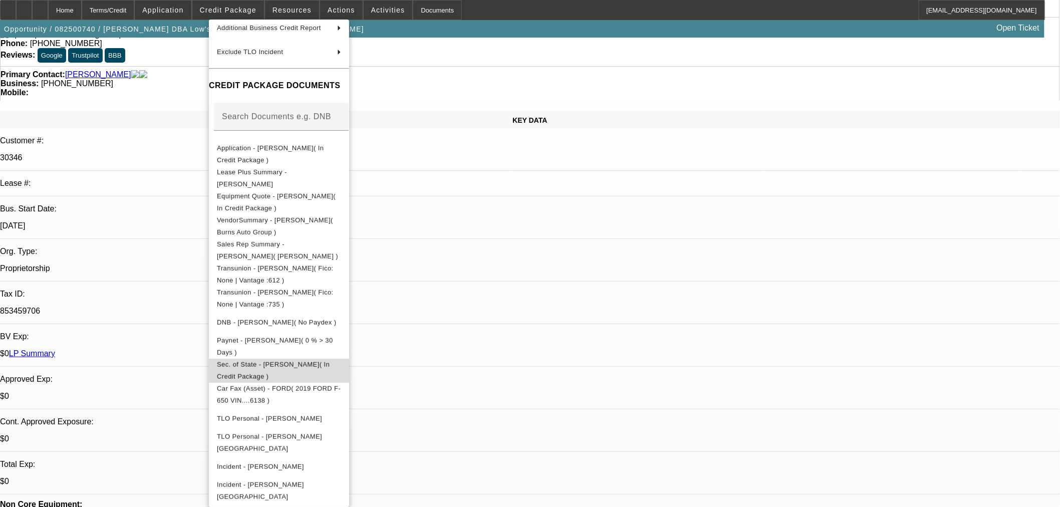
click at [298, 368] on button "Sec. of State - Carlos A Cobo( In Credit Package )" at bounding box center [279, 370] width 140 height 24
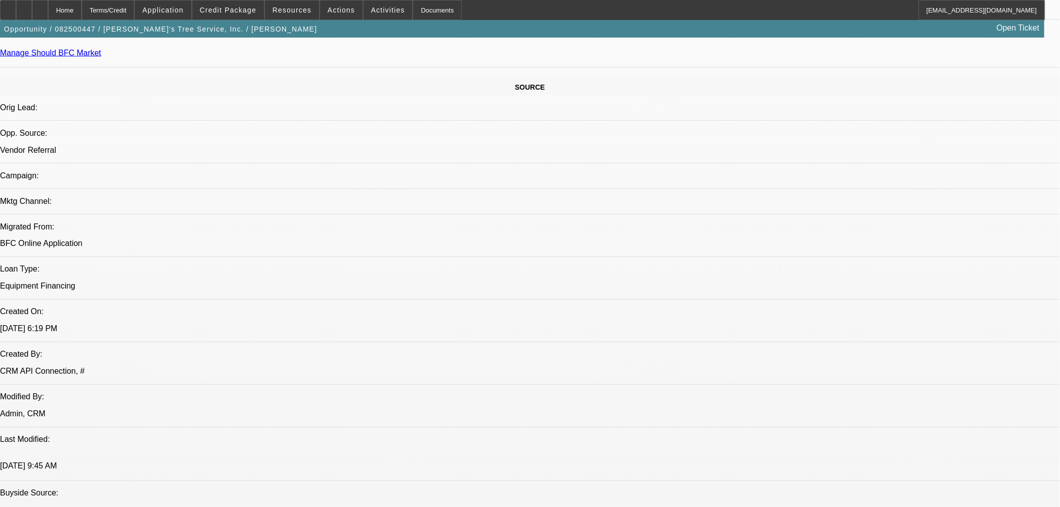
select select "0"
select select "6"
select select "0"
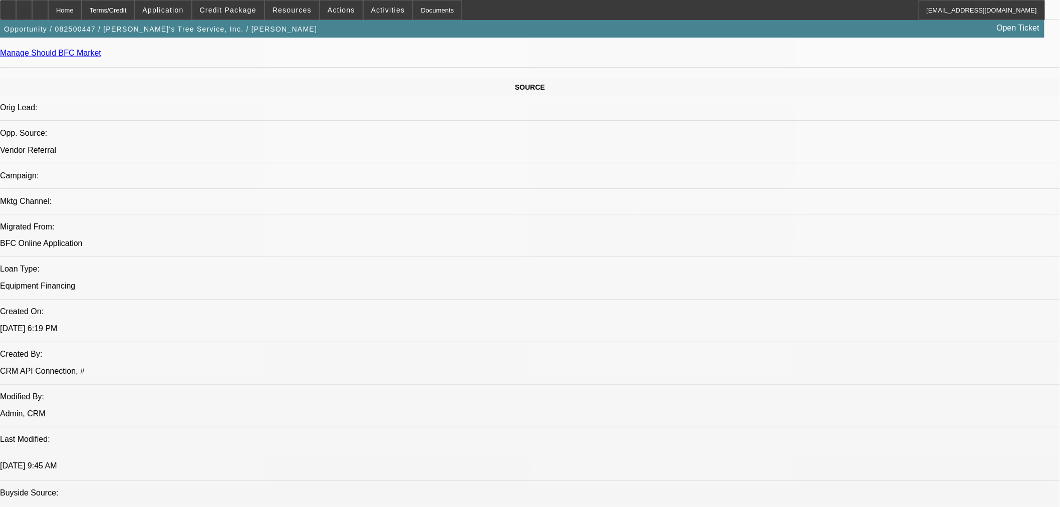
select select "0"
select select "6"
select select "0"
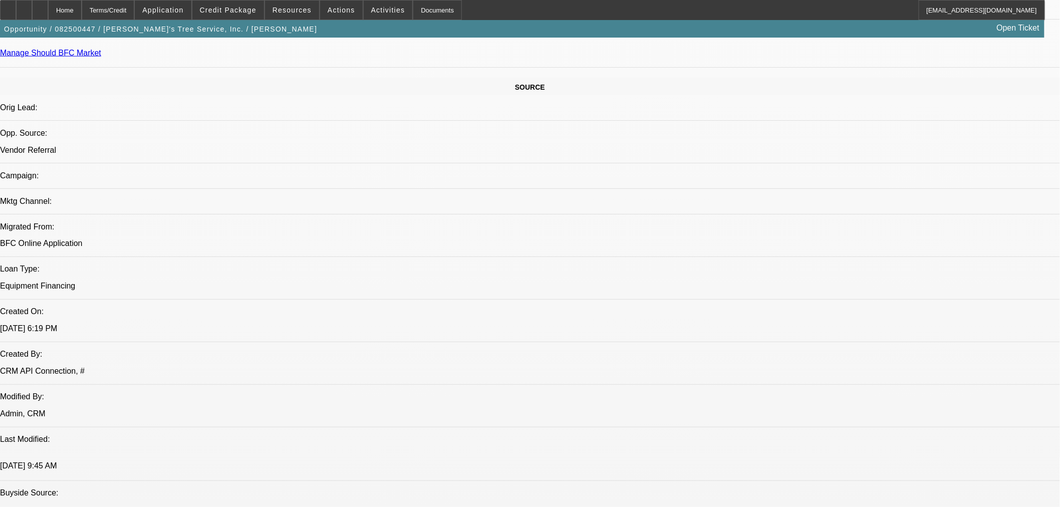
select select "3"
select select "0"
select select "6"
select select "0"
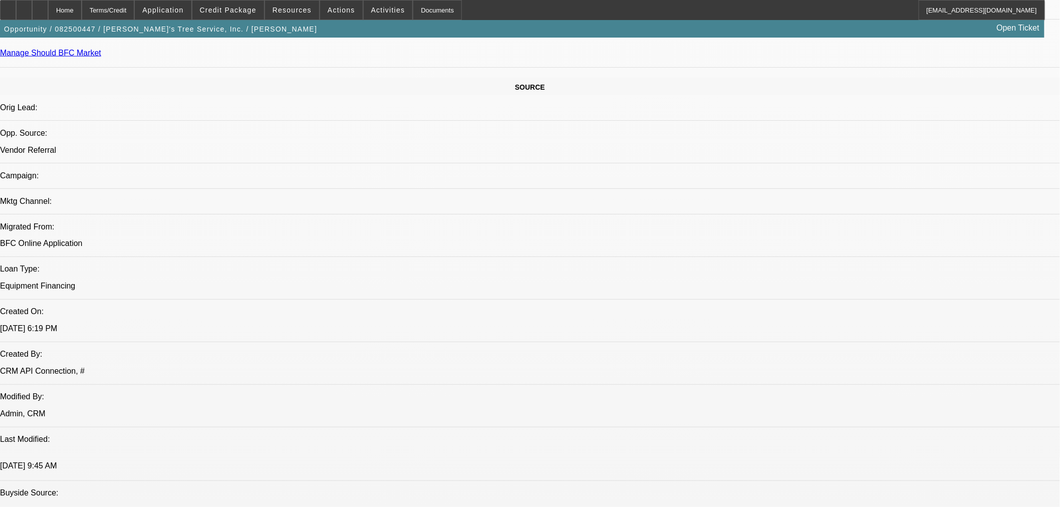
select select "3"
select select "0"
select select "6"
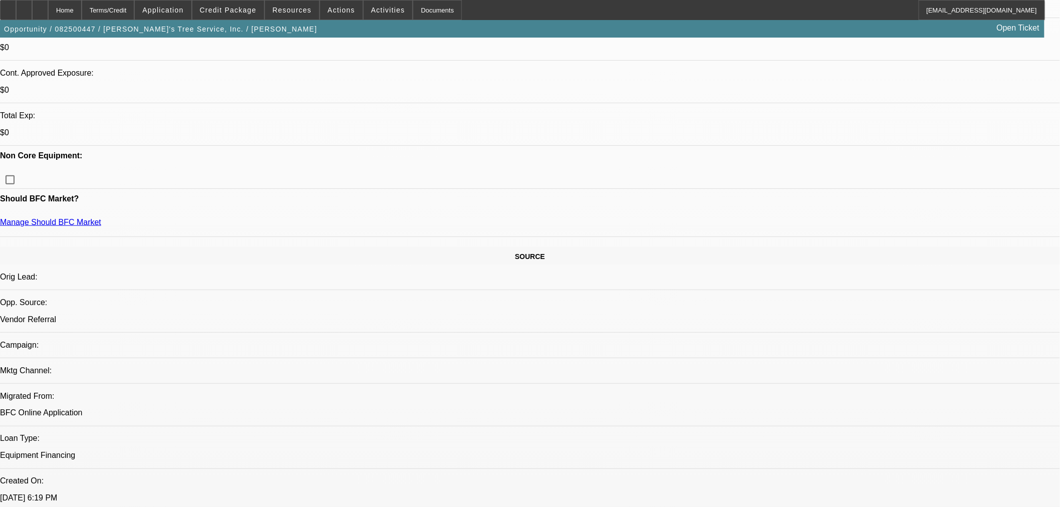
scroll to position [111, 0]
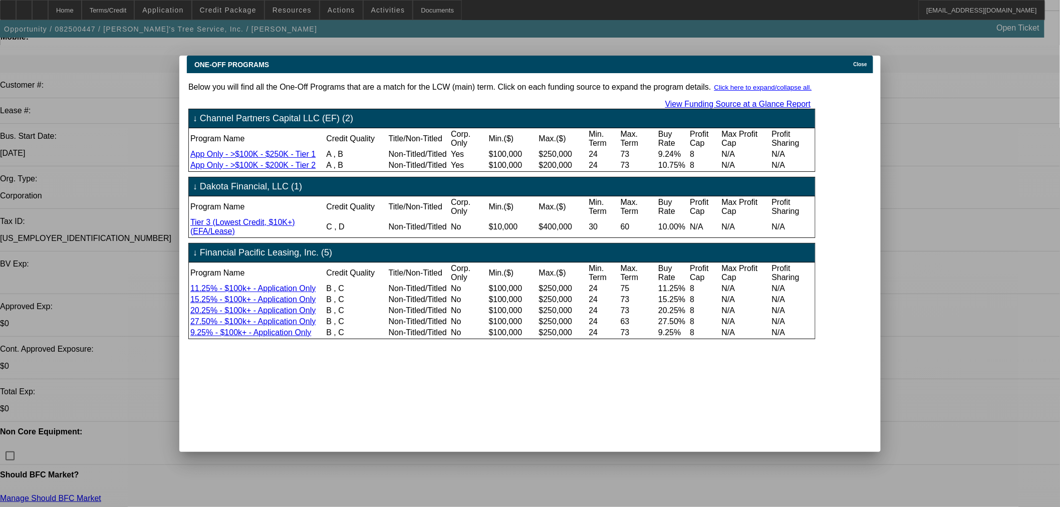
scroll to position [0, 0]
click at [867, 62] on span "Close" at bounding box center [861, 65] width 14 height 6
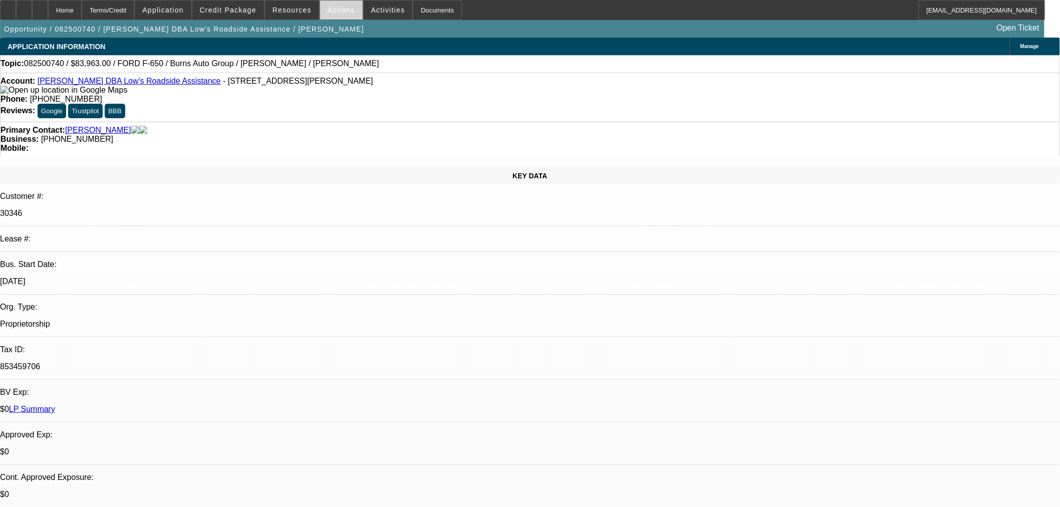
select select "0"
select select "6"
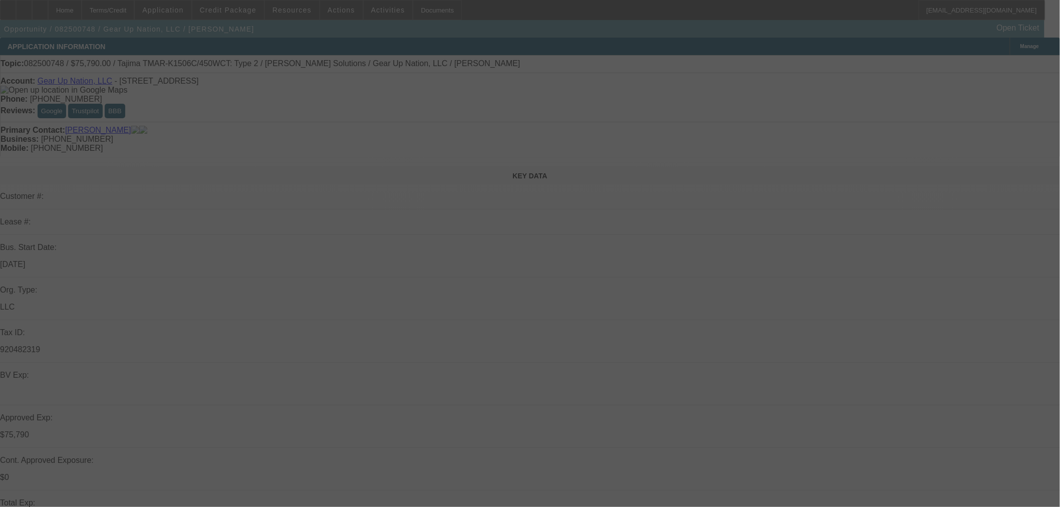
scroll to position [278, 0]
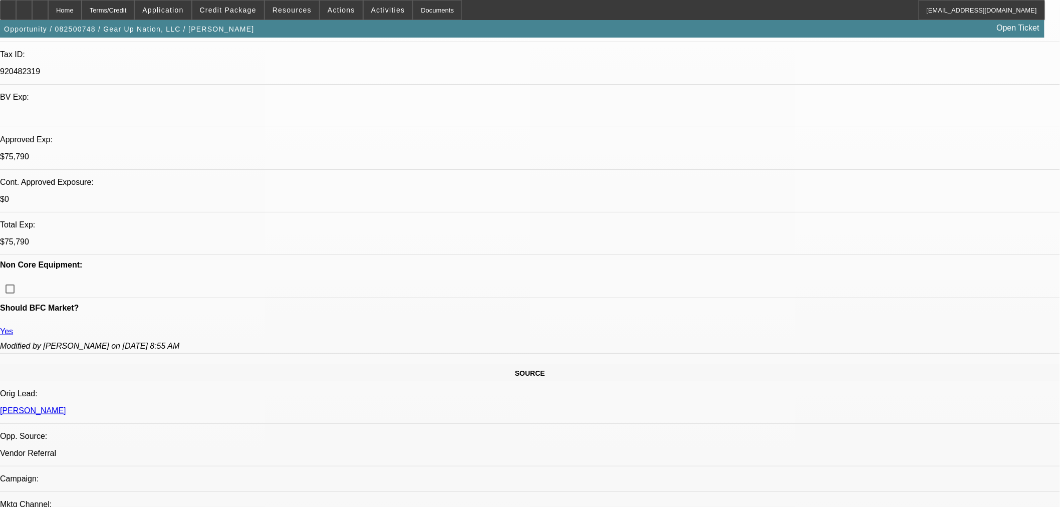
select select "0"
select select "2"
select select "0"
select select "6"
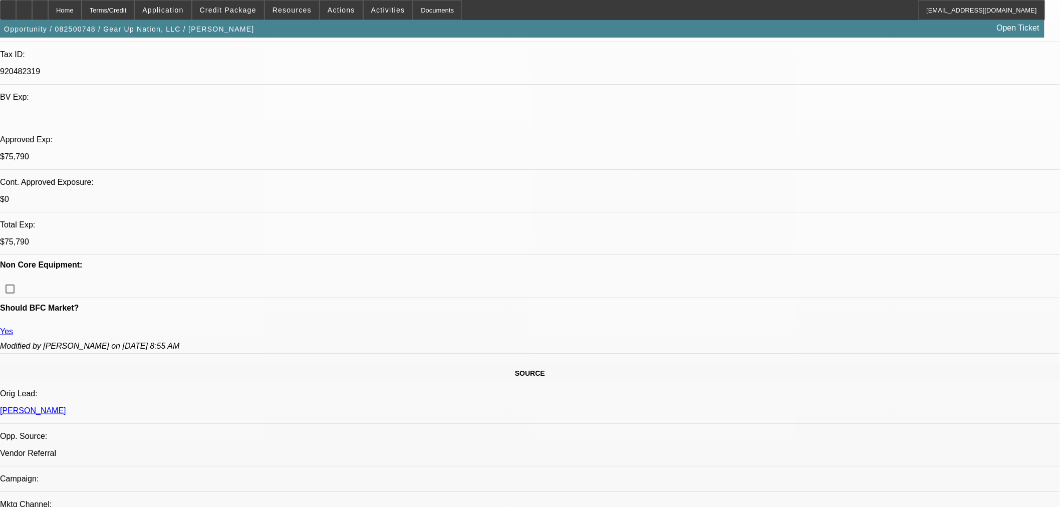
select select "0"
select select "2"
select select "0"
select select "6"
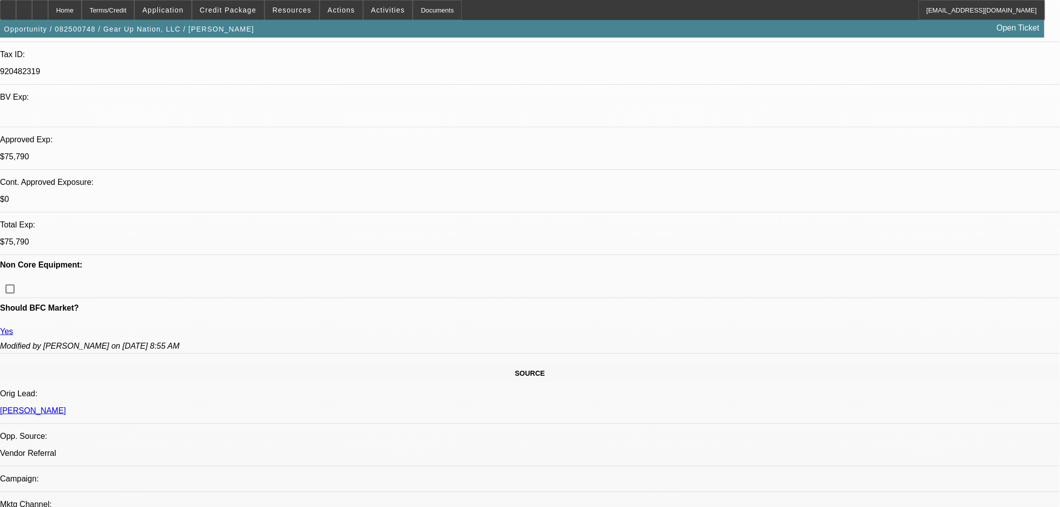
select select "0"
select select "2"
select select "0"
select select "6"
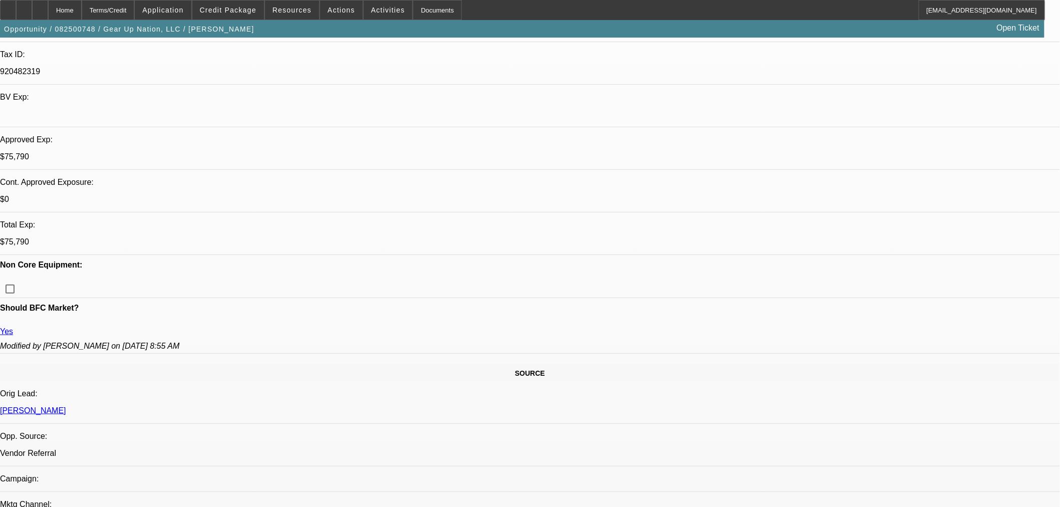
select select "0"
select select "2"
select select "0"
select select "6"
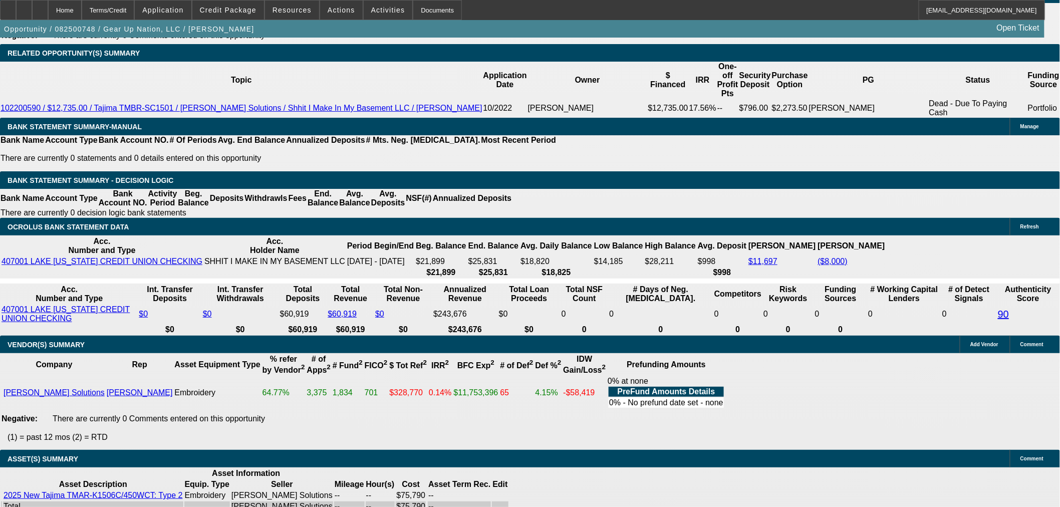
scroll to position [1780, 0]
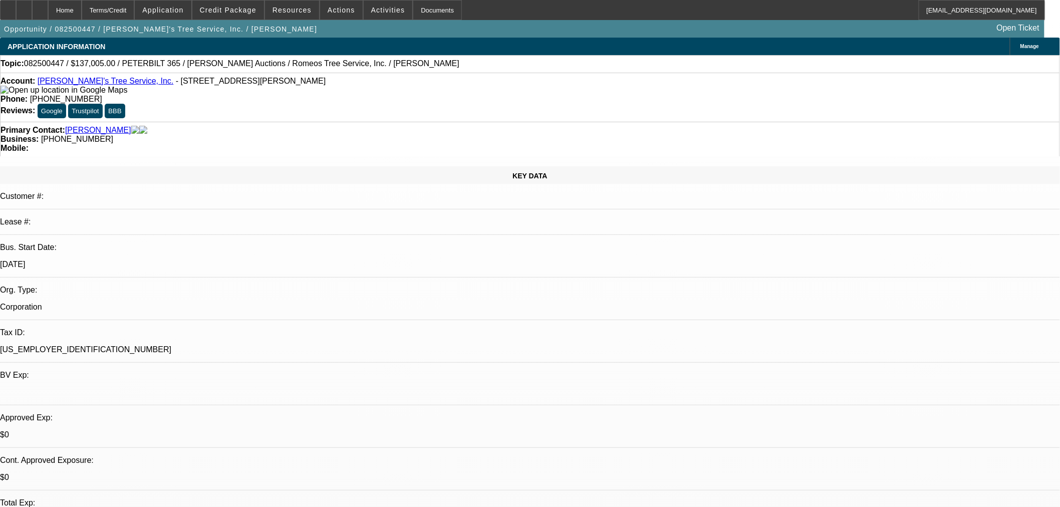
select select "0"
select select "3"
select select "0"
select select "6"
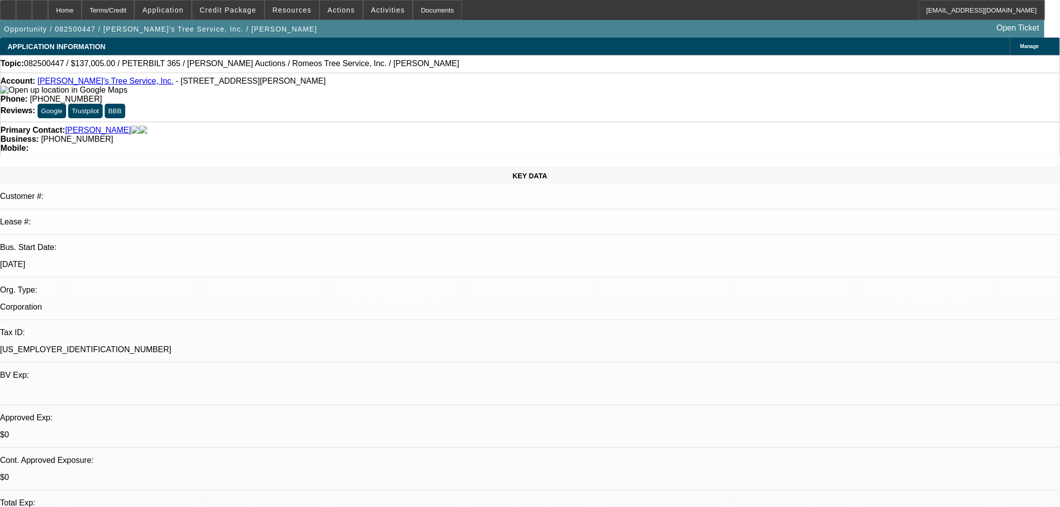
select select "0"
select select "6"
select select "0"
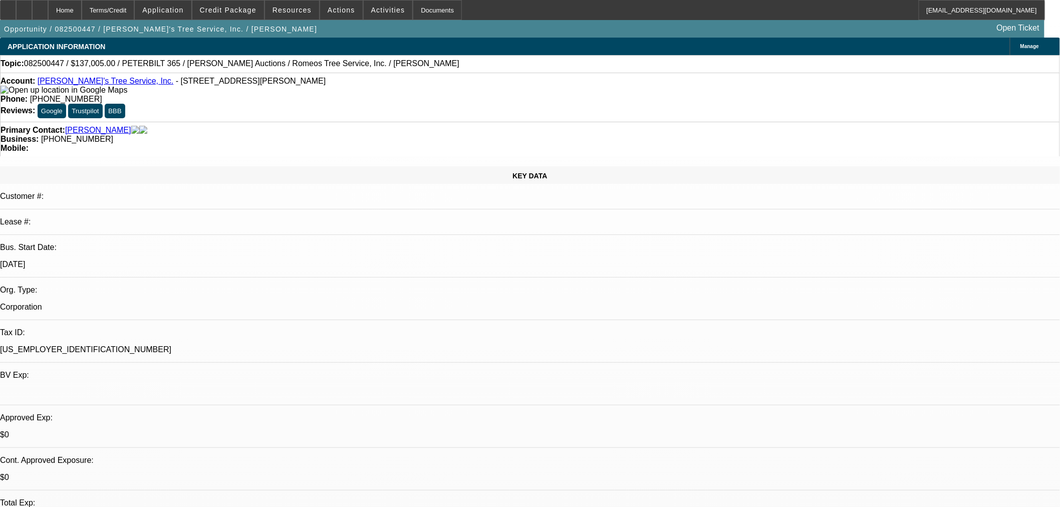
select select "0"
select select "3"
select select "0"
select select "6"
select select "0"
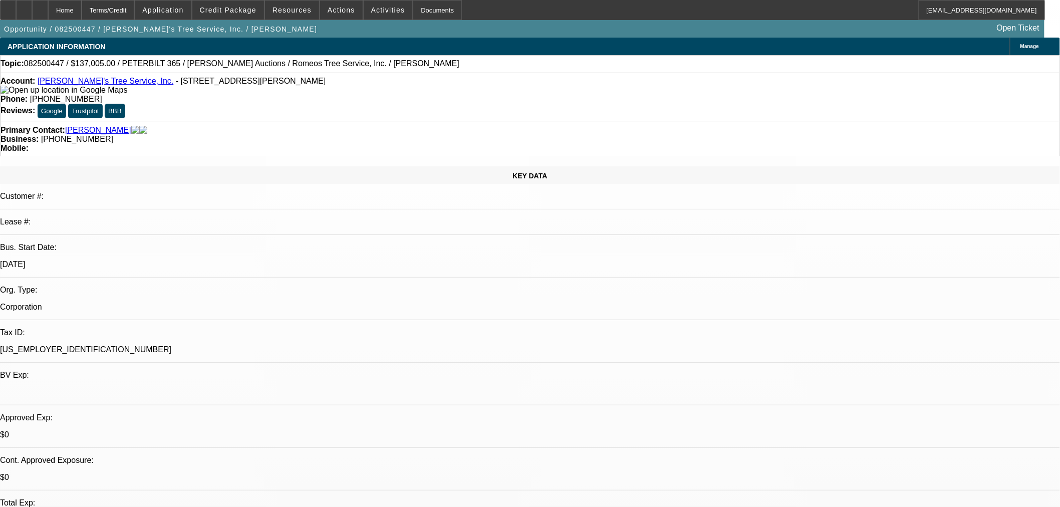
select select "0"
select select "3"
select select "0"
select select "6"
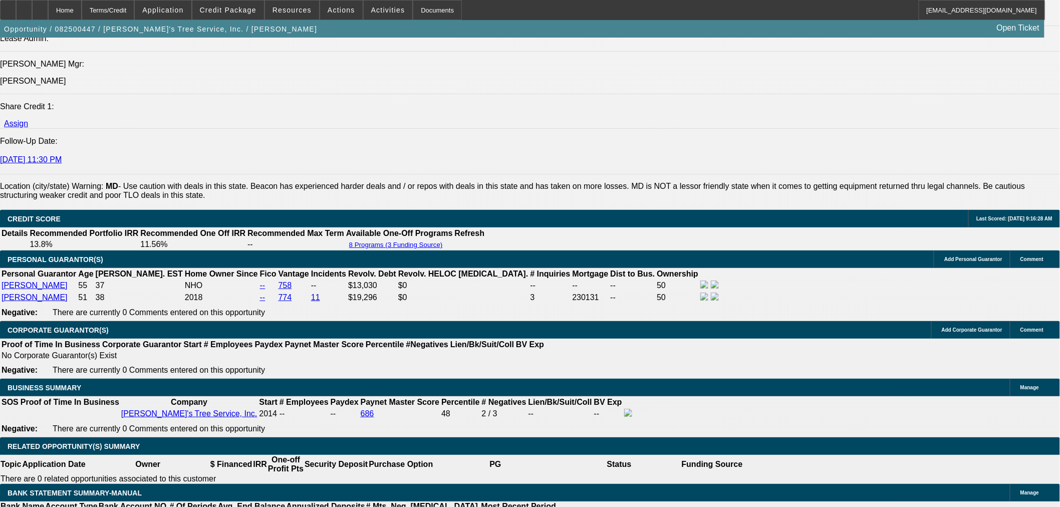
scroll to position [1447, 0]
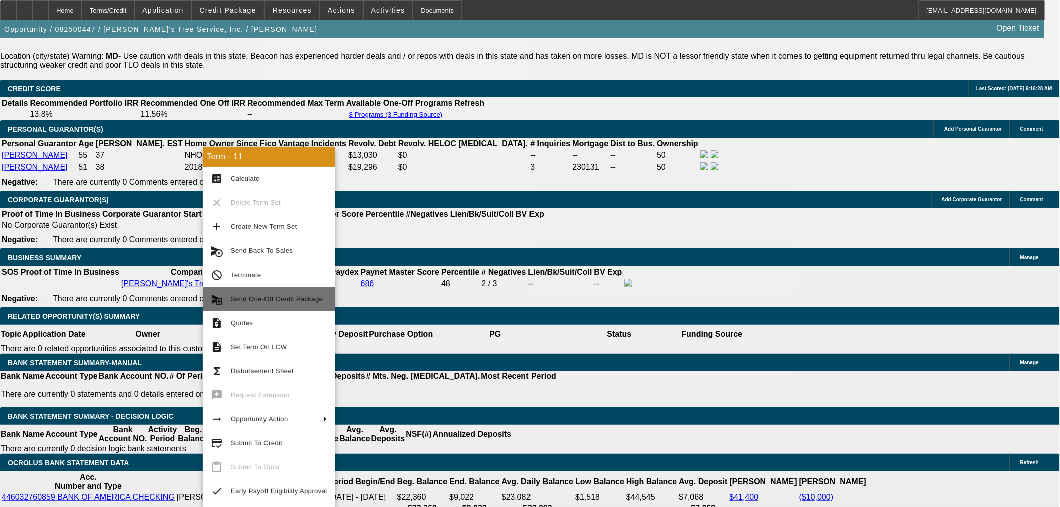
click at [292, 303] on span "Send One-Off Credit Package" at bounding box center [279, 299] width 96 height 12
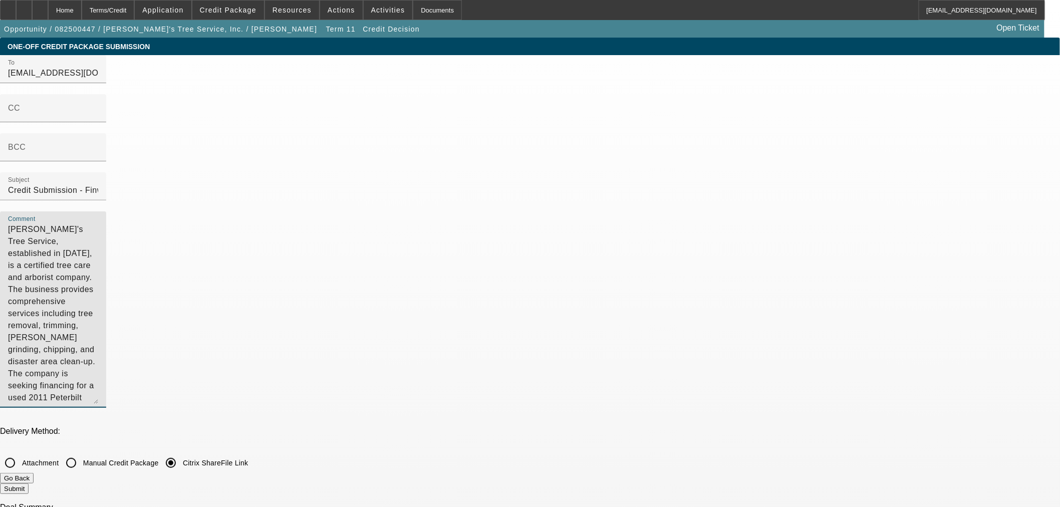
drag, startPoint x: 682, startPoint y: 204, endPoint x: 390, endPoint y: 22, distance: 344.6
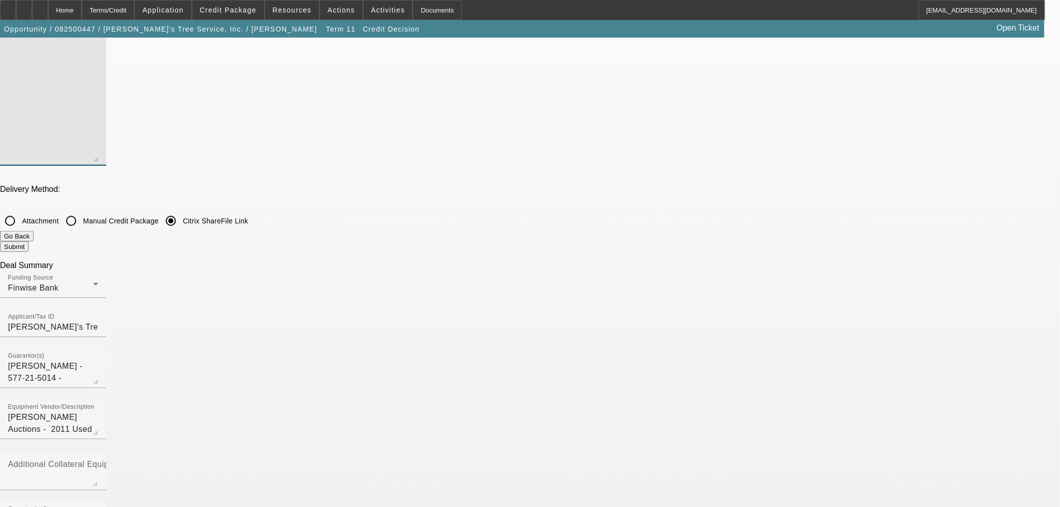
scroll to position [111, 0]
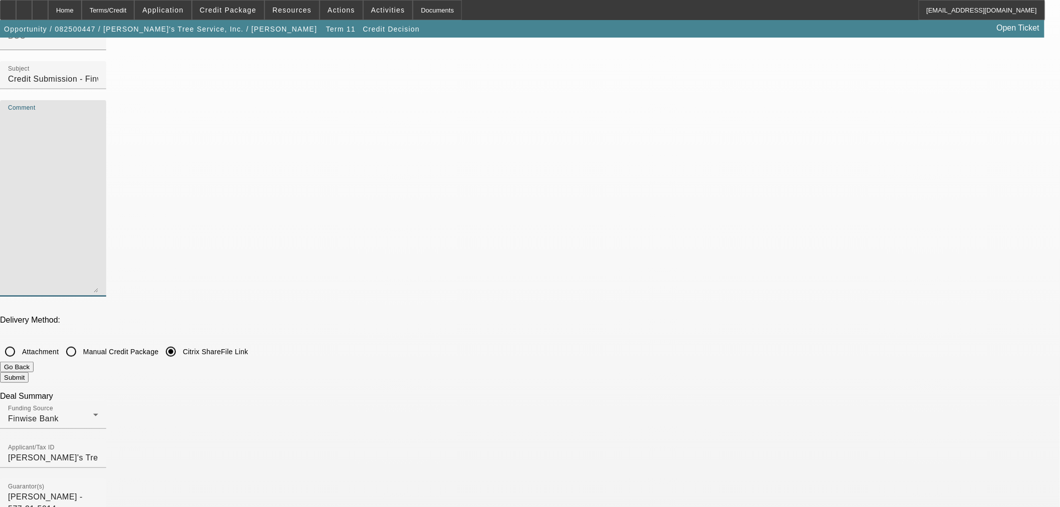
checkbox input "true"
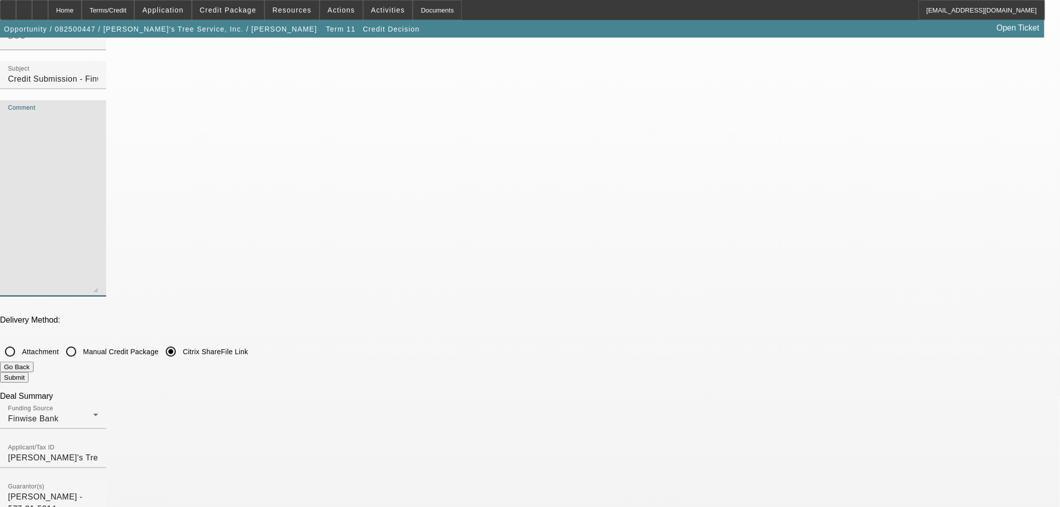
checkbox input "true"
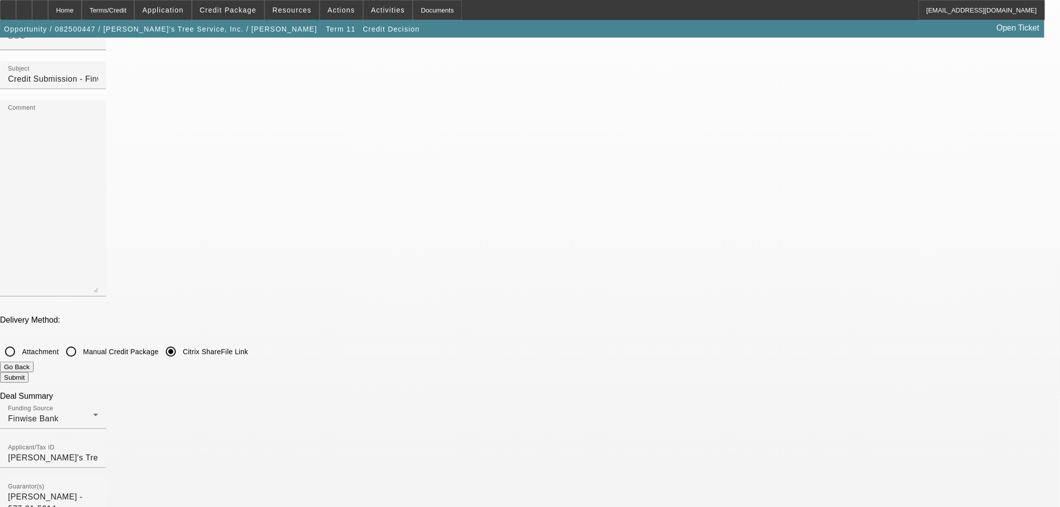
checkbox input "false"
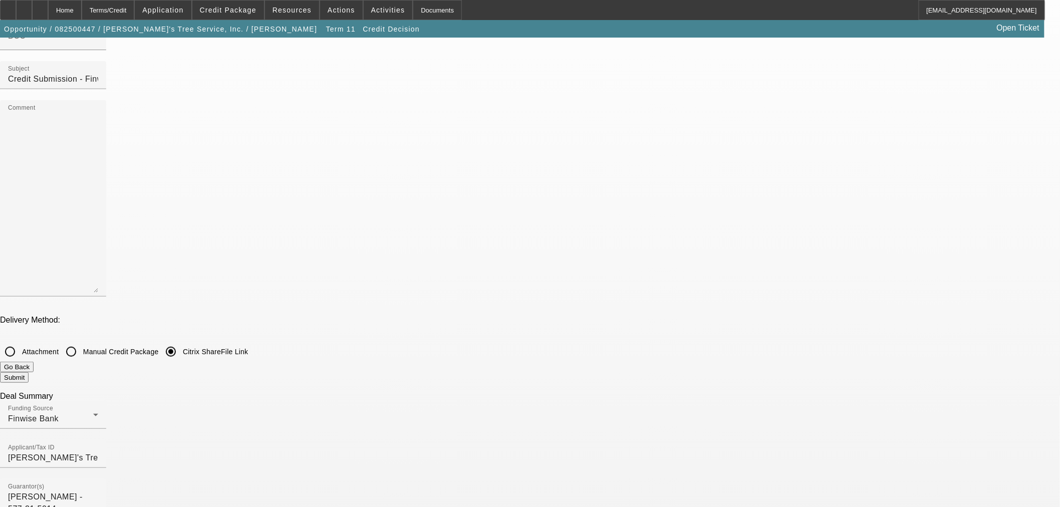
checkbox input "false"
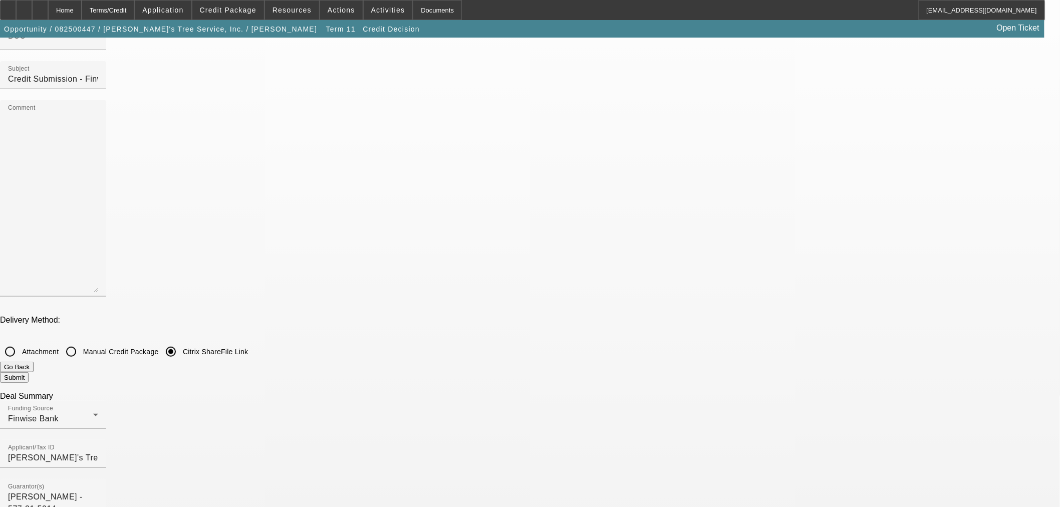
checkbox input "false"
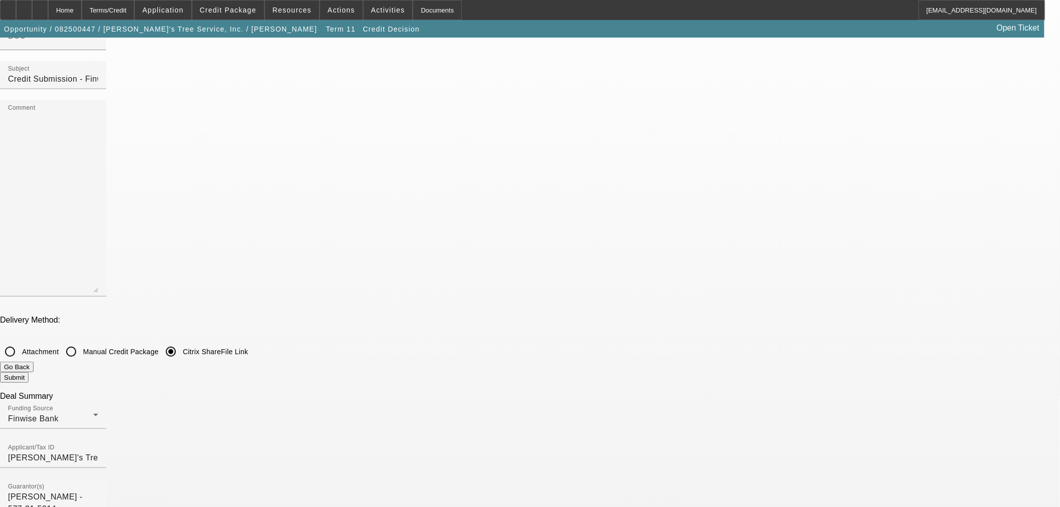
checkbox input "false"
checkbox input "true"
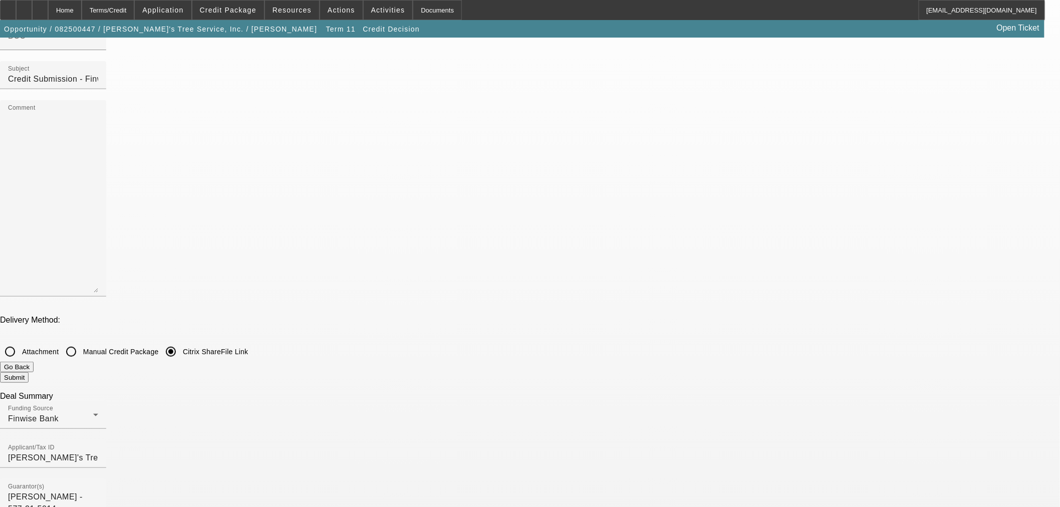
checkbox input "true"
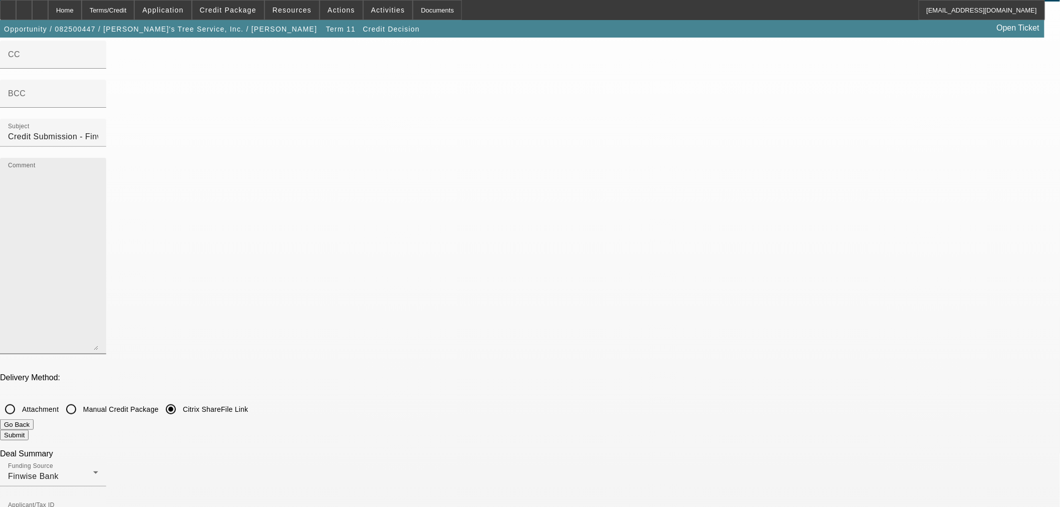
scroll to position [0, 0]
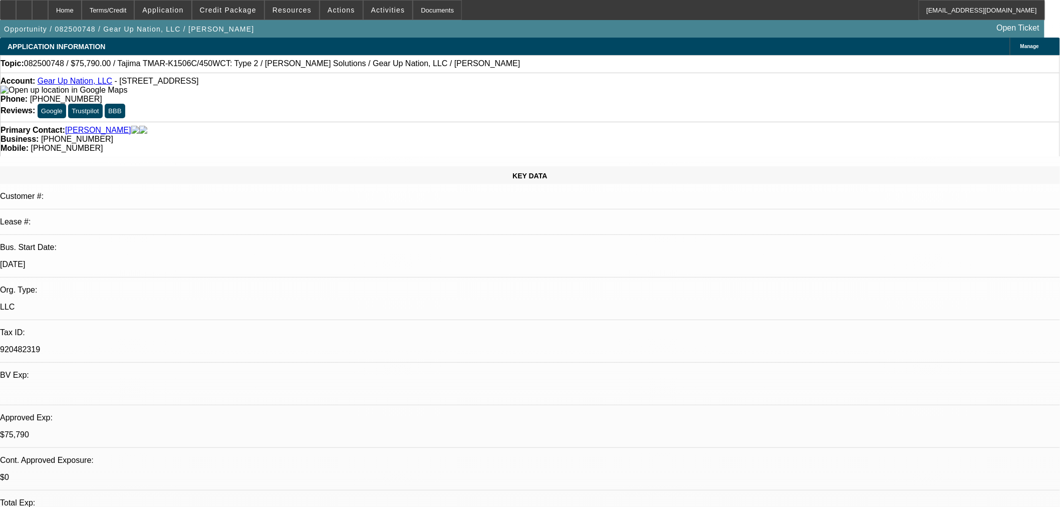
select select "0"
select select "2"
select select "0"
select select "6"
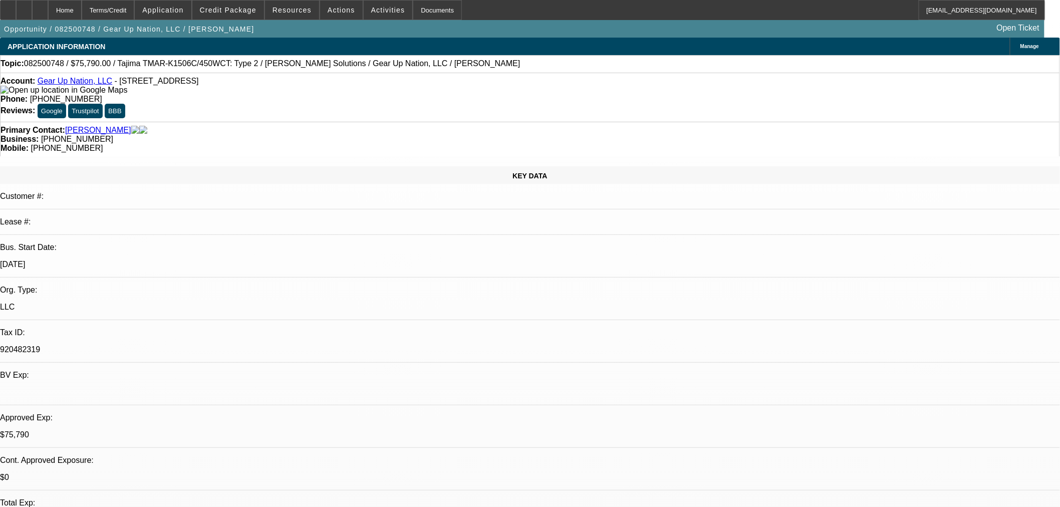
select select "0"
select select "2"
select select "0"
select select "6"
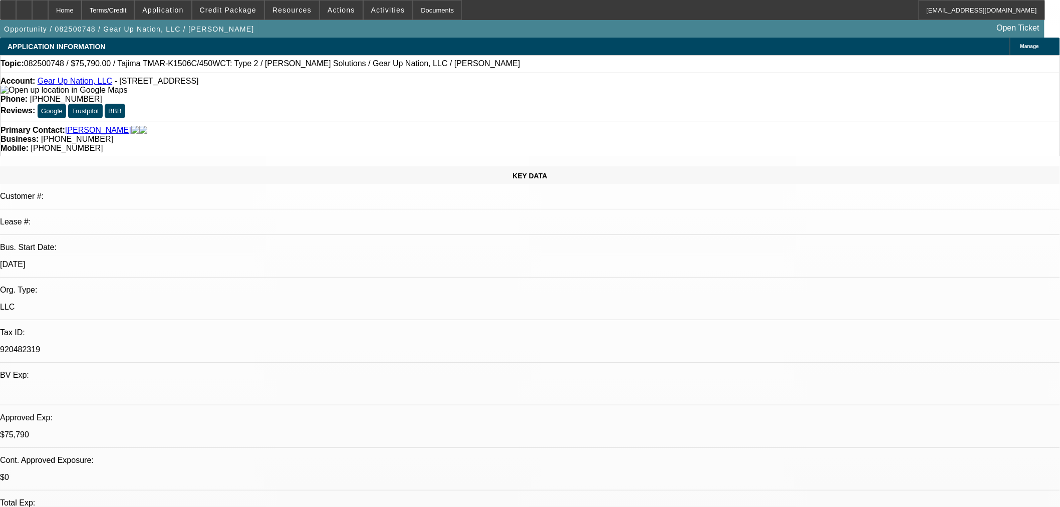
select select "0"
select select "2"
select select "0"
select select "6"
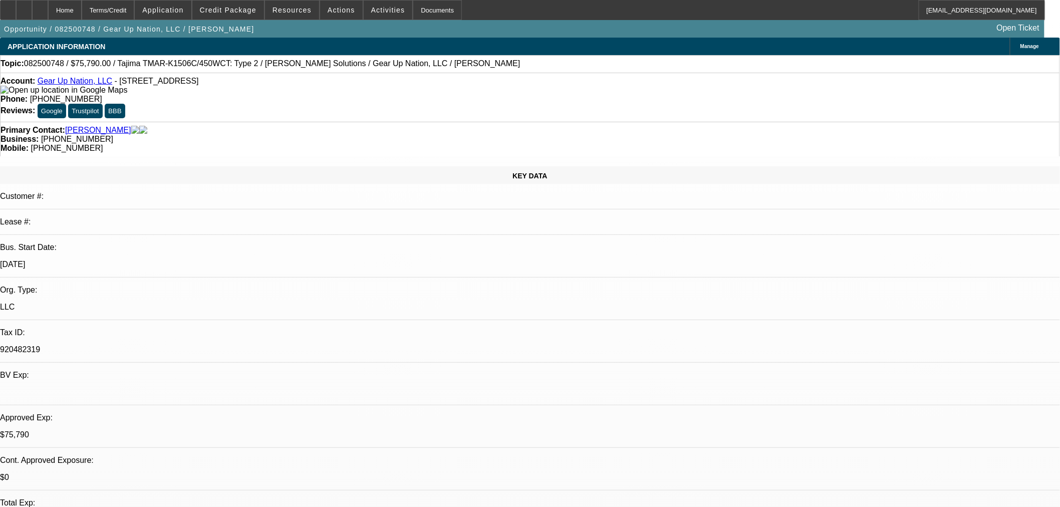
select select "0"
select select "2"
select select "0"
select select "6"
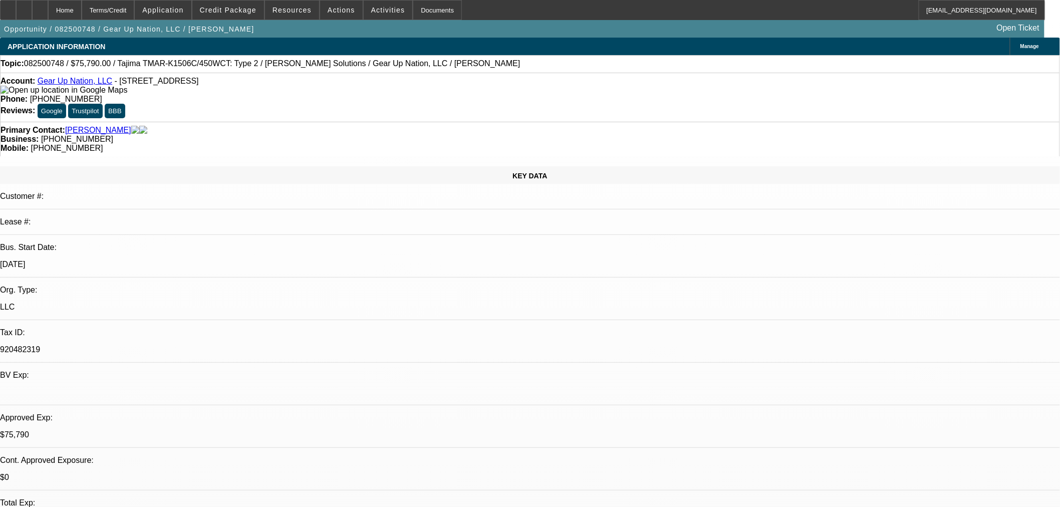
type textarea "o"
type textarea "OK TO SELL FOR LOWER IRR- PAYNET BELOW MINS - GOOD LUCK"
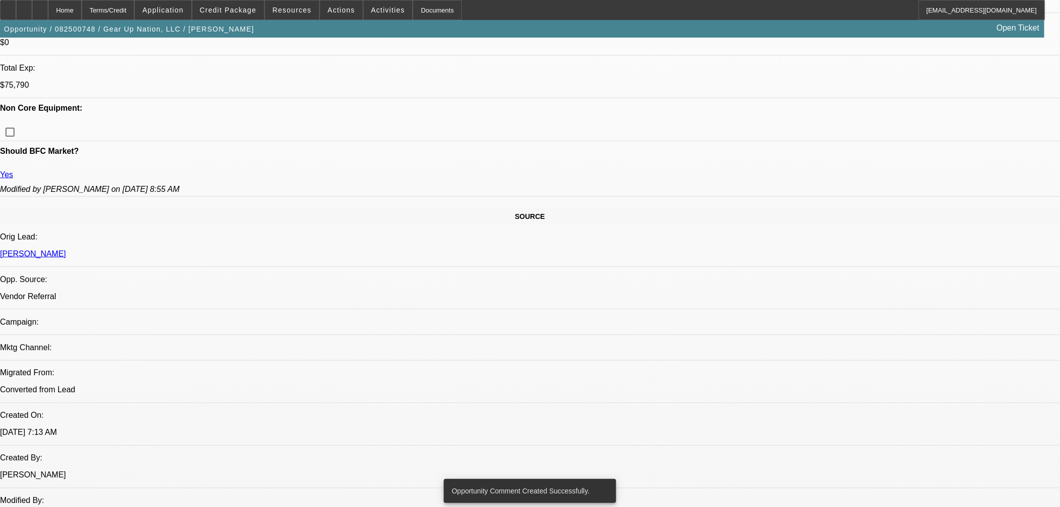
scroll to position [334, 0]
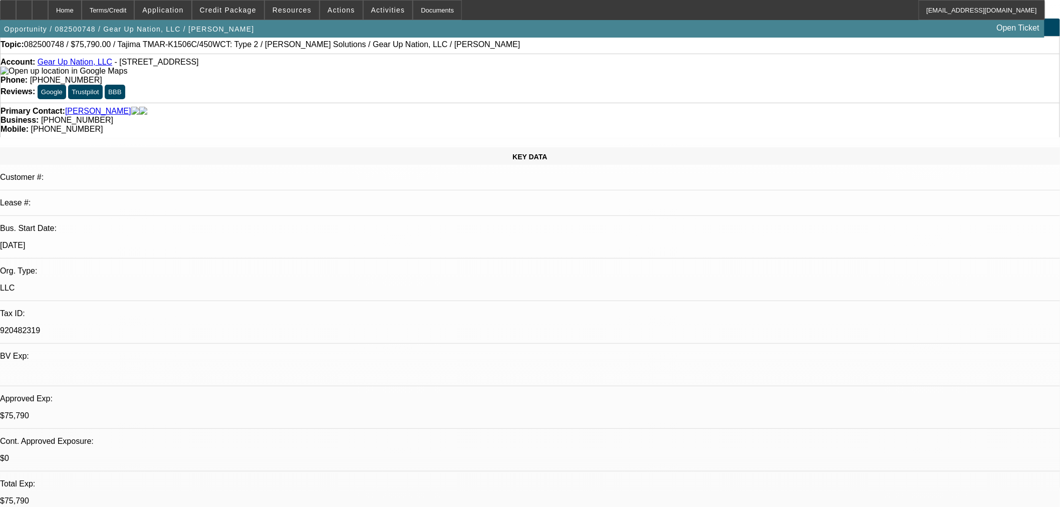
scroll to position [0, 0]
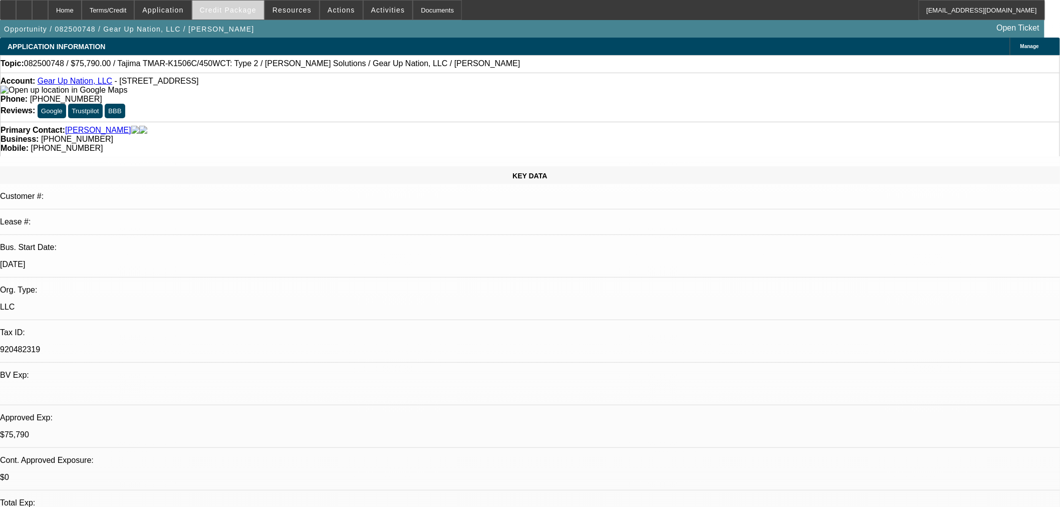
click at [231, 5] on span at bounding box center [228, 10] width 72 height 24
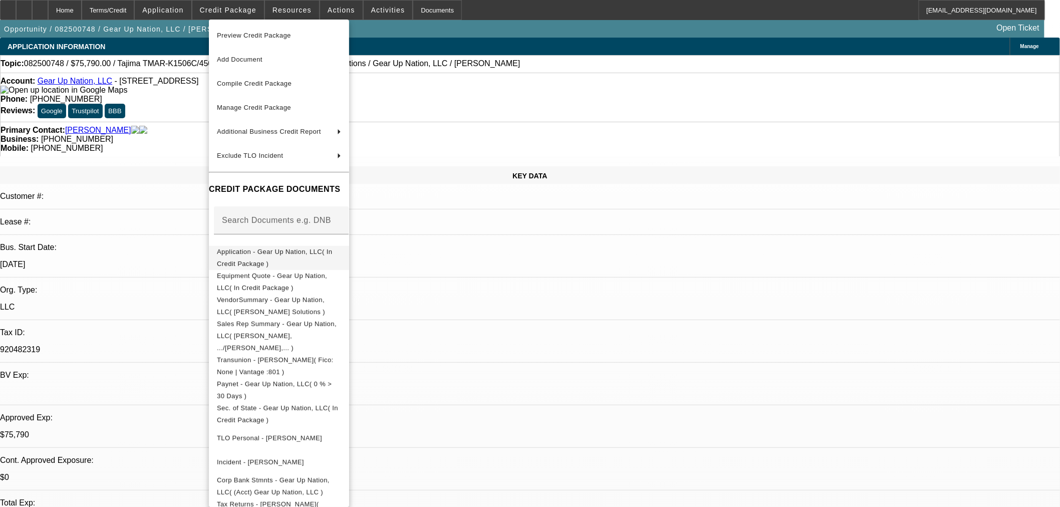
click at [248, 261] on button "Application - Gear Up Nation, LLC( In Credit Package )" at bounding box center [279, 257] width 140 height 24
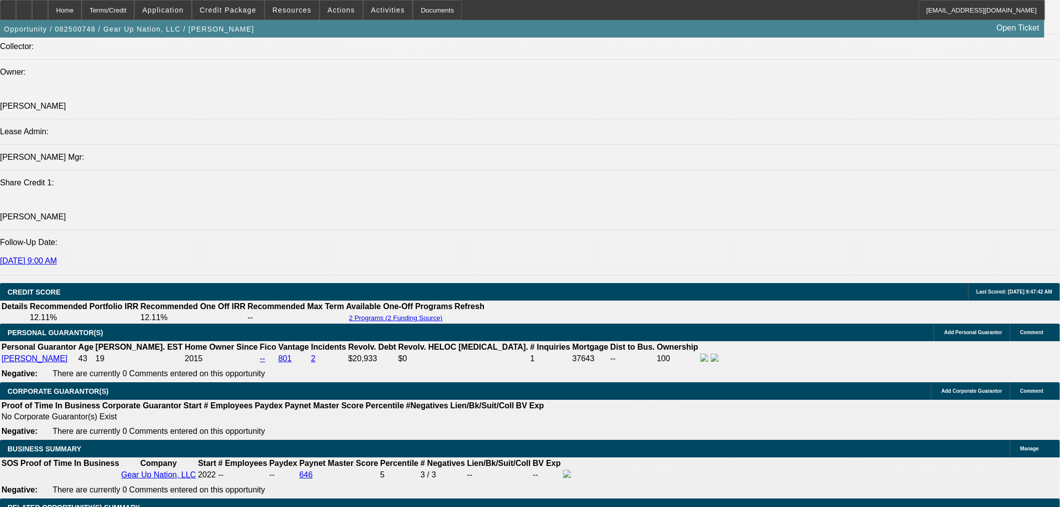
scroll to position [1336, 0]
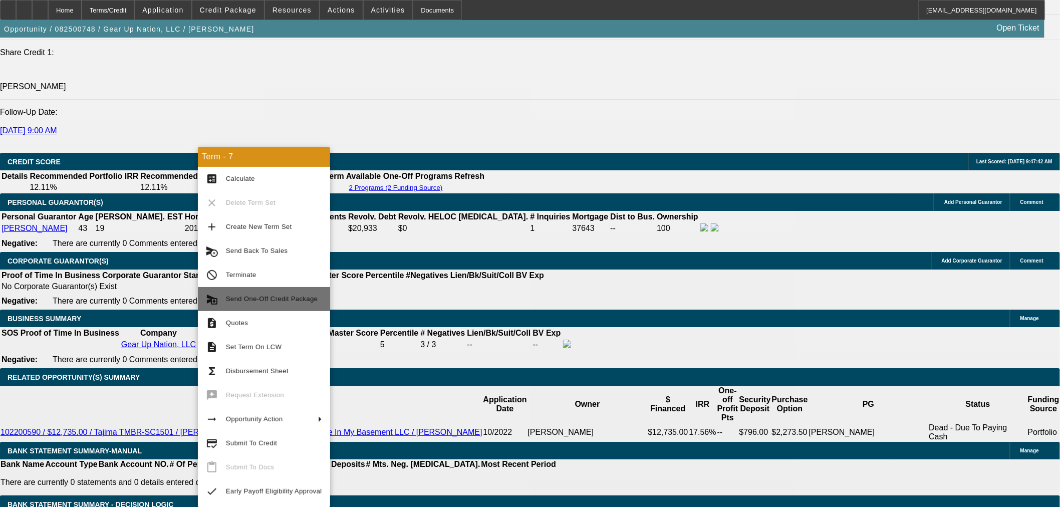
click at [291, 305] on span "Send One-Off Credit Package" at bounding box center [274, 299] width 96 height 12
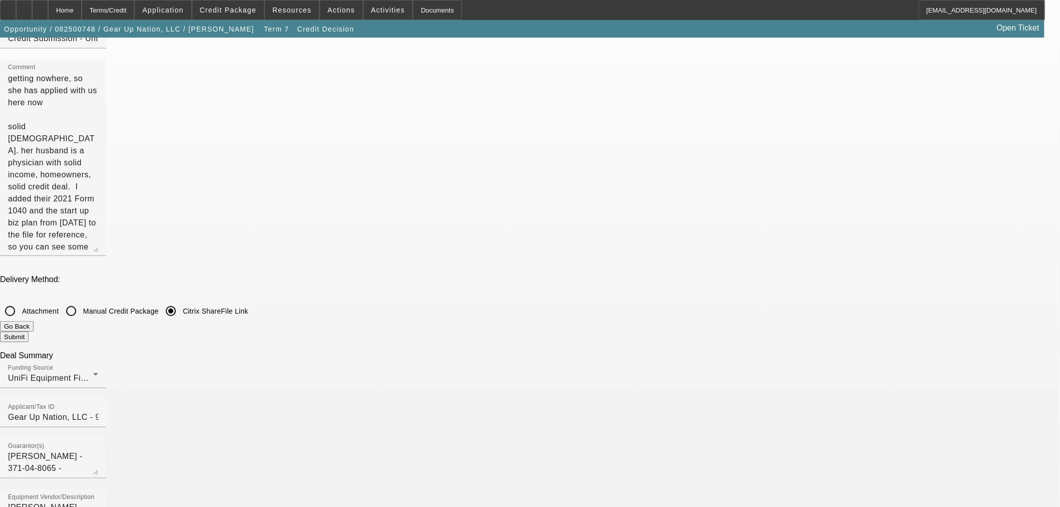
scroll to position [167, 0]
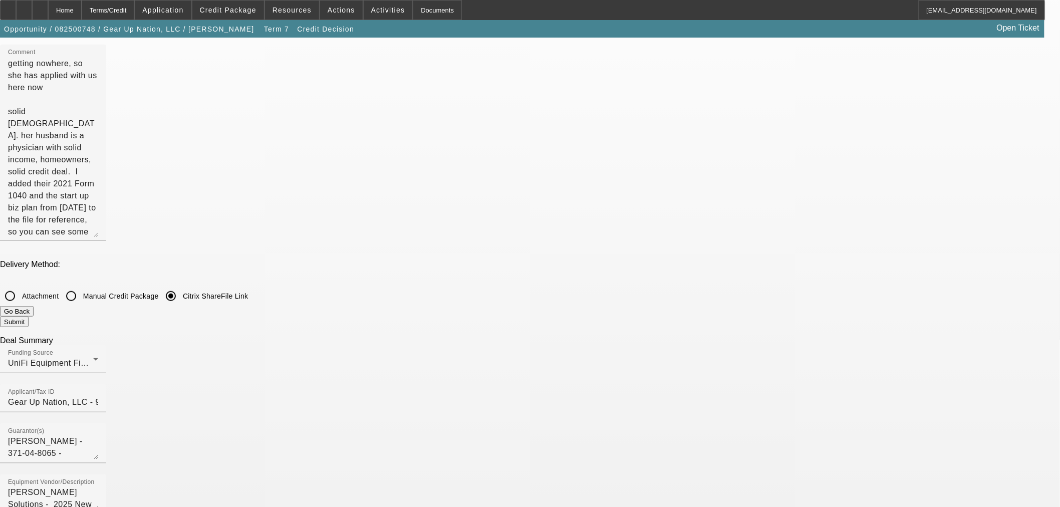
checkbox input "false"
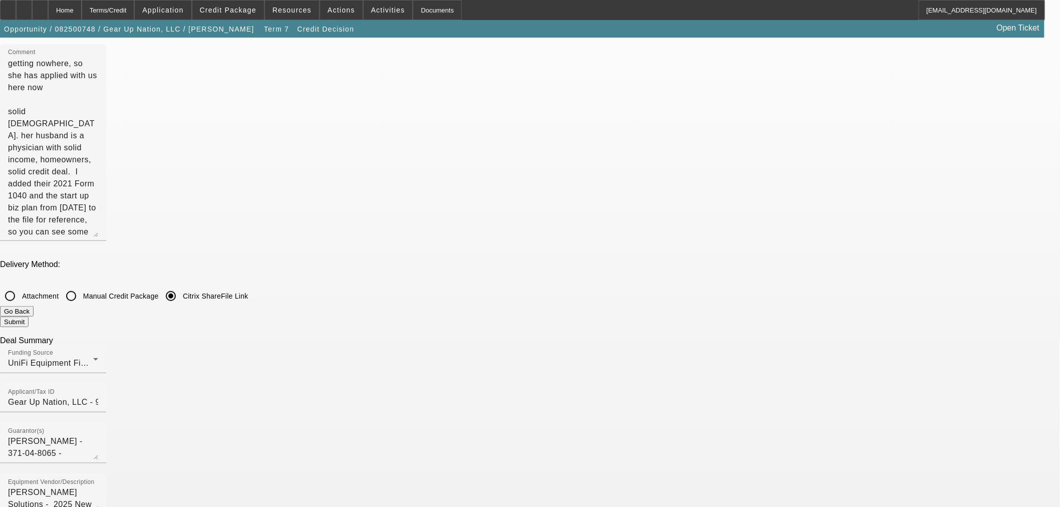
drag, startPoint x: 792, startPoint y: 352, endPoint x: 761, endPoint y: 331, distance: 37.9
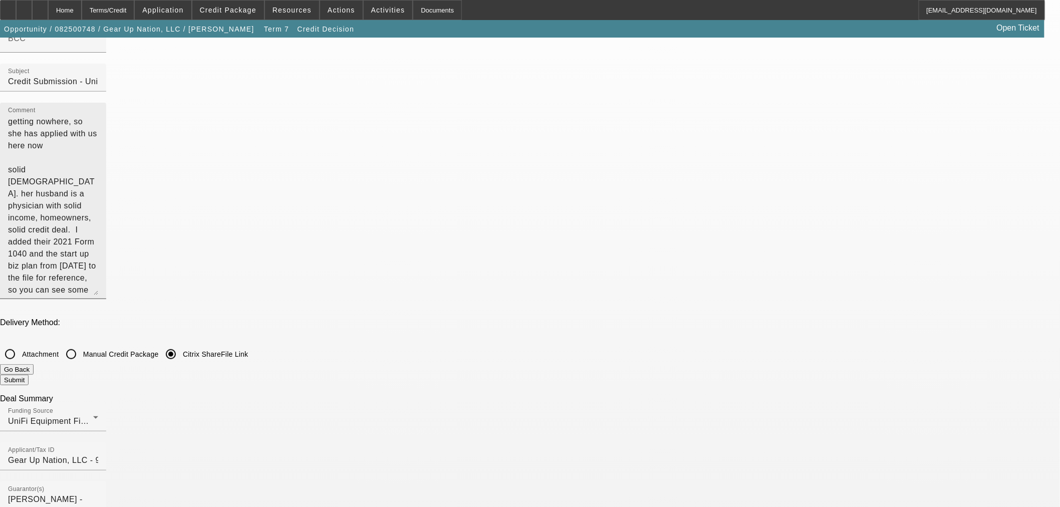
scroll to position [0, 0]
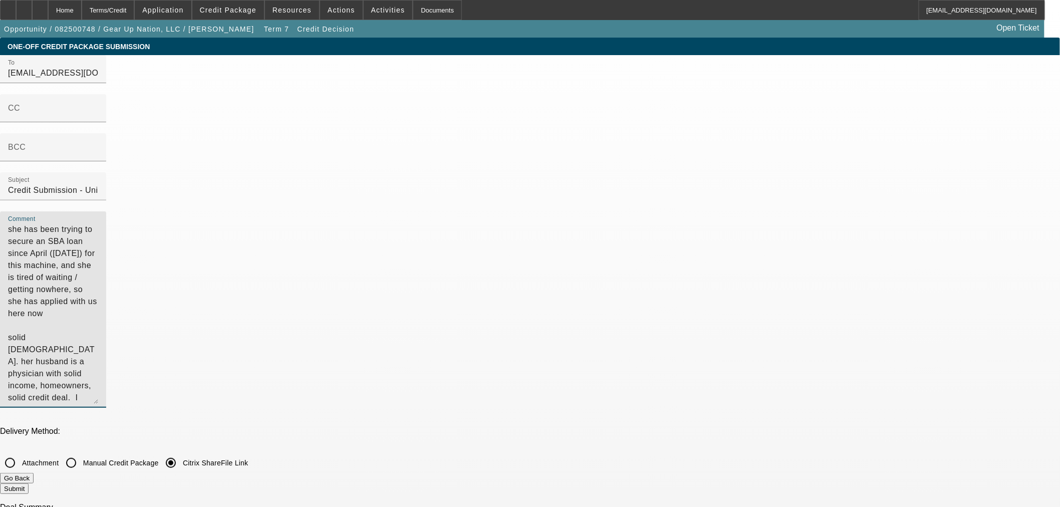
drag, startPoint x: 729, startPoint y: 152, endPoint x: 538, endPoint y: 129, distance: 192.7
click at [106, 211] on div "Comment she has been trying to secure an SBA loan since April ([DATE]) for this…" at bounding box center [53, 309] width 106 height 196
click at [98, 223] on textarea "she has been trying to secure an SBA loan since April ([DATE]) for this machine…" at bounding box center [53, 313] width 90 height 180
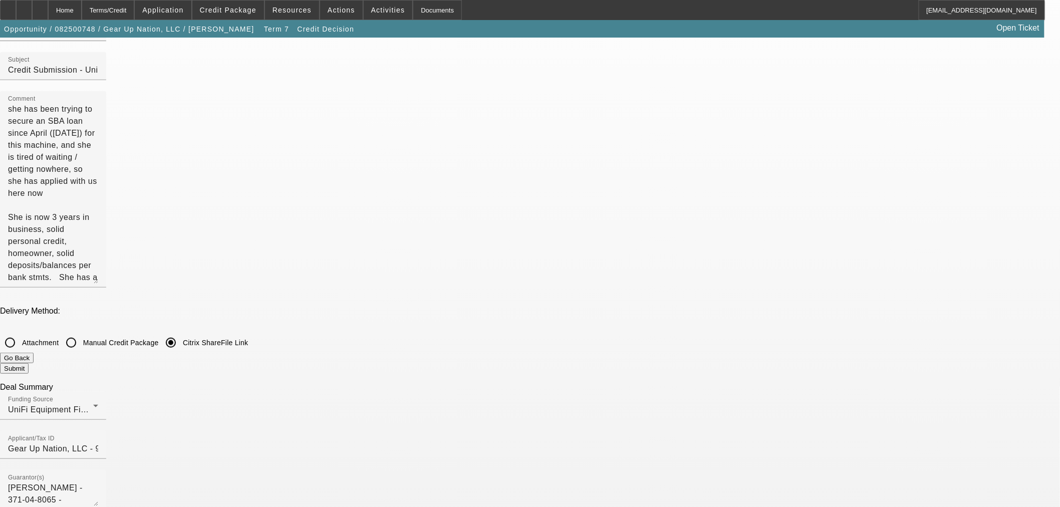
scroll to position [167, 0]
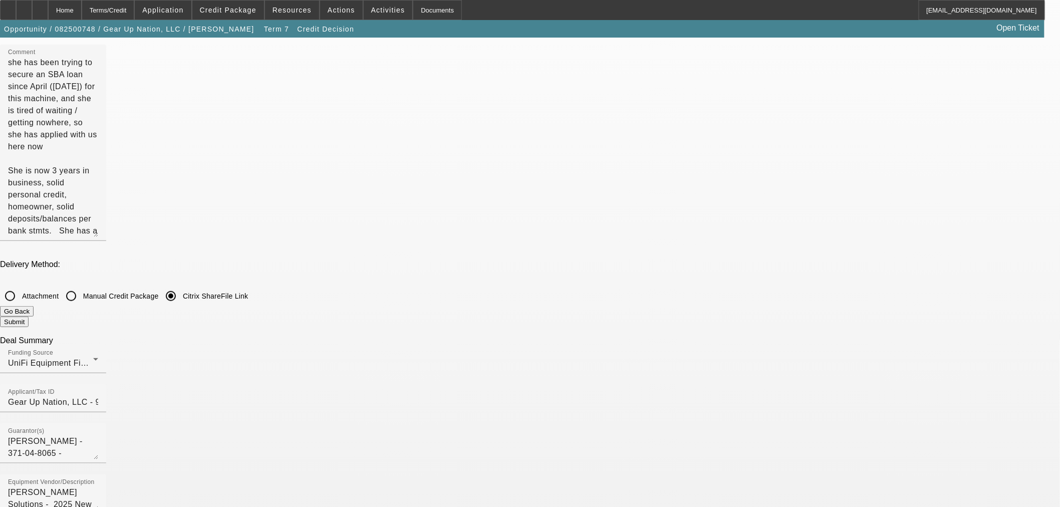
drag, startPoint x: 790, startPoint y: 291, endPoint x: 784, endPoint y: 289, distance: 6.2
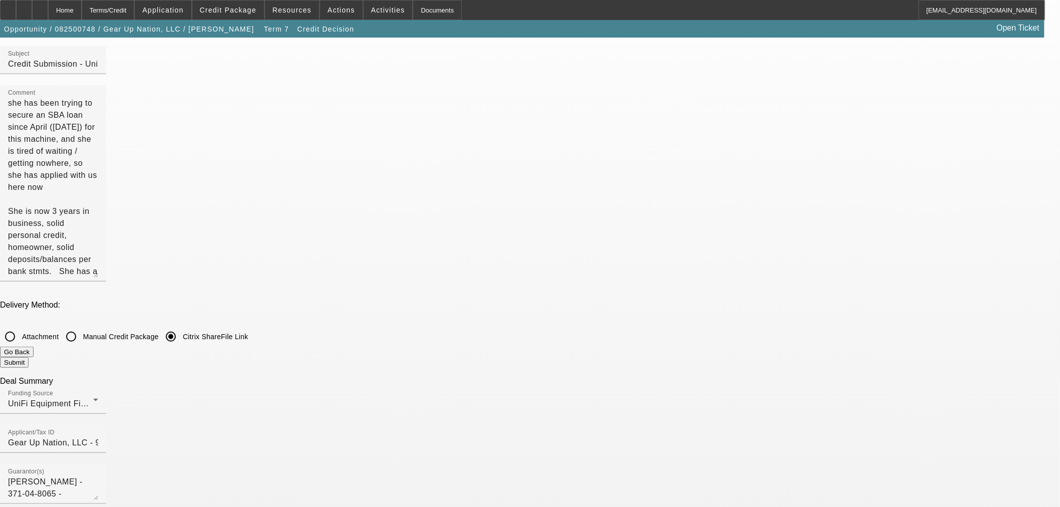
scroll to position [0, 0]
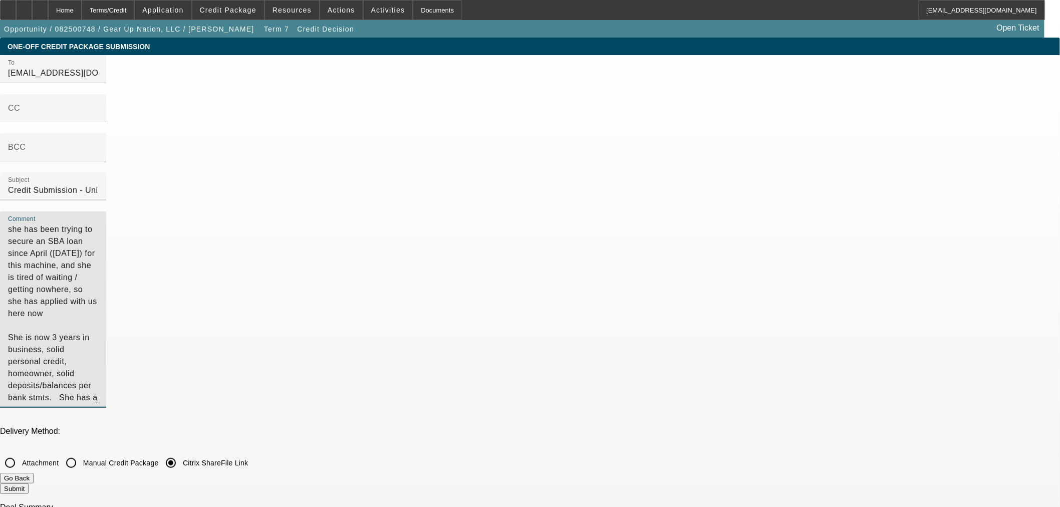
click at [98, 223] on textarea "she has been trying to secure an SBA loan since April ([DATE]) for this machine…" at bounding box center [53, 313] width 90 height 180
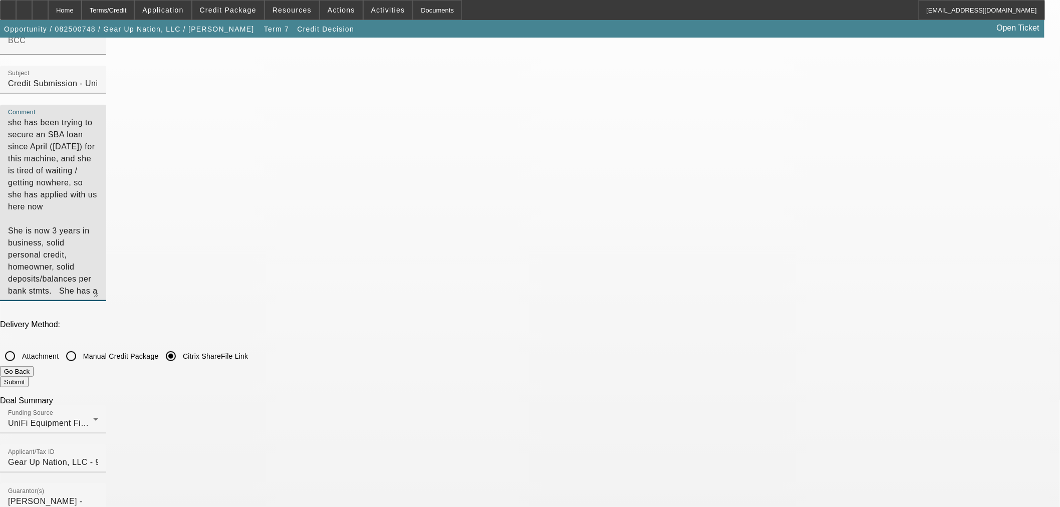
scroll to position [278, 0]
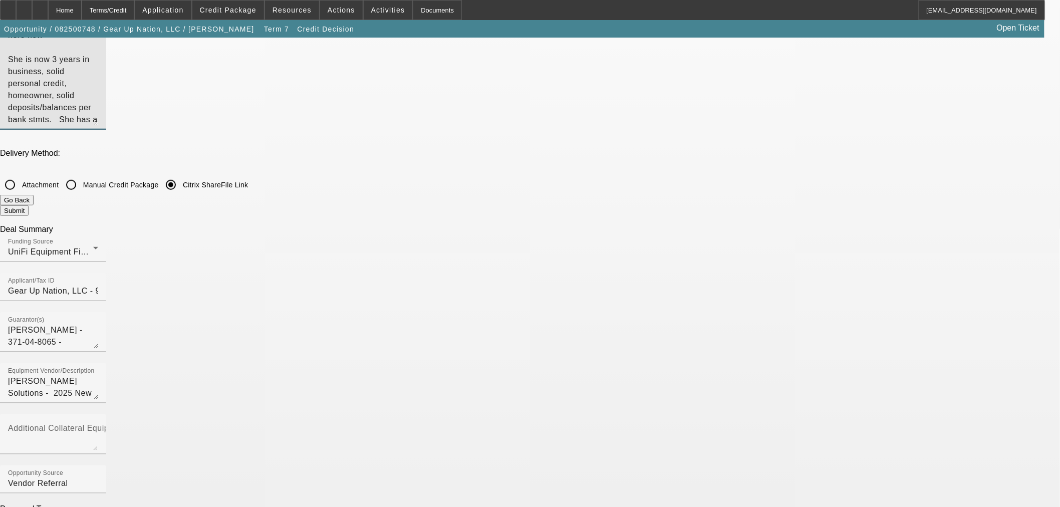
type textarea "she has been trying to secure an SBA loan since April ([DATE]) for this machine…"
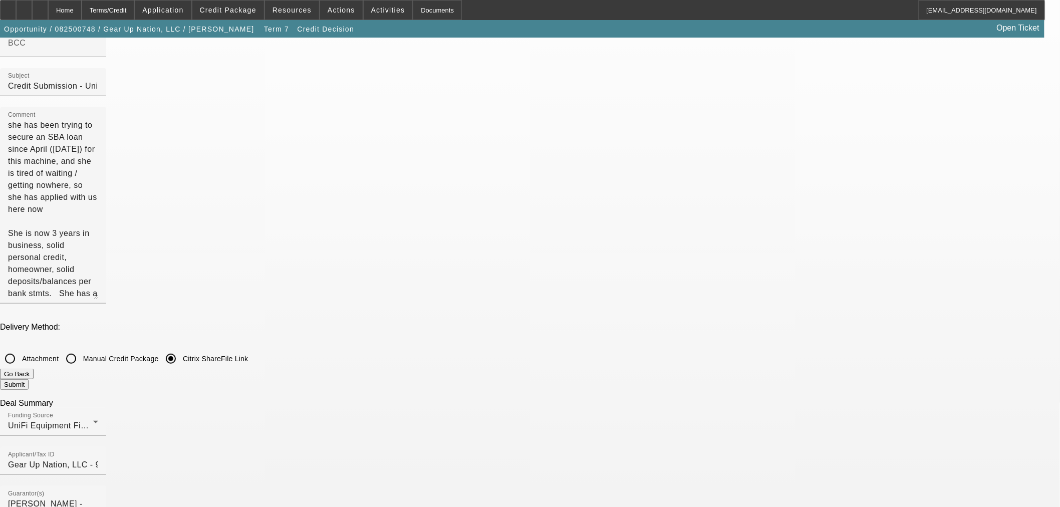
scroll to position [0, 0]
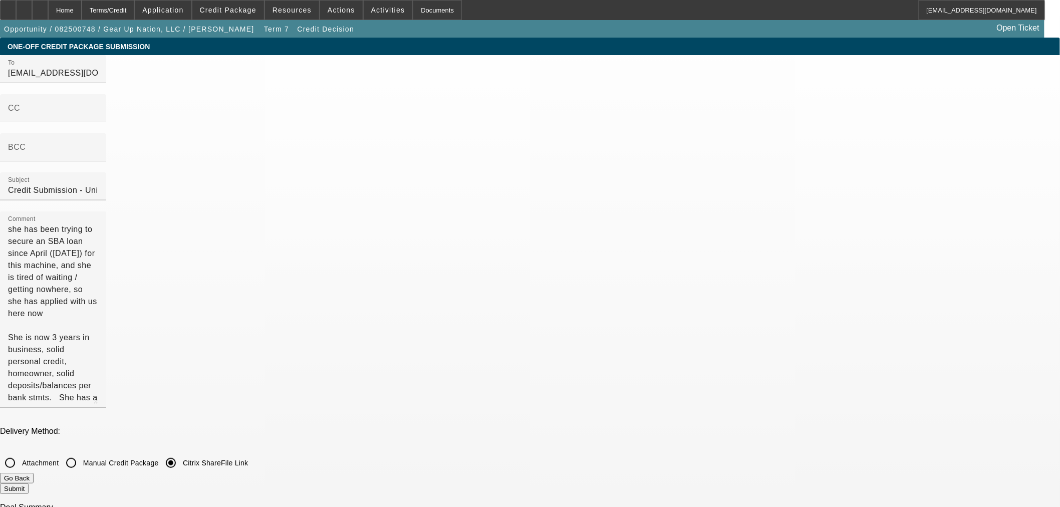
click at [29, 483] on button "Submit" at bounding box center [14, 488] width 29 height 11
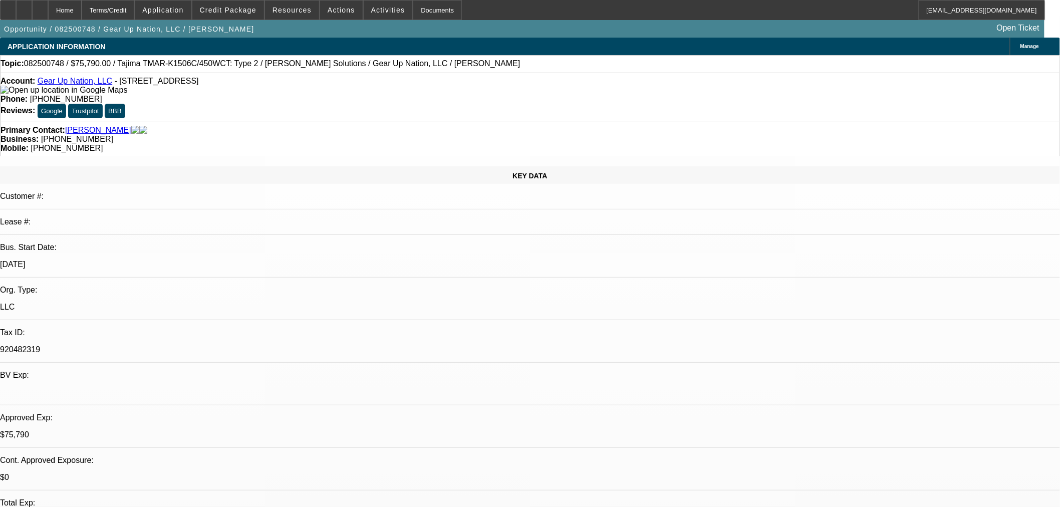
select select "0"
select select "2"
select select "0"
select select "6"
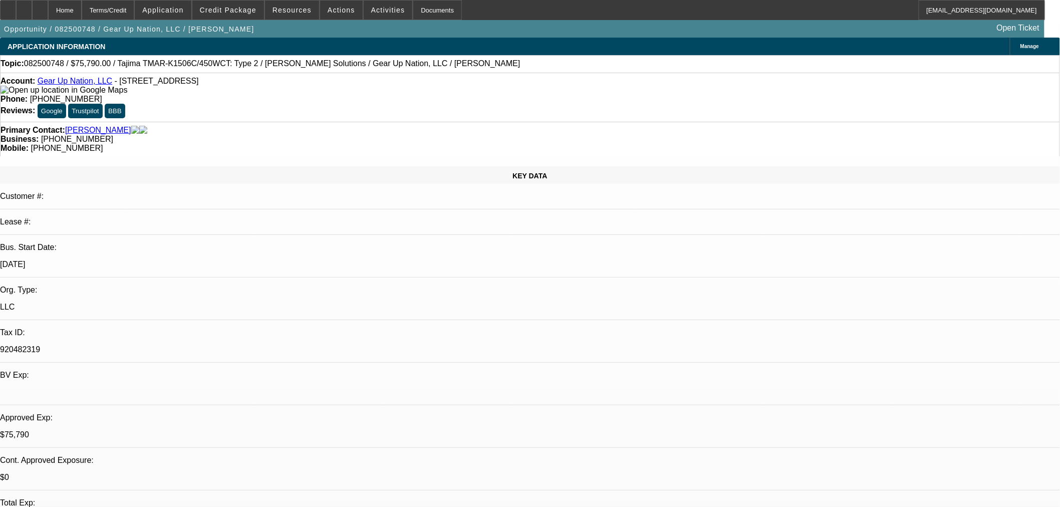
select select "0"
select select "2"
select select "0"
select select "6"
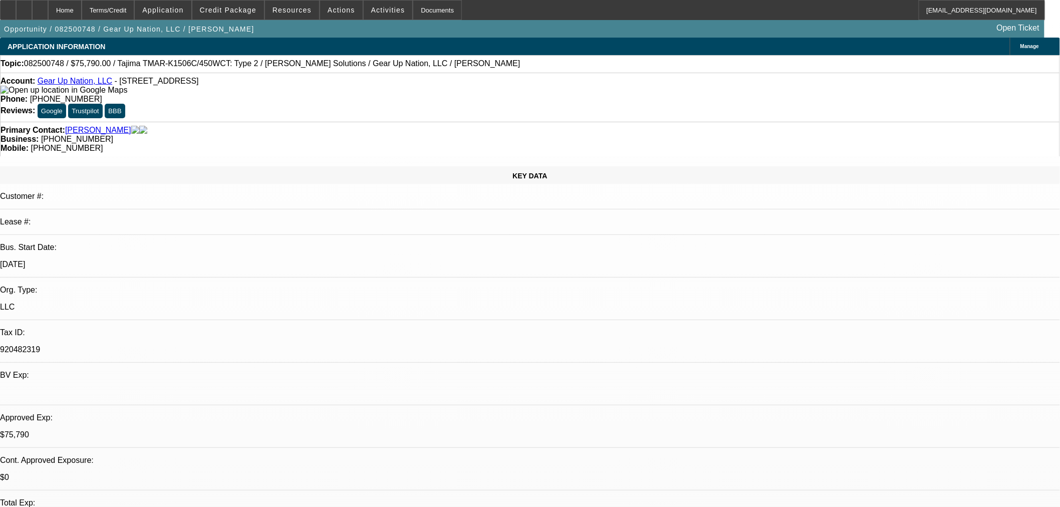
select select "0"
select select "2"
select select "0"
select select "6"
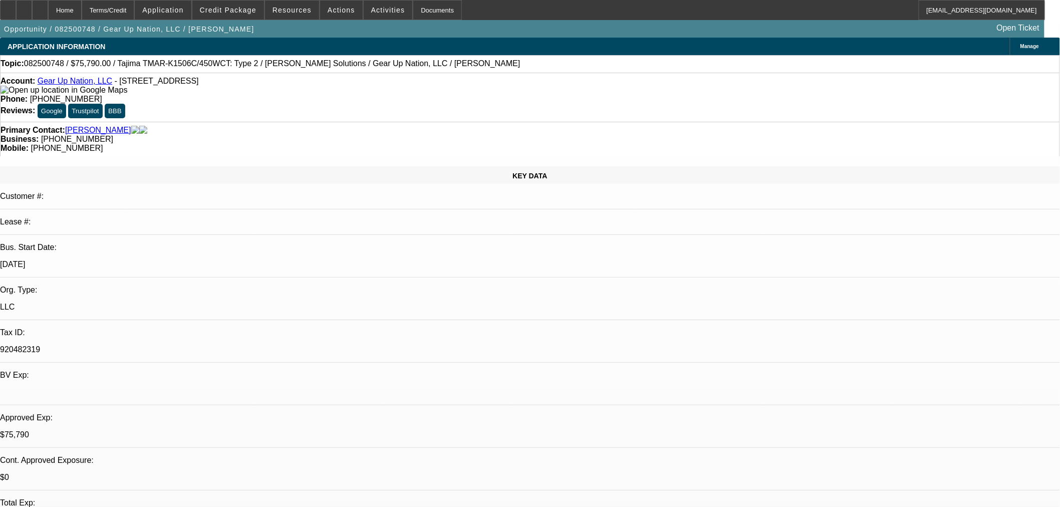
select select "0"
select select "2"
select select "0"
select select "6"
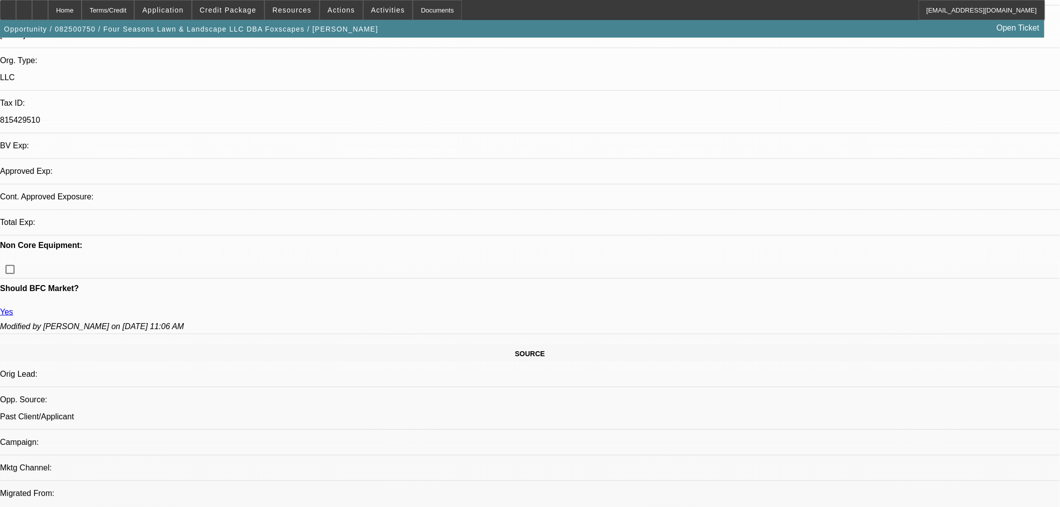
select select "0"
select select "6"
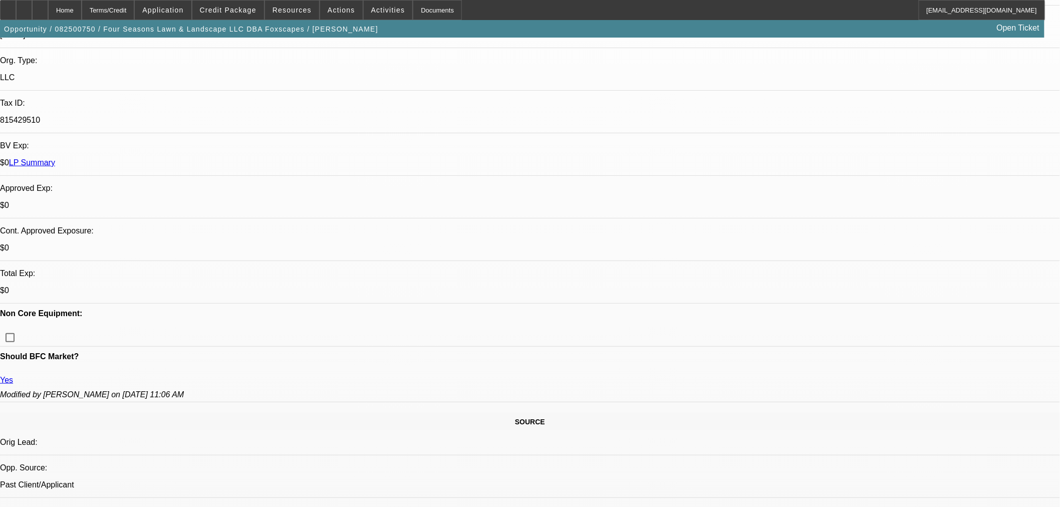
scroll to position [334, 0]
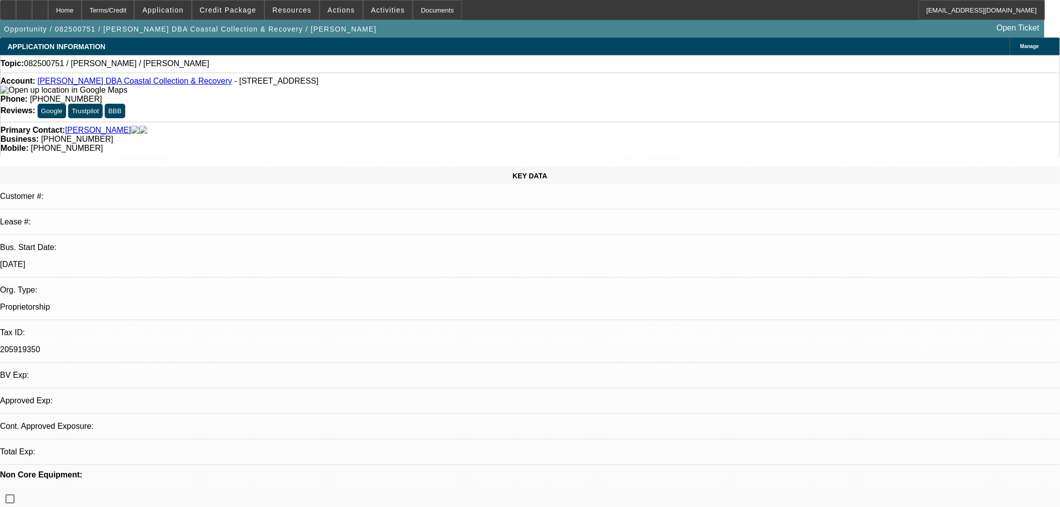
select select "0"
select select "2"
select select "0.1"
select select "4"
